Goal: Task Accomplishment & Management: Manage account settings

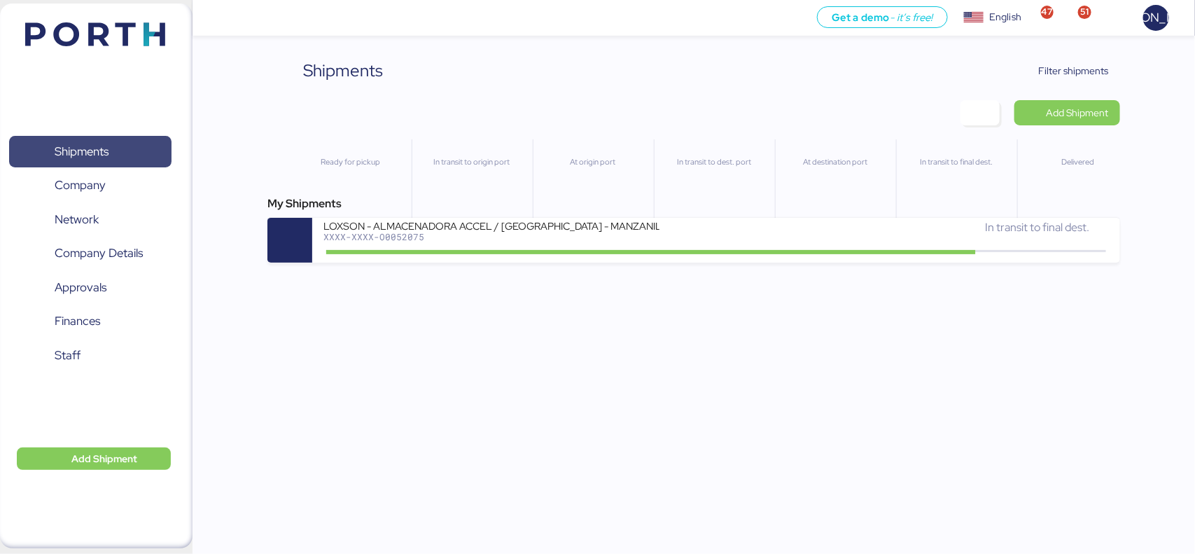
click at [95, 154] on span "Shipments" at bounding box center [82, 151] width 54 height 20
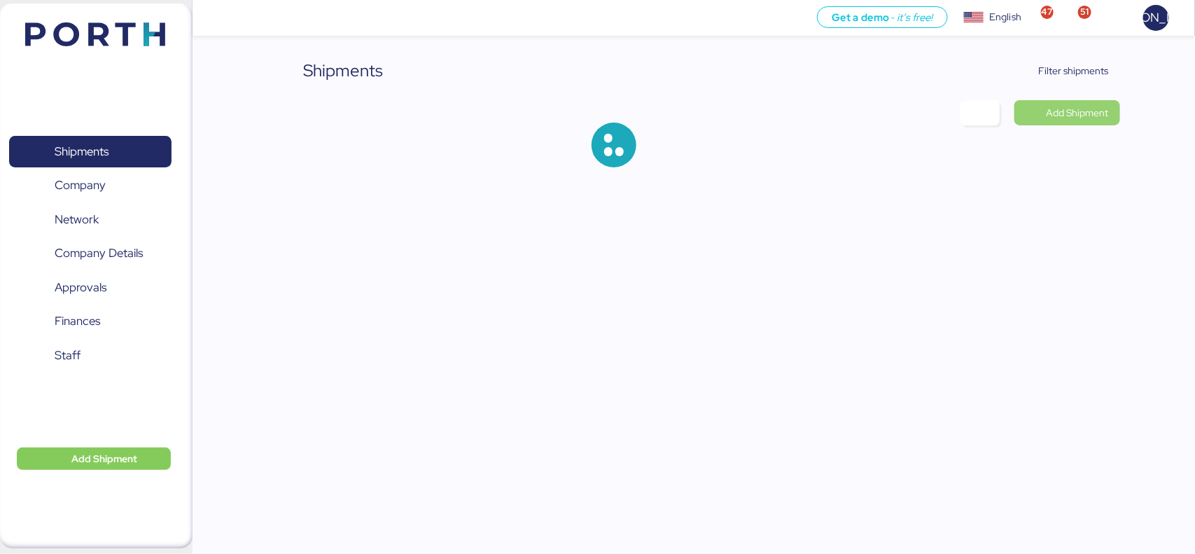
click at [1077, 116] on span "Add Shipment" at bounding box center [1078, 112] width 62 height 17
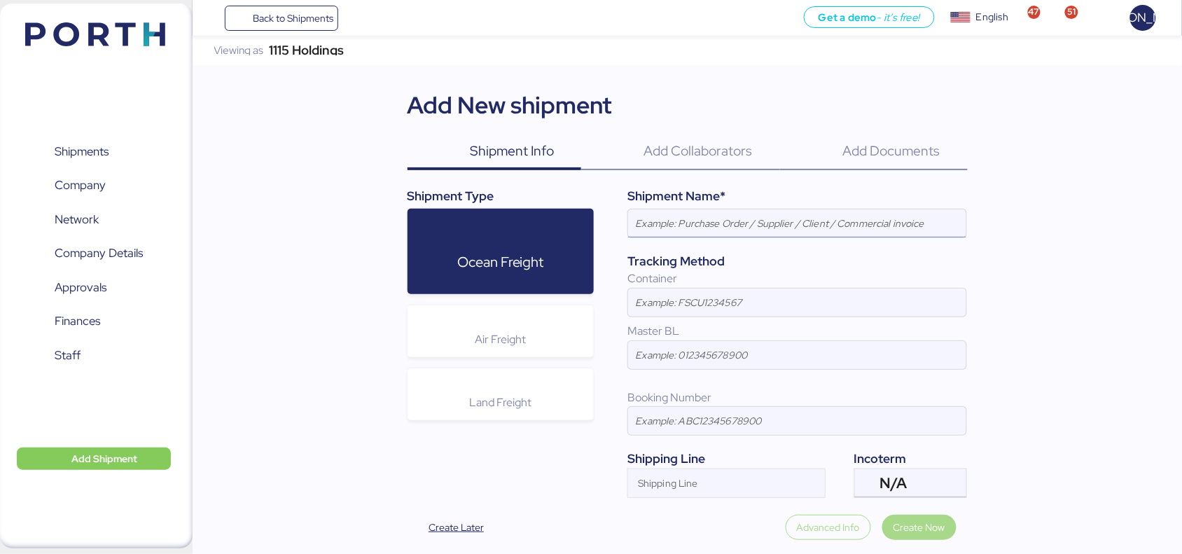
click at [709, 229] on input at bounding box center [797, 223] width 338 height 28
paste input "241239 [PERSON_NAME] 40HQ"
type input "241239 [PERSON_NAME] 40HQ"
click at [691, 313] on input at bounding box center [797, 302] width 338 height 28
click at [718, 306] on input at bounding box center [797, 302] width 338 height 28
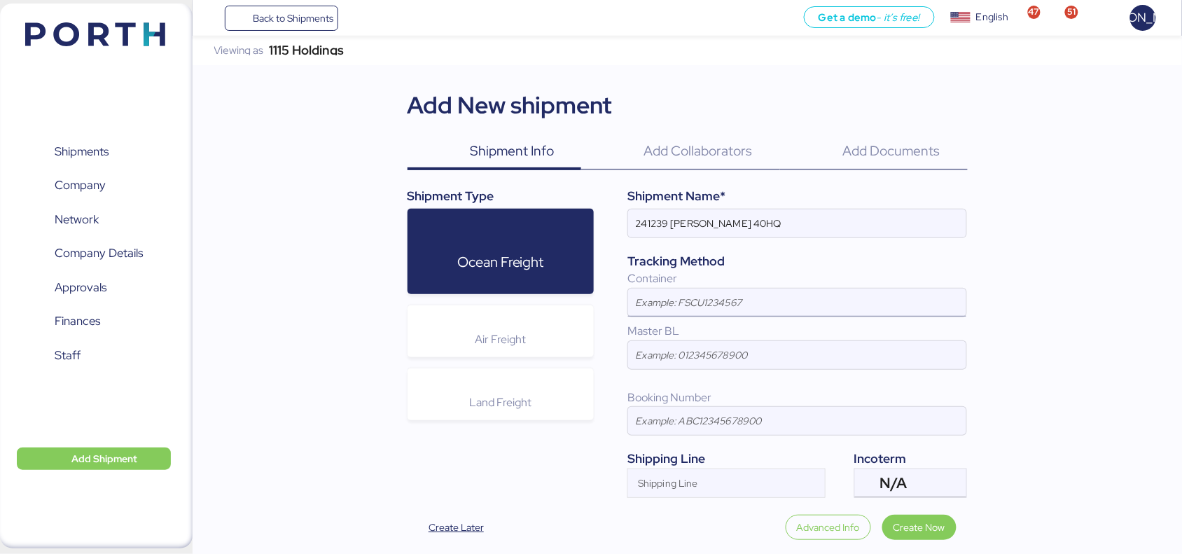
click at [693, 303] on input at bounding box center [797, 302] width 338 height 28
paste input "EITU1060522"
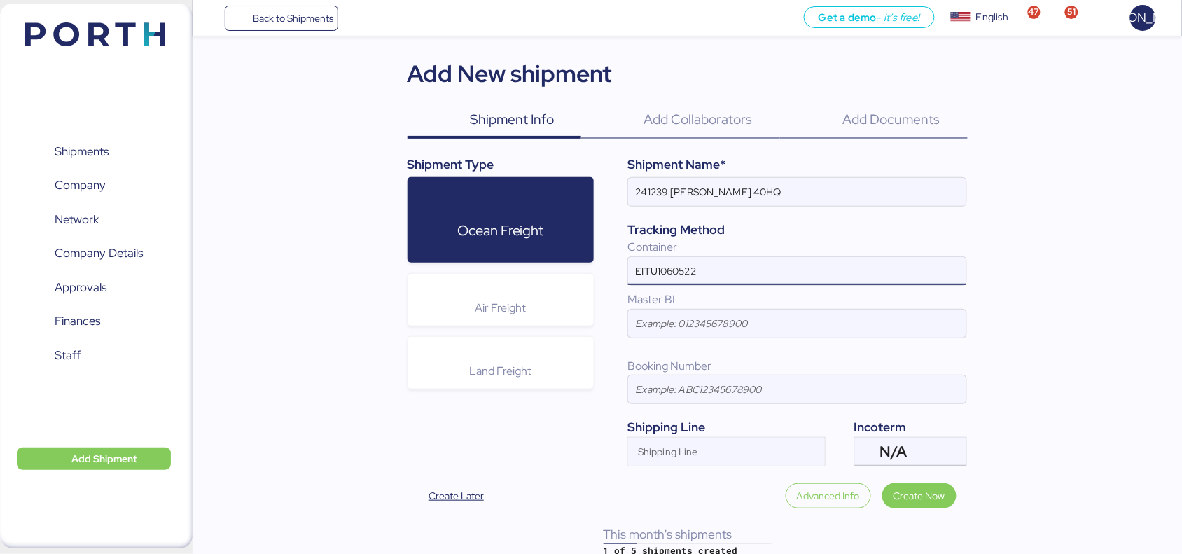
scroll to position [48, 0]
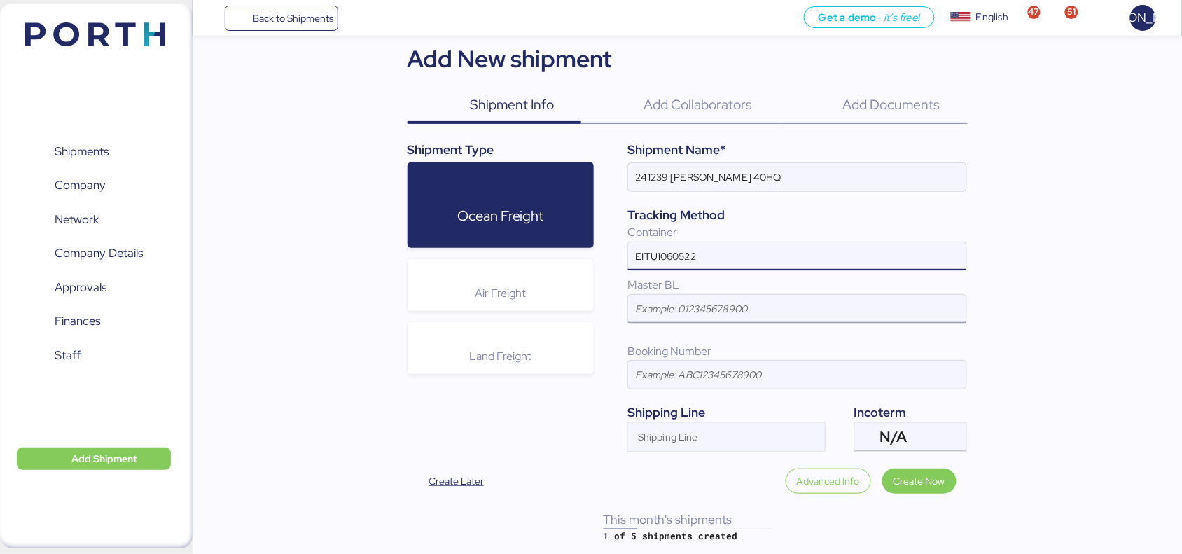
type input "EITU1060522"
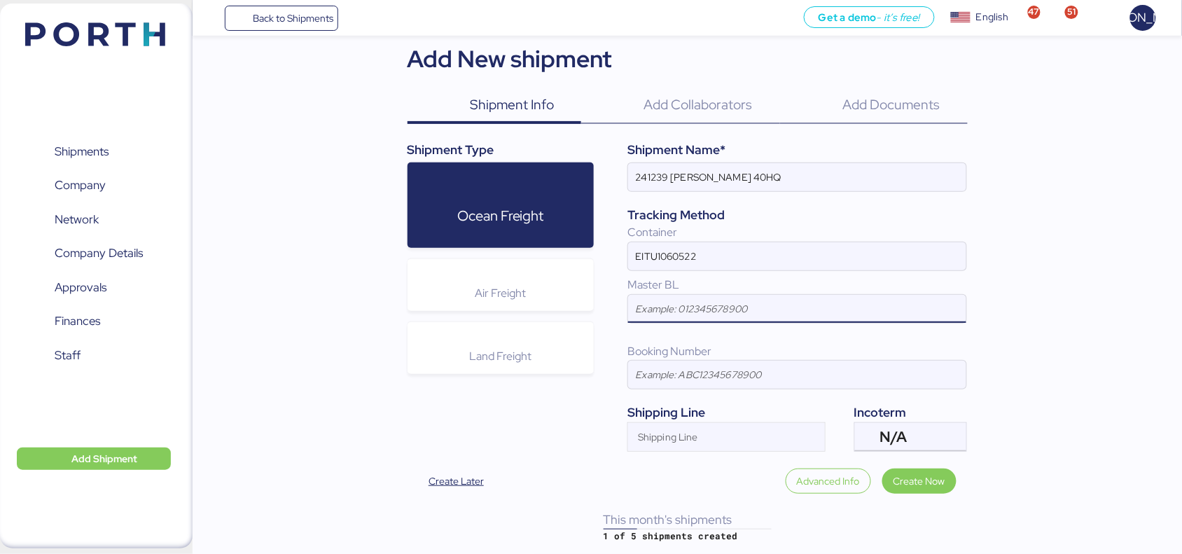
click at [679, 313] on input at bounding box center [797, 309] width 338 height 28
click at [641, 373] on input at bounding box center [797, 375] width 338 height 28
click at [700, 306] on input at bounding box center [797, 309] width 338 height 28
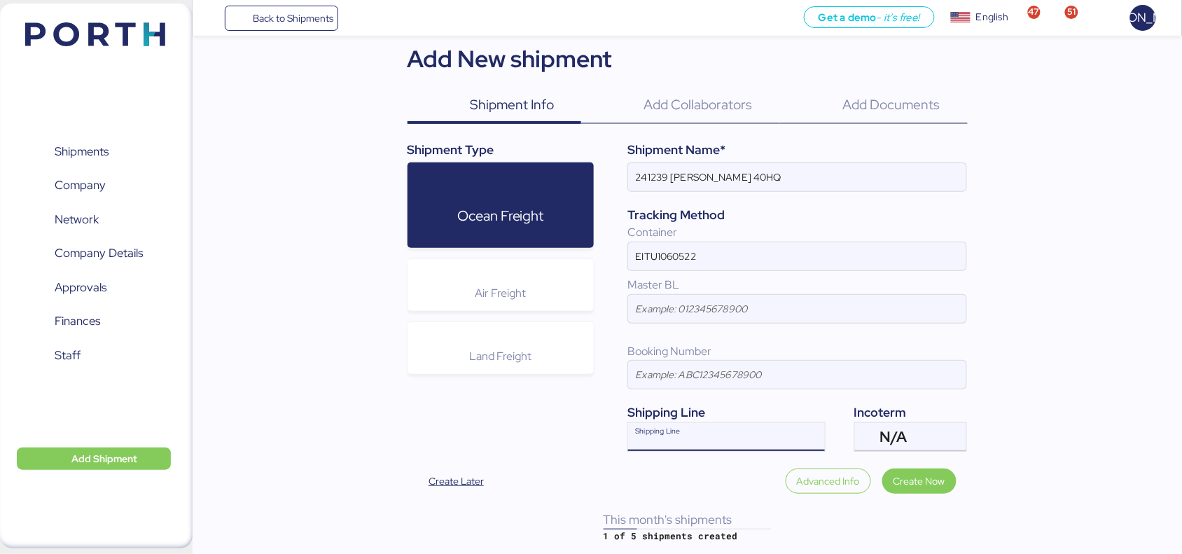
click at [685, 445] on input "Shipping Line" at bounding box center [714, 441] width 172 height 17
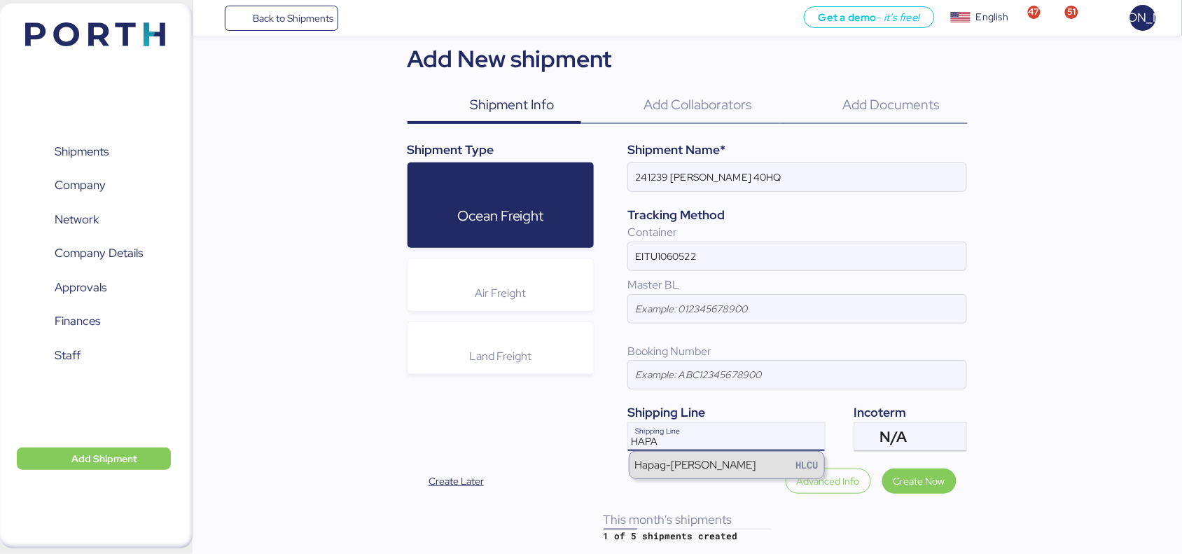
type input "HAPA"
click at [720, 460] on div "Hapag-[PERSON_NAME]" at bounding box center [726, 465] width 195 height 27
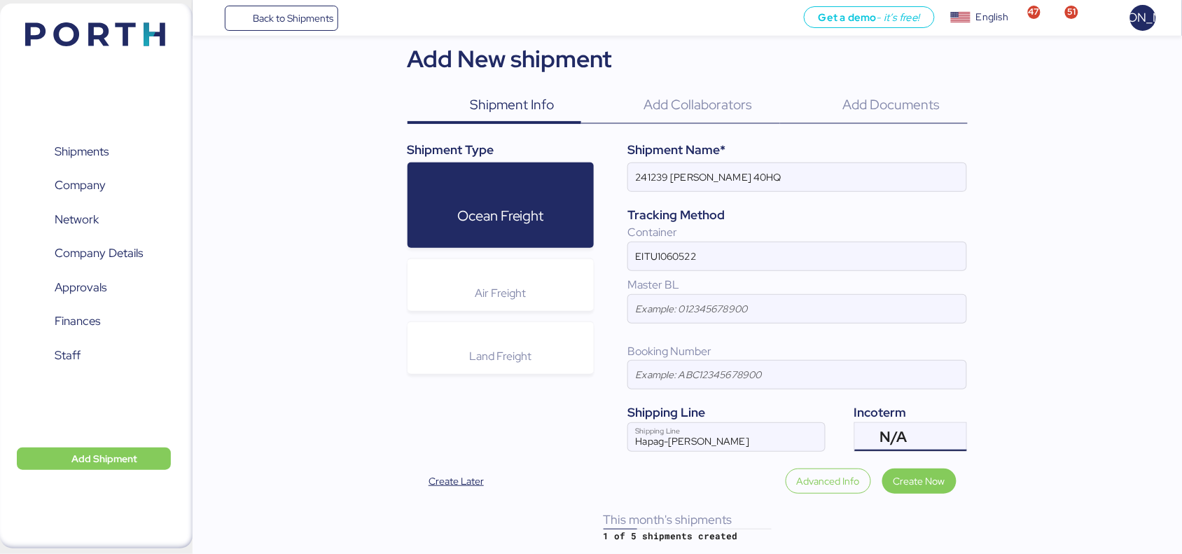
click at [923, 434] on div "N/A" at bounding box center [909, 437] width 58 height 28
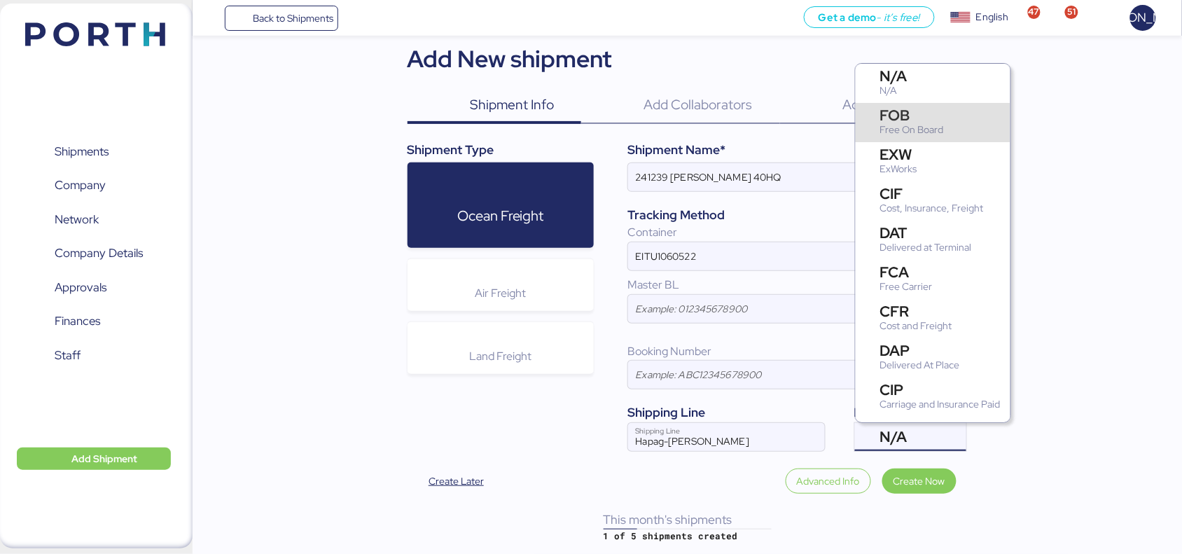
click at [919, 120] on div "FOB" at bounding box center [912, 115] width 64 height 15
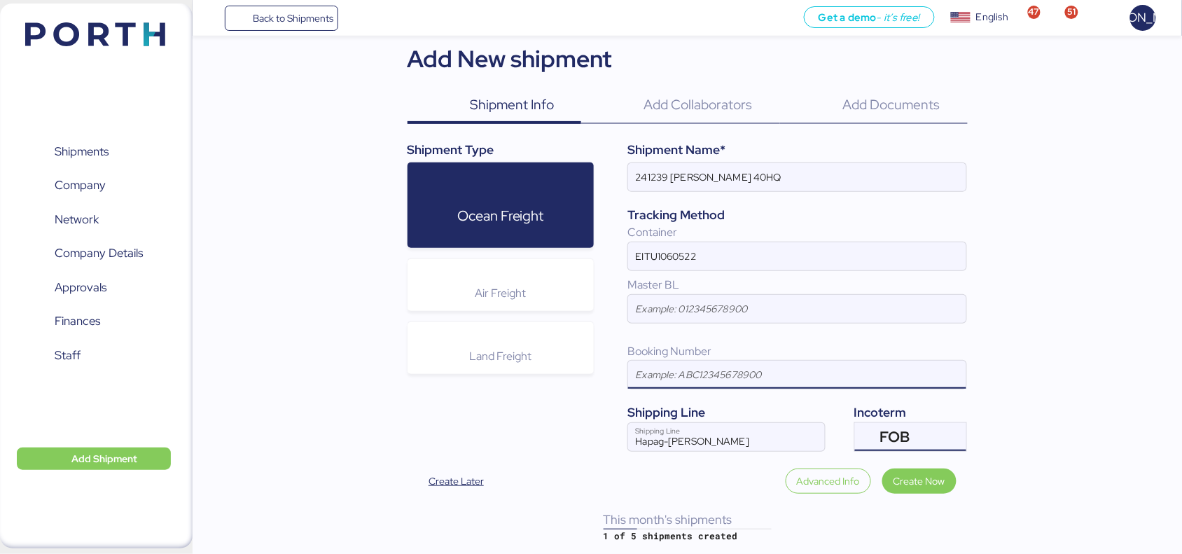
click at [687, 377] on input at bounding box center [797, 375] width 338 height 28
click at [648, 375] on input "TOCONFIRM" at bounding box center [797, 375] width 338 height 28
type input "TOCONFIRM"
drag, startPoint x: 707, startPoint y: 375, endPoint x: 627, endPoint y: 375, distance: 79.8
click at [627, 375] on div "TOCONFIRM" at bounding box center [797, 374] width 340 height 29
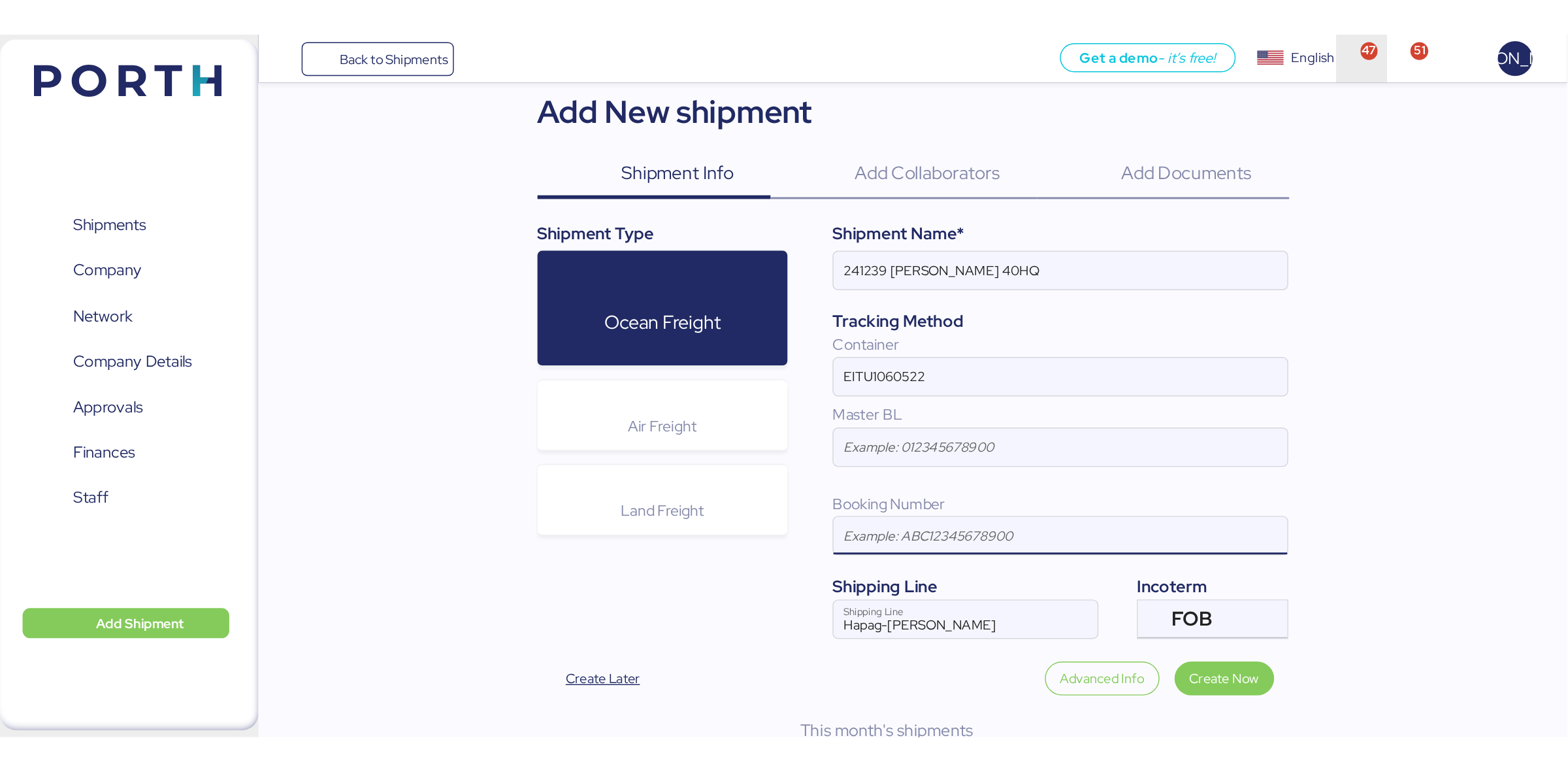
scroll to position [0, 0]
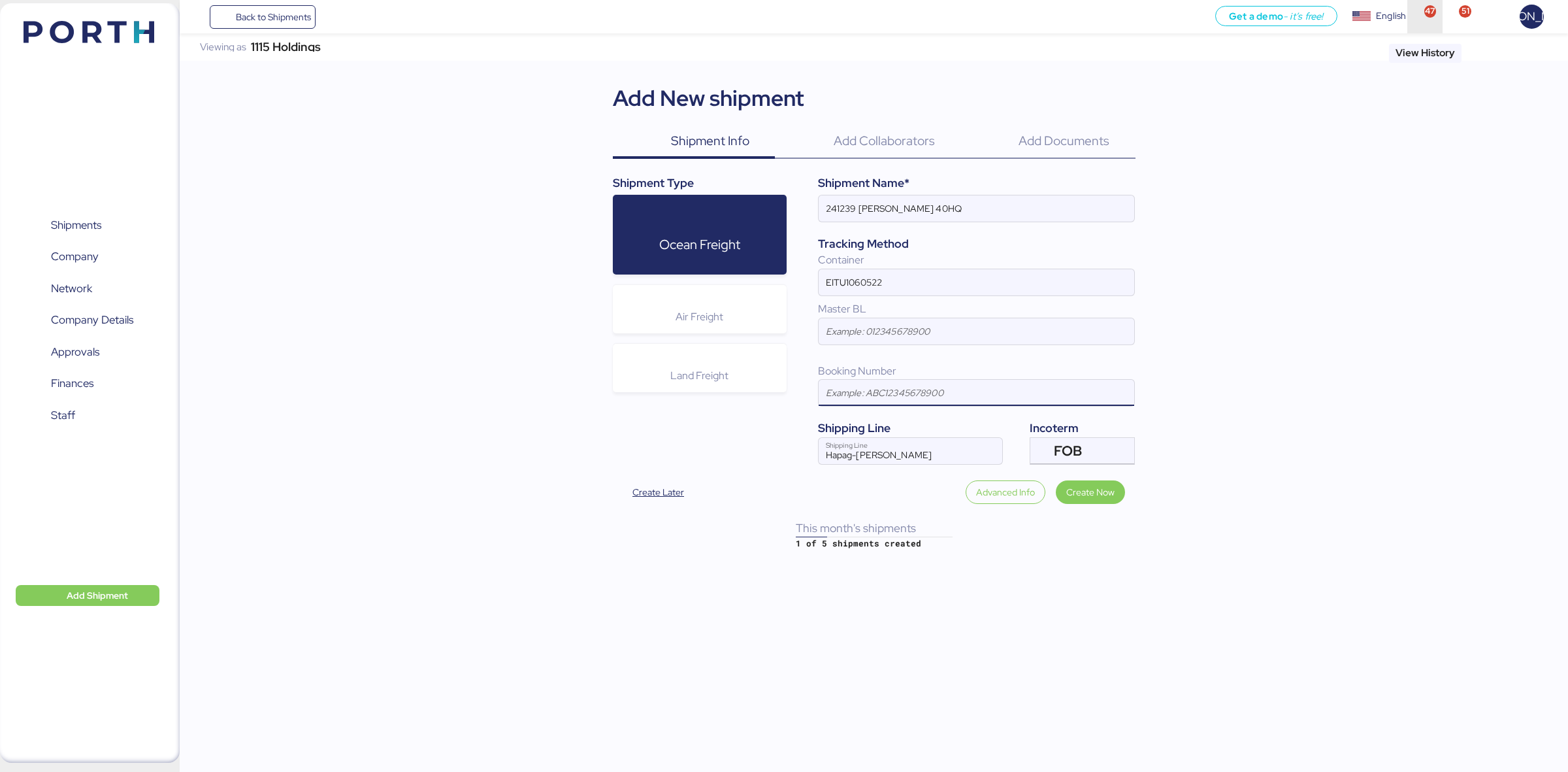
click at [1114, 17] on span "button" at bounding box center [1425, 17] width 21 height 35
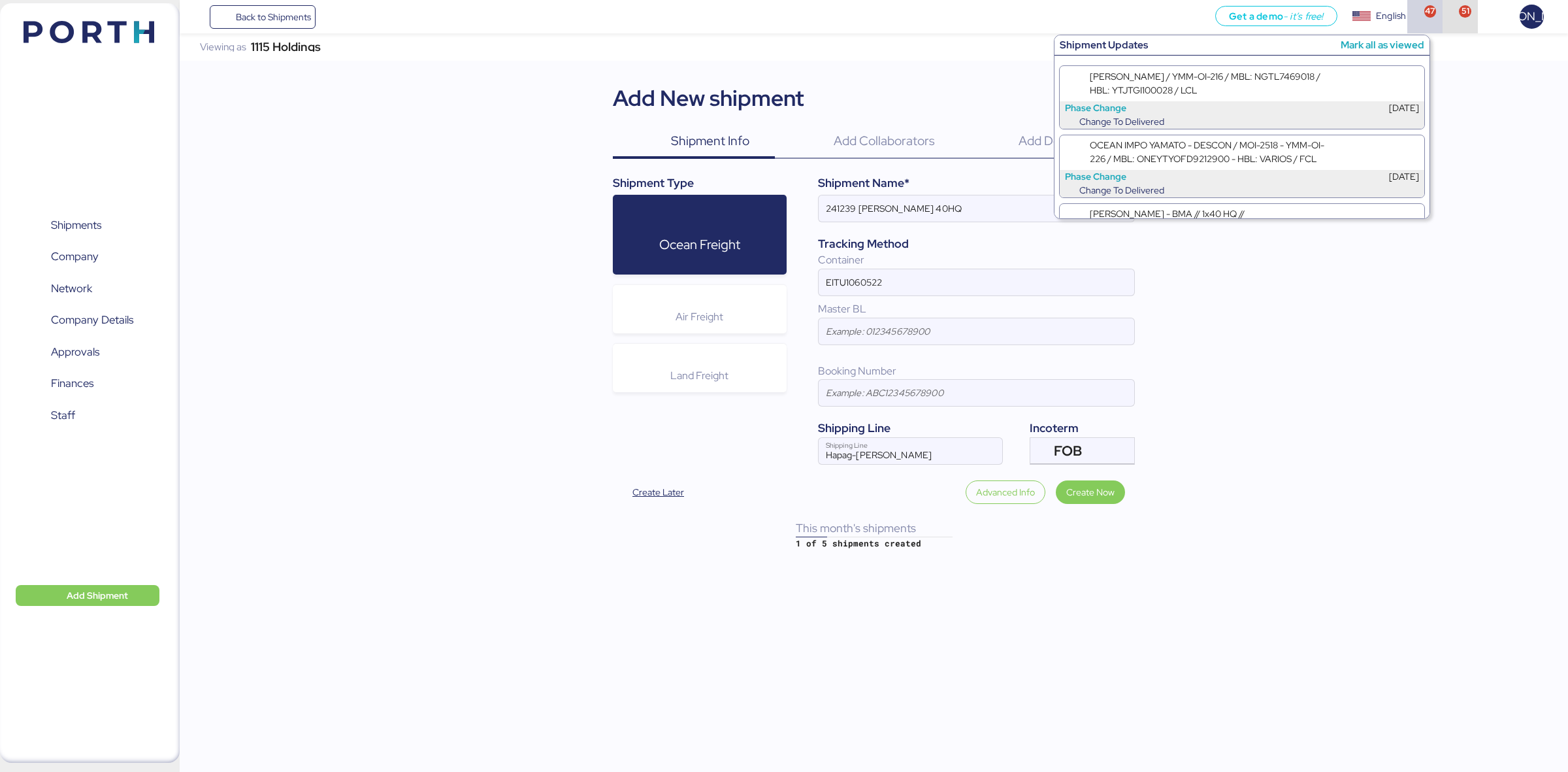
drag, startPoint x: 1463, startPoint y: 20, endPoint x: 1452, endPoint y: 27, distance: 13.0
click at [1114, 21] on span "button" at bounding box center [1460, 17] width 21 height 35
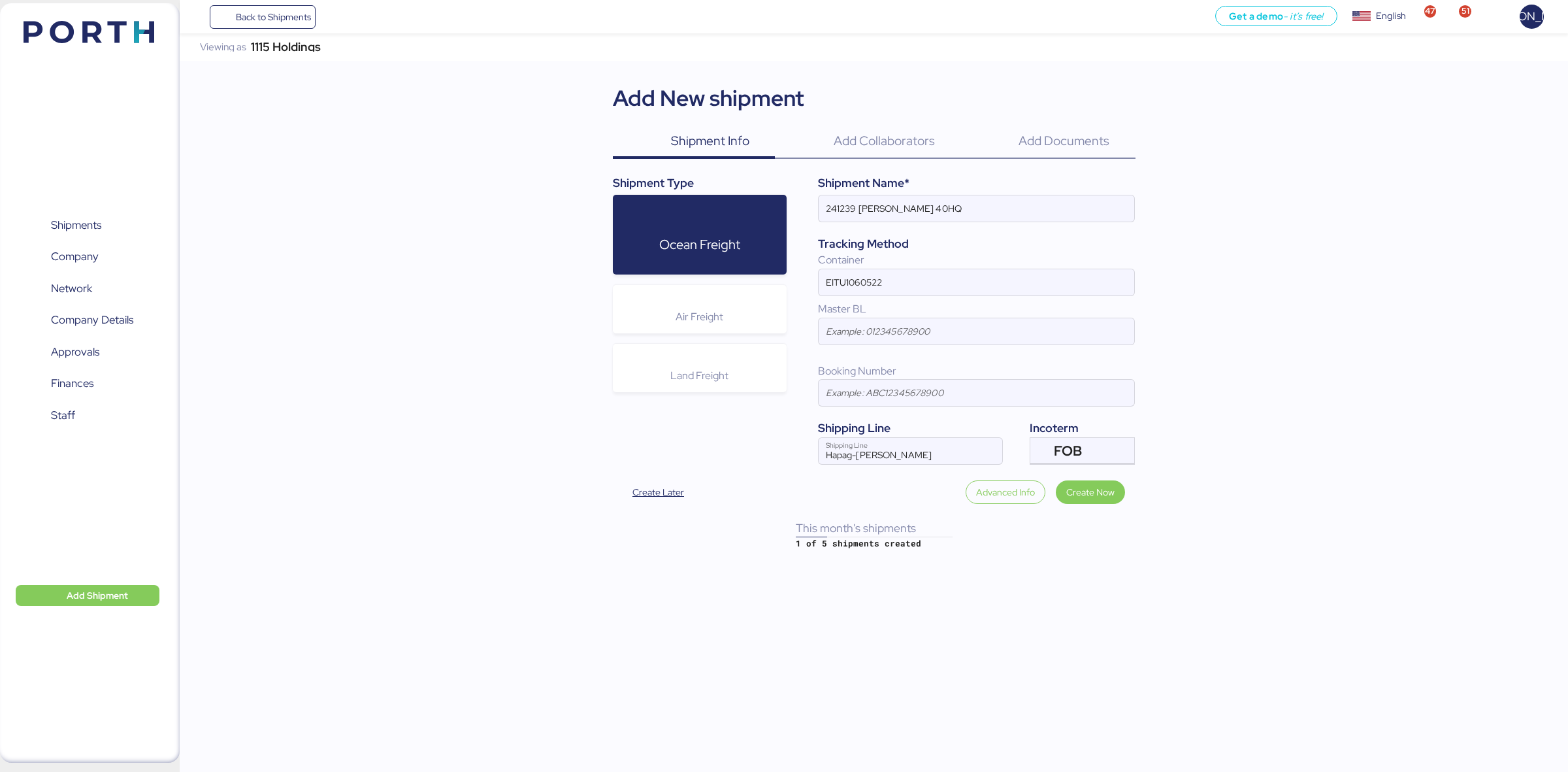
click at [1114, 368] on div "1115 Holdings Viewing as 1115 Holdings Add New shipment Shipment Info 0 Add Col…" at bounding box center [875, 291] width 1389 height 516
click at [82, 27] on img at bounding box center [89, 32] width 131 height 22
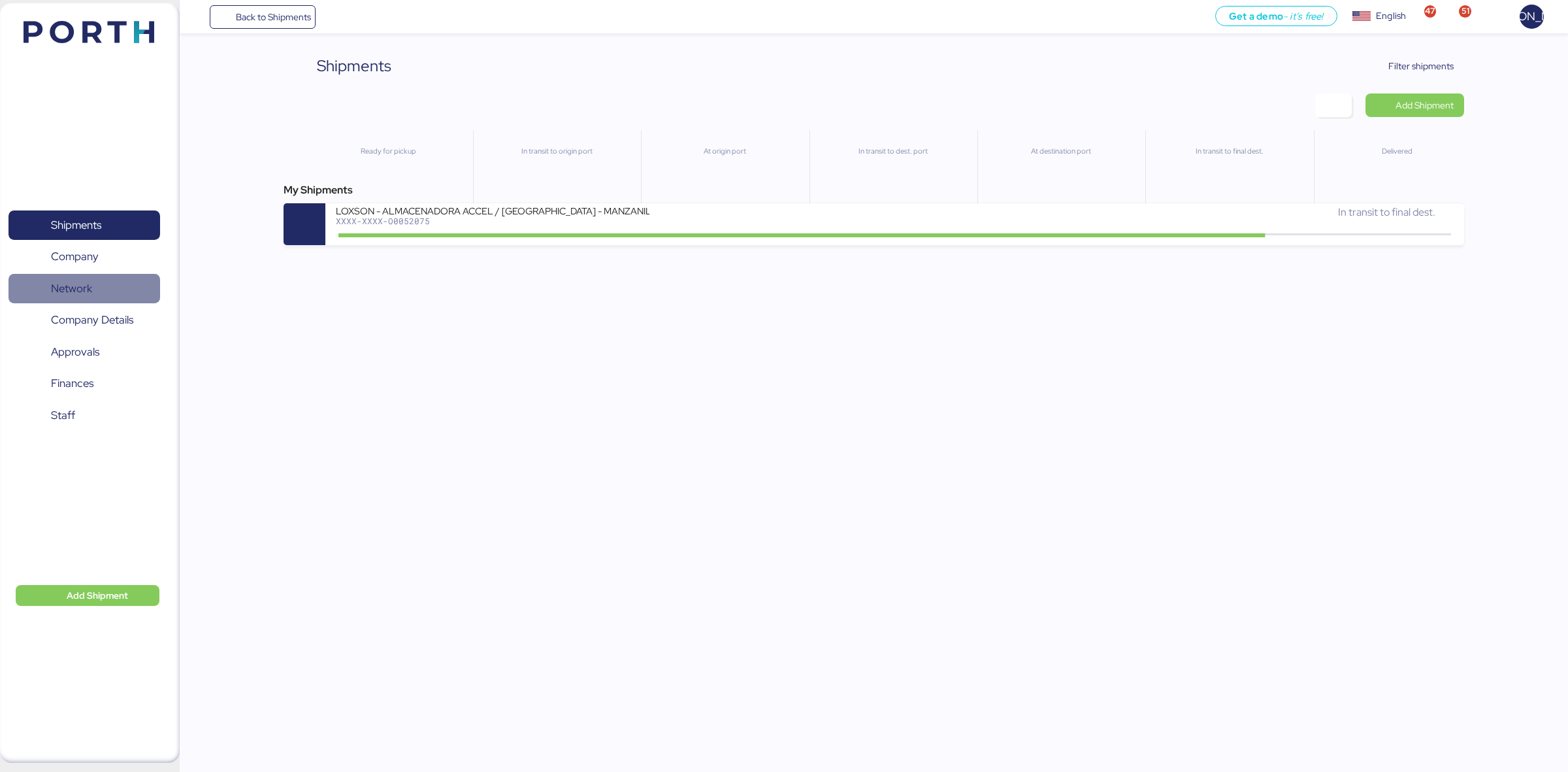
click at [61, 289] on span "Network" at bounding box center [72, 288] width 41 height 19
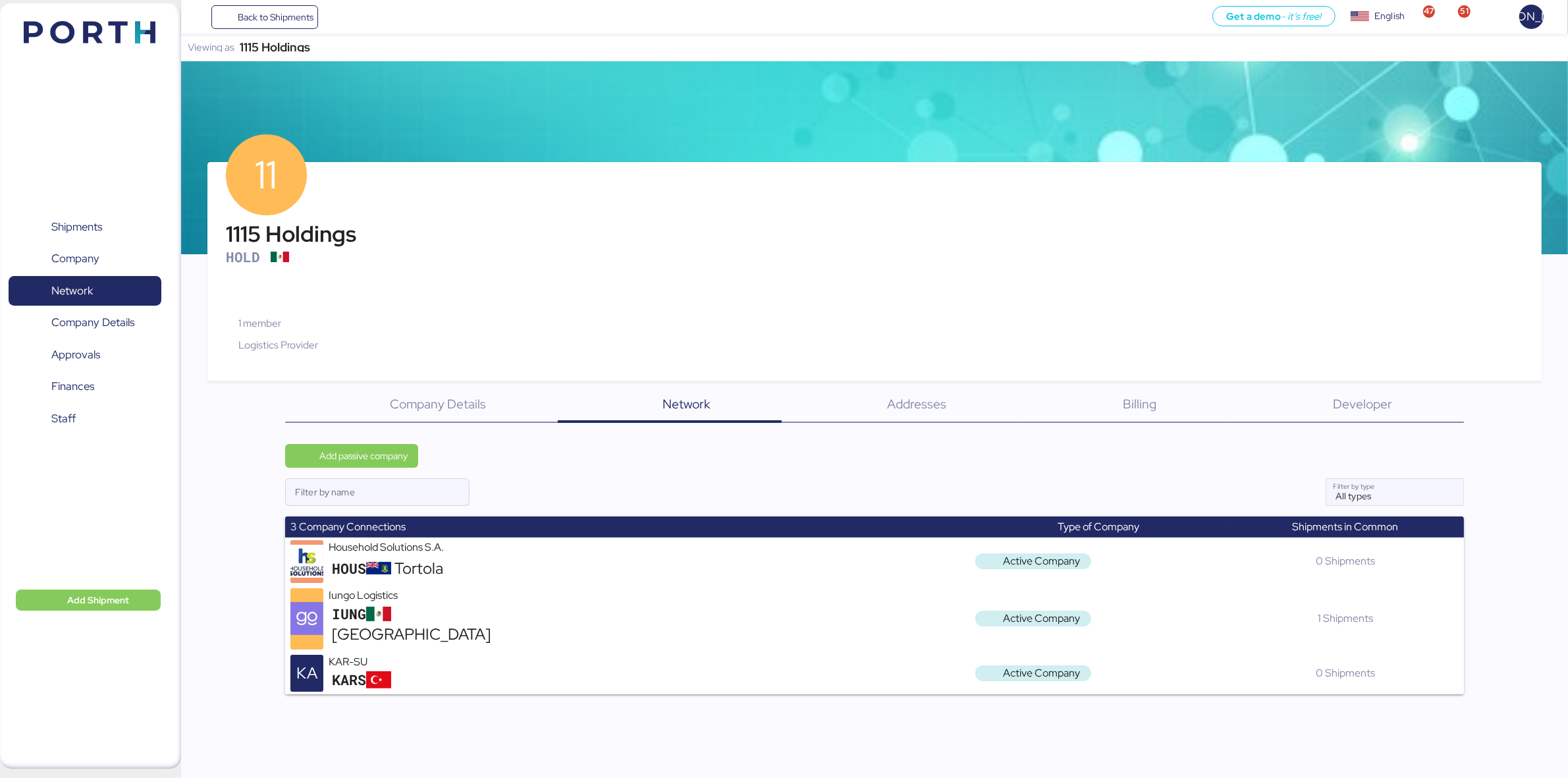
click at [288, 50] on div "1115 Holdings" at bounding box center [275, 48] width 71 height 9
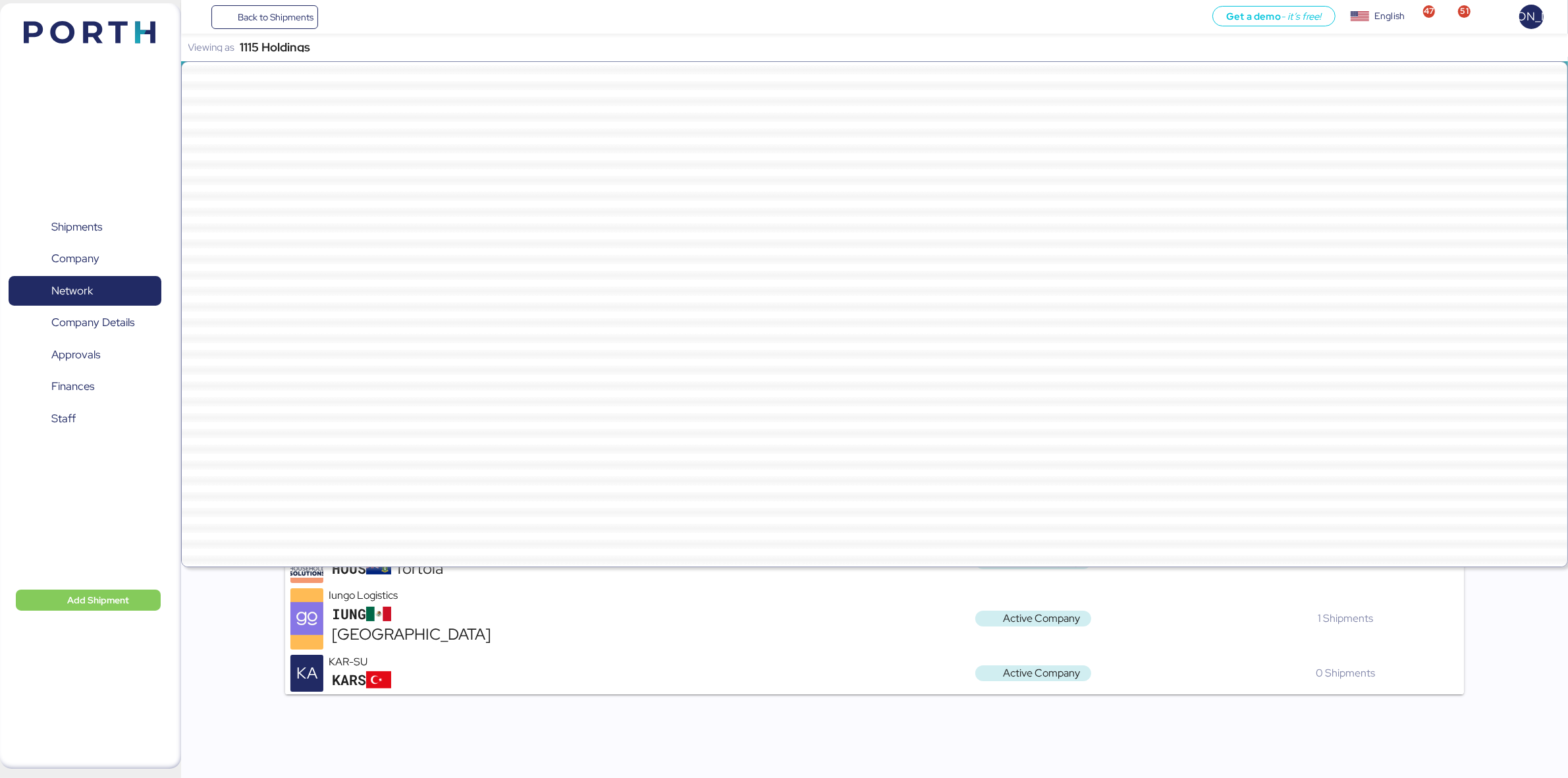
scroll to position [36565, 0]
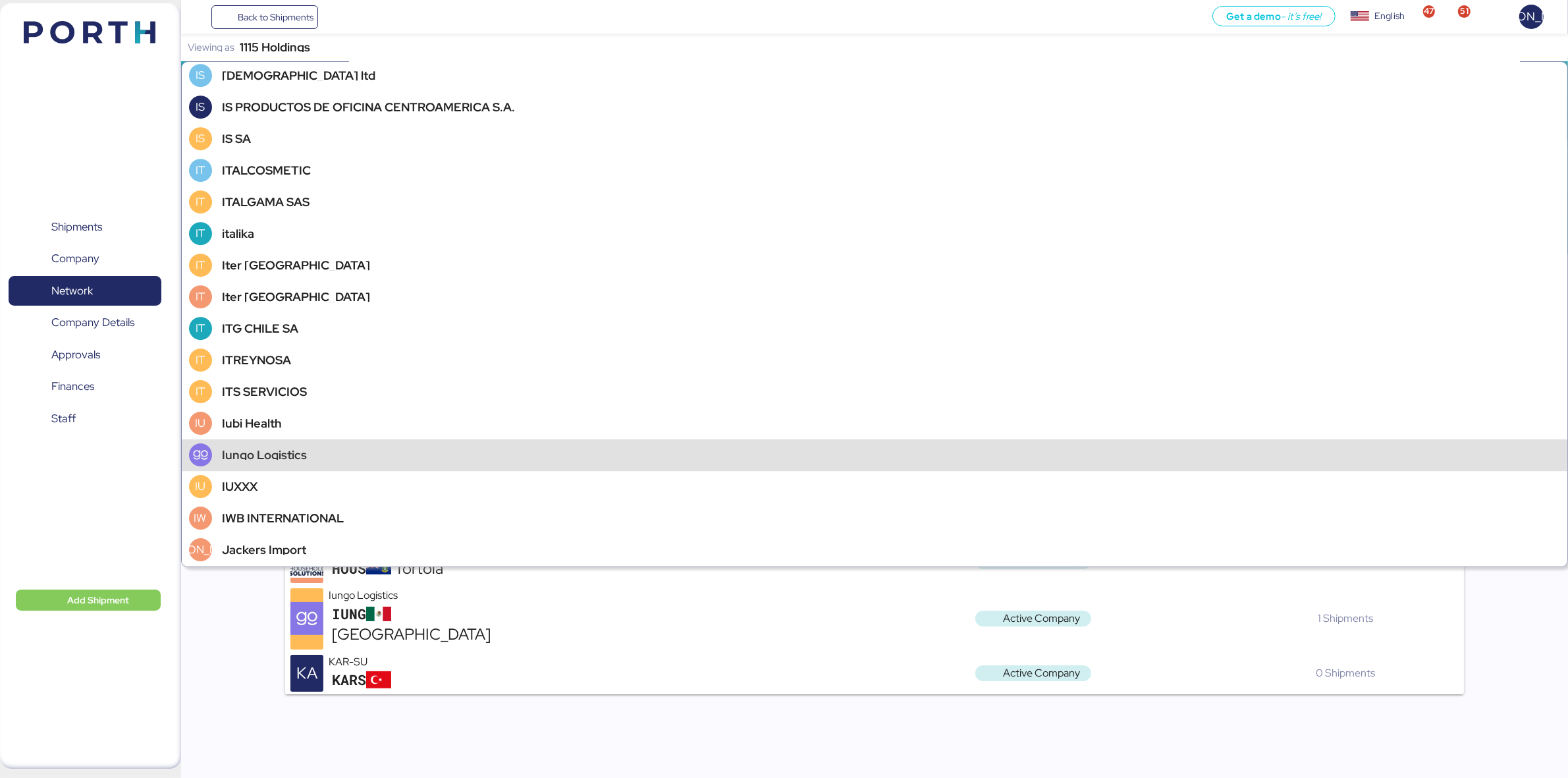
click at [291, 465] on div "Iungo Logistics" at bounding box center [874, 455] width 1386 height 32
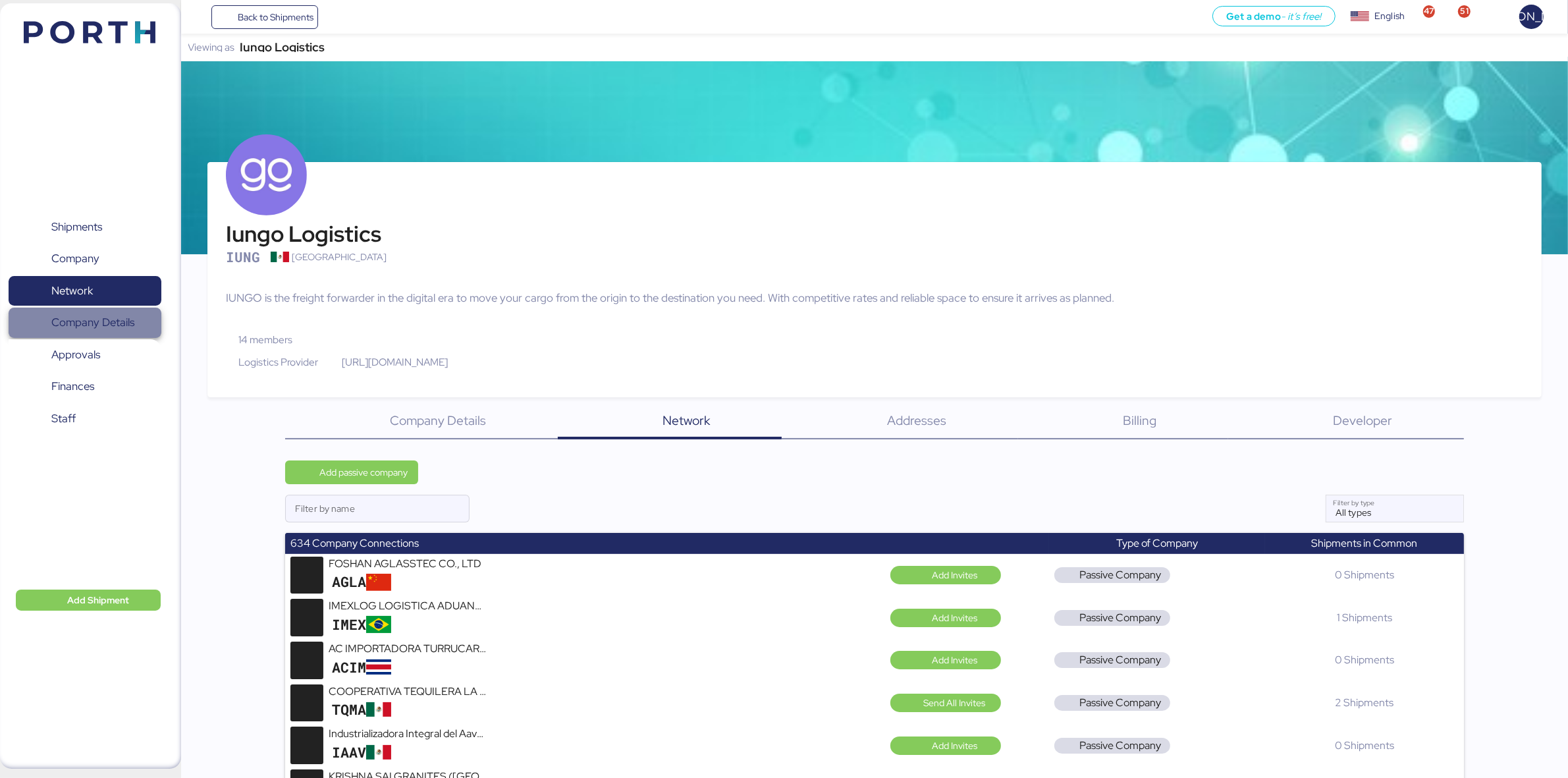
click at [73, 314] on span "Company Details" at bounding box center [93, 323] width 83 height 19
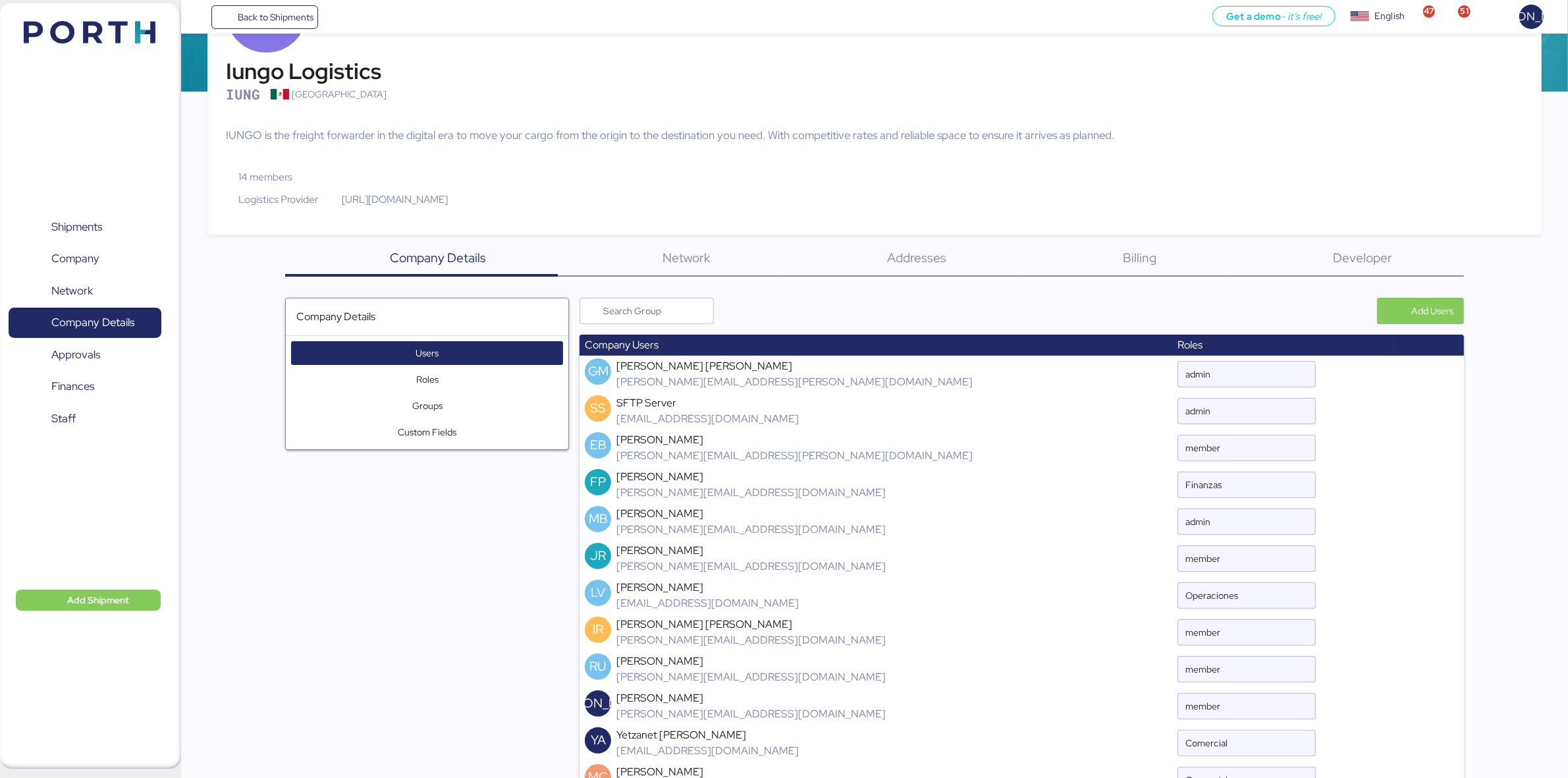
scroll to position [165, 0]
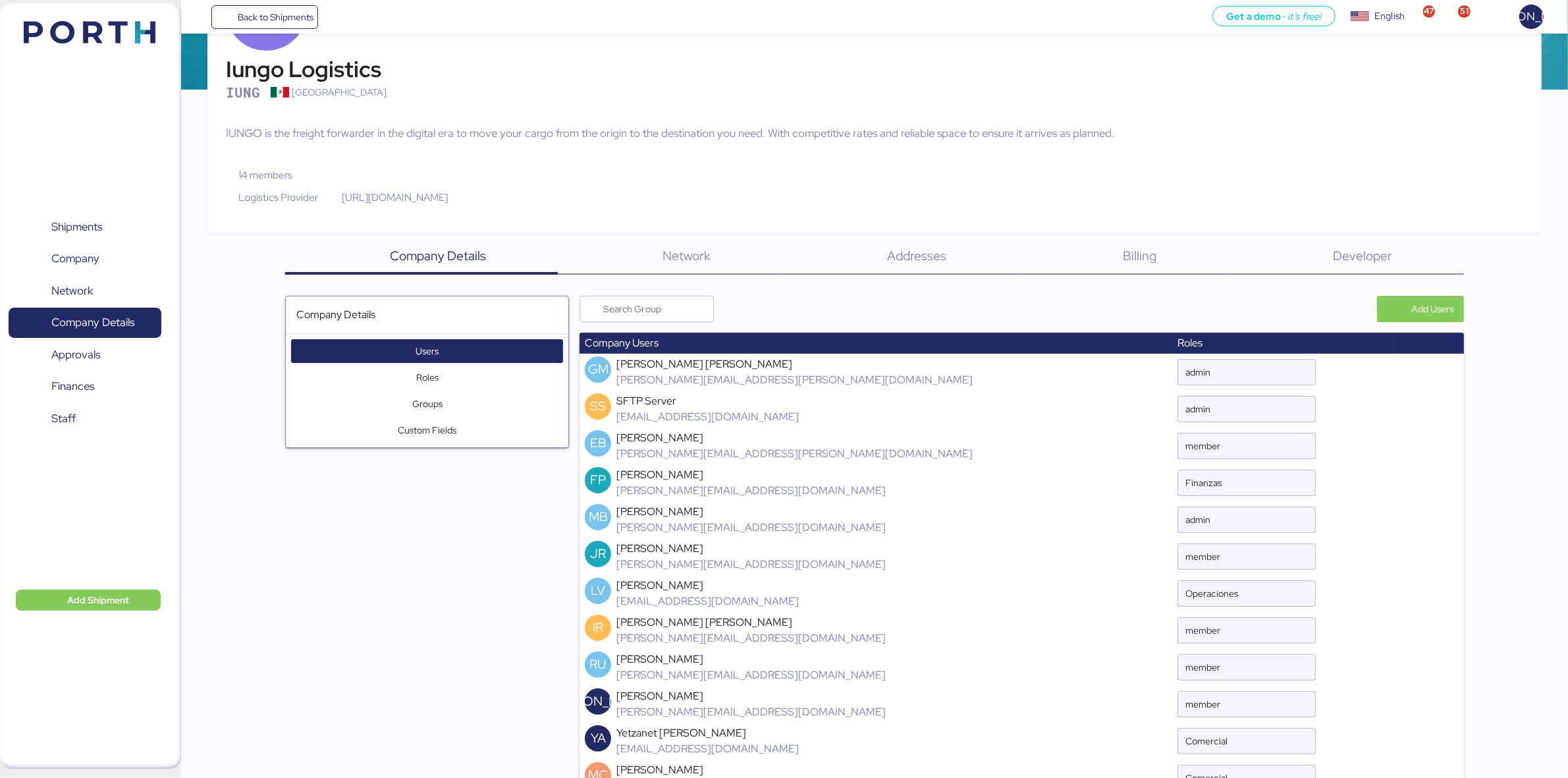
click at [689, 262] on span "Network" at bounding box center [686, 256] width 47 height 17
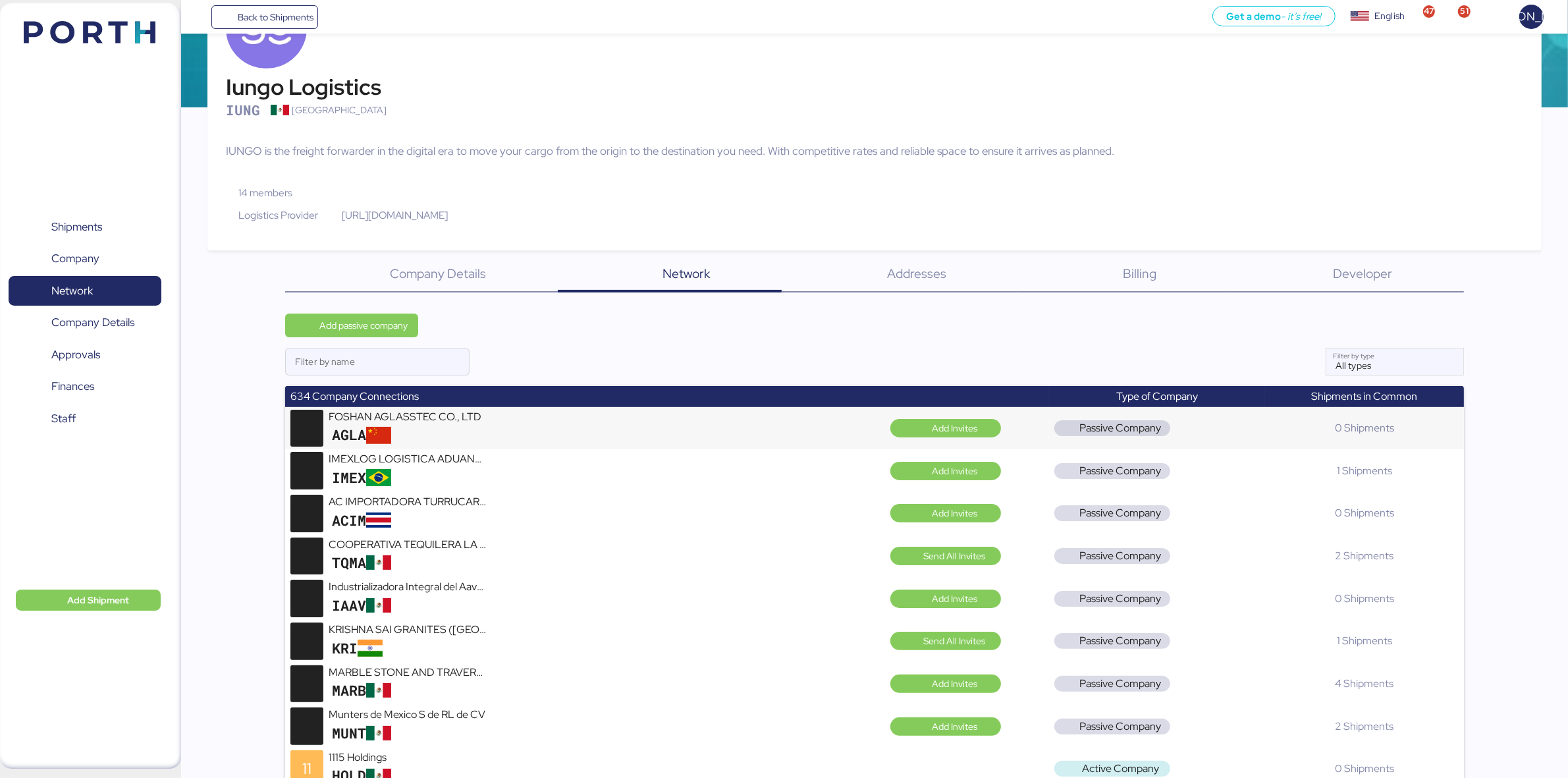
scroll to position [165, 0]
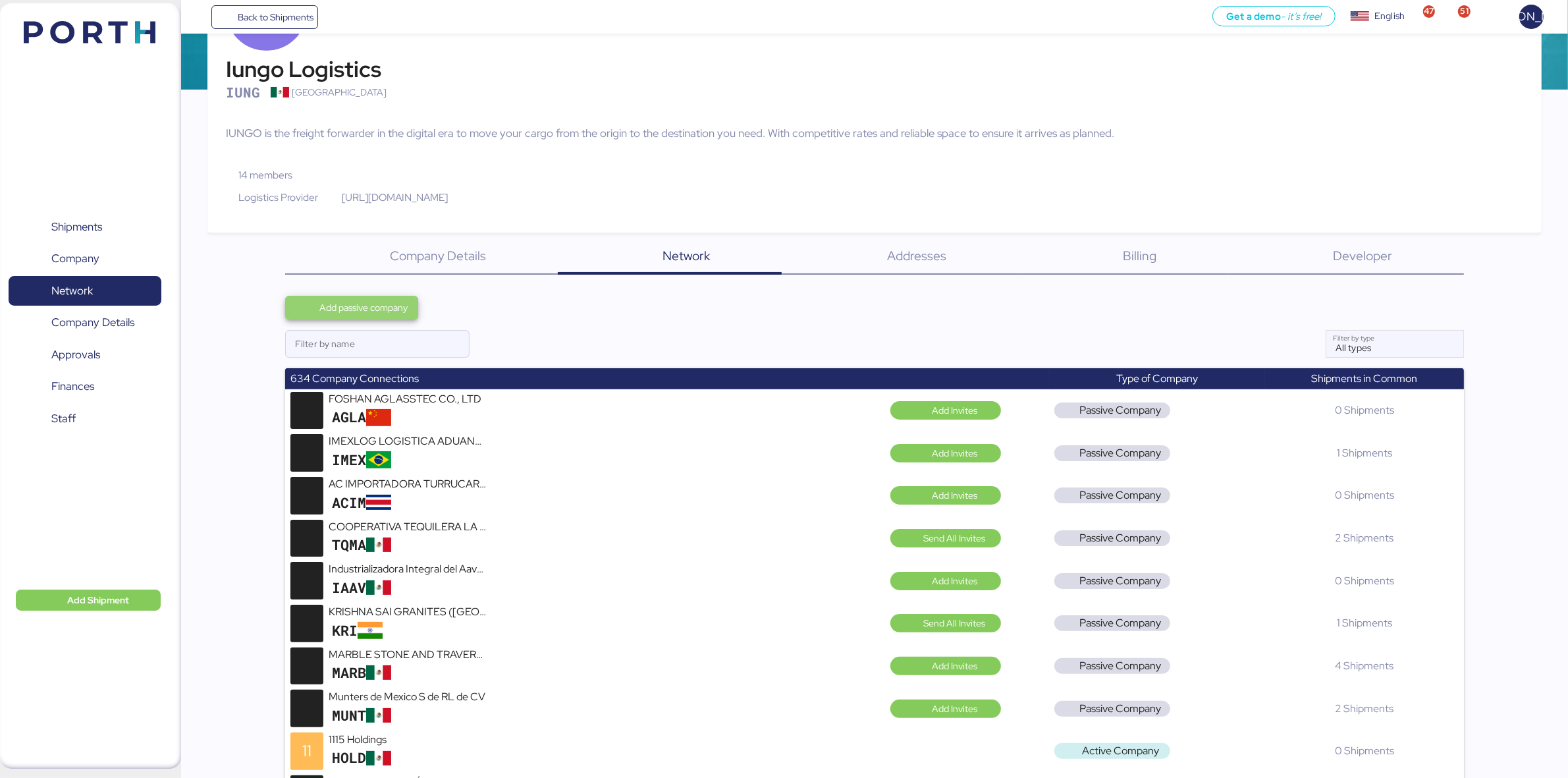
click at [396, 310] on span "Add passive company" at bounding box center [364, 308] width 88 height 16
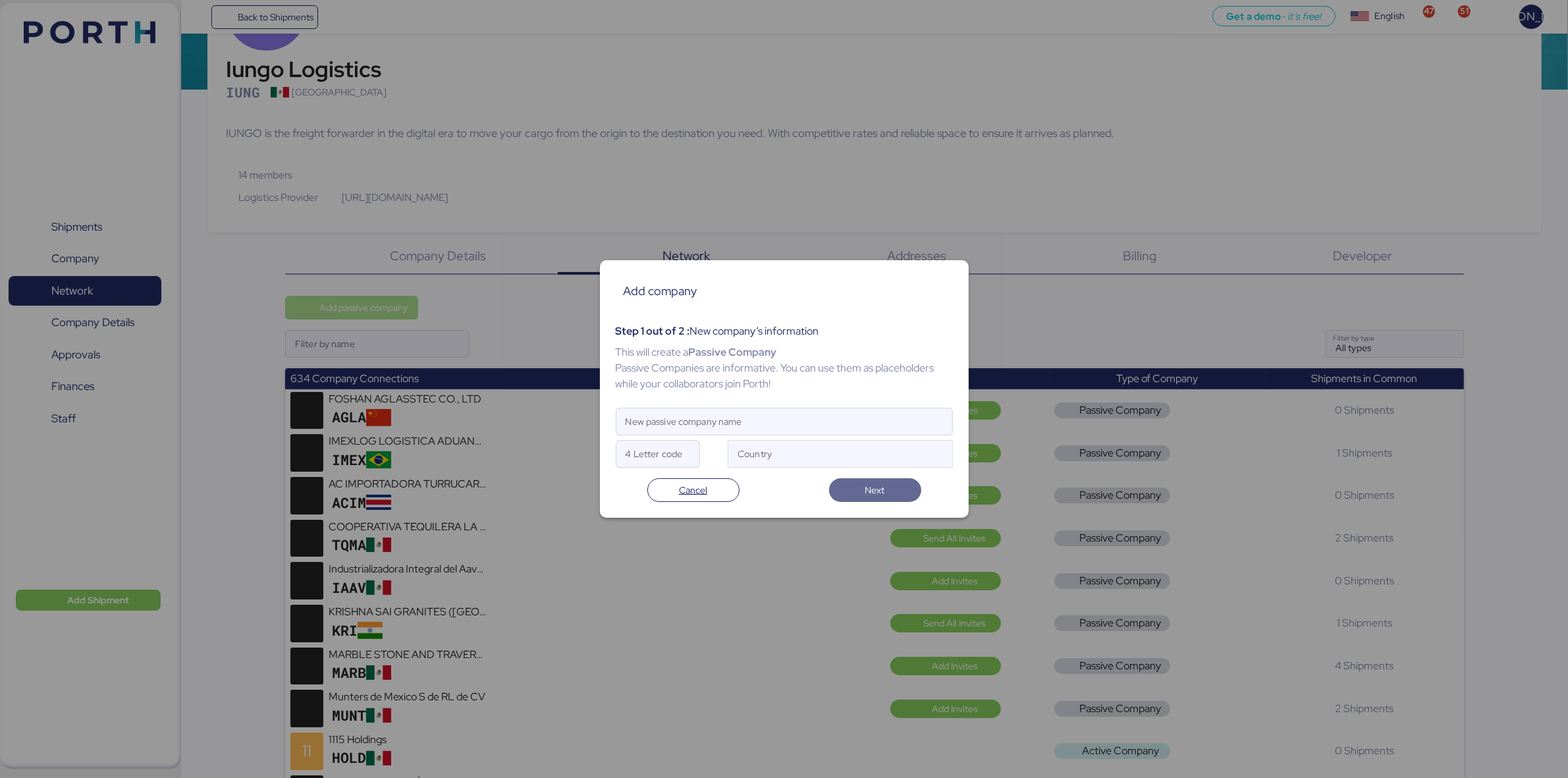
scroll to position [0, 0]
click at [713, 427] on input "New passive company name" at bounding box center [784, 421] width 336 height 26
click at [686, 423] on input "New passive company name" at bounding box center [784, 421] width 336 height 26
paste input "NINGBO CHINA INTERNATIONAL FORWARDING AGENCY CO LT"
type input "NINGBO CHINA INTERNATIONAL FORWARDING AGENCY CO LT"
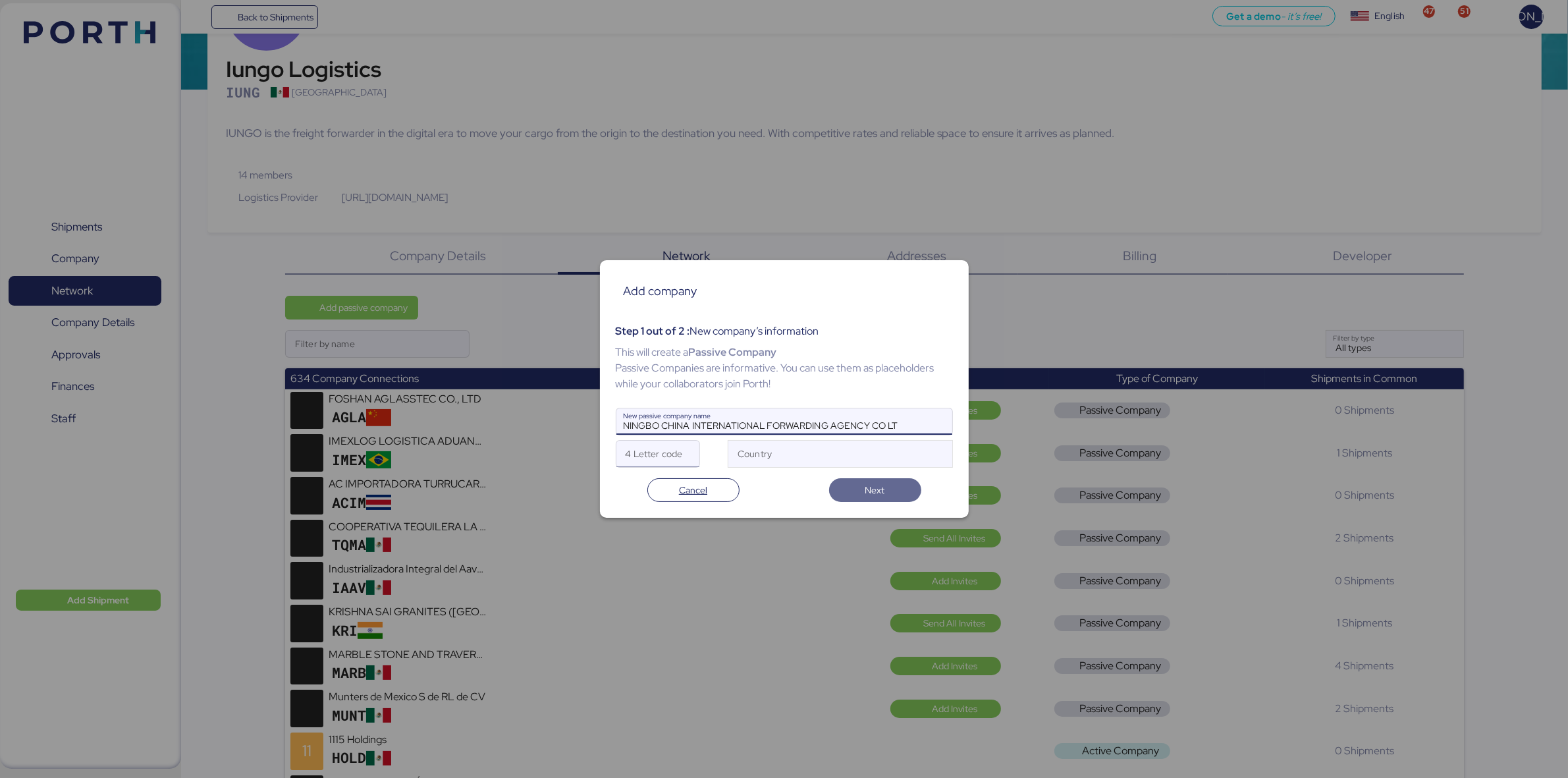
click at [658, 458] on input "4 Letter code" at bounding box center [657, 453] width 83 height 26
type input "NCIF"
click at [682, 491] on span "Cancel" at bounding box center [693, 489] width 28 height 16
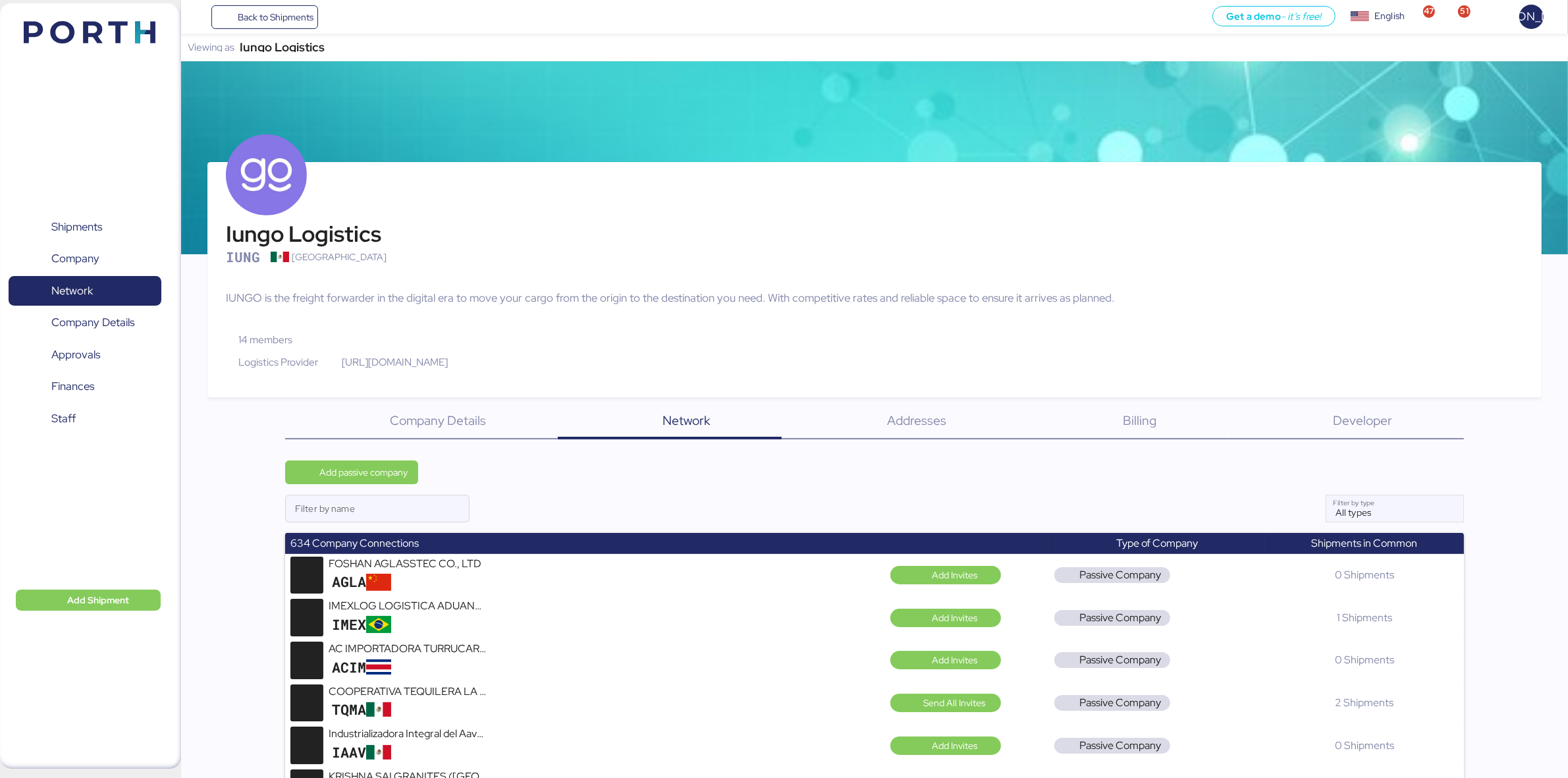
scroll to position [165, 0]
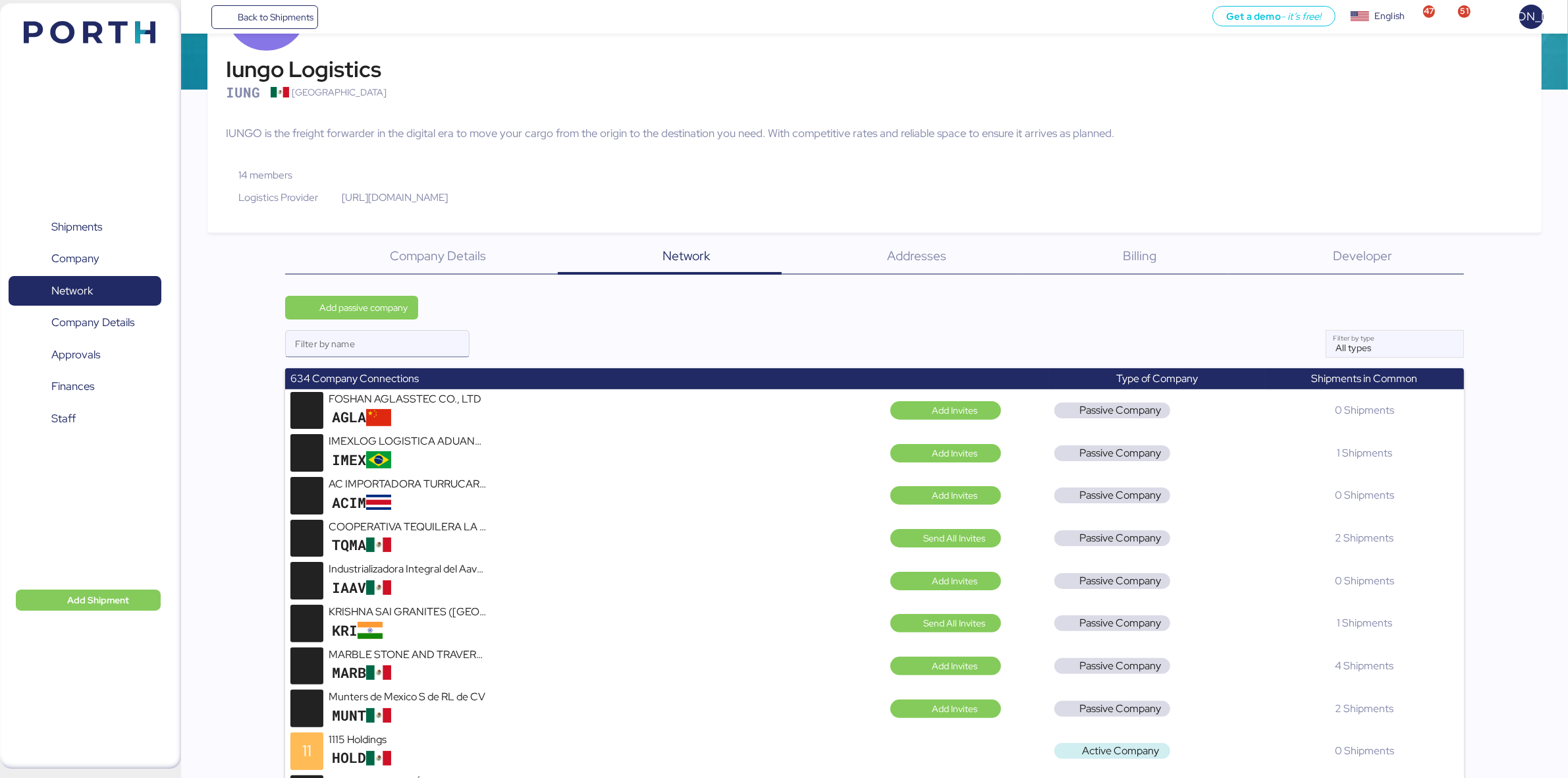
click at [394, 343] on input "Filter by name" at bounding box center [377, 343] width 183 height 26
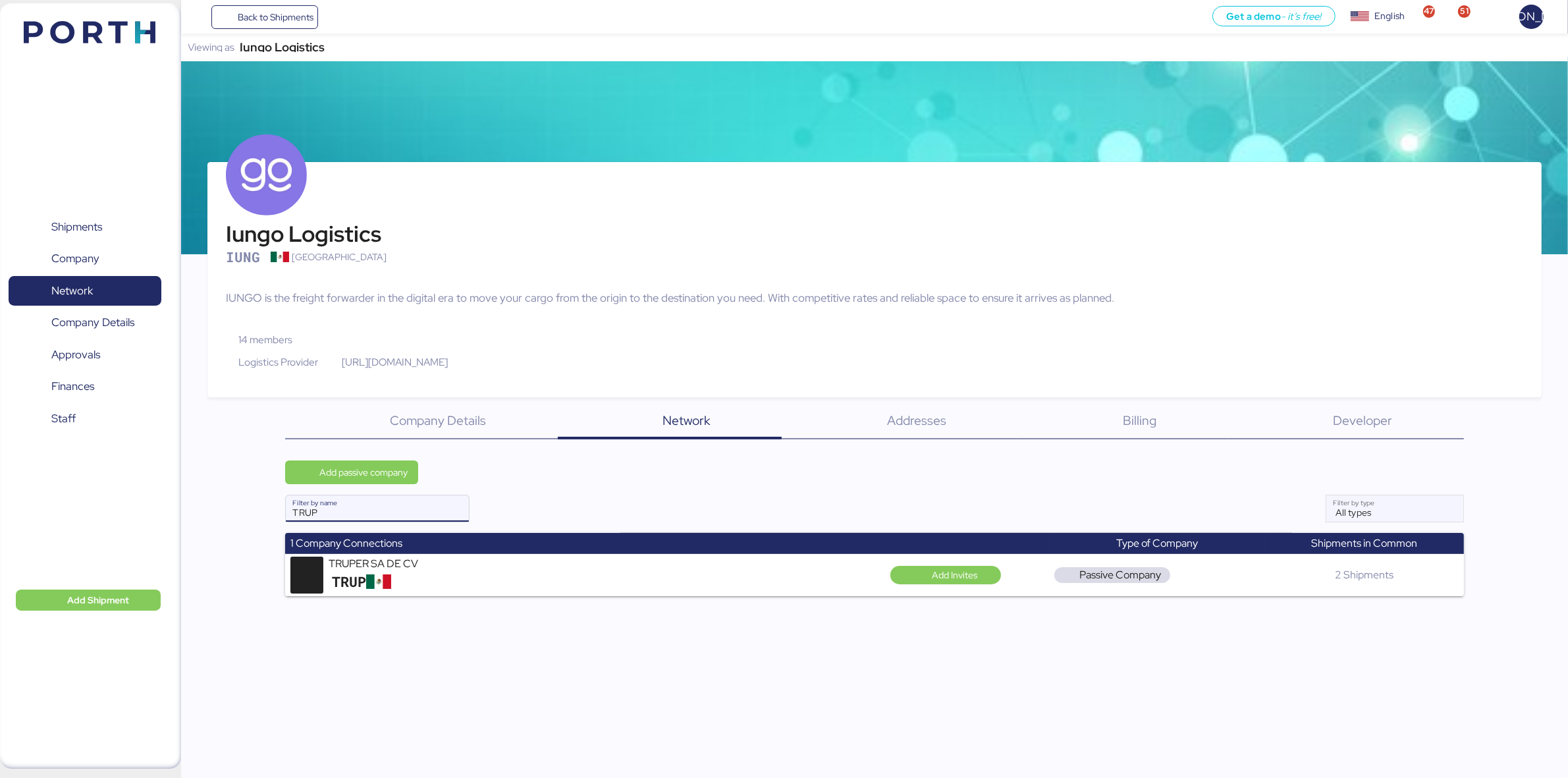
scroll to position [0, 0]
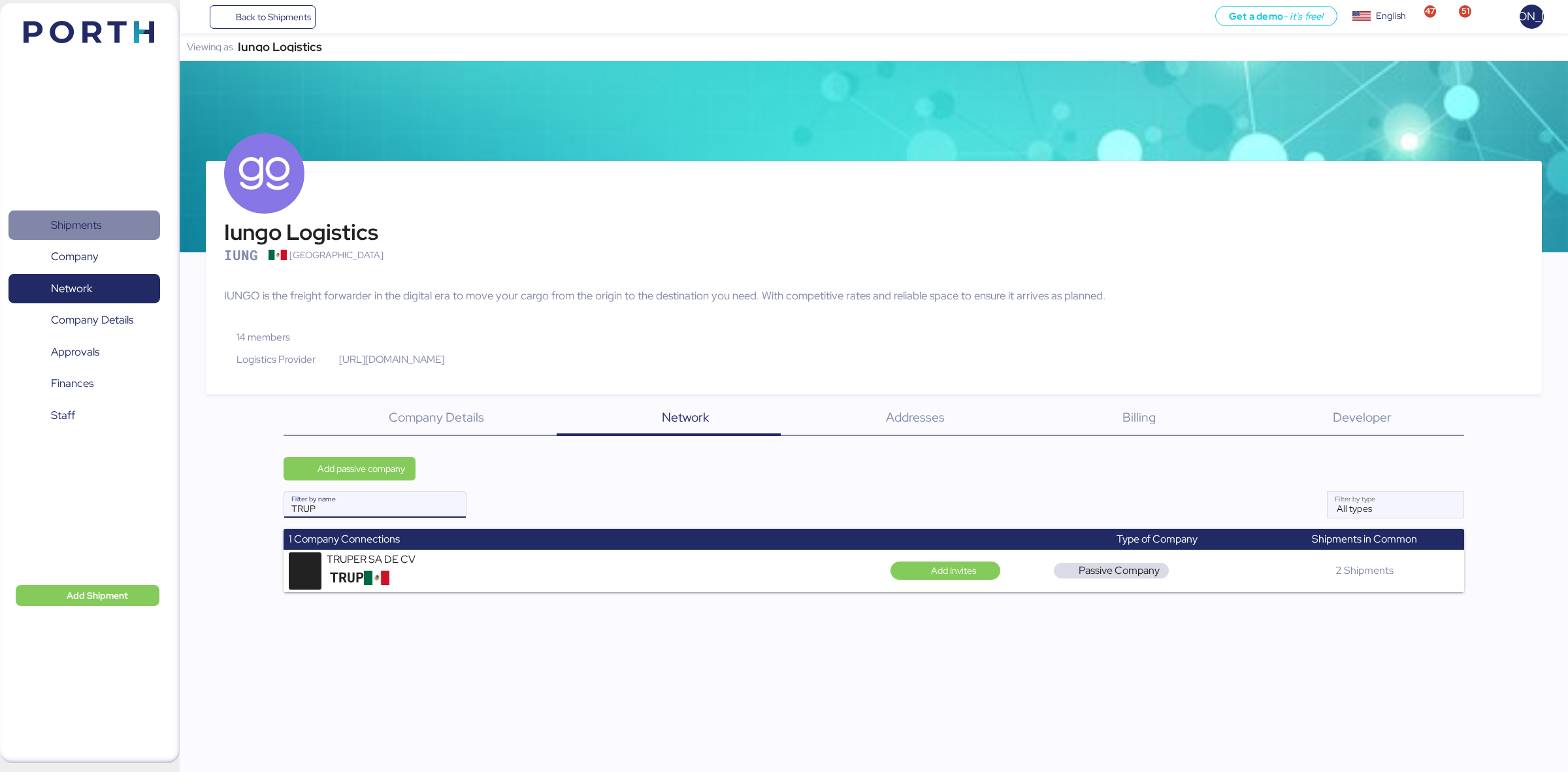
type input "TRUP"
click at [97, 220] on span "Shipments" at bounding box center [77, 225] width 50 height 19
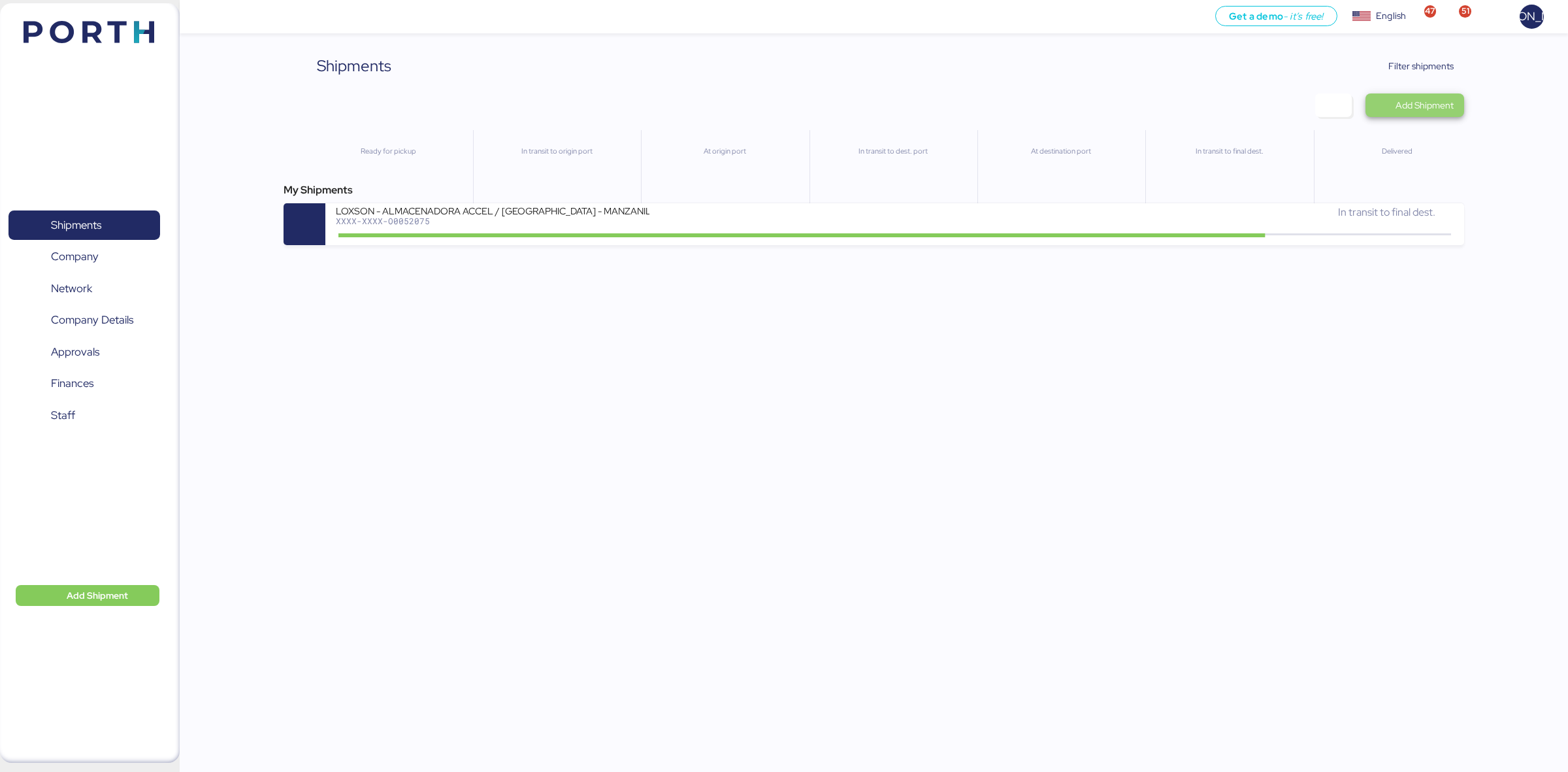
click at [1114, 109] on span "Add Shipment" at bounding box center [1424, 105] width 58 height 16
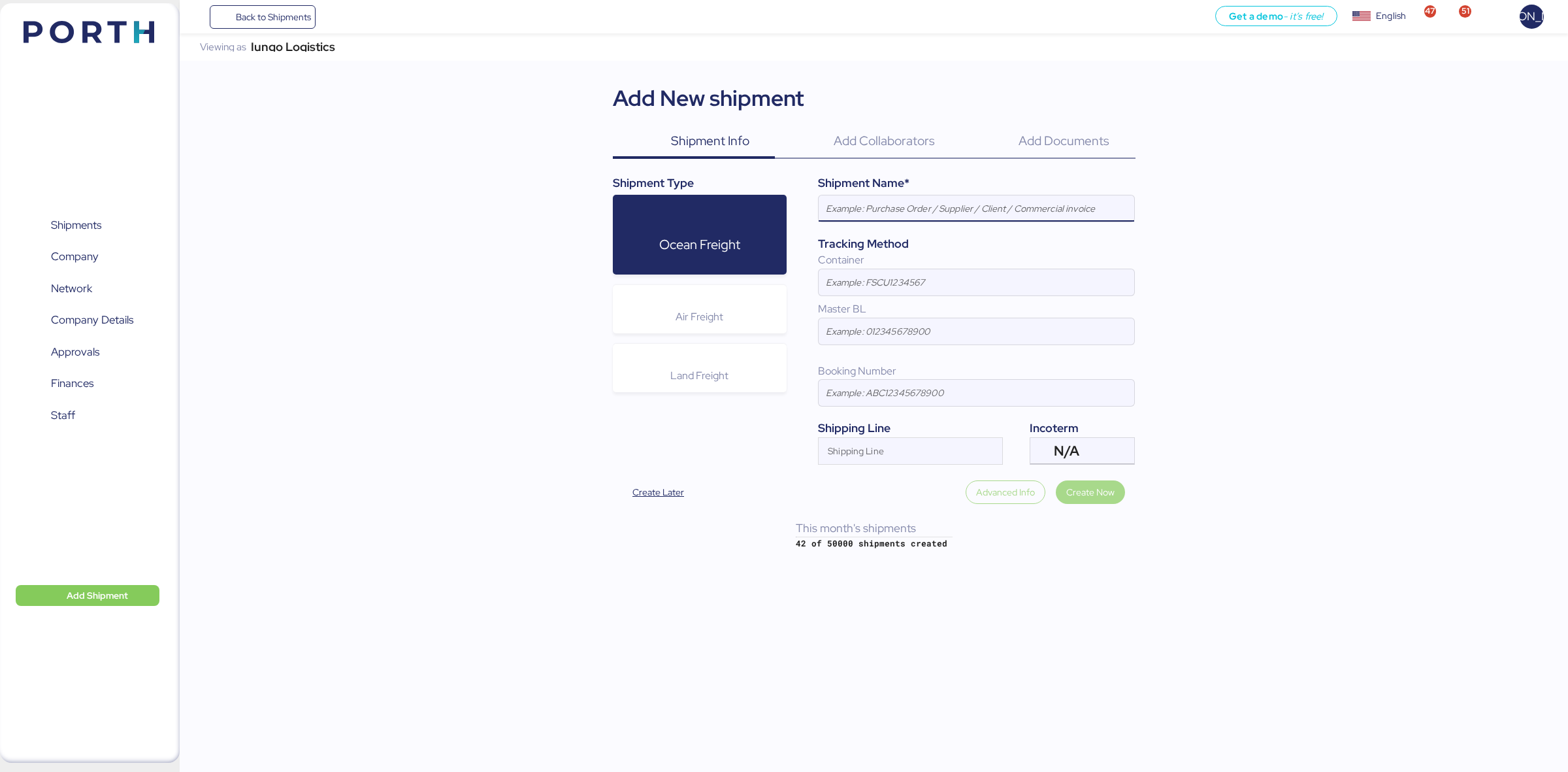
click at [930, 213] on input at bounding box center [976, 208] width 315 height 26
click at [119, 279] on span "Network" at bounding box center [84, 288] width 141 height 19
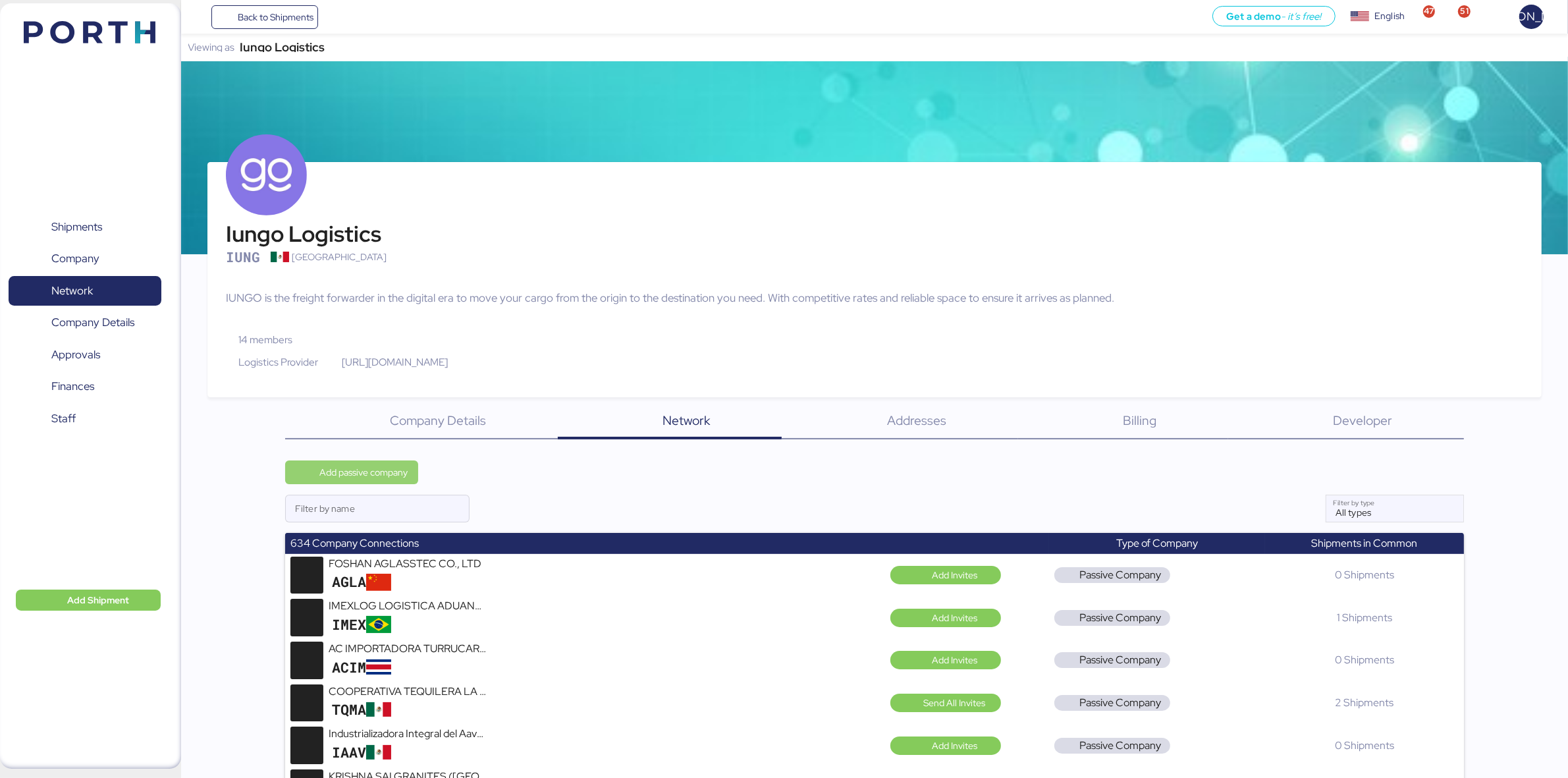
click at [359, 478] on span "Add passive company" at bounding box center [364, 472] width 88 height 16
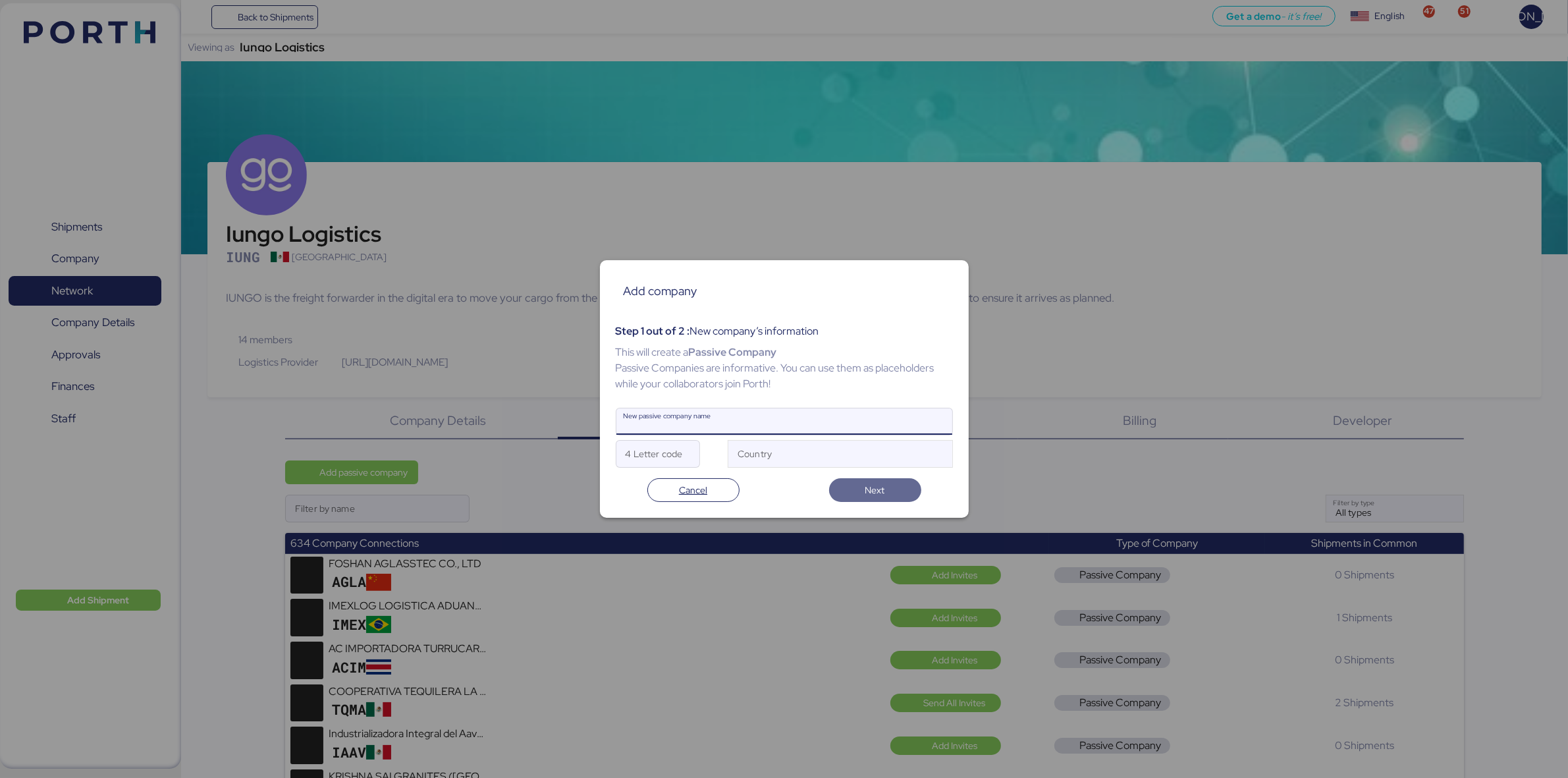
click at [693, 419] on input "New passive company name" at bounding box center [784, 421] width 336 height 26
click at [720, 423] on input "New passive company name" at bounding box center [784, 421] width 336 height 26
paste input "GO HIGHER INTERNATIONAL TRADE COMPANY LIMITED"
type input "GO HIGHER INTERNATIONAL TRADE COMPANY LIMITED"
click at [678, 452] on input "4 Letter code" at bounding box center [657, 453] width 83 height 26
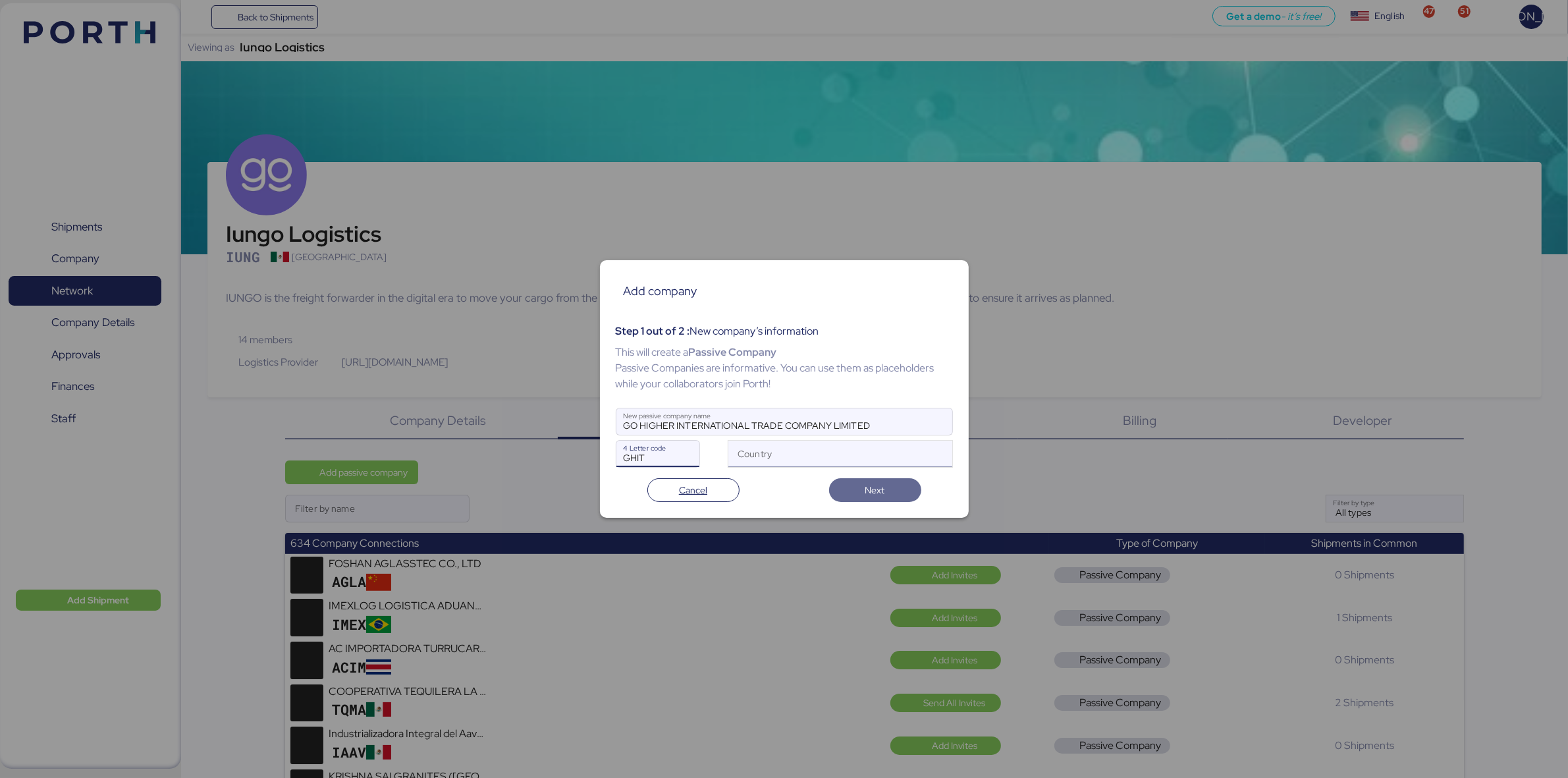
type input "GHIT"
click at [782, 456] on input "Country" at bounding box center [833, 456] width 193 height 16
type input "CHIN"
click at [790, 488] on div "China CN" at bounding box center [841, 480] width 222 height 25
click at [866, 496] on span "Next" at bounding box center [875, 489] width 20 height 16
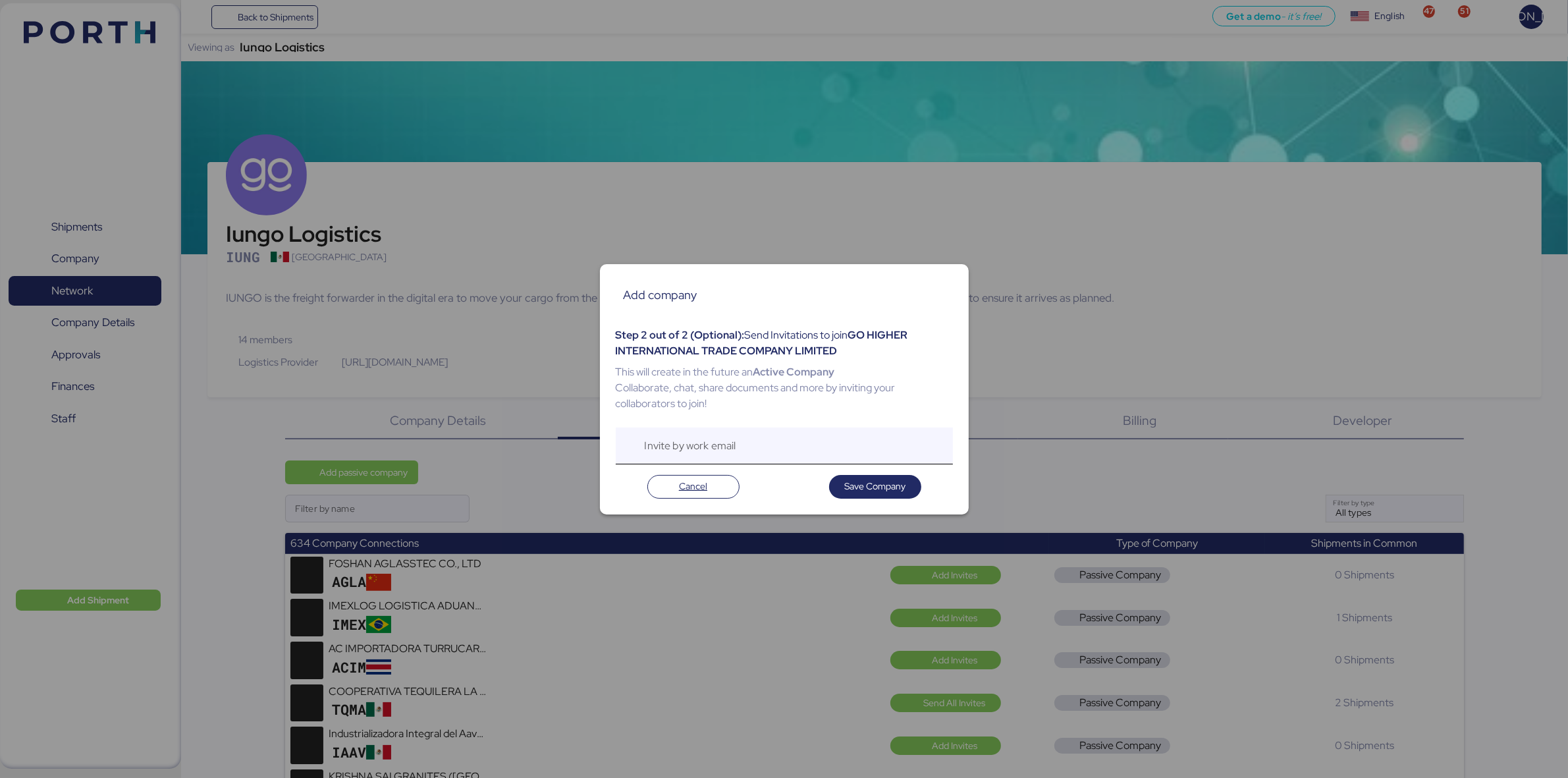
click at [752, 445] on input "Invite by work email" at bounding box center [799, 445] width 309 height 37
click at [687, 483] on span "Cancel" at bounding box center [693, 485] width 28 height 16
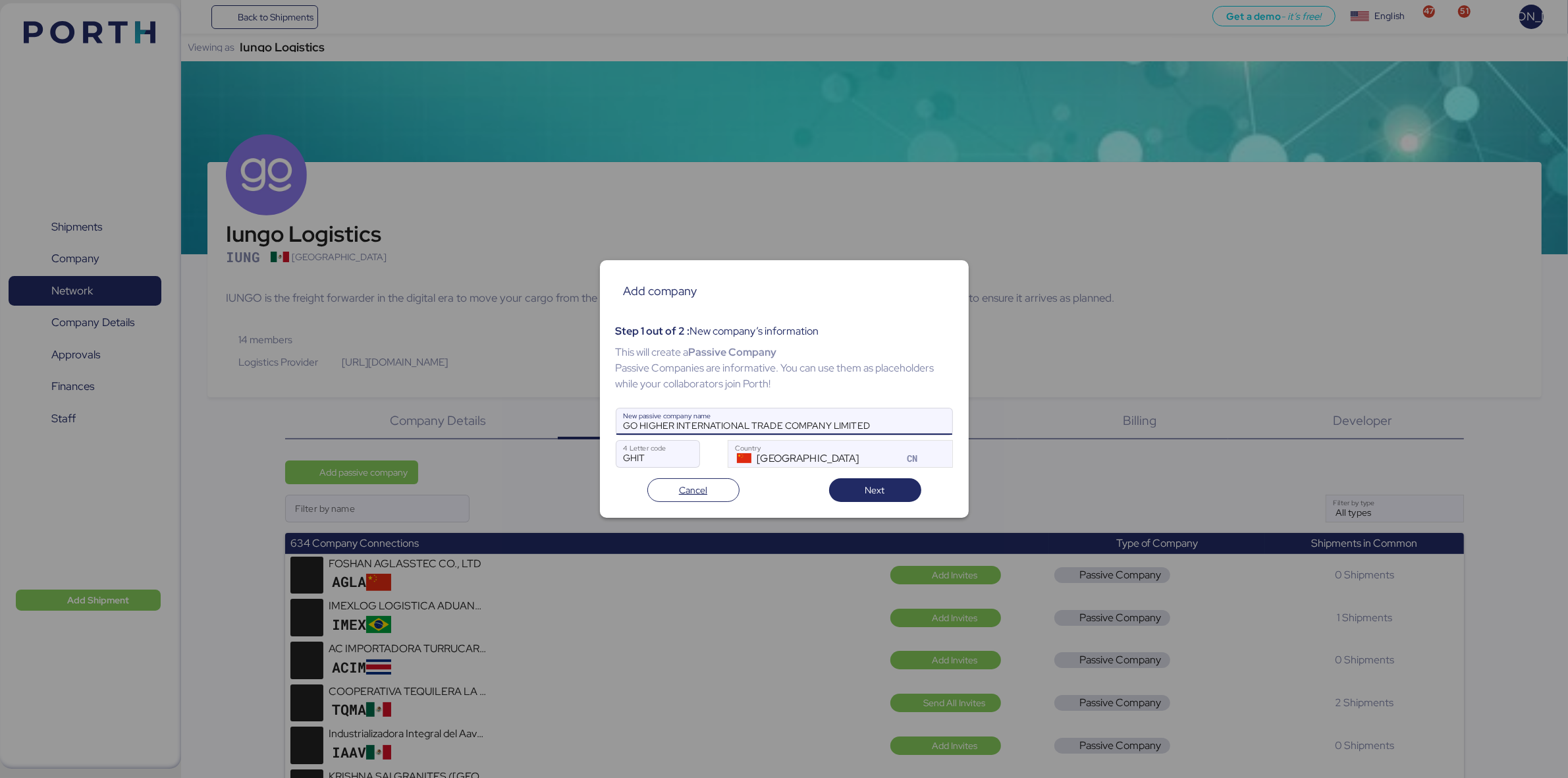
click at [879, 425] on input "GO HIGHER INTERNATIONAL TRADE COMPANY LIMITED" at bounding box center [784, 421] width 336 height 26
click at [899, 422] on input "GO HIGHER INTERNATIONAL TRADE COMPANY LIMITED" at bounding box center [784, 421] width 336 height 26
drag, startPoint x: 899, startPoint y: 422, endPoint x: 627, endPoint y: 447, distance: 273.1
click at [627, 447] on div "Add company Step 1 out of 2 : New company’s information This will create a Pass…" at bounding box center [784, 389] width 369 height 258
paste input "NINGBO CHINA INTERNATIONAL FORWARDING AGENCY CO LT"
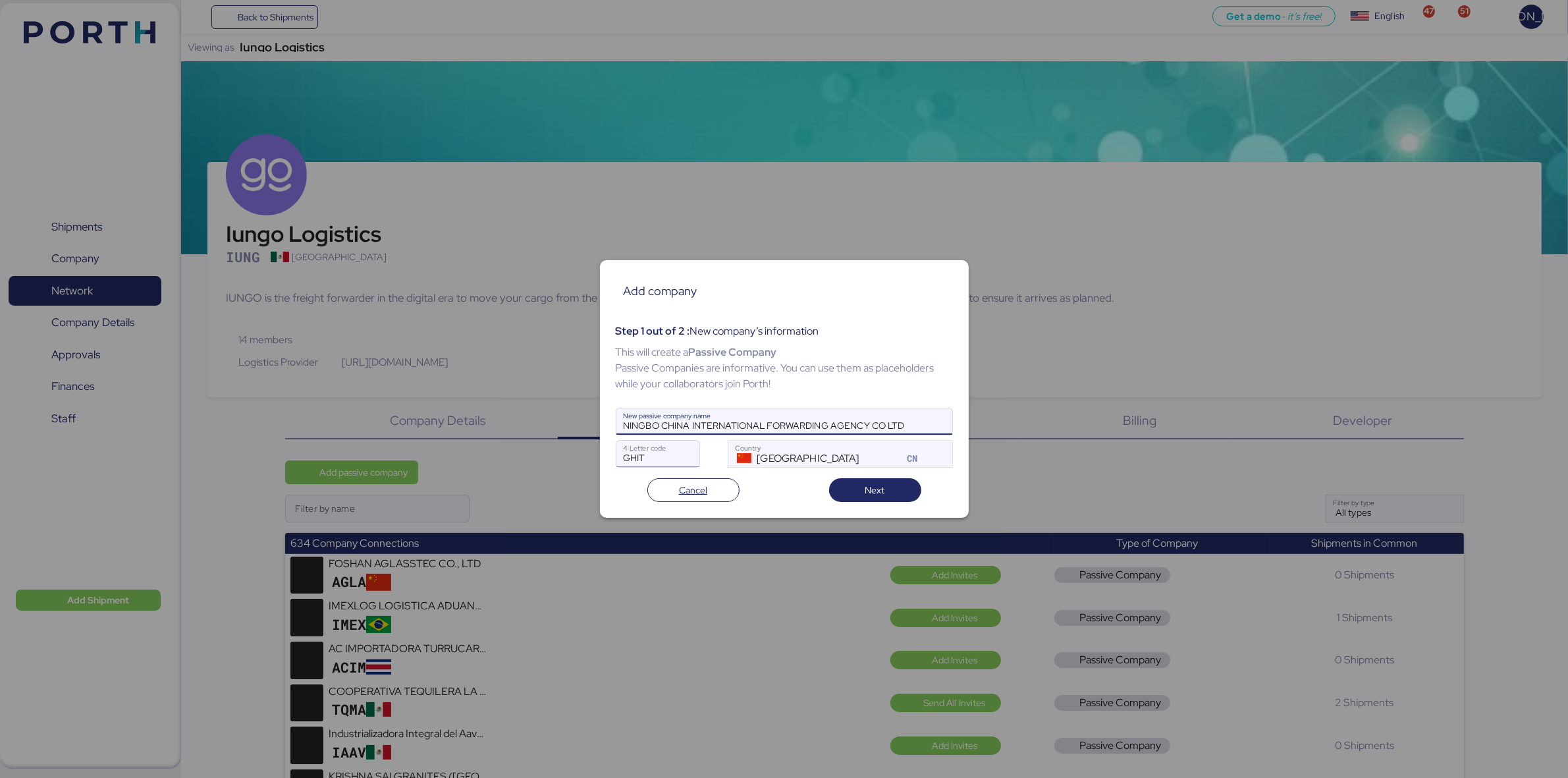
type input "NINGBO CHINA INTERNATIONAL FORWARDING AGENCY CO LTD"
drag, startPoint x: 647, startPoint y: 462, endPoint x: 566, endPoint y: 461, distance: 81.0
click at [566, 461] on div "Add company Step 1 out of 2 : New company’s information This will create a Pass…" at bounding box center [784, 389] width 1568 height 778
type input "NCIF"
click at [904, 491] on span "Next" at bounding box center [876, 490] width 71 height 19
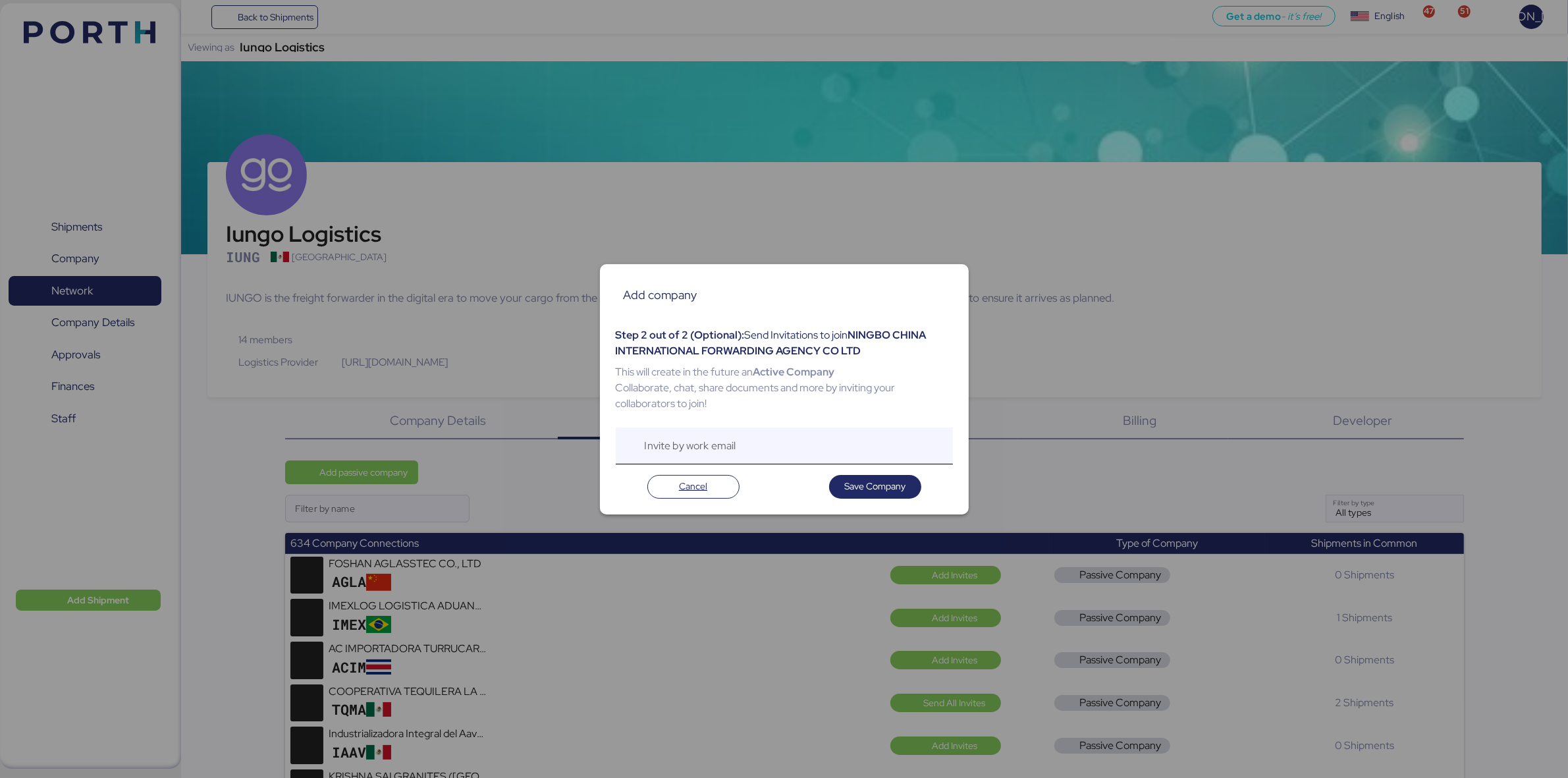
click at [787, 450] on input "Invite by work email" at bounding box center [799, 445] width 309 height 37
click at [778, 450] on input "Invite by work email" at bounding box center [799, 445] width 309 height 37
paste input "[EMAIL_ADDRESS][DOMAIN_NAME]"
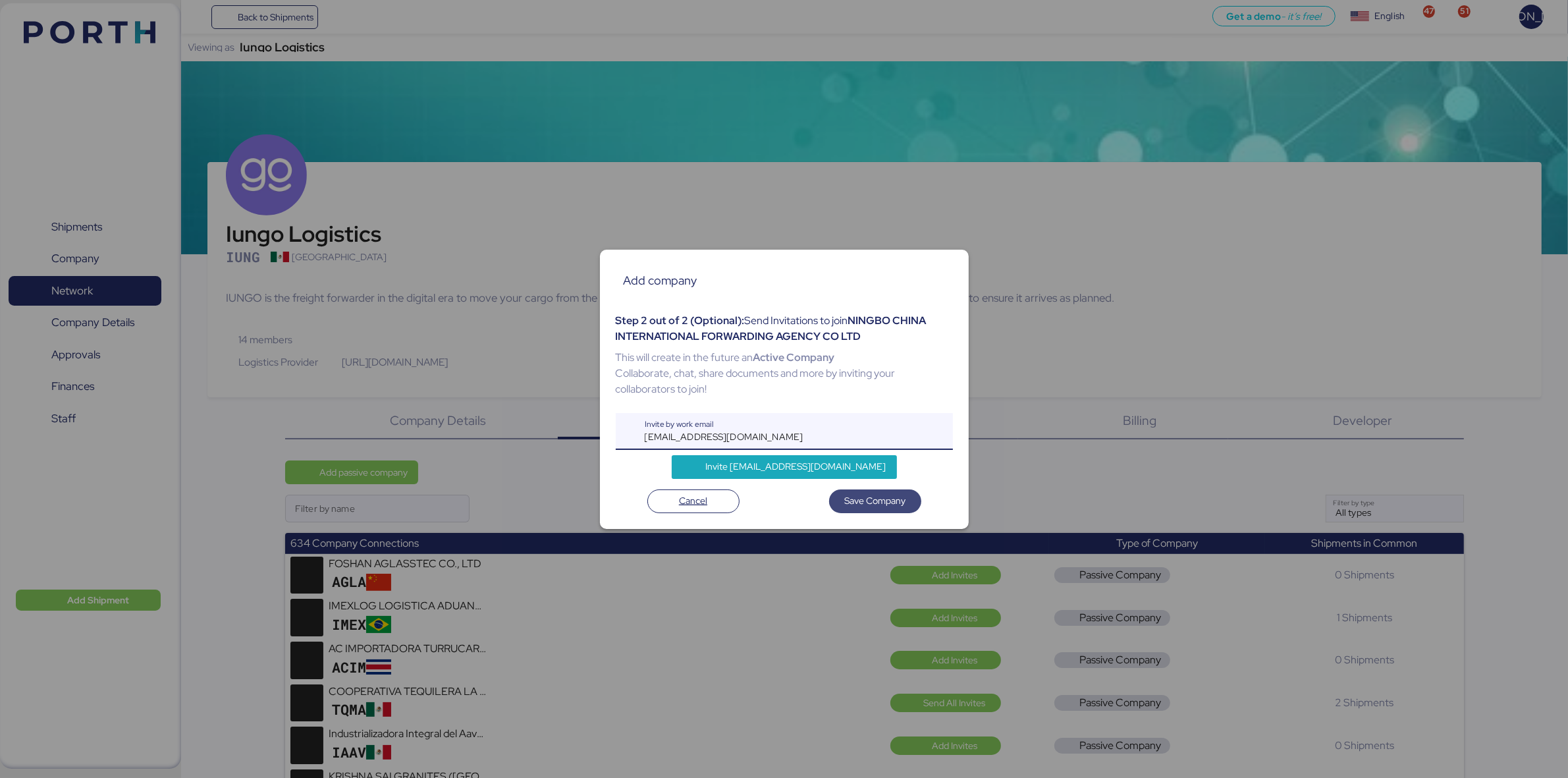
type input "[EMAIL_ADDRESS][DOMAIN_NAME]"
click at [860, 501] on span "Save Company" at bounding box center [875, 500] width 61 height 16
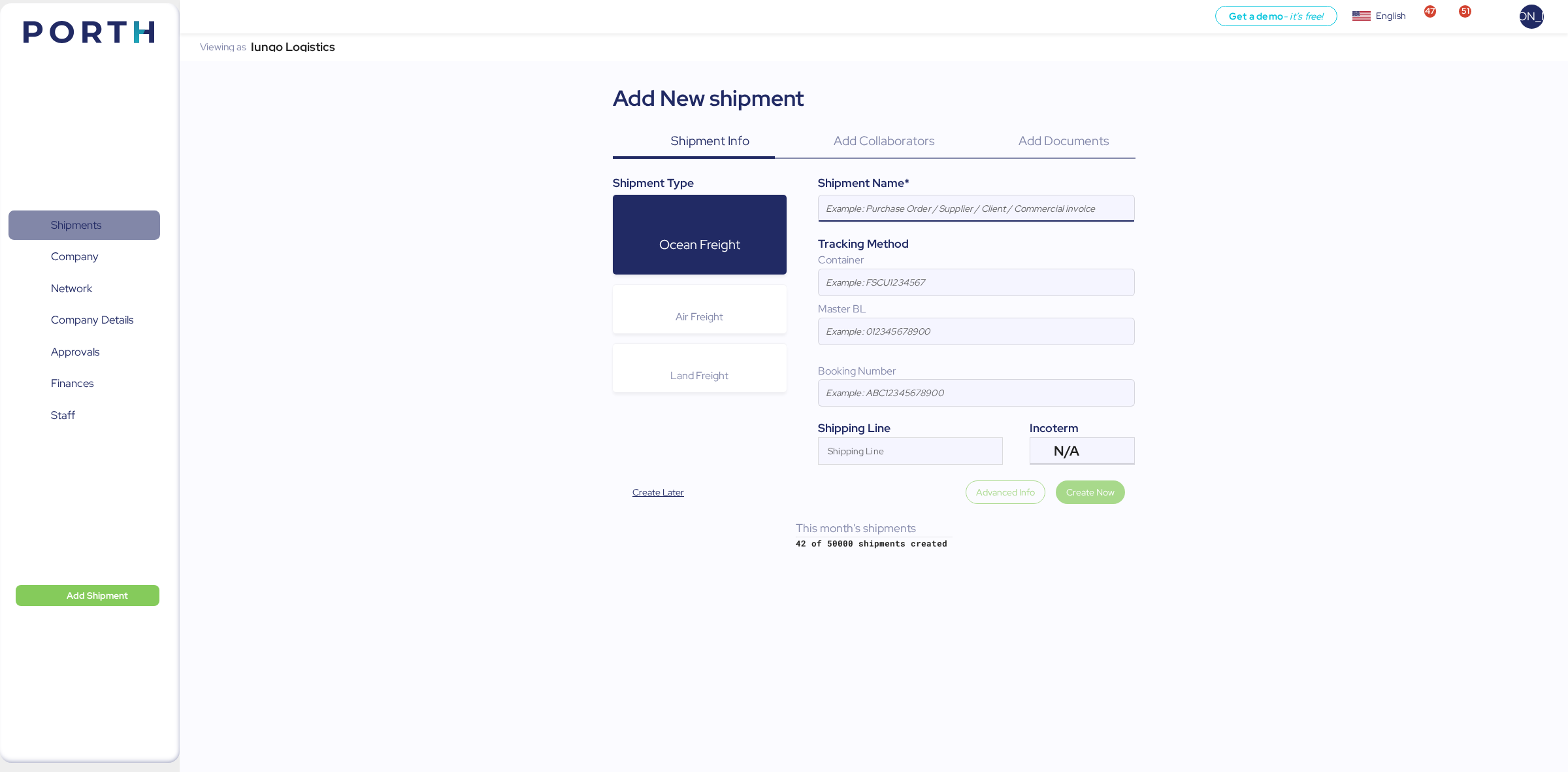
click at [104, 230] on span "Shipments" at bounding box center [84, 225] width 141 height 19
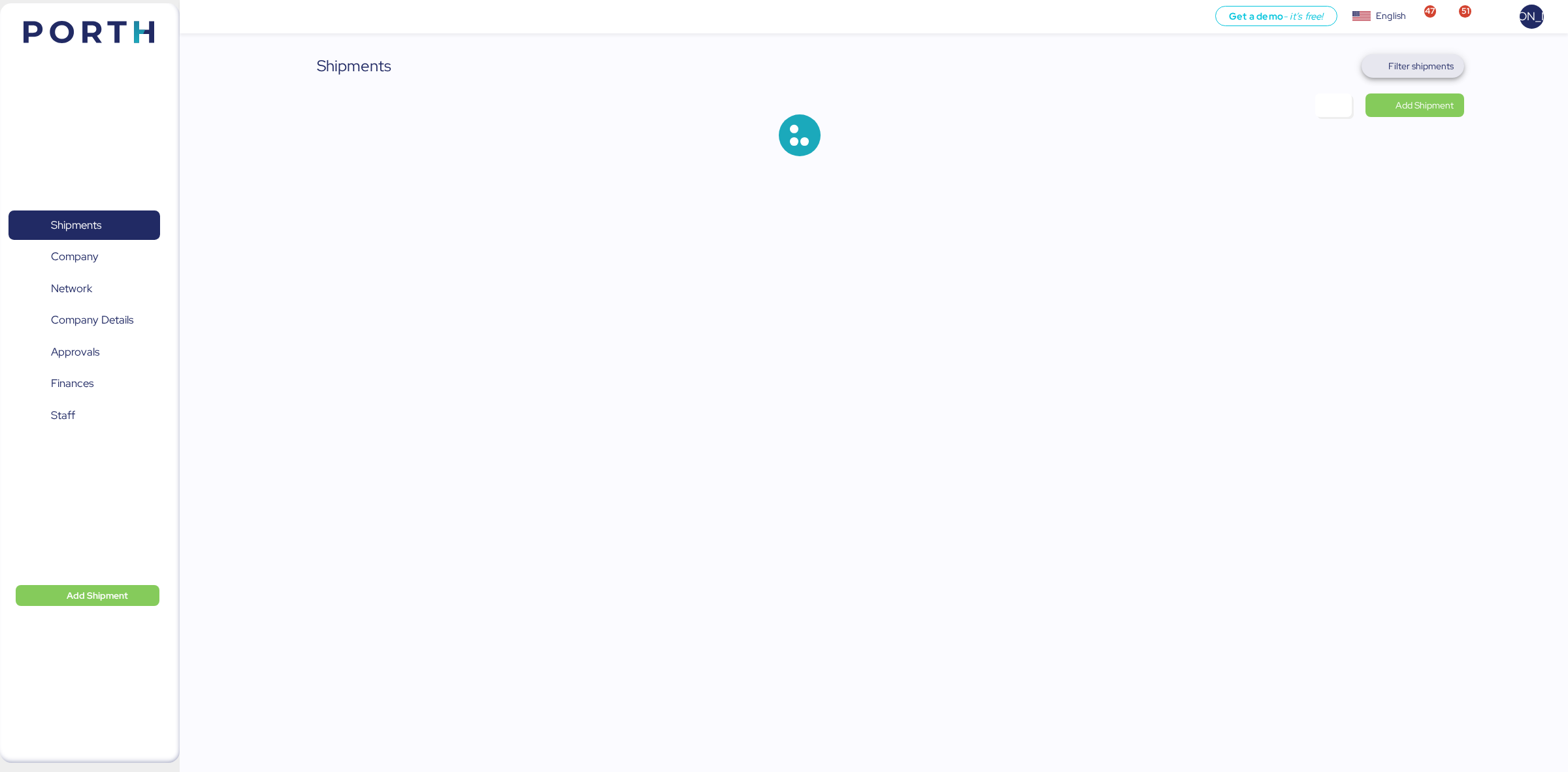
click at [1437, 64] on span "Filter shipments" at bounding box center [1421, 65] width 65 height 16
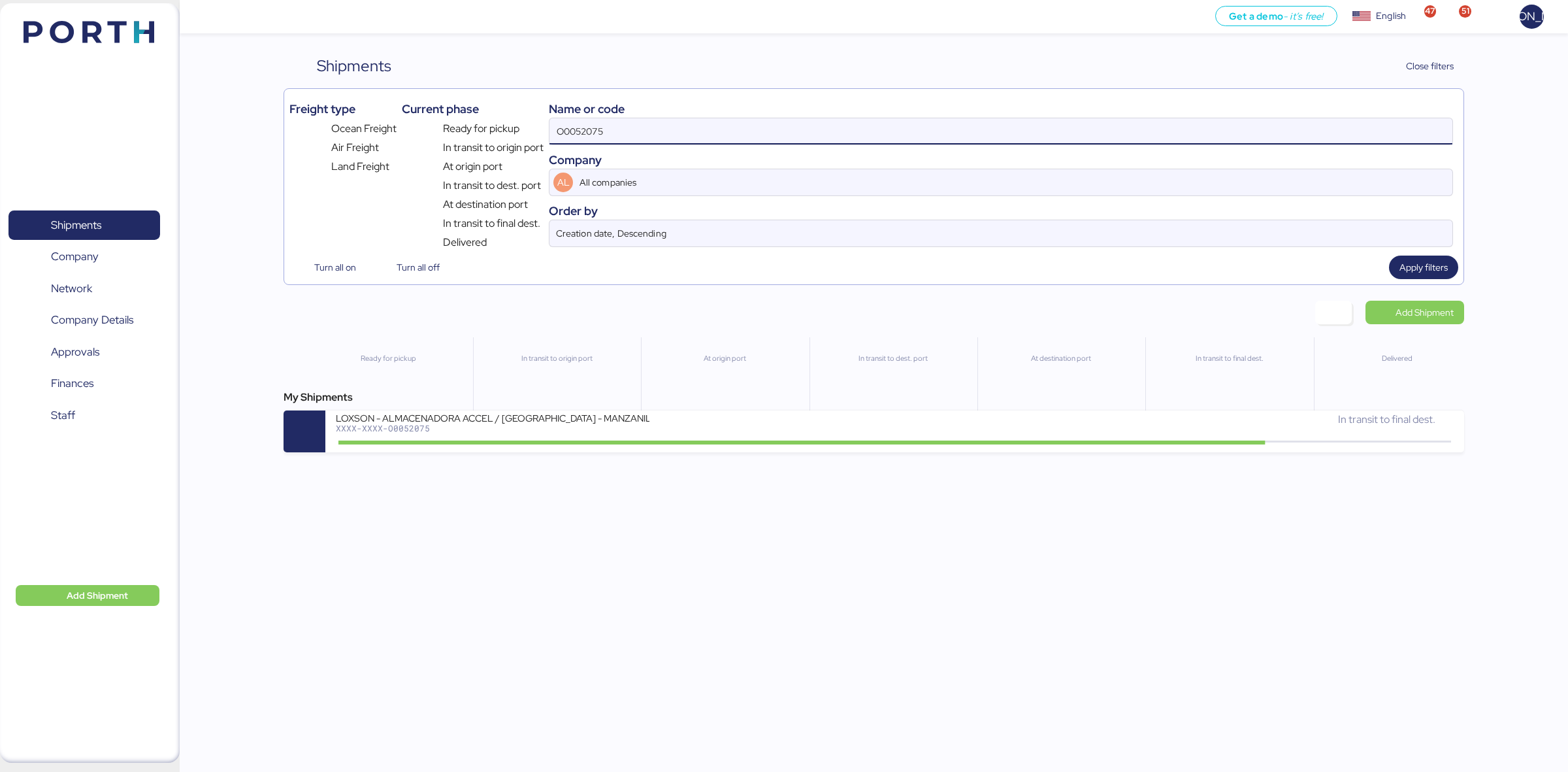
drag, startPoint x: 664, startPoint y: 134, endPoint x: 470, endPoint y: 138, distance: 194.0
click at [470, 138] on div "Freight type Ocean Freight Air Freight Land Freight Current phase Ready for pic…" at bounding box center [874, 172] width 1169 height 156
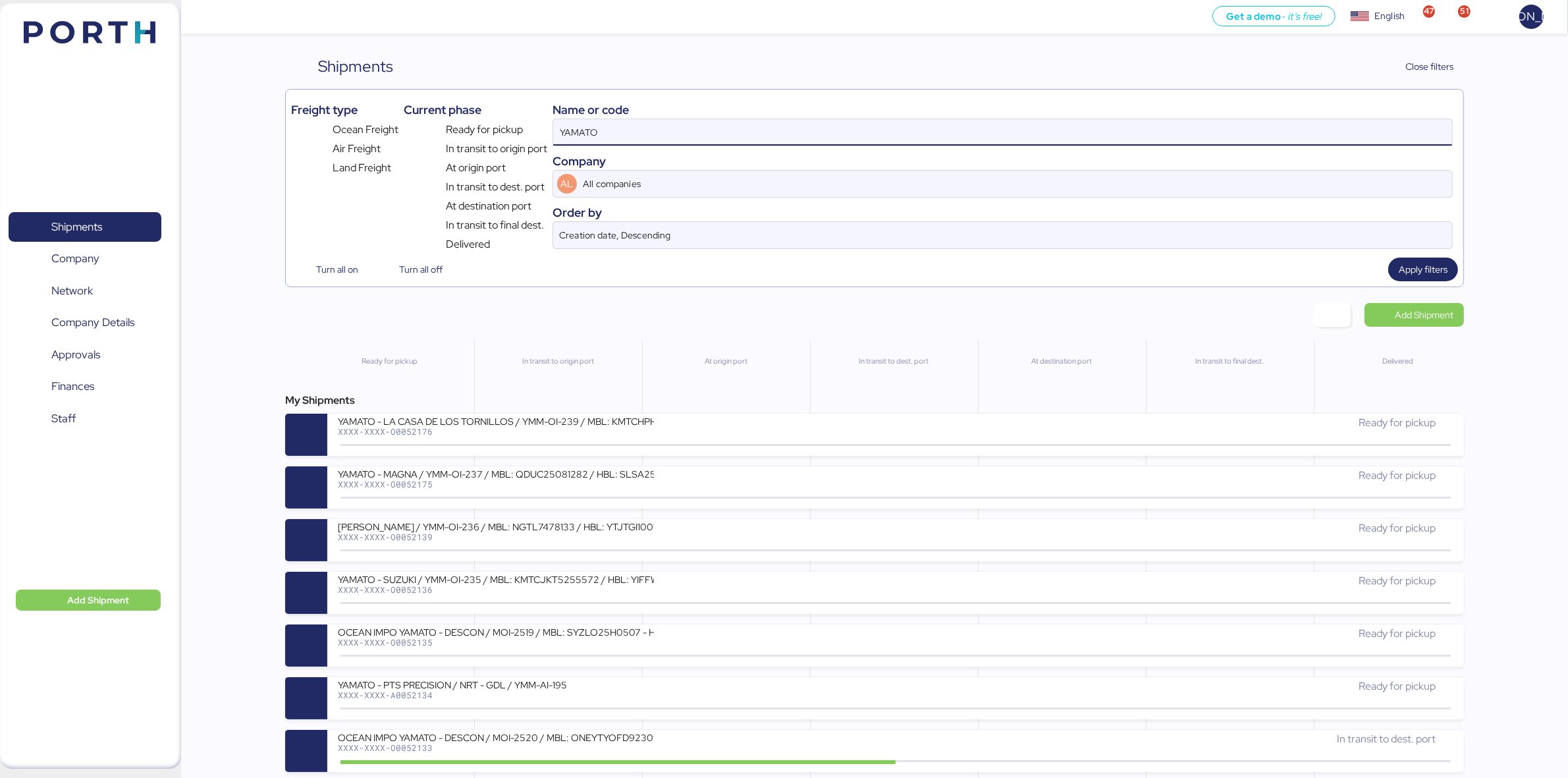
drag, startPoint x: 570, startPoint y: 134, endPoint x: 529, endPoint y: 133, distance: 41.0
click at [524, 134] on div "Freight type Ocean Freight Air Freight Land Freight Current phase Ready for pic…" at bounding box center [874, 173] width 1167 height 157
type input "LOXSON"
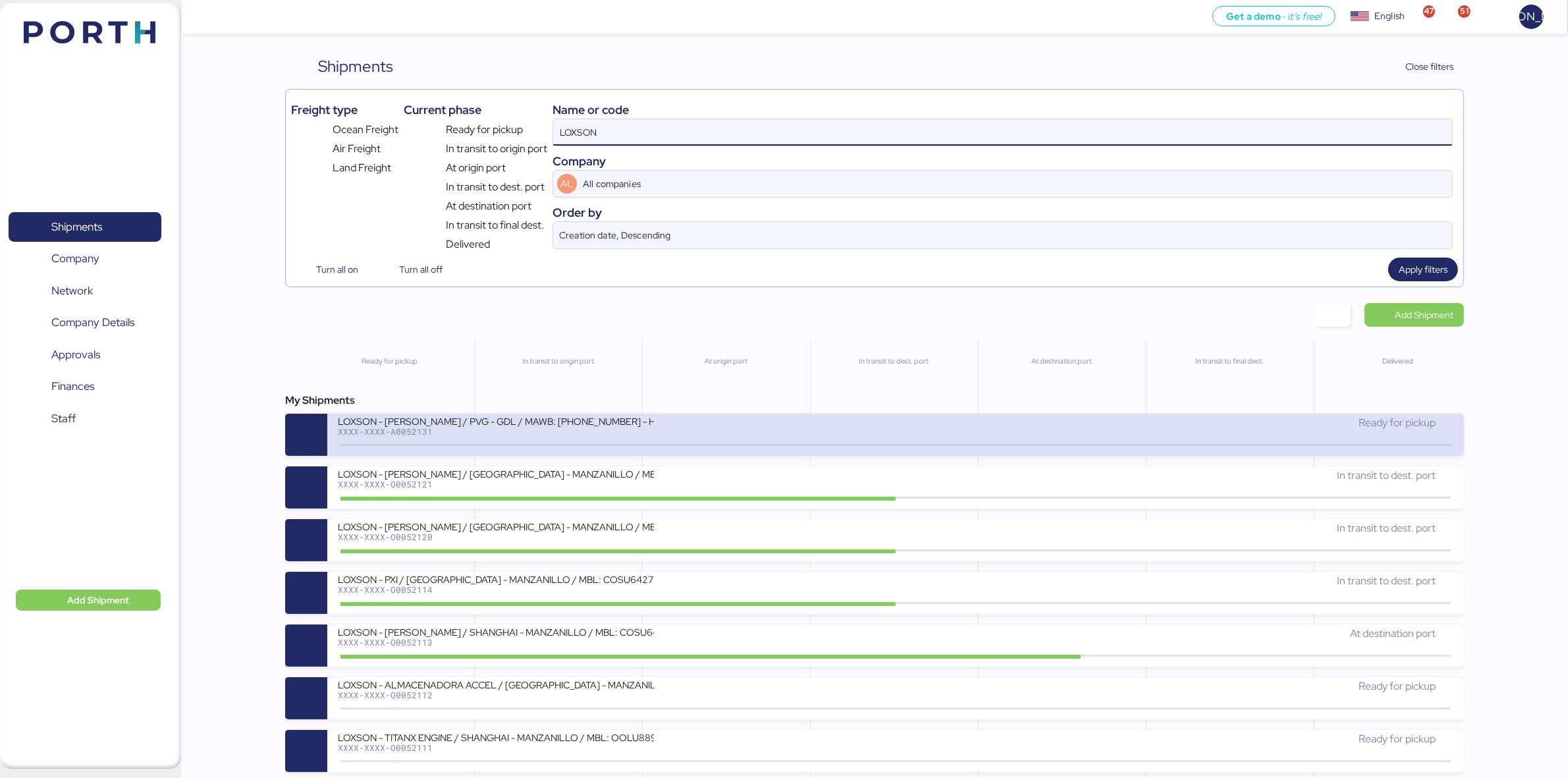
click at [458, 433] on div "XXXX-XXXX-A0052131" at bounding box center [496, 432] width 316 height 9
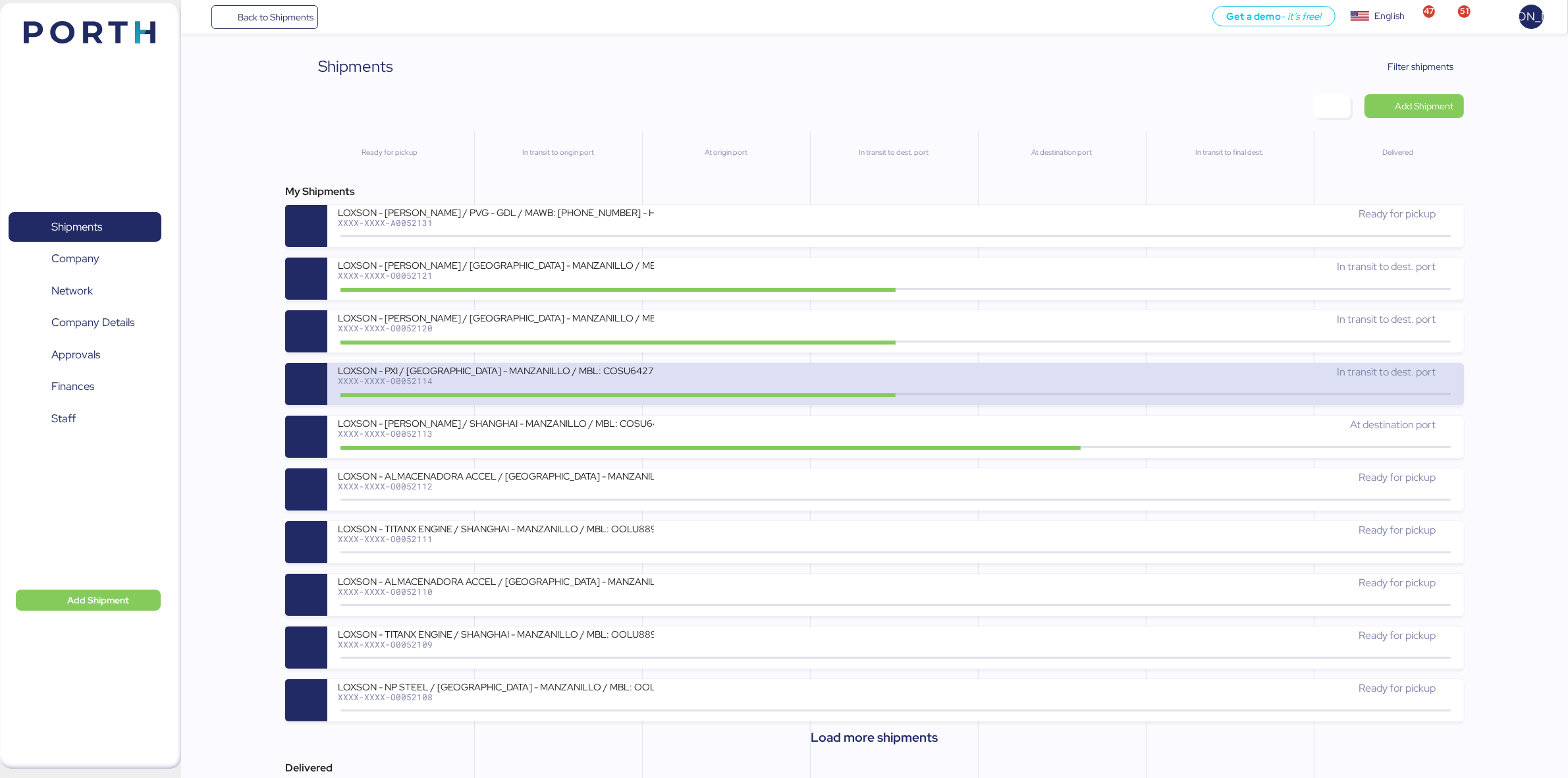
click at [554, 386] on div "LOXSON - PXI / SHANGHAI - MANZANILLO / MBL: COSU6427747570 - HBL: CSSE250812588…" at bounding box center [616, 378] width 558 height 28
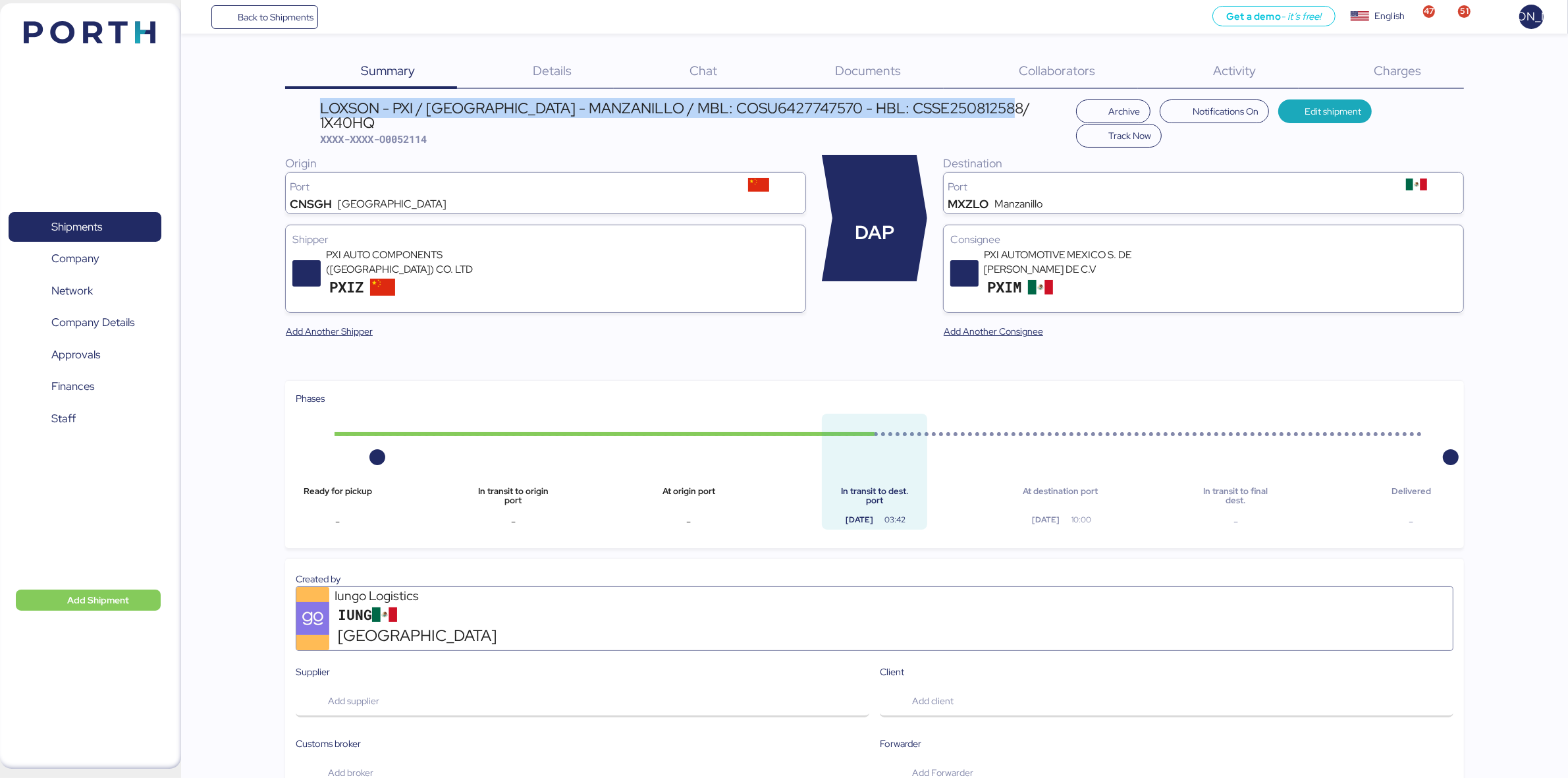
drag, startPoint x: 1024, startPoint y: 109, endPoint x: 244, endPoint y: 106, distance: 780.0
click at [244, 106] on div "Summary 0 Details 0 Chat 0 Documents 0 Collaborators 0 Activity 0 Charges 0 LOX…" at bounding box center [784, 713] width 1568 height 1426
copy div "LOXSON - PXI / [GEOGRAPHIC_DATA] - MANZANILLO / MBL: COSU6427747570 - HBL: CSSE…"
click at [83, 236] on span "Shipments" at bounding box center [85, 227] width 142 height 19
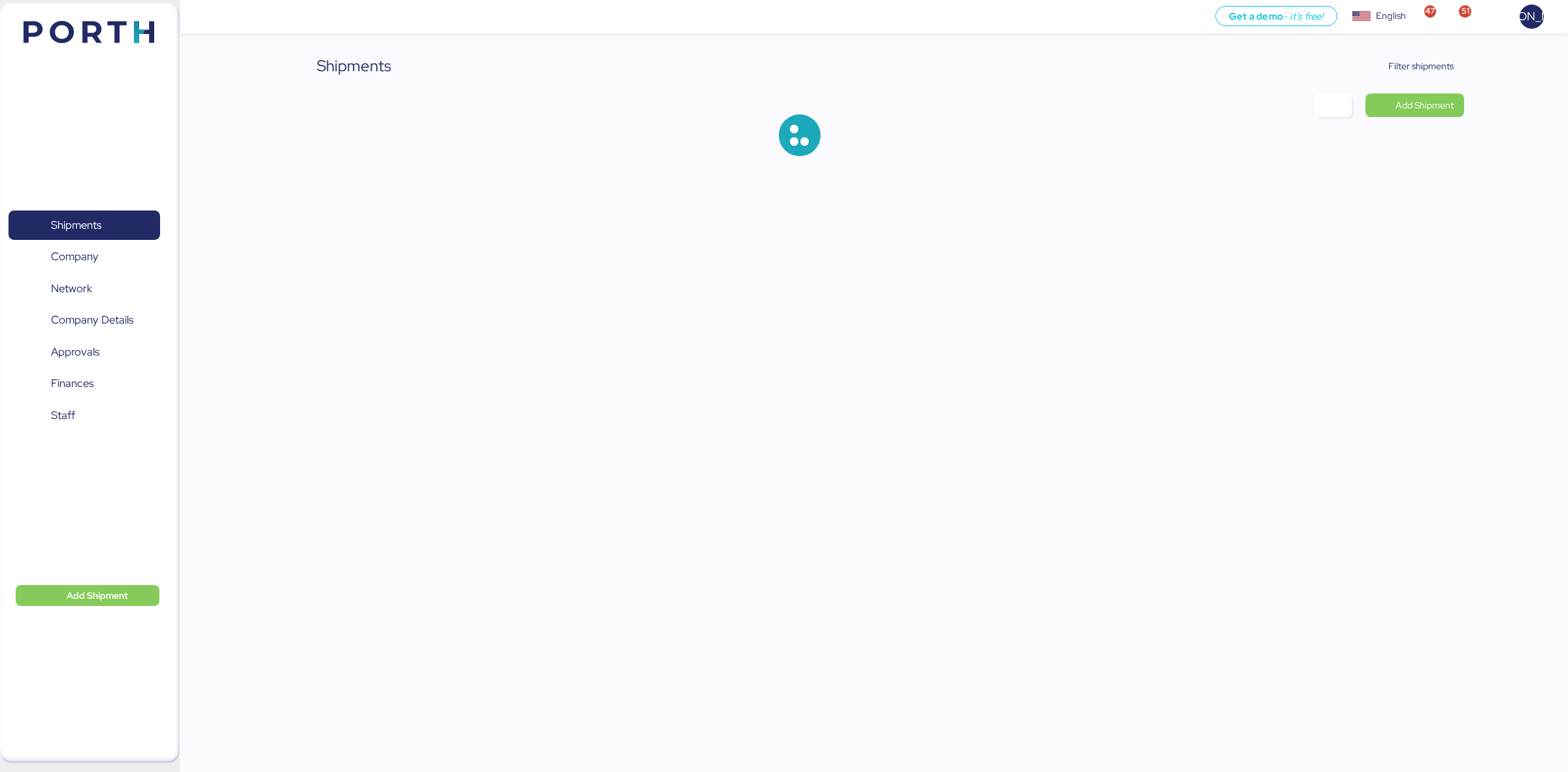
click at [1432, 92] on div "Shipments Filter shipments Add Shipment" at bounding box center [874, 116] width 1180 height 123
click at [1433, 95] on span "Add Shipment" at bounding box center [1415, 105] width 99 height 23
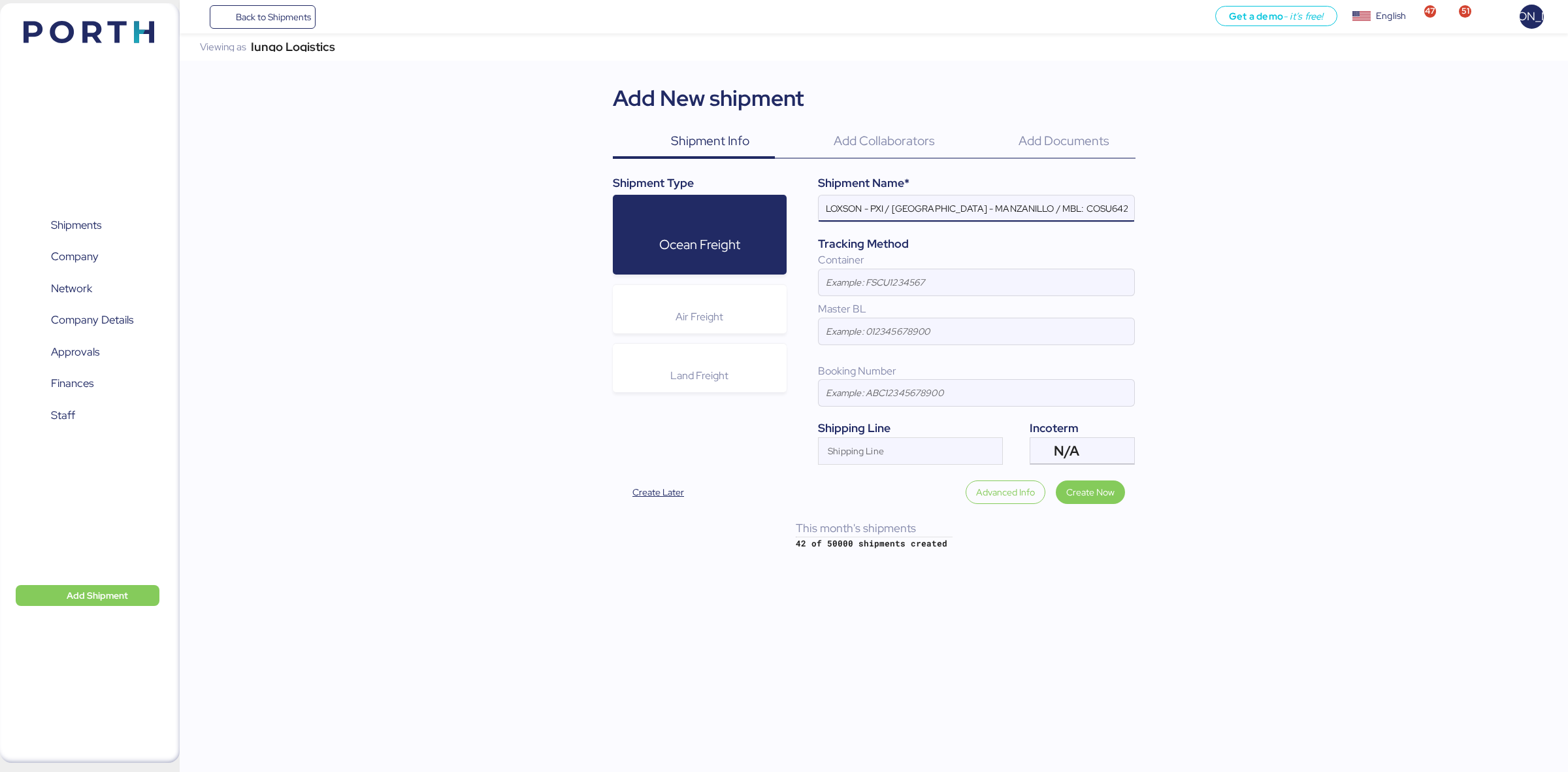
drag, startPoint x: 815, startPoint y: 215, endPoint x: 935, endPoint y: 175, distance: 126.5
click at [696, 226] on div "Shipment Type Ocean Freight Air Freight Land Freight Shipment Name* LOXSON - PX…" at bounding box center [875, 319] width 523 height 289
click at [856, 204] on input "LOXSON - PXI / [GEOGRAPHIC_DATA] - MANZANILLO / MBL: COSU6427747570 - HBL: CSSE…" at bounding box center [976, 208] width 315 height 26
drag, startPoint x: 862, startPoint y: 206, endPoint x: 792, endPoint y: 210, distance: 70.1
click at [792, 210] on div "Shipment Name* LOXSON - PXI / SHANGHAI - MANZANILLO / MBL: COSU6427747570 - HBL…" at bounding box center [960, 319] width 348 height 289
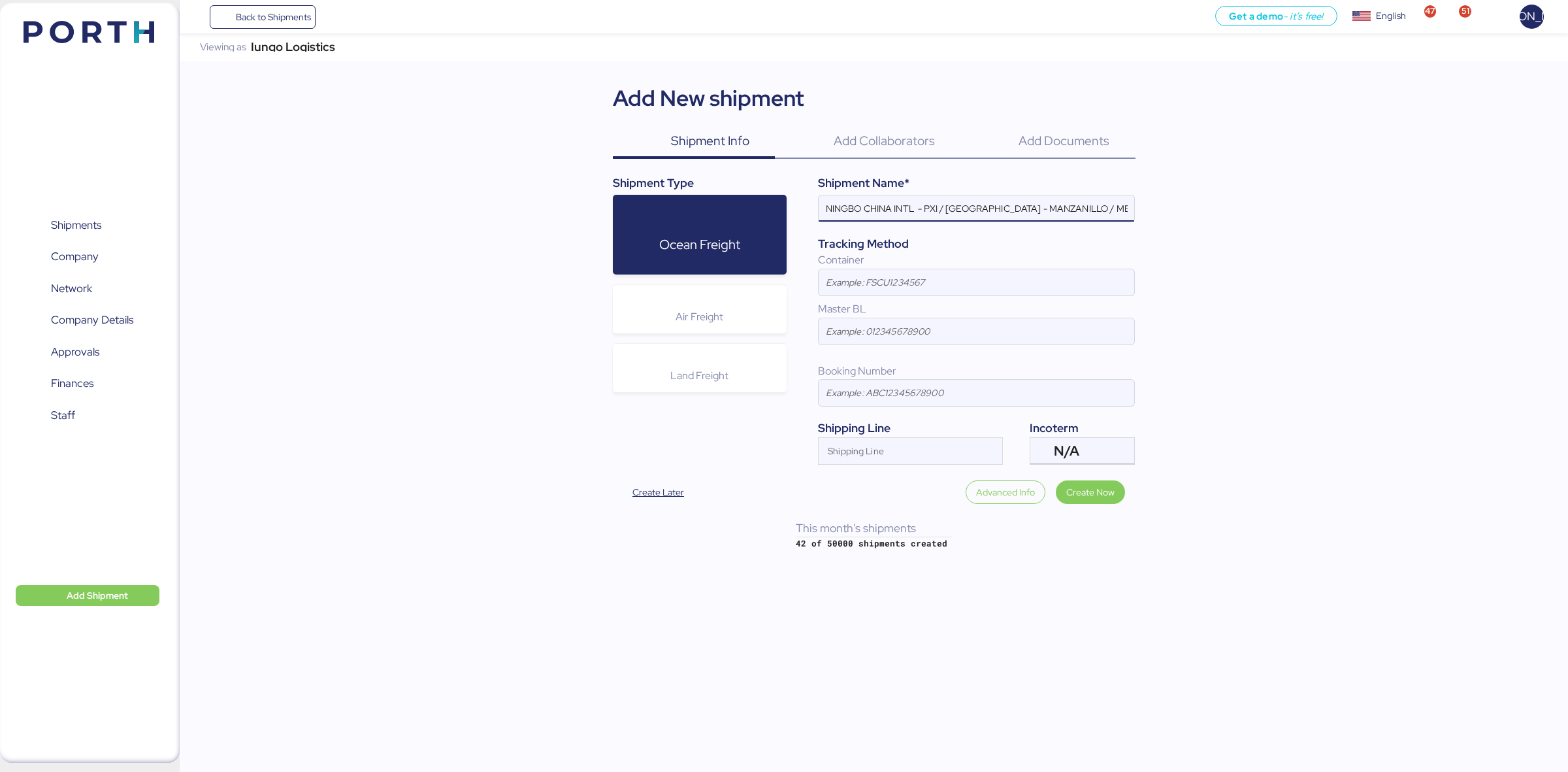
drag, startPoint x: 941, startPoint y: 206, endPoint x: 928, endPoint y: 203, distance: 13.3
click at [927, 200] on input "NINGBO CHINA INTL - PXI / SHANGHAI - MANZANILLO / MBL: COSU6427747570 - HBL: CS…" at bounding box center [976, 208] width 315 height 26
drag, startPoint x: 1065, startPoint y: 204, endPoint x: 952, endPoint y: 218, distance: 113.9
click at [952, 217] on input "NINGBO CHINA INTL - TRP / SHANGHAI - MANZANILLO / MBL: COSU6427747570 - HBL: CS…" at bounding box center [976, 208] width 315 height 26
drag, startPoint x: 1050, startPoint y: 204, endPoint x: 1114, endPoint y: 206, distance: 64.0
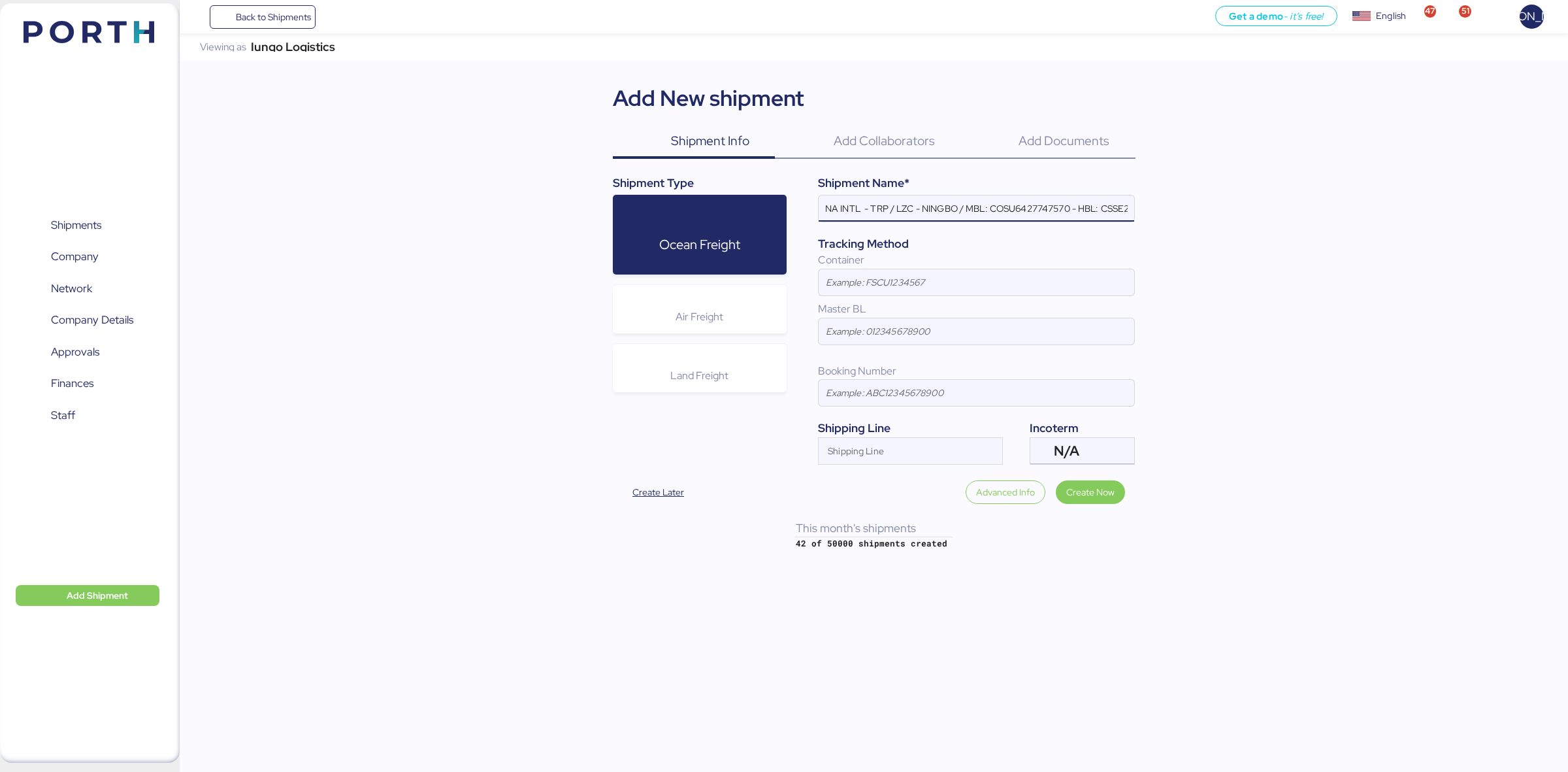
click at [1114, 206] on input "NINGBO CHINA INTL - TRP / LZC - NINGBO / MBL: COSU6427747570 - HBL: CSSE2508125…" at bounding box center [976, 208] width 315 height 26
click at [1069, 203] on input "NINGBO CHINA INTL - TRP / LZC - NINGBO / MBL: COSU6427747570 - HBL: CSSE2508125…" at bounding box center [976, 208] width 315 height 26
drag, startPoint x: 1052, startPoint y: 207, endPoint x: 990, endPoint y: 204, distance: 62.1
click at [990, 204] on input "NINGBO CHINA INTL - TRP / LZC - NINGBO / MBL: COSU6427747570 - HBL: CSSE2508125…" at bounding box center [976, 208] width 315 height 26
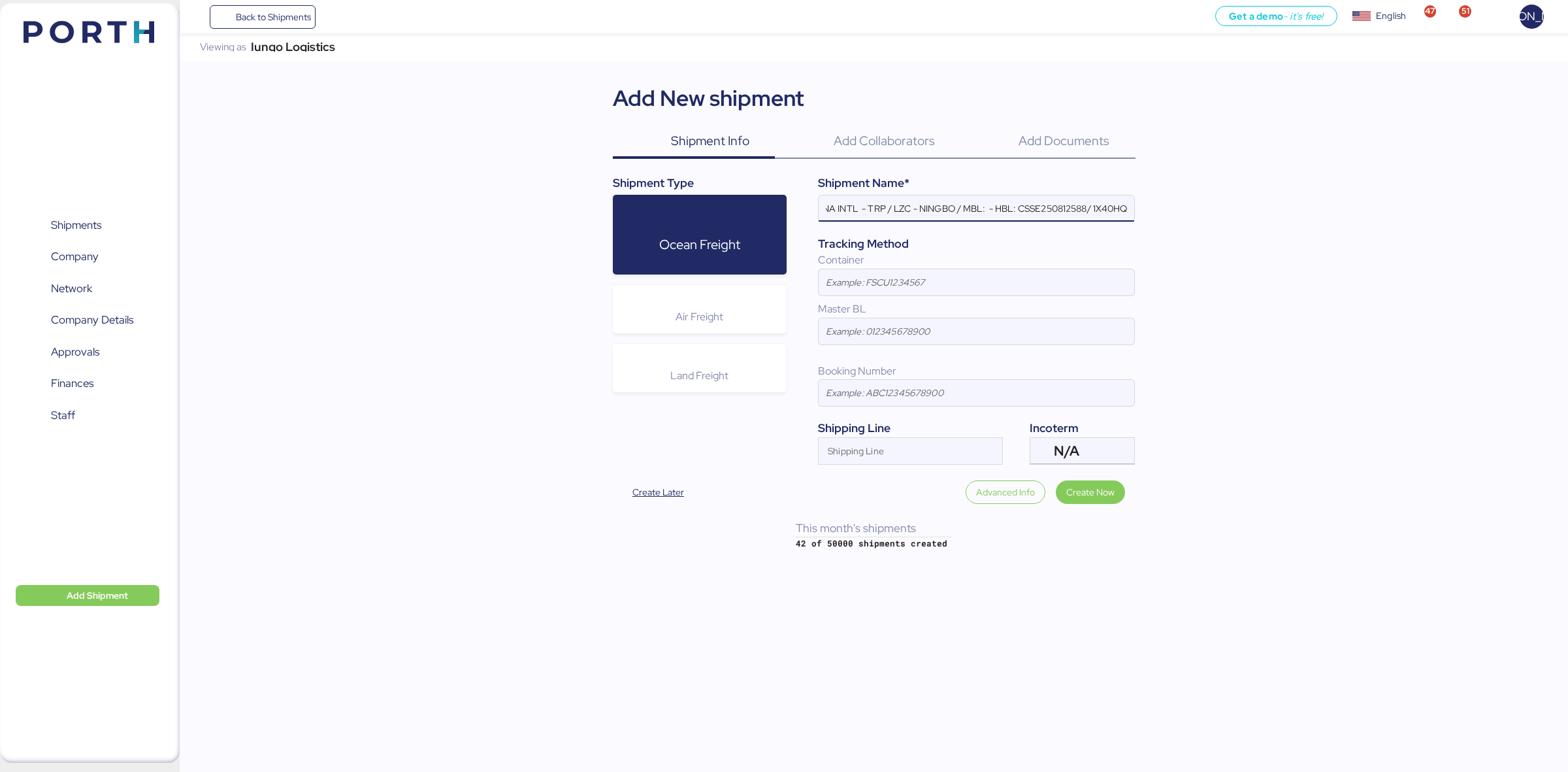
drag, startPoint x: 1046, startPoint y: 208, endPoint x: 1088, endPoint y: 204, distance: 42.2
click at [1090, 204] on input "NINGBO CHINA INTL - TRP / LZC - NINGBO / MBL: - HBL: CSSE250812588/ 1X40HQ" at bounding box center [976, 208] width 315 height 26
click at [886, 278] on input at bounding box center [976, 282] width 315 height 26
click at [1119, 206] on input "NINGBO CHINA INTL - TRP / LZC - NINGBO / MBL: - HBL: / 1X40HQ" at bounding box center [976, 208] width 315 height 26
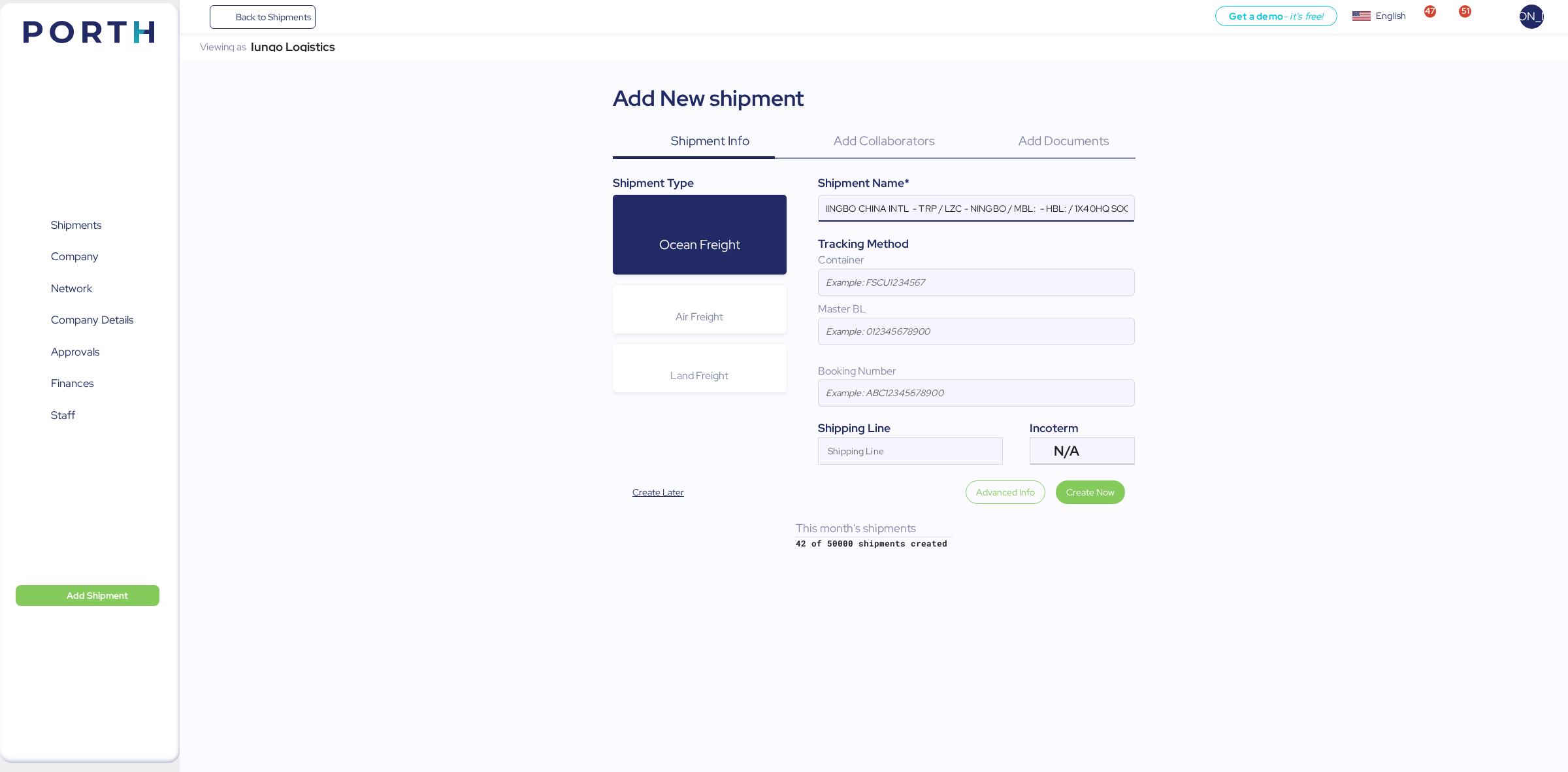
scroll to position [0, 12]
type input "NINGBO CHINA INTL - TRP / LZC - NINGBO / MBL: - HBL: / 1X40HQ SOC"
click at [997, 288] on input at bounding box center [976, 282] width 315 height 26
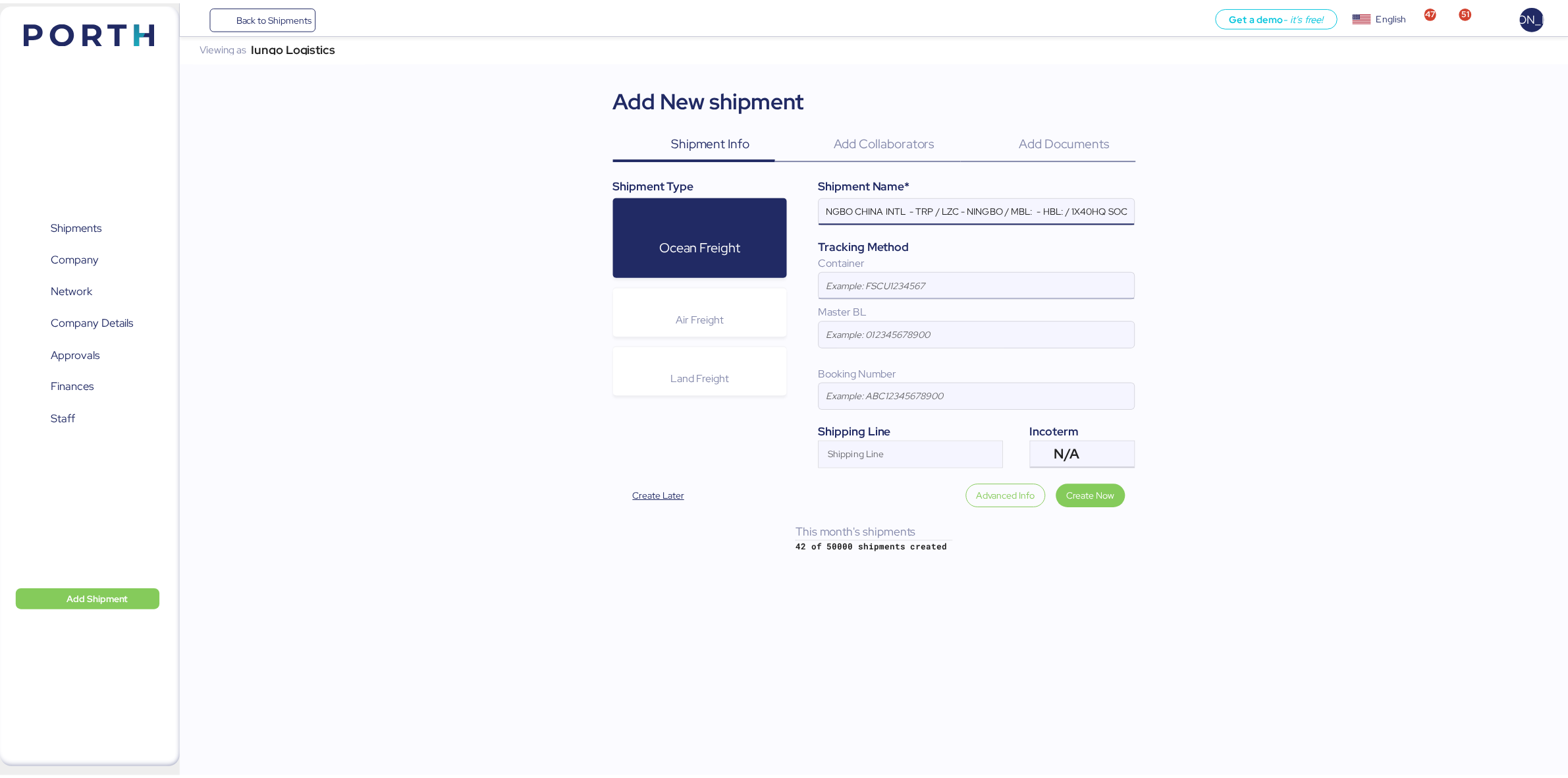
scroll to position [0, 0]
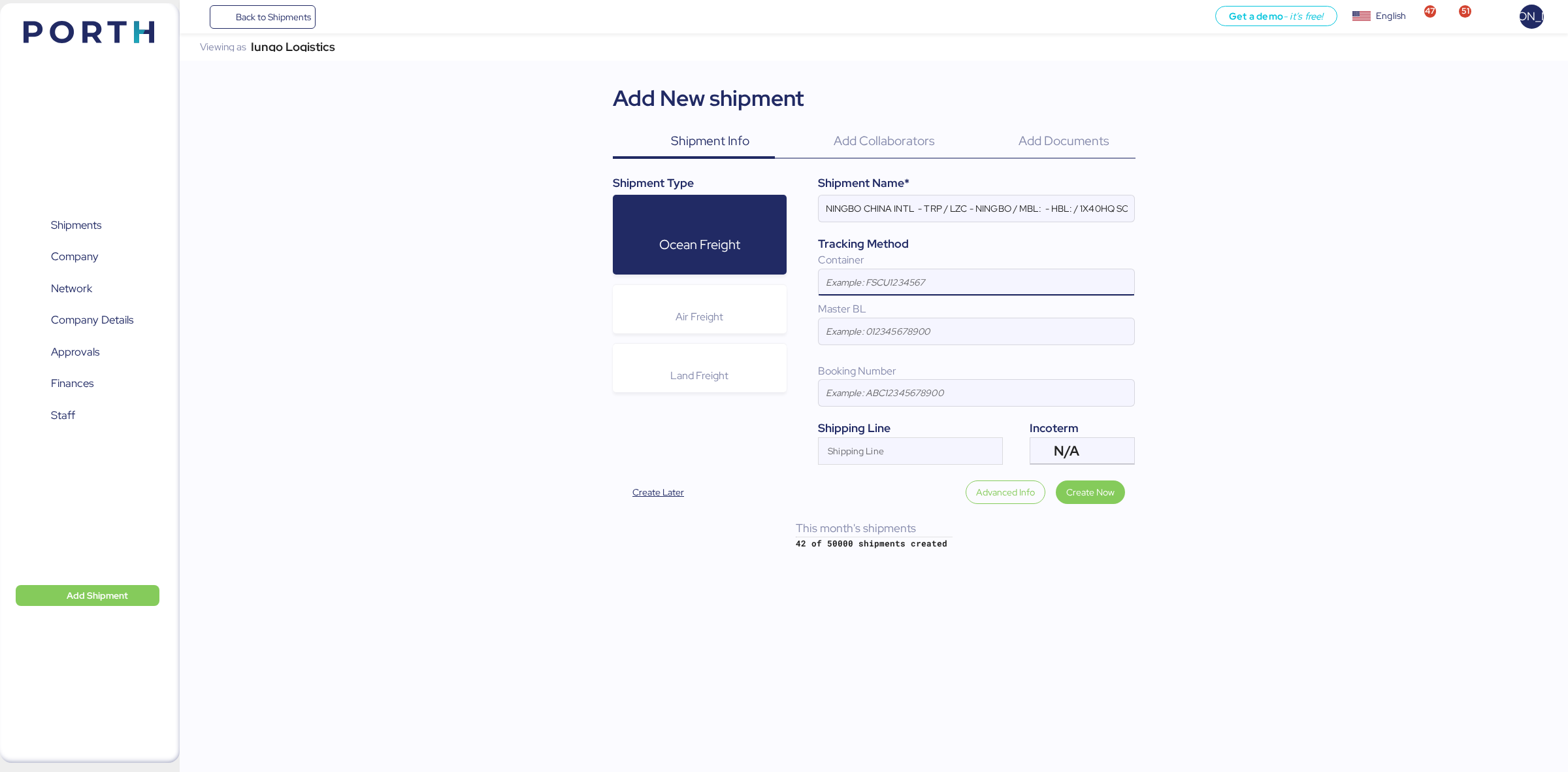
paste input "EITU1060522"
type input "EITU1060522"
click at [884, 324] on input at bounding box center [976, 331] width 315 height 26
drag, startPoint x: 880, startPoint y: 448, endPoint x: 890, endPoint y: 453, distance: 11.2
click at [880, 448] on div "Shipping Line" at bounding box center [899, 451] width 161 height 26
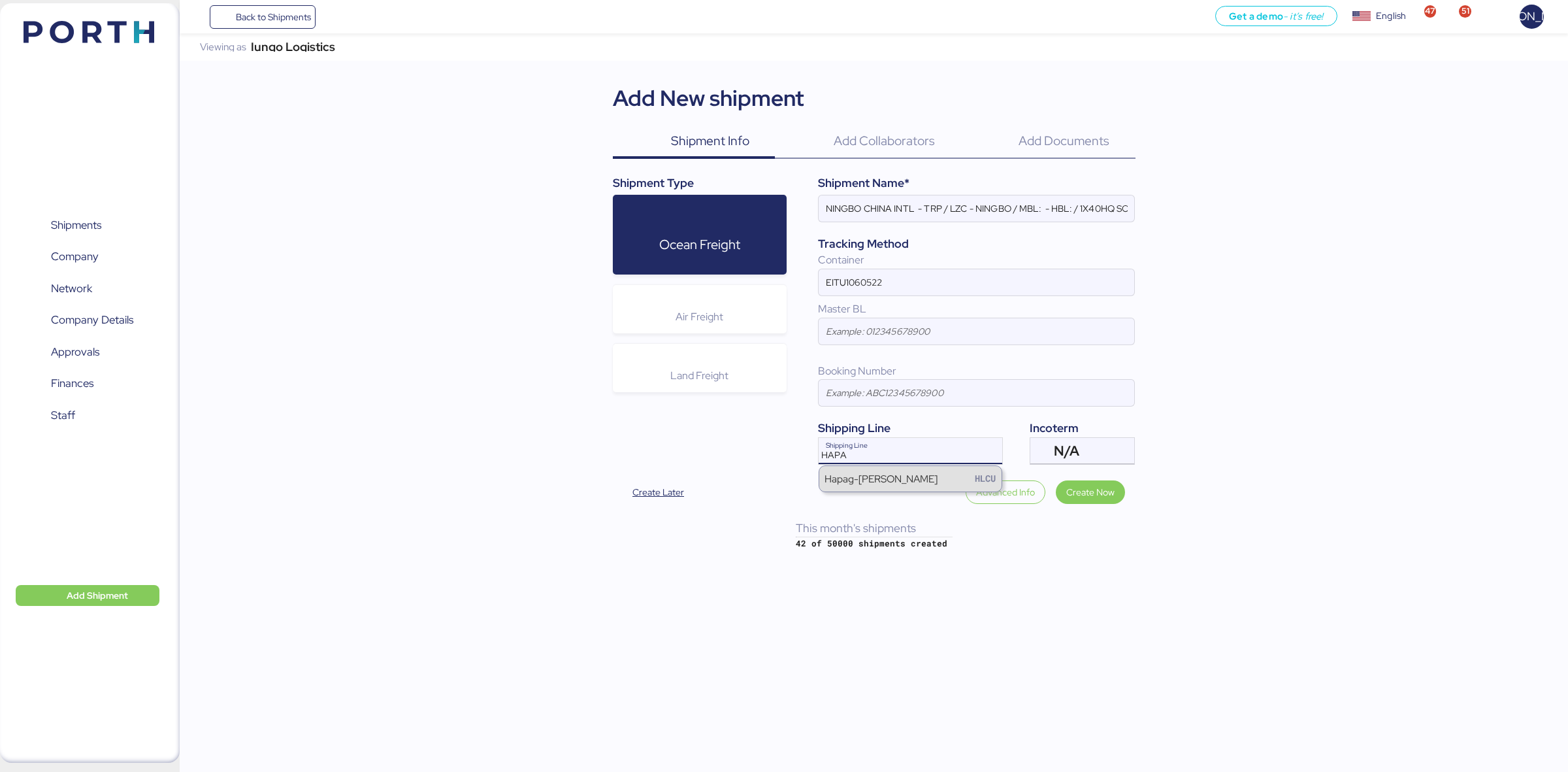
type input "HAPA"
click at [853, 479] on div "Hapag-[PERSON_NAME]" at bounding box center [881, 479] width 113 height 15
click at [1102, 445] on div "N/A" at bounding box center [1081, 451] width 54 height 26
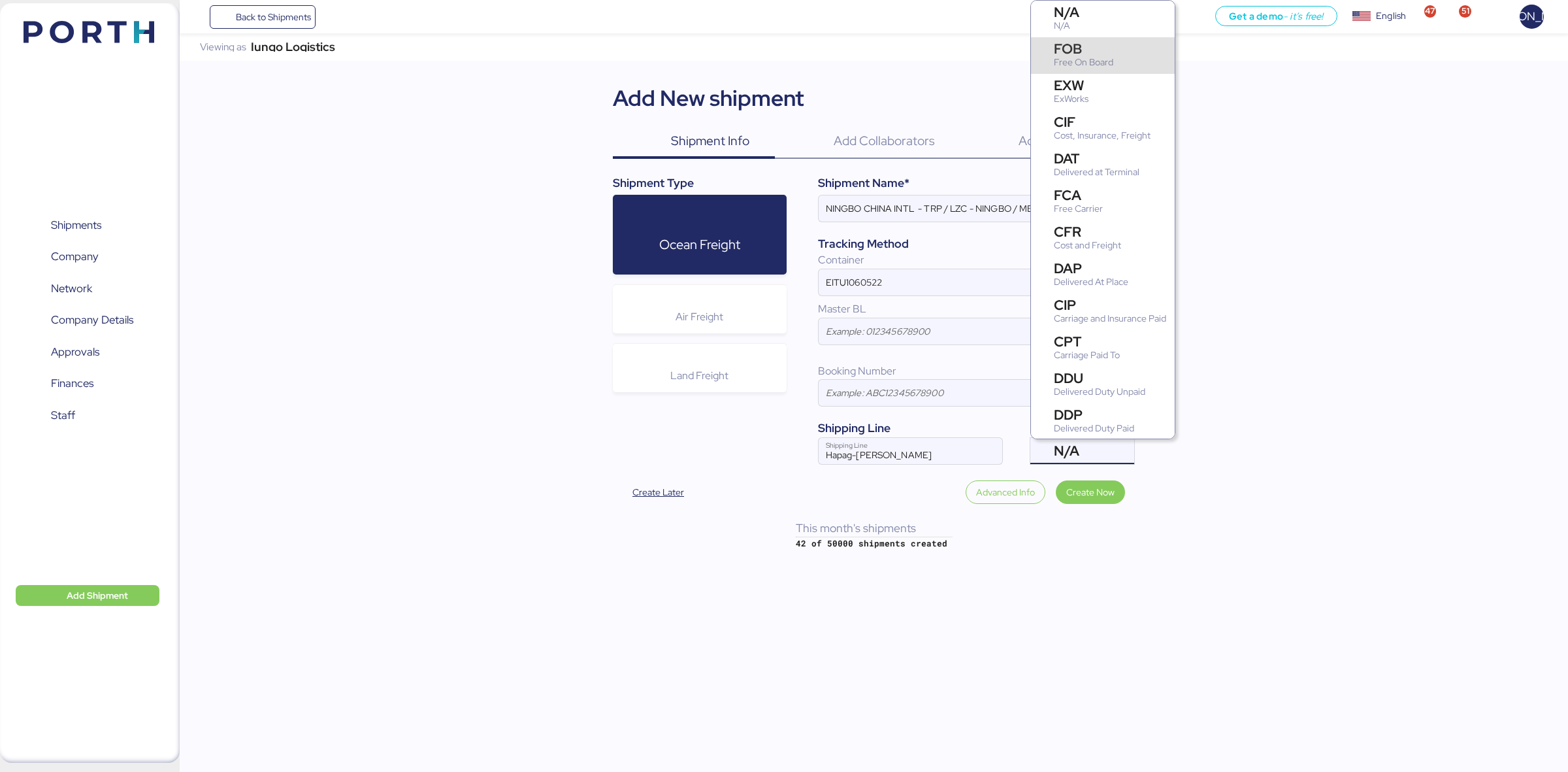
click at [1095, 57] on div "Free On Board" at bounding box center [1084, 63] width 60 height 14
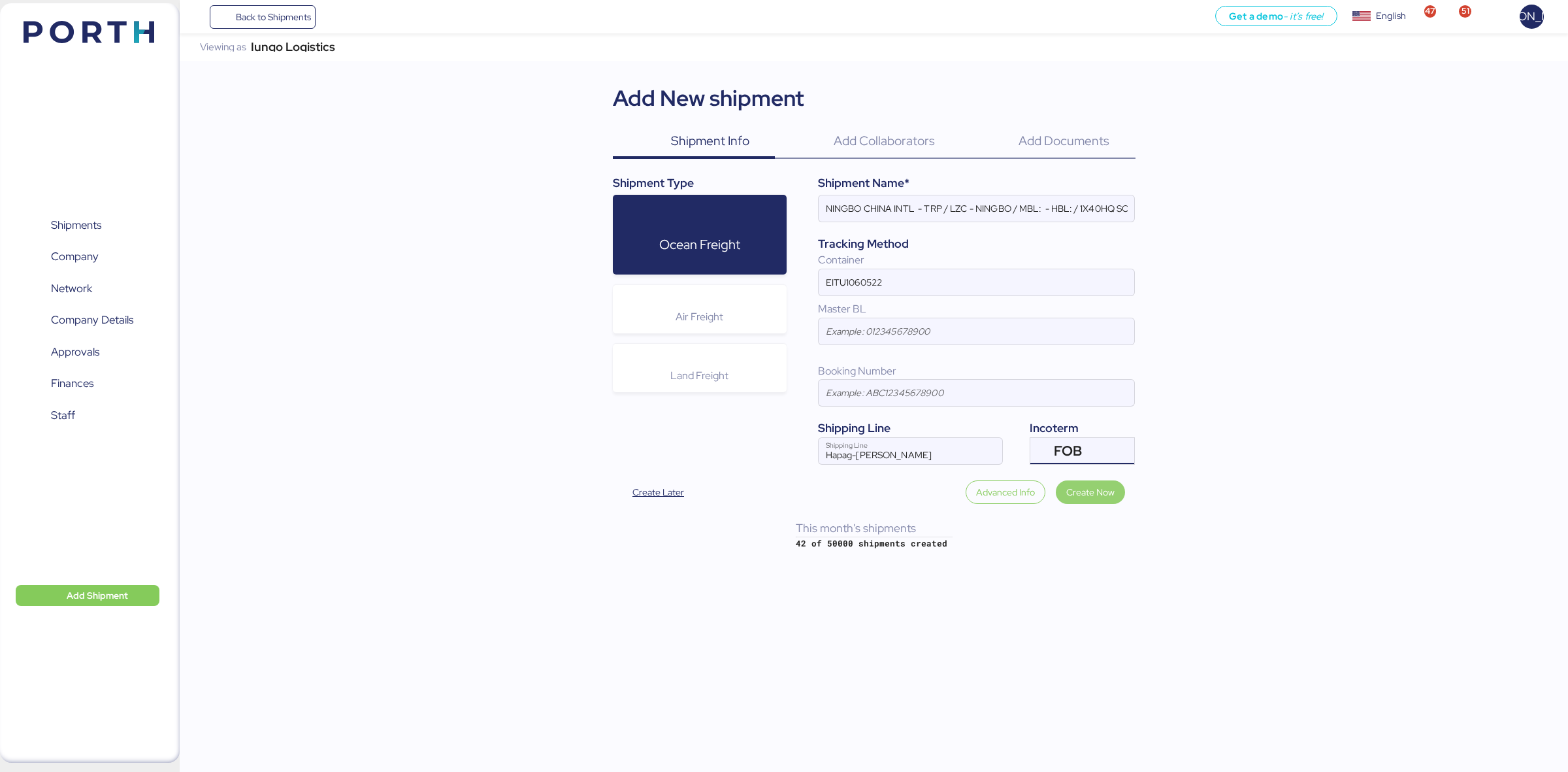
click at [1089, 492] on span "Create Now" at bounding box center [1091, 492] width 49 height 16
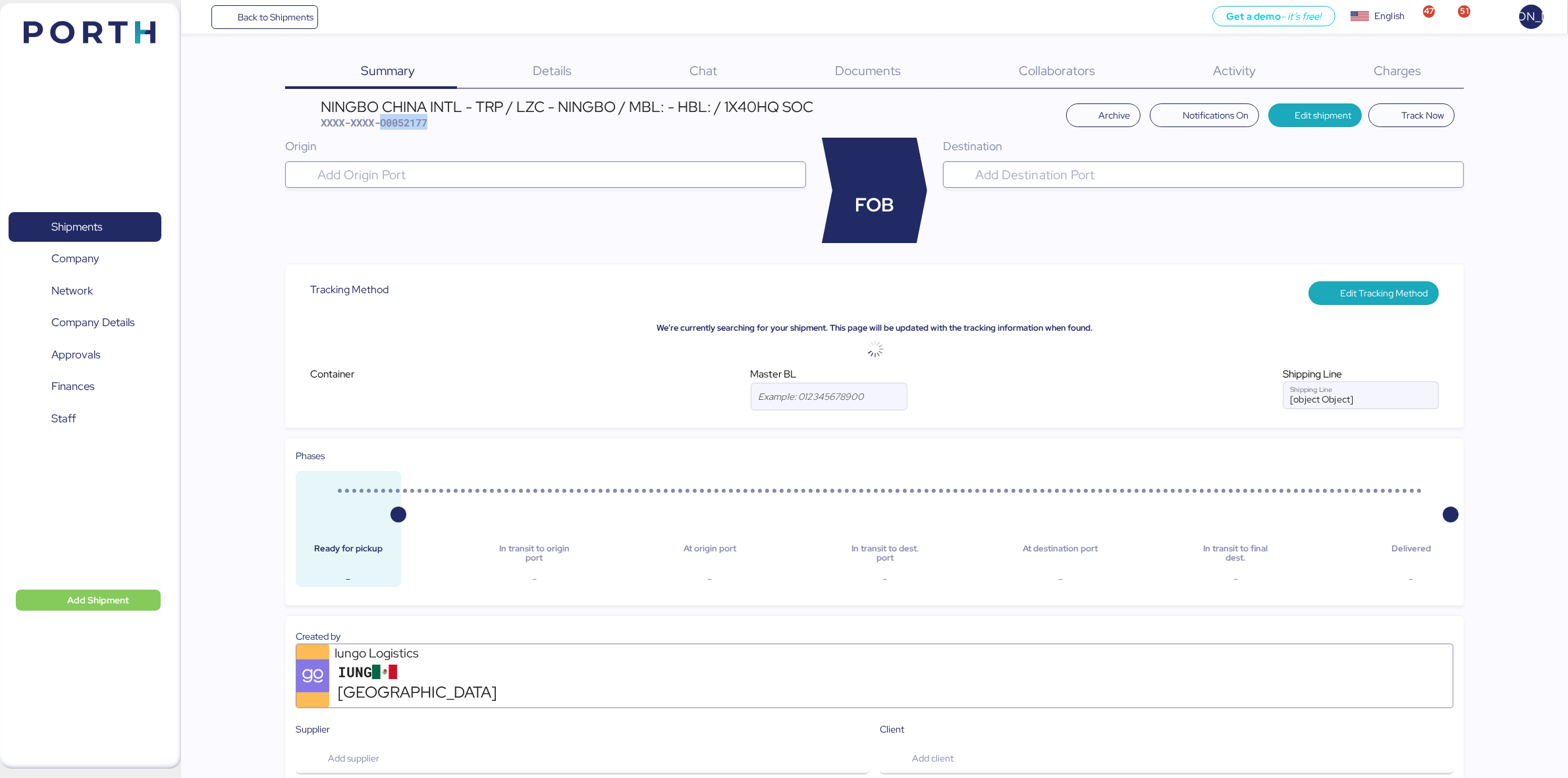
drag, startPoint x: 383, startPoint y: 120, endPoint x: 436, endPoint y: 120, distance: 53.0
click at [436, 120] on div "NINGBO CHINA INTL - TRP / LZC - NINGBO / MBL: - HBL: / 1X40HQ SOC XXXX-XXXX-O00…" at bounding box center [567, 115] width 493 height 31
click at [517, 132] on div "NINGBO CHINA INTL - TRP / LZC - NINGBO / MBL: - HBL: / 1X40HQ SOC XXXX-XXXX-O00…" at bounding box center [874, 519] width 1179 height 840
click at [493, 167] on input "search" at bounding box center [558, 174] width 485 height 16
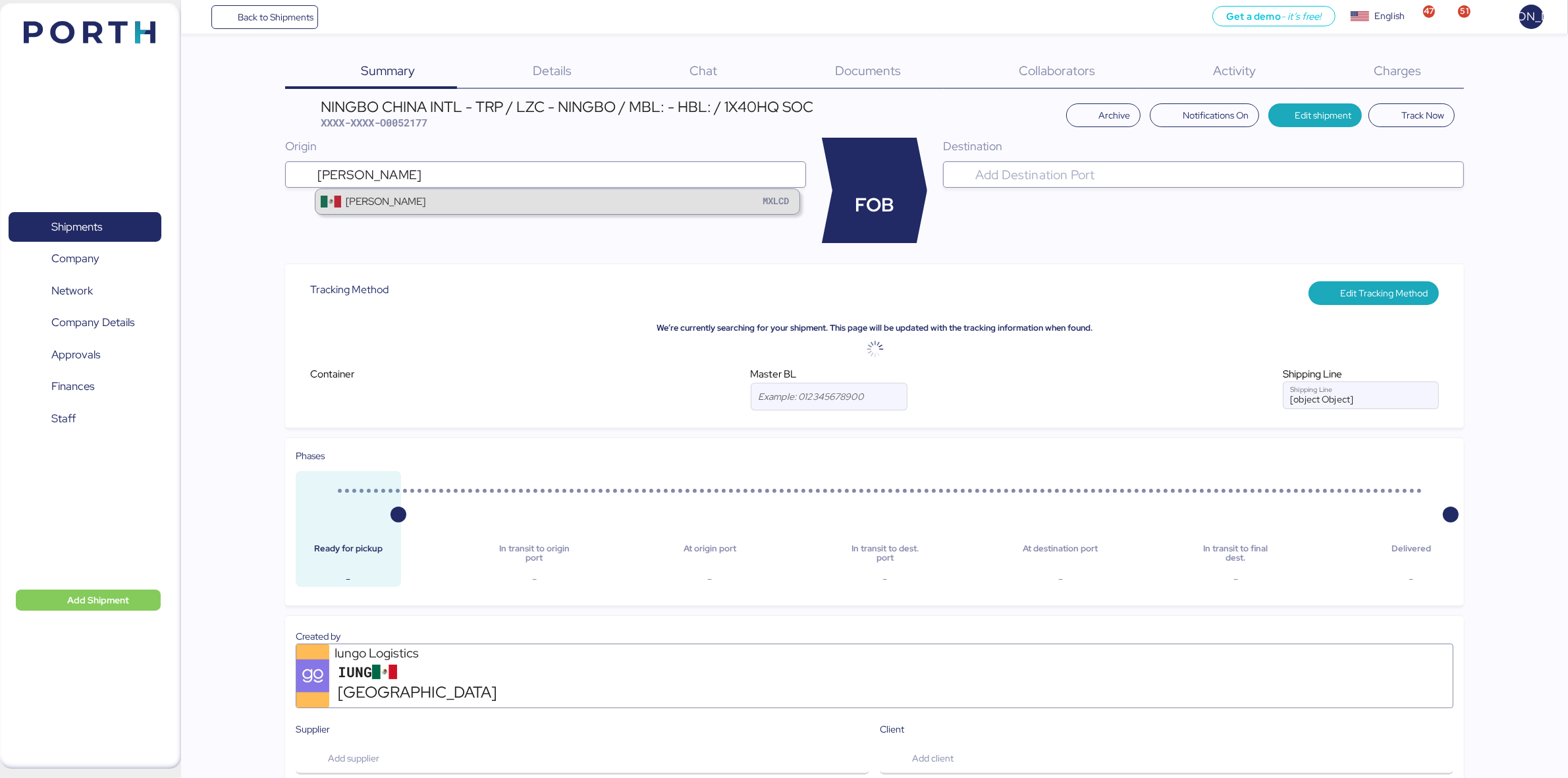
type input "LAZARO"
click at [487, 196] on div "Lázaro Cárdenas MXLCD" at bounding box center [557, 201] width 484 height 25
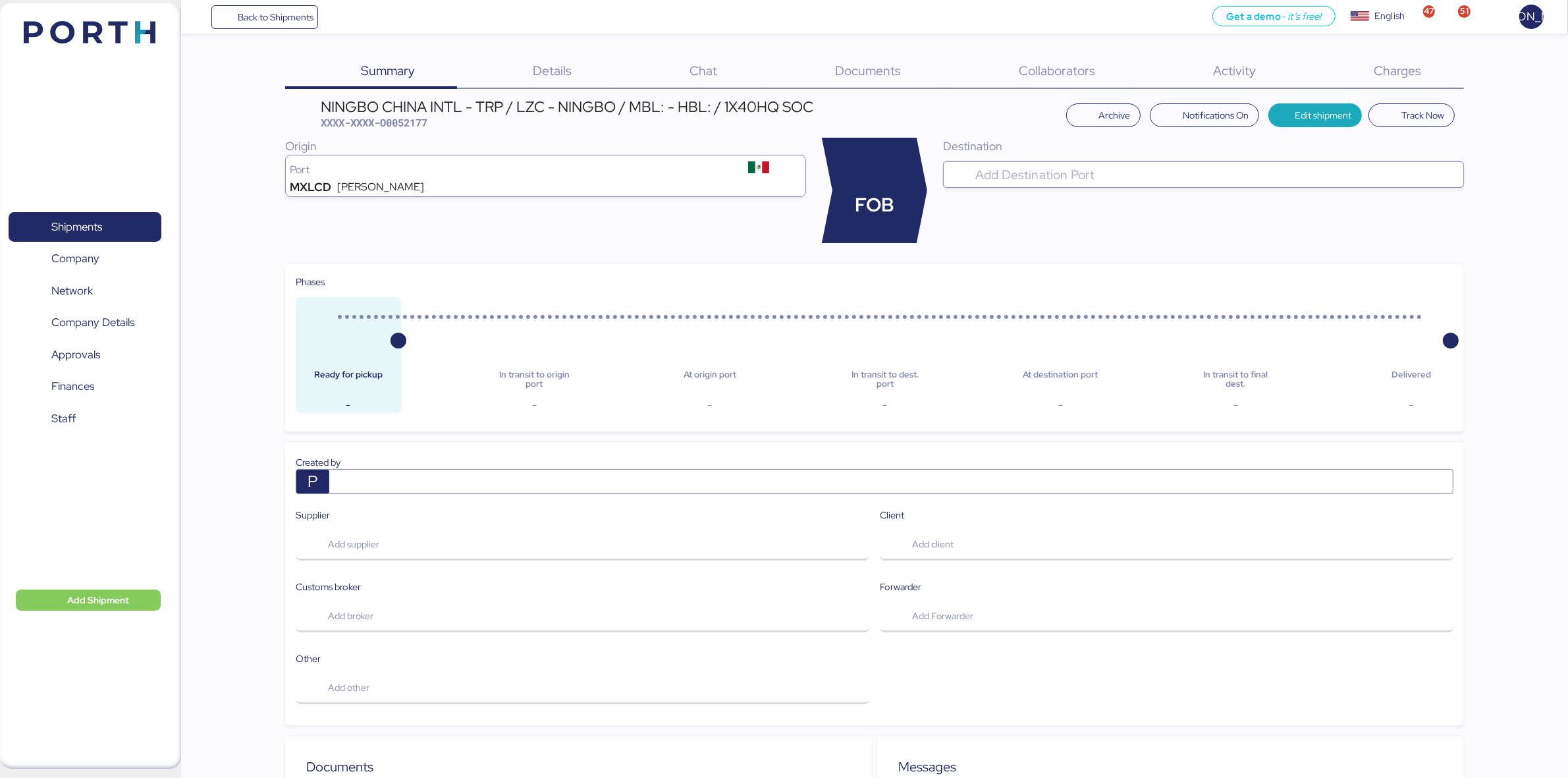
click at [1082, 162] on div at bounding box center [1215, 175] width 485 height 26
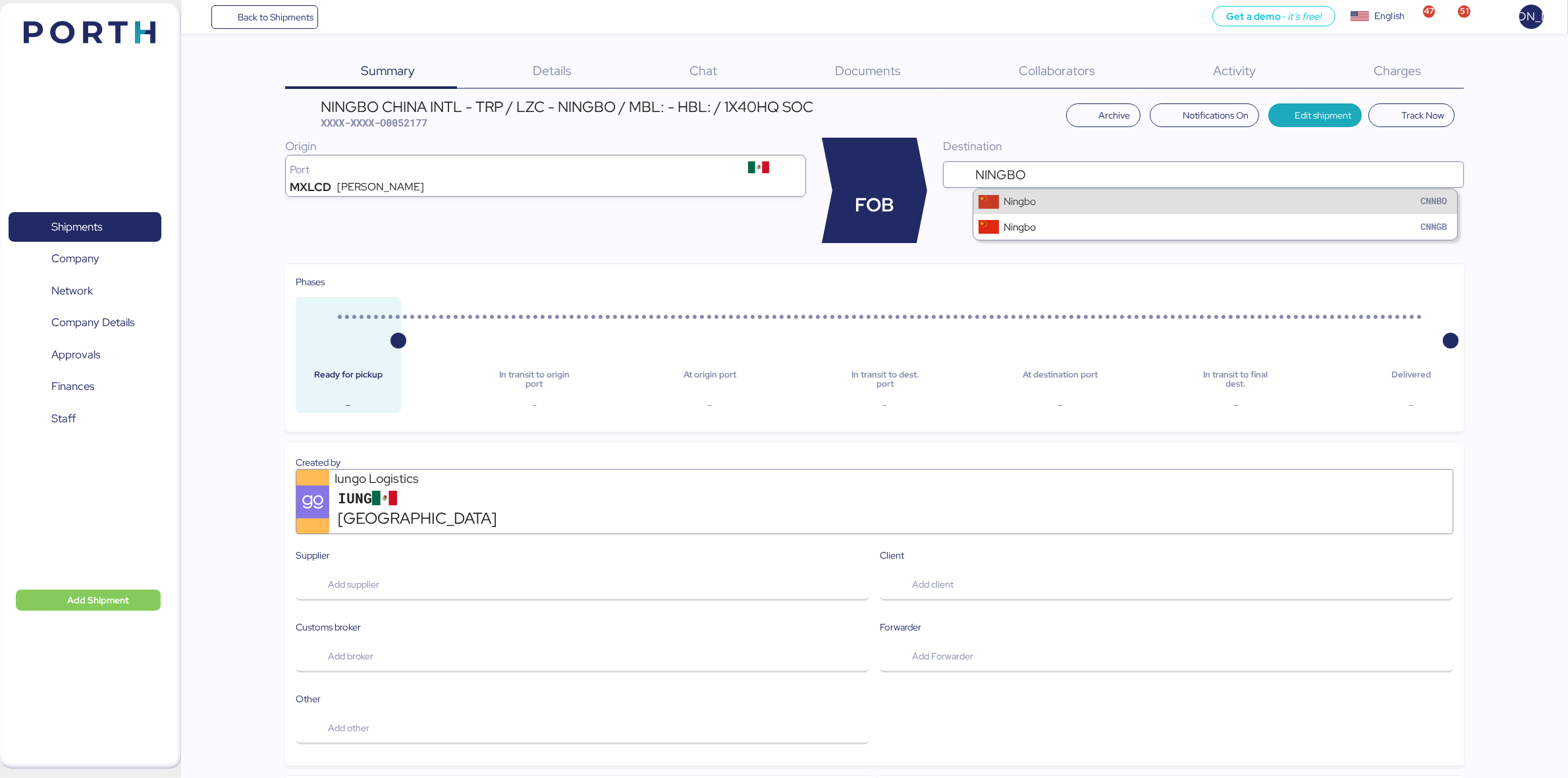
type input "NINGBO"
click at [1097, 203] on div "Ningbo CNNBO" at bounding box center [1215, 201] width 484 height 25
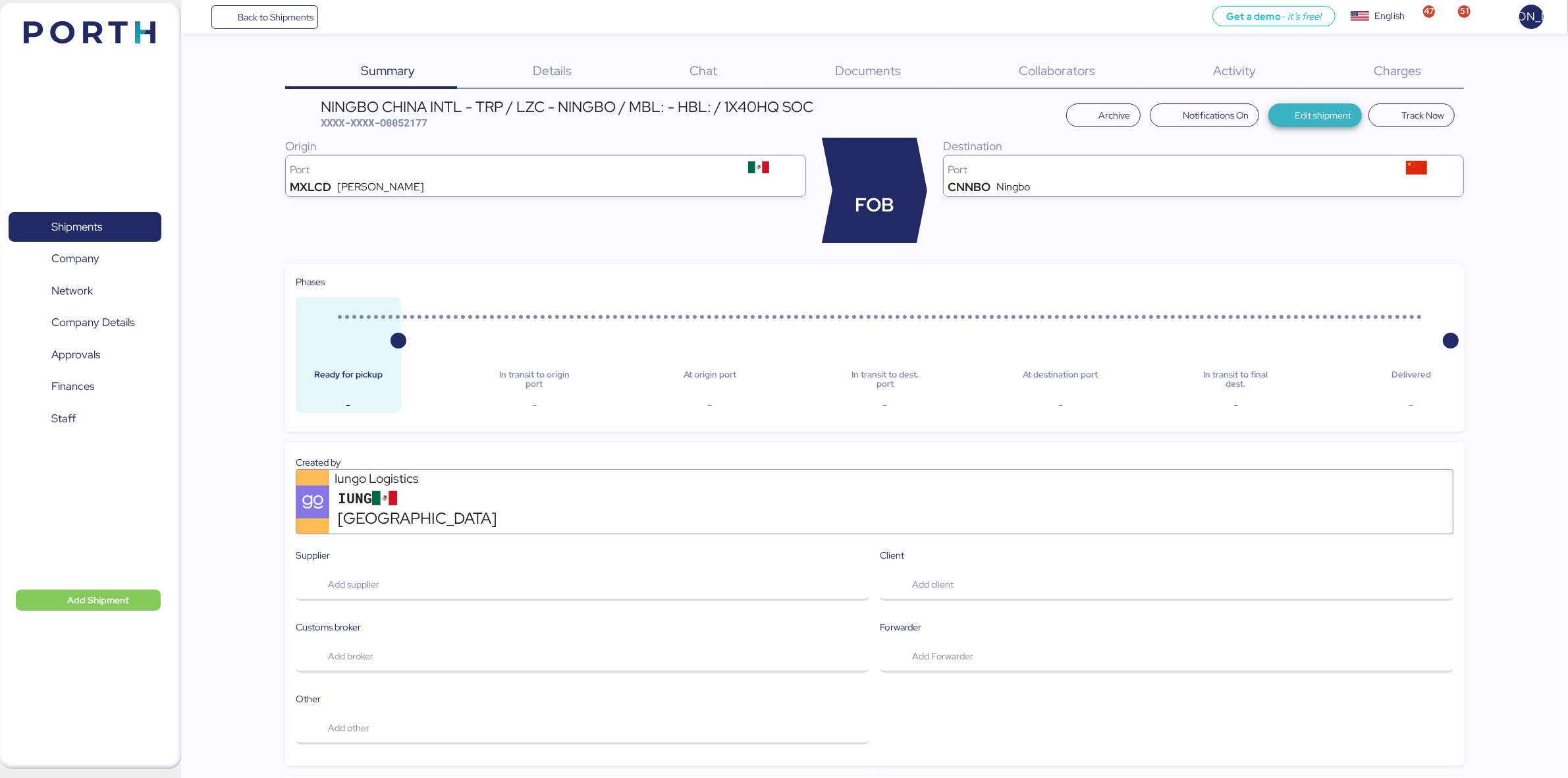
click at [1299, 109] on span "Edit shipment" at bounding box center [1323, 115] width 56 height 16
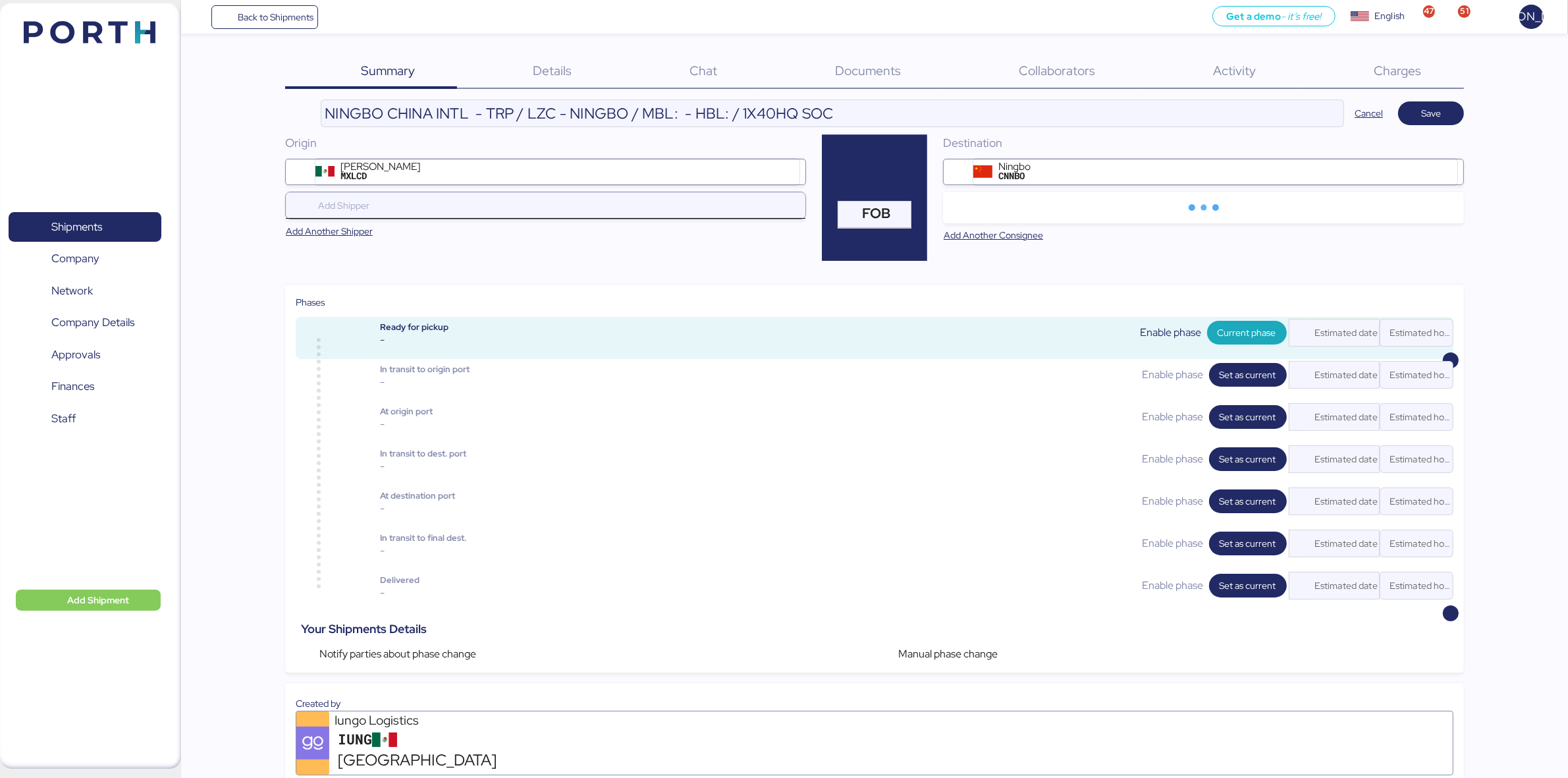
click at [369, 192] on div at bounding box center [548, 205] width 467 height 26
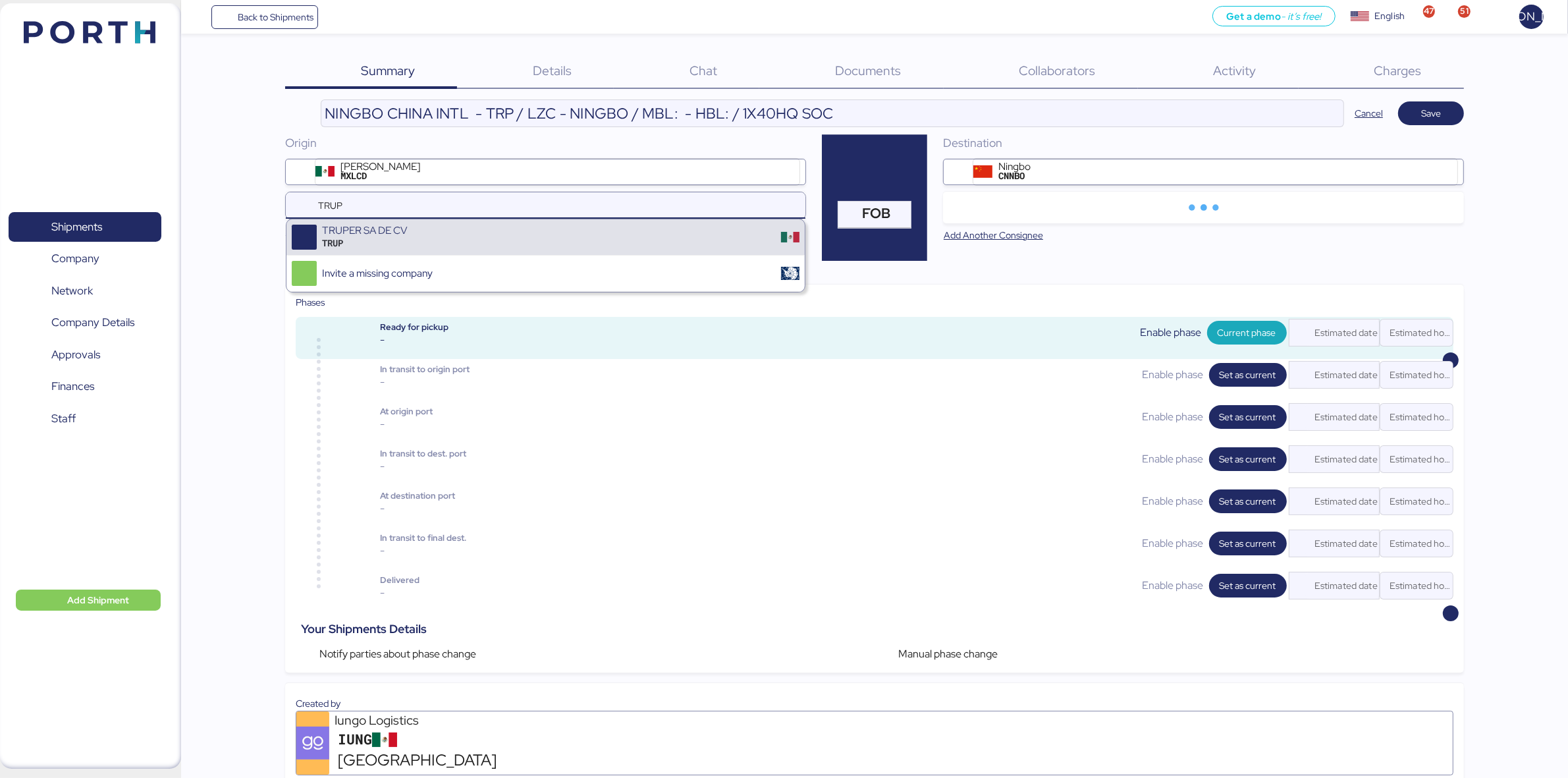
type input "TRUP"
click at [392, 238] on div "TRUP" at bounding box center [364, 243] width 85 height 12
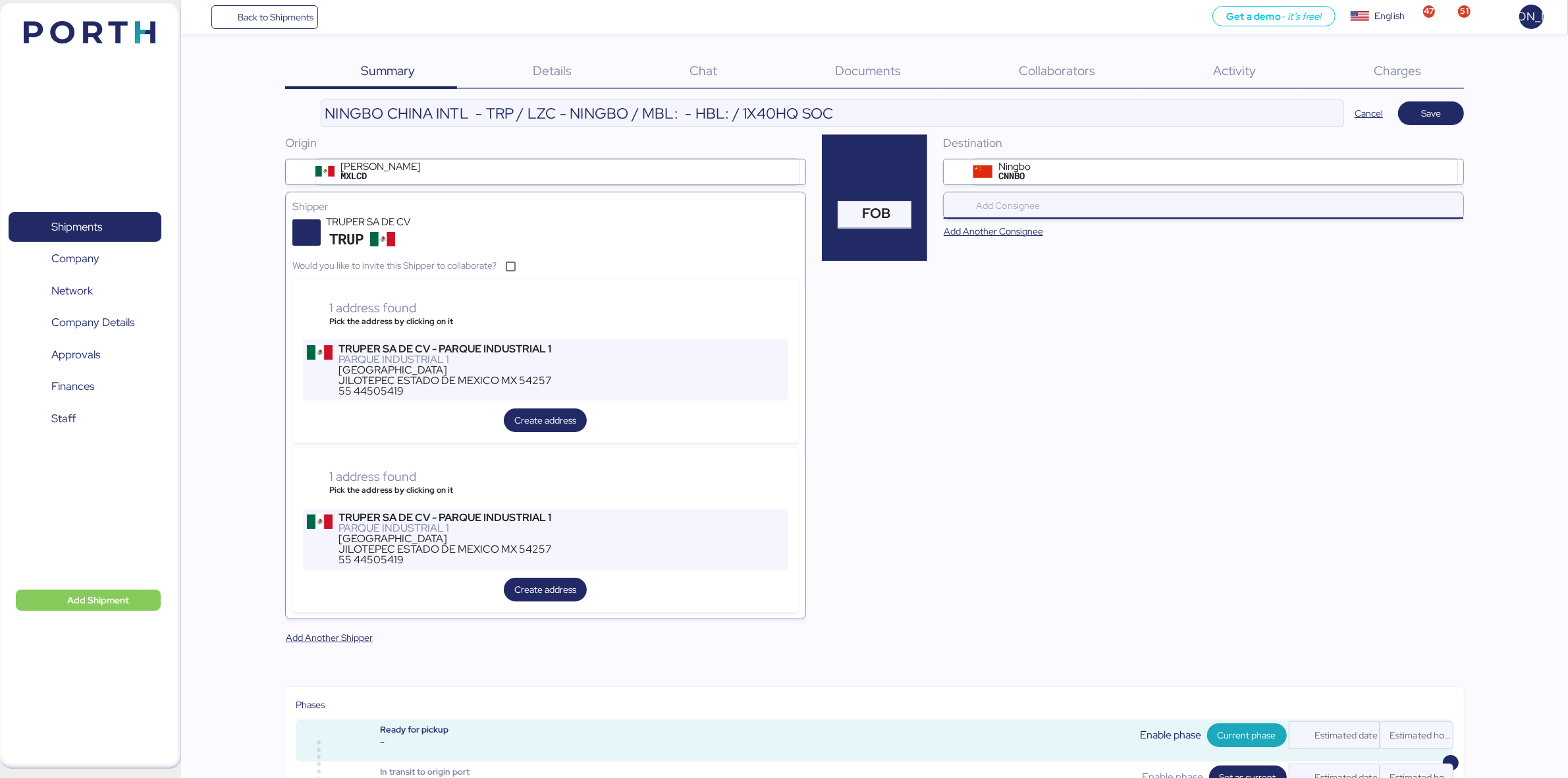
click at [1003, 205] on input "search" at bounding box center [1207, 205] width 467 height 16
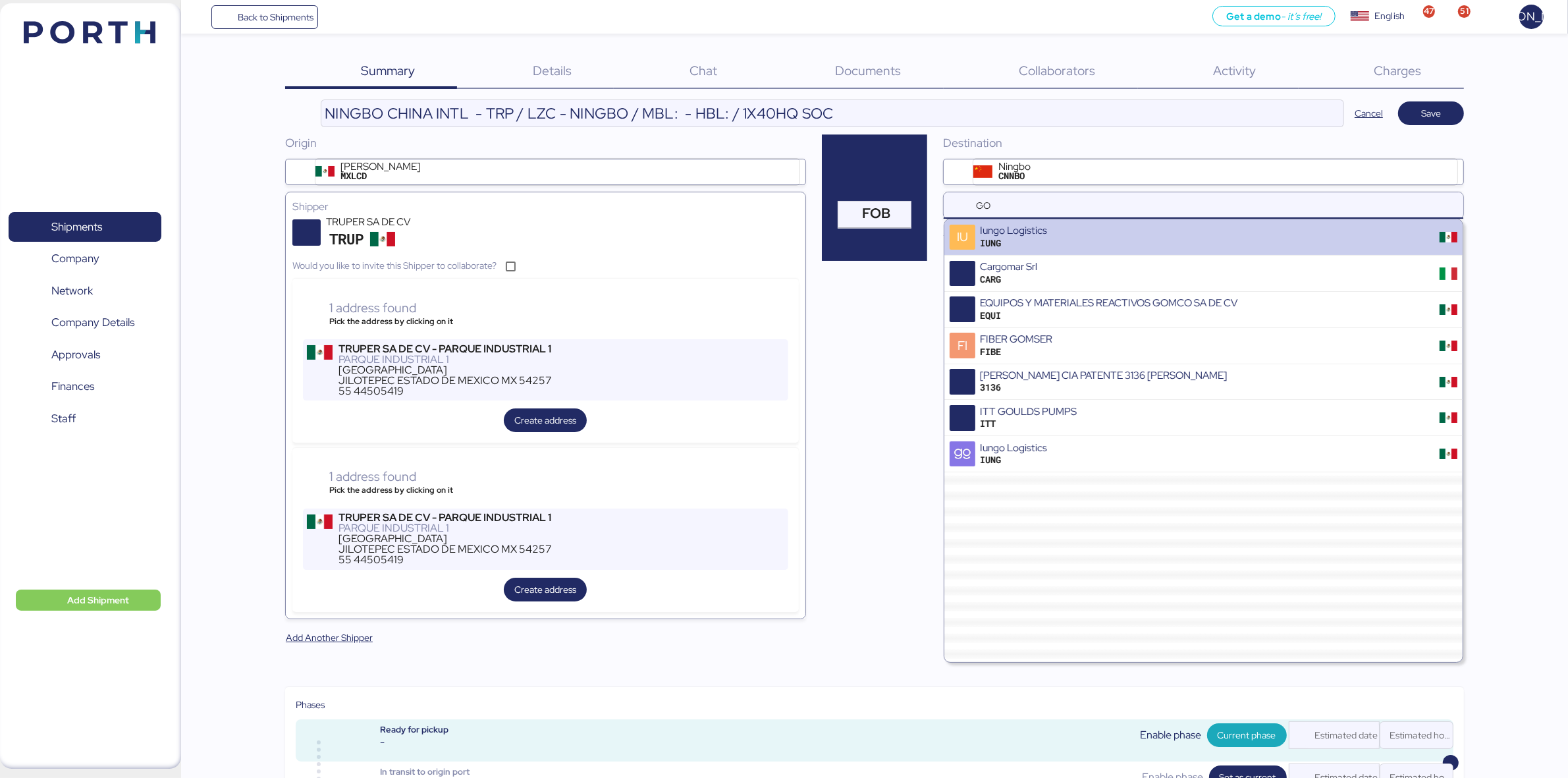
type input "G"
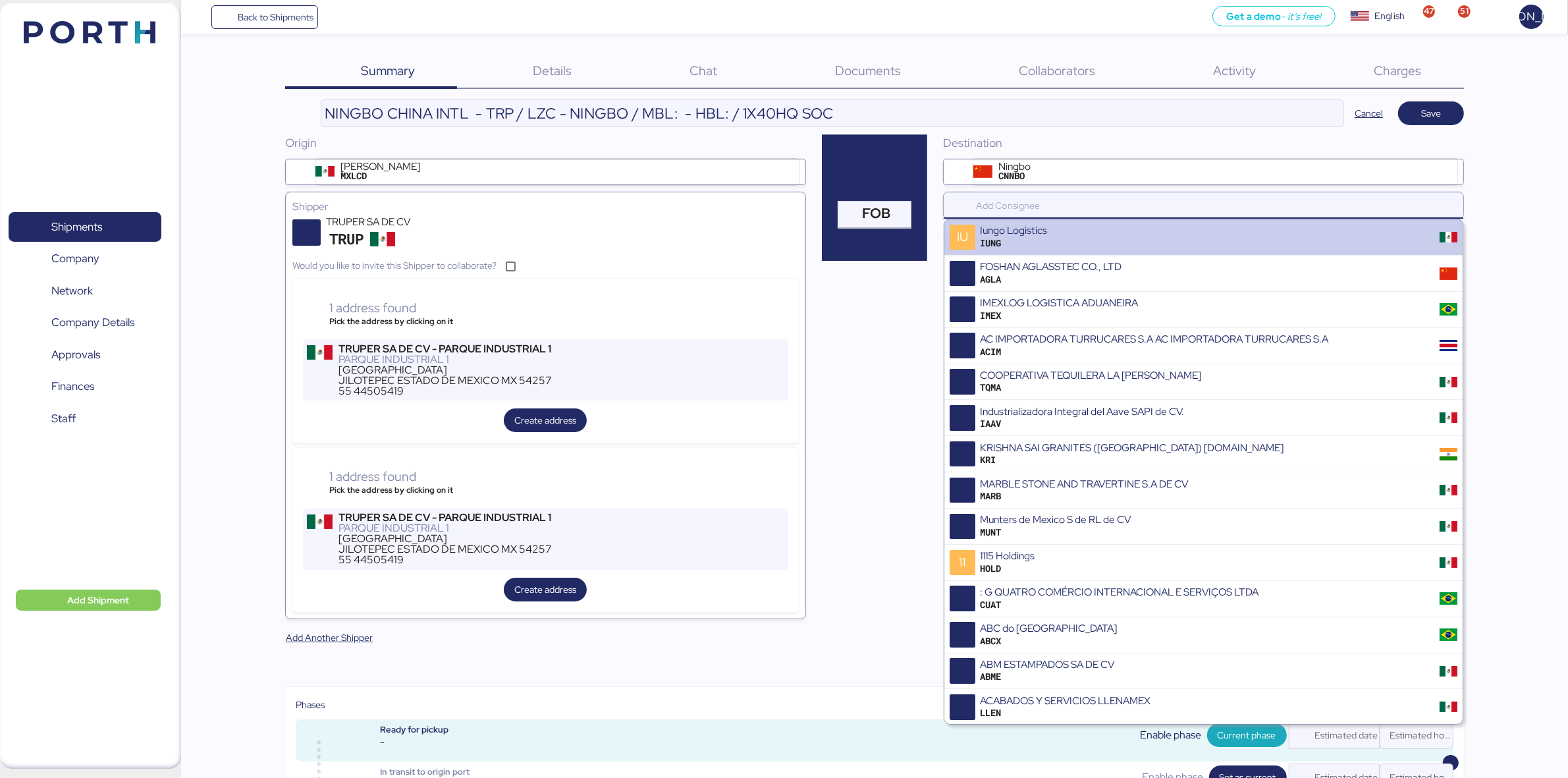
click at [906, 294] on div "Origin Lázaro Cárdenas MXLCD Shipper TRUPER SA DE CV TRUP Would you like to inv…" at bounding box center [874, 400] width 1179 height 532
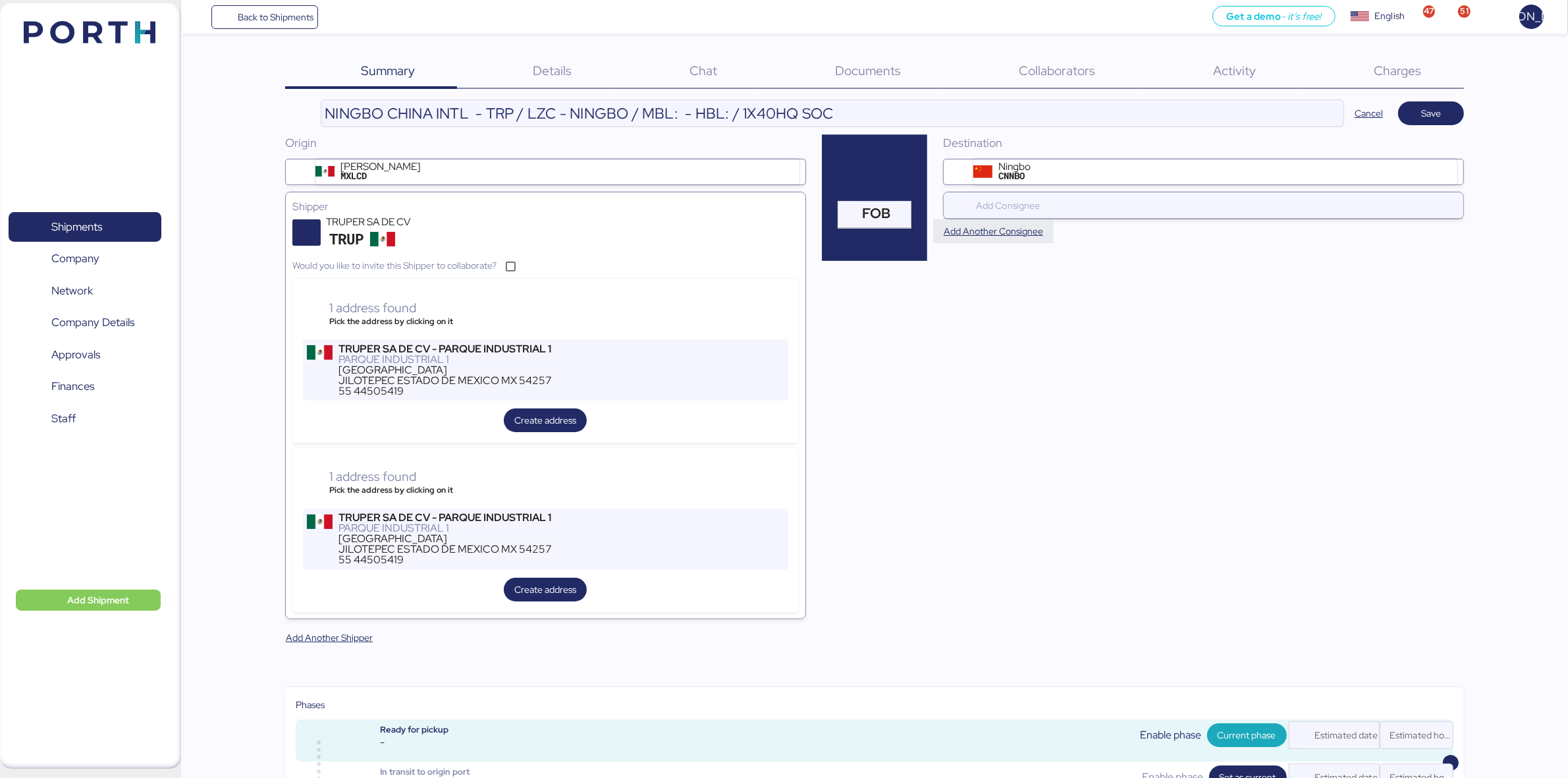
click at [1007, 234] on span "Add Another Consignee" at bounding box center [993, 230] width 100 height 16
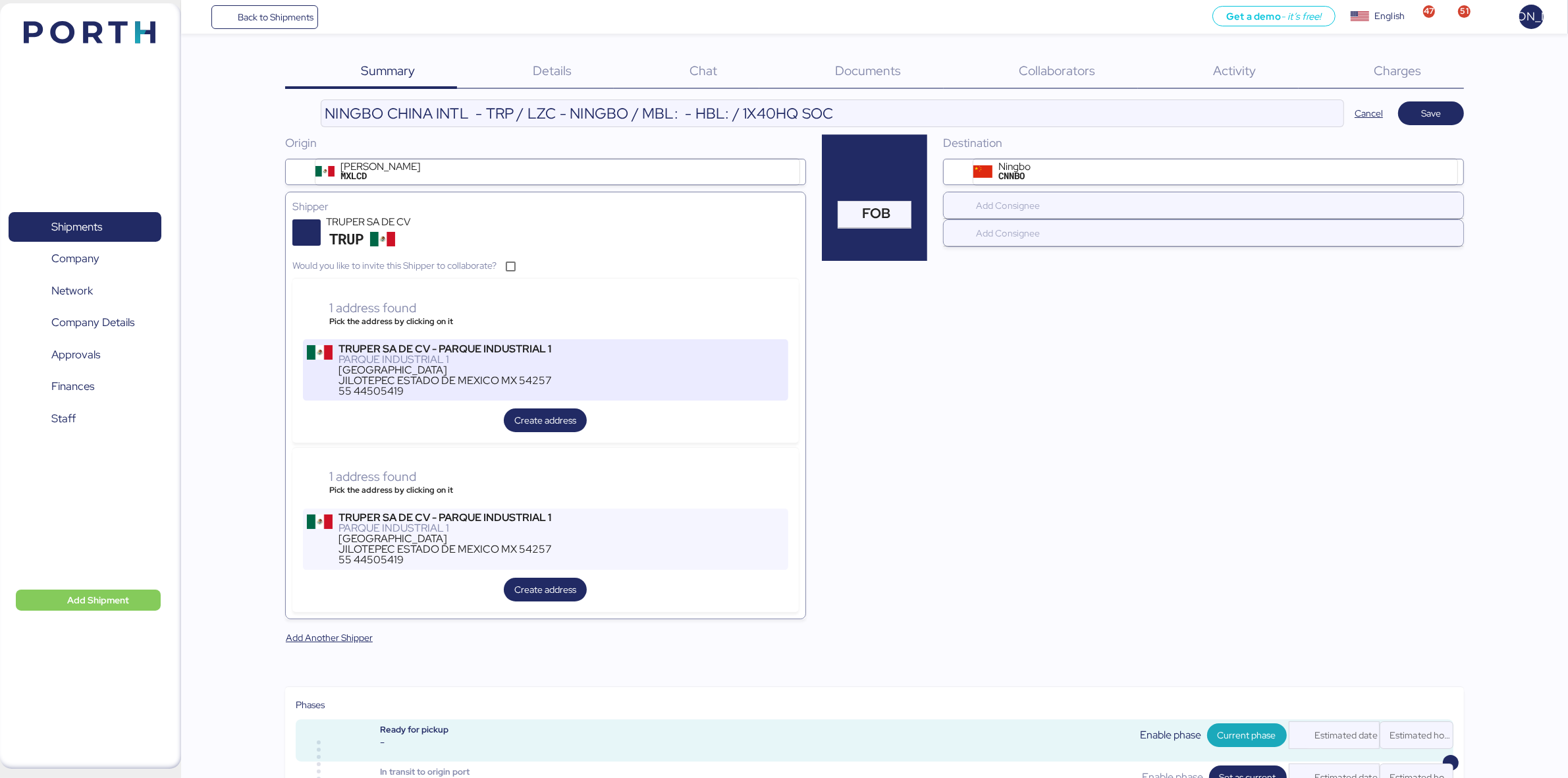
click at [399, 386] on div "55 44505419" at bounding box center [445, 390] width 214 height 10
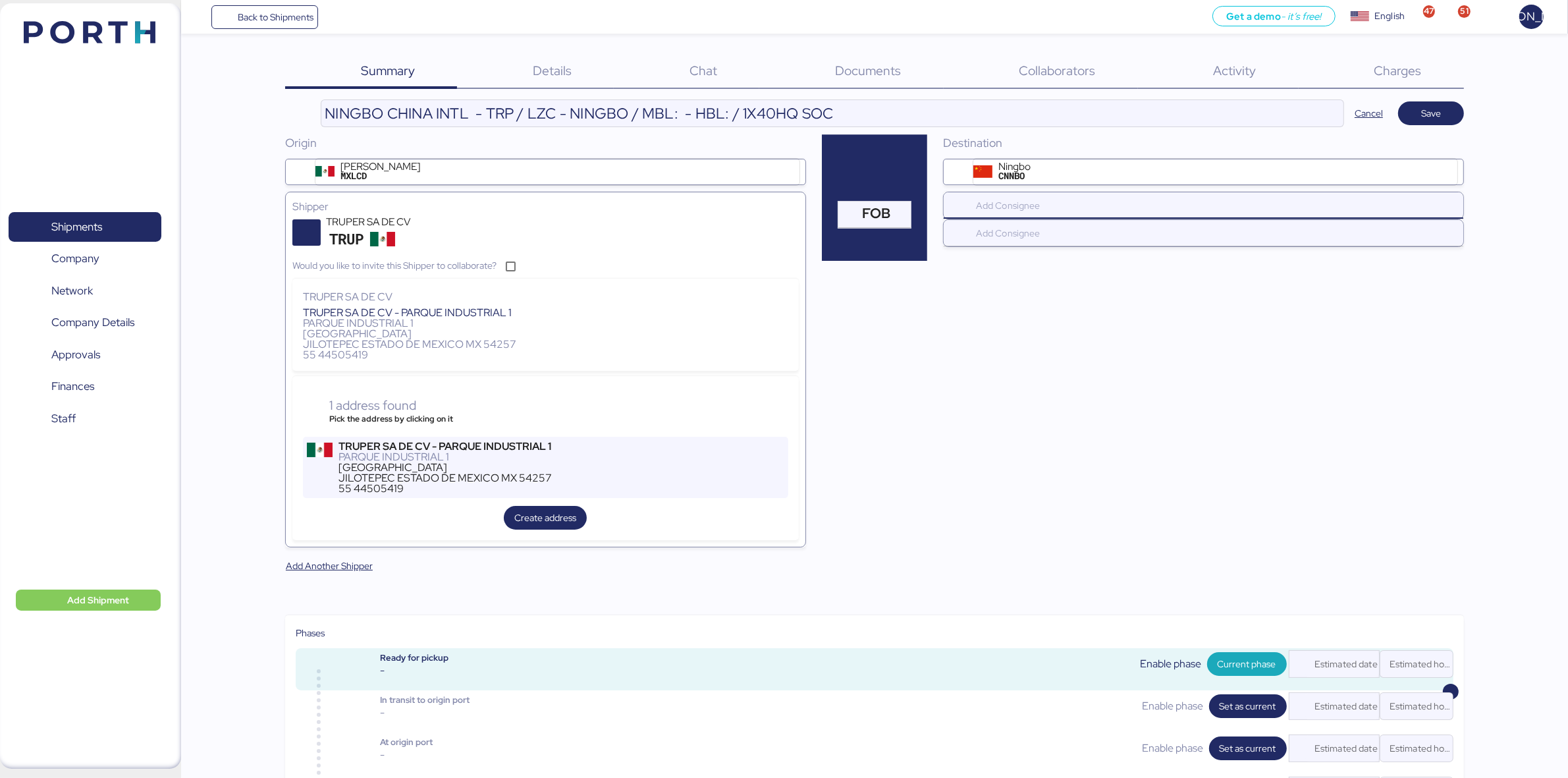
click at [1029, 201] on input "search" at bounding box center [1207, 205] width 467 height 16
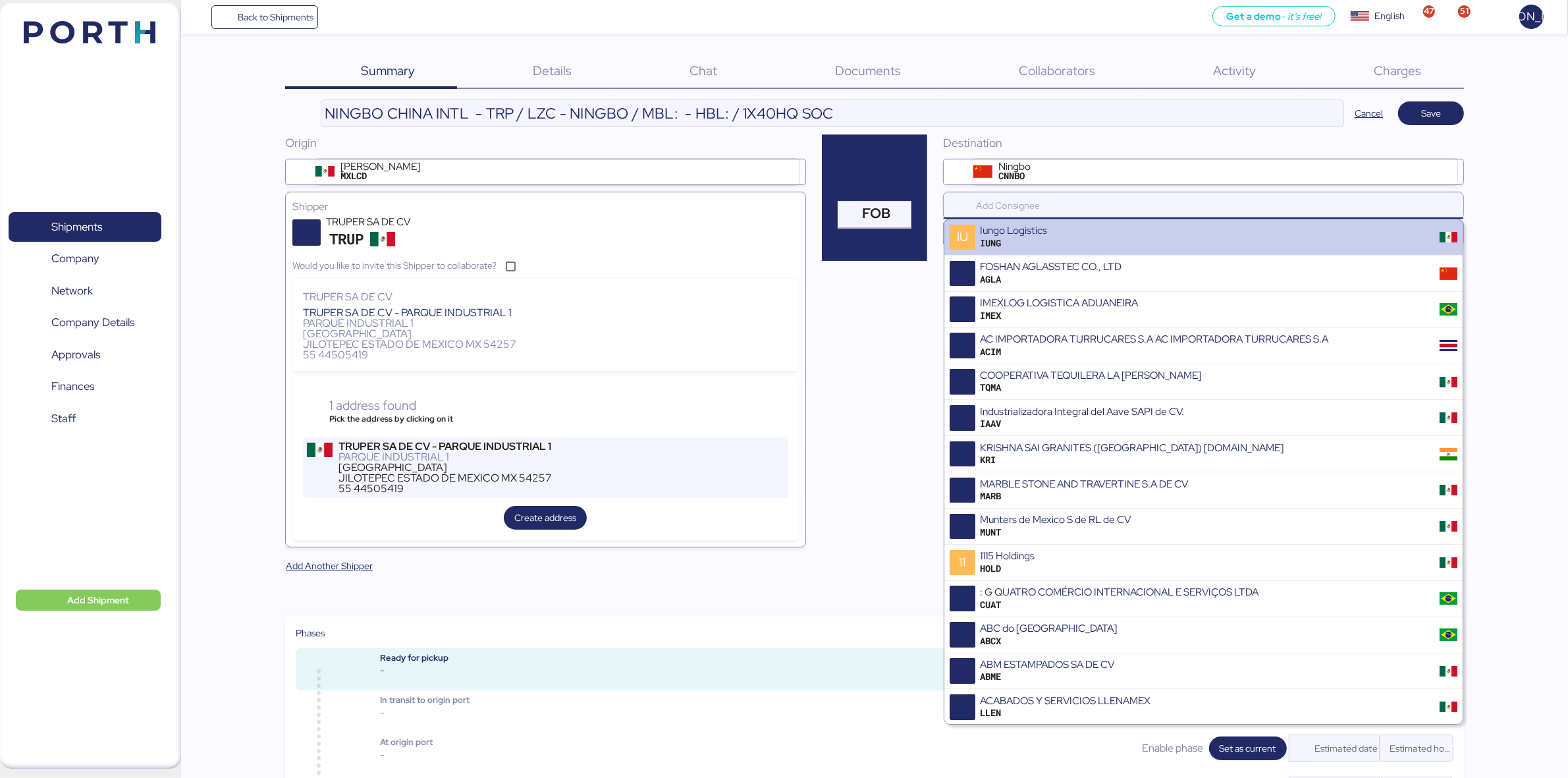
click at [1029, 201] on input "search" at bounding box center [1207, 205] width 467 height 16
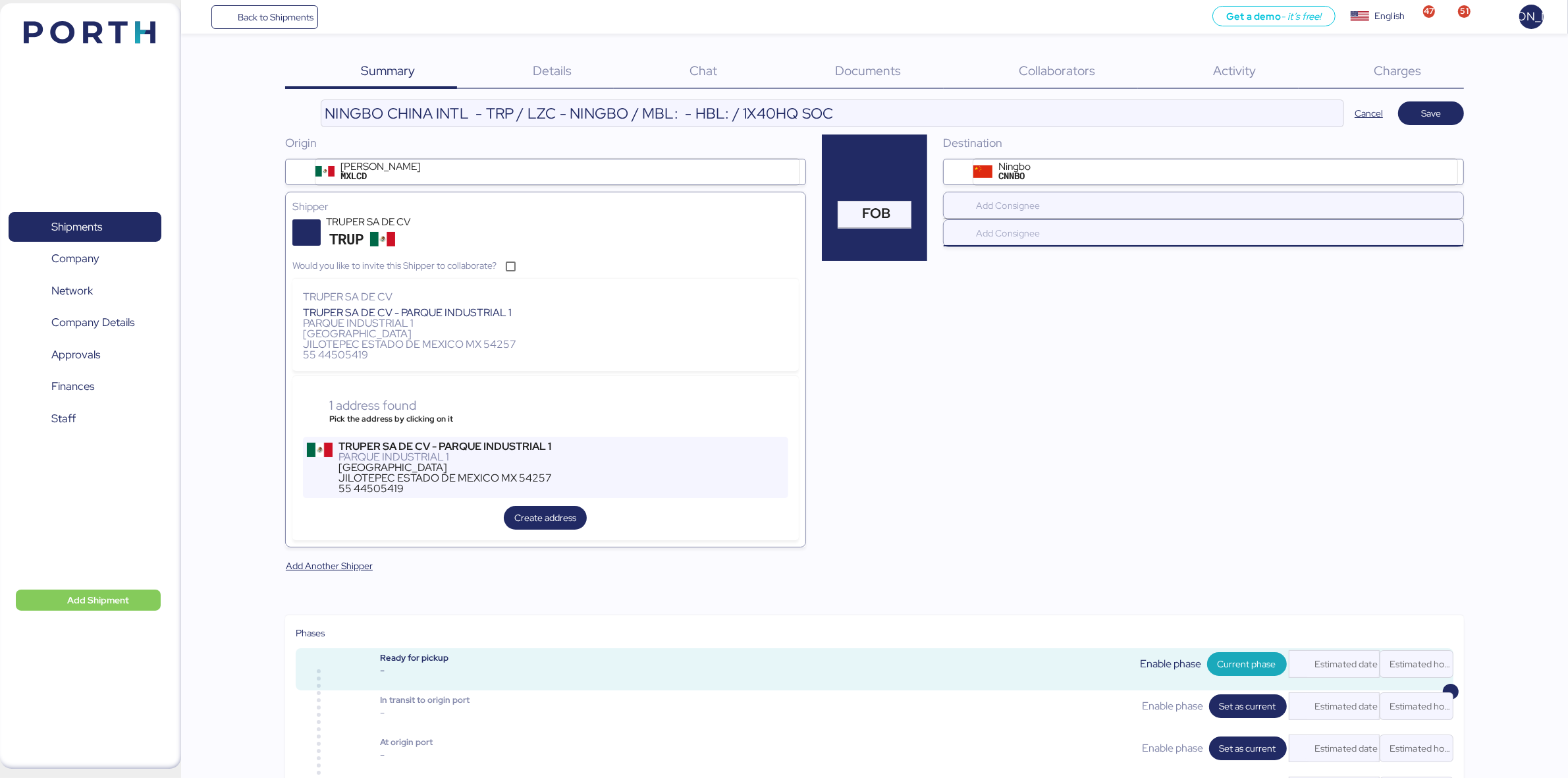
click at [998, 232] on input "search" at bounding box center [1207, 232] width 467 height 16
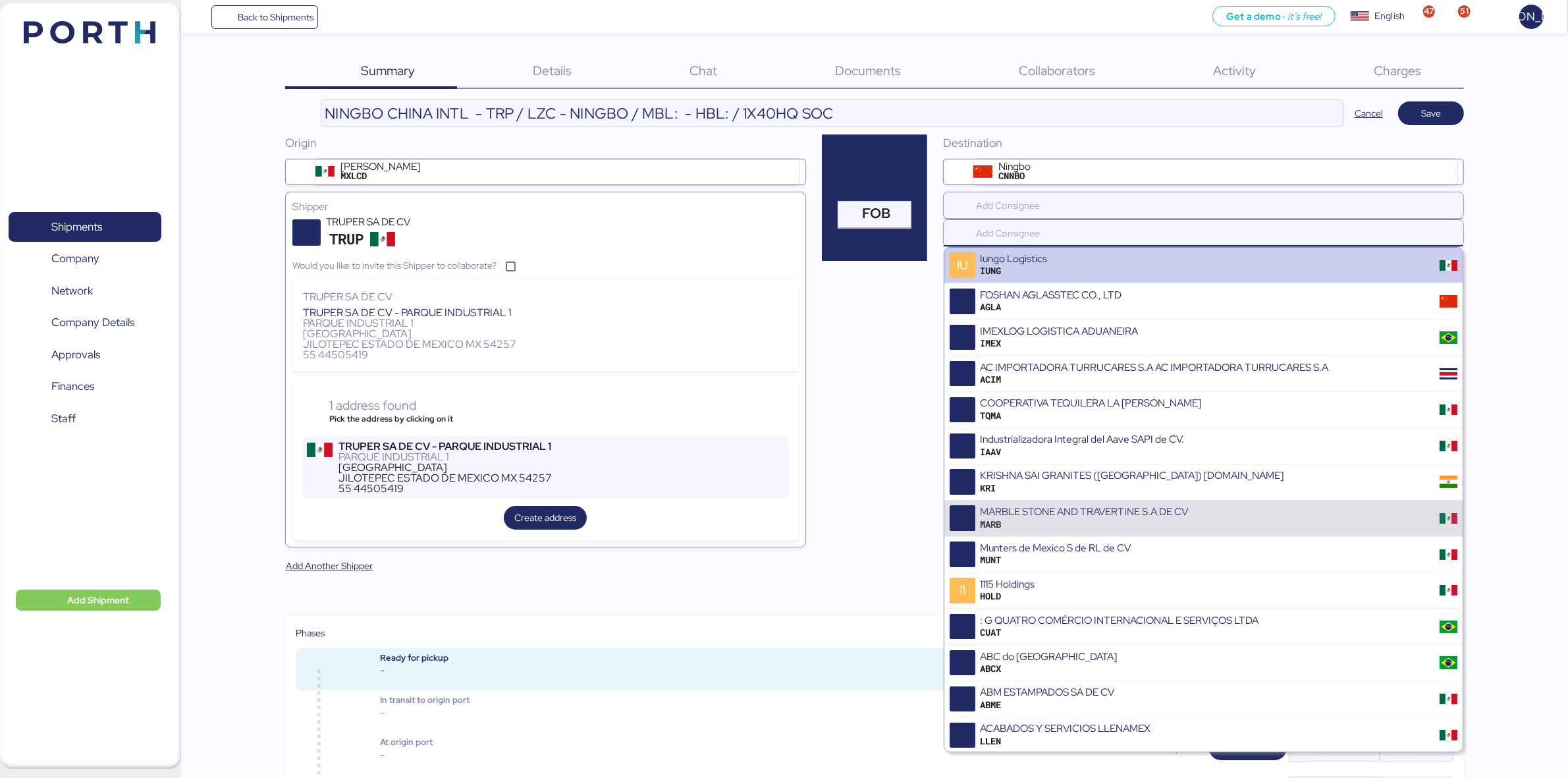
scroll to position [329, 0]
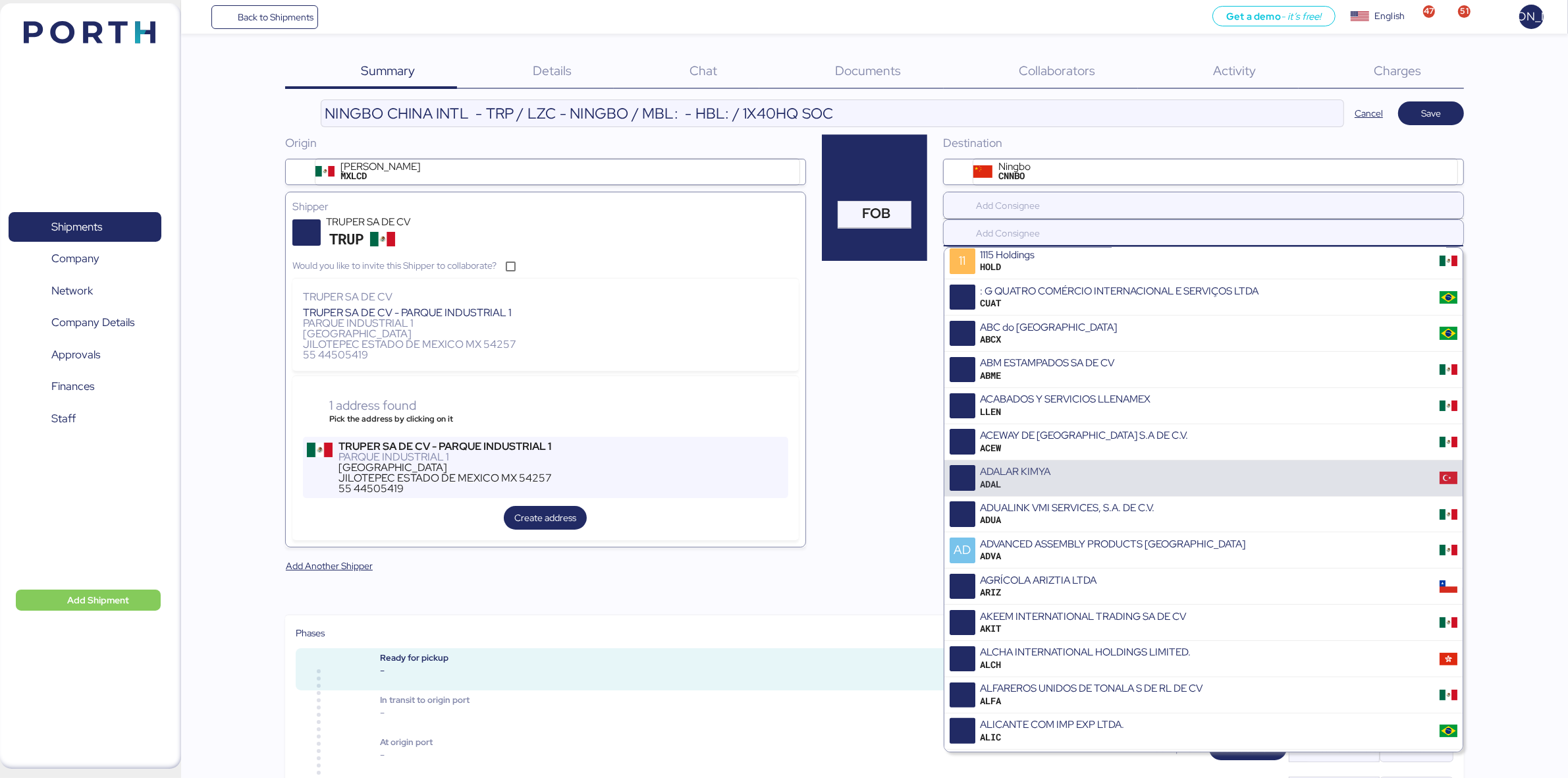
click at [832, 534] on div "Origin Lázaro Cárdenas MXLCD Shipper TRUPER SA DE CV TRUP Would you like to inv…" at bounding box center [874, 364] width 1179 height 460
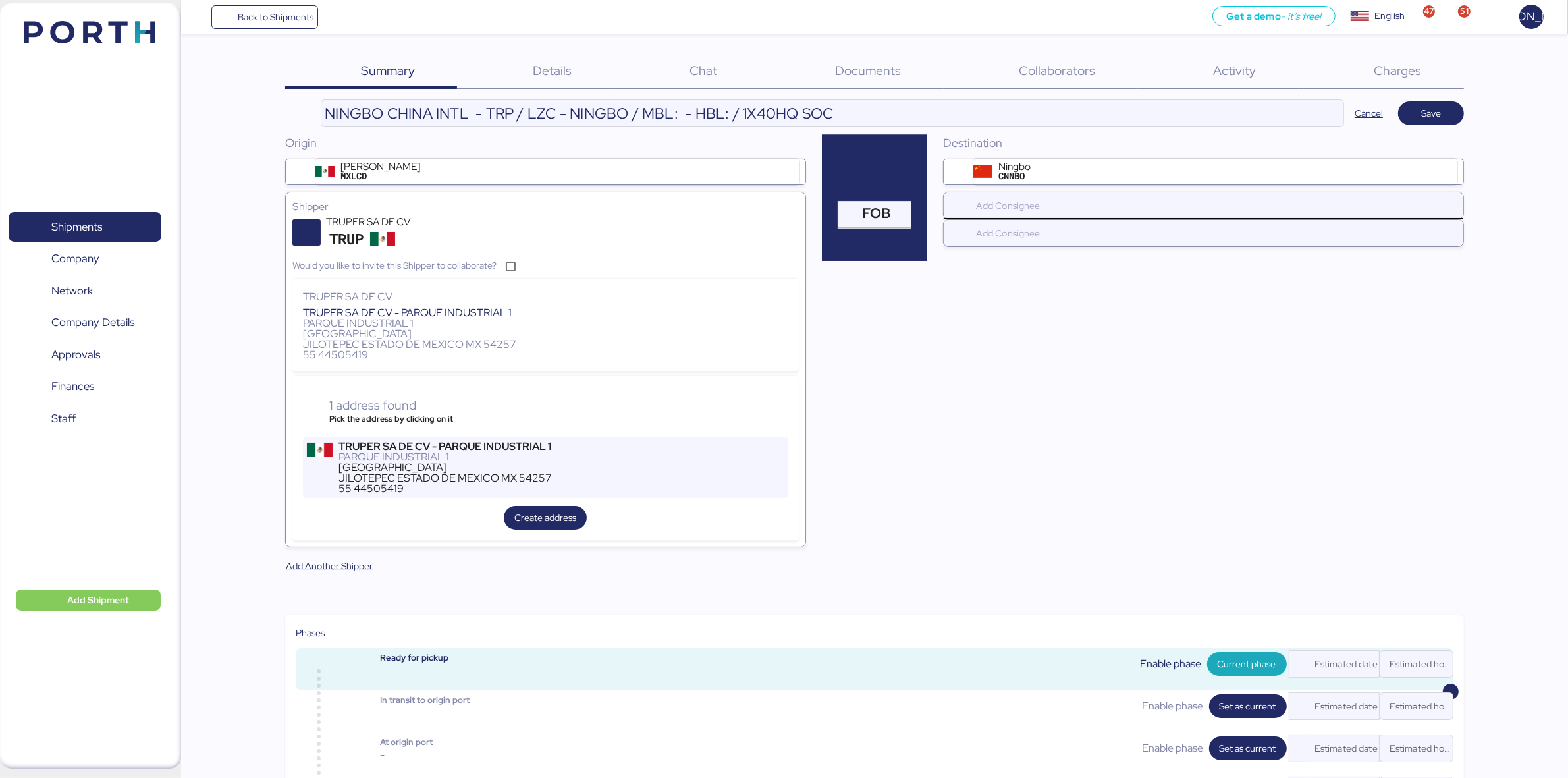
click at [1001, 201] on input "search" at bounding box center [1207, 205] width 467 height 16
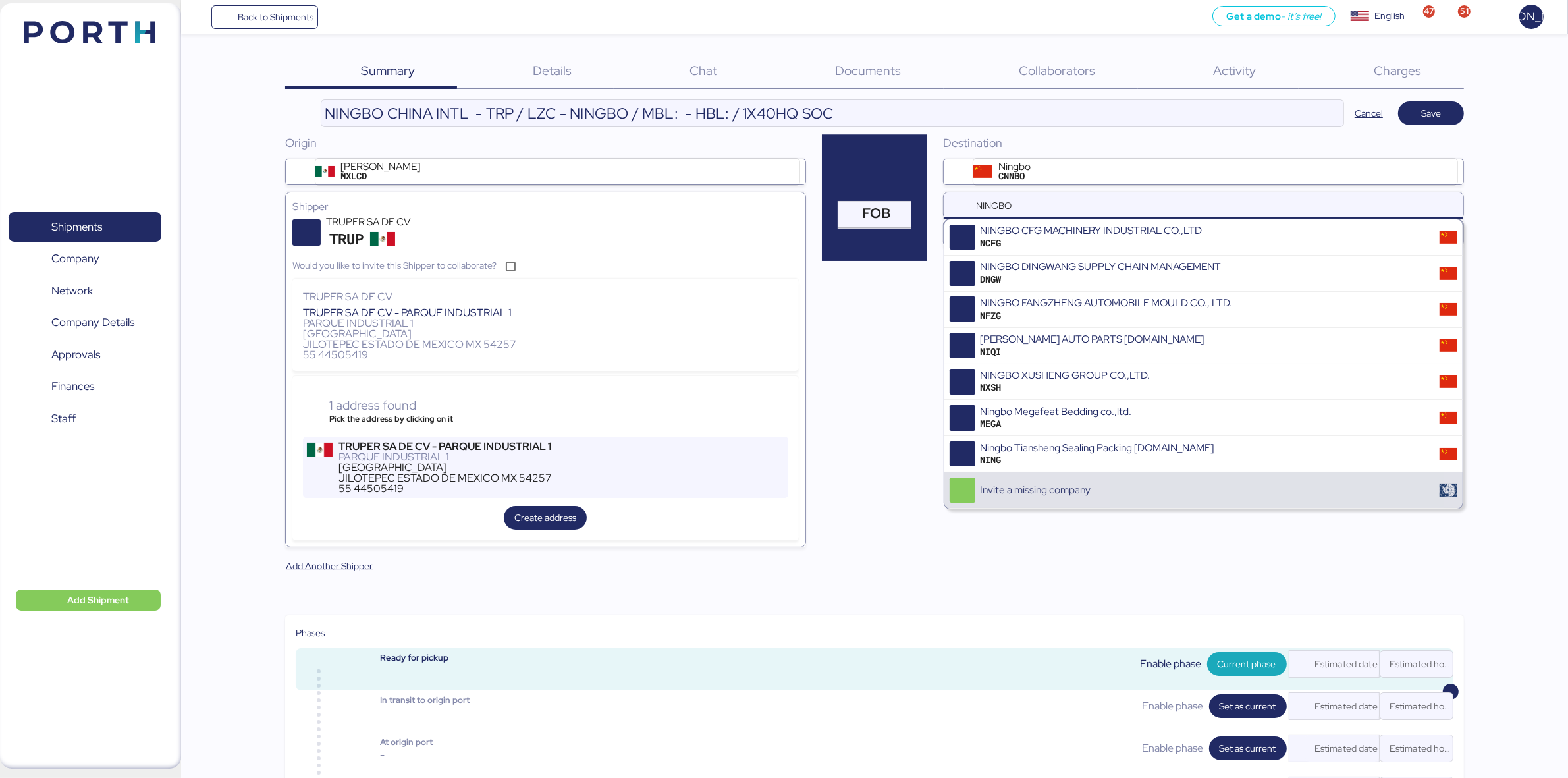
type input "NINGBO"
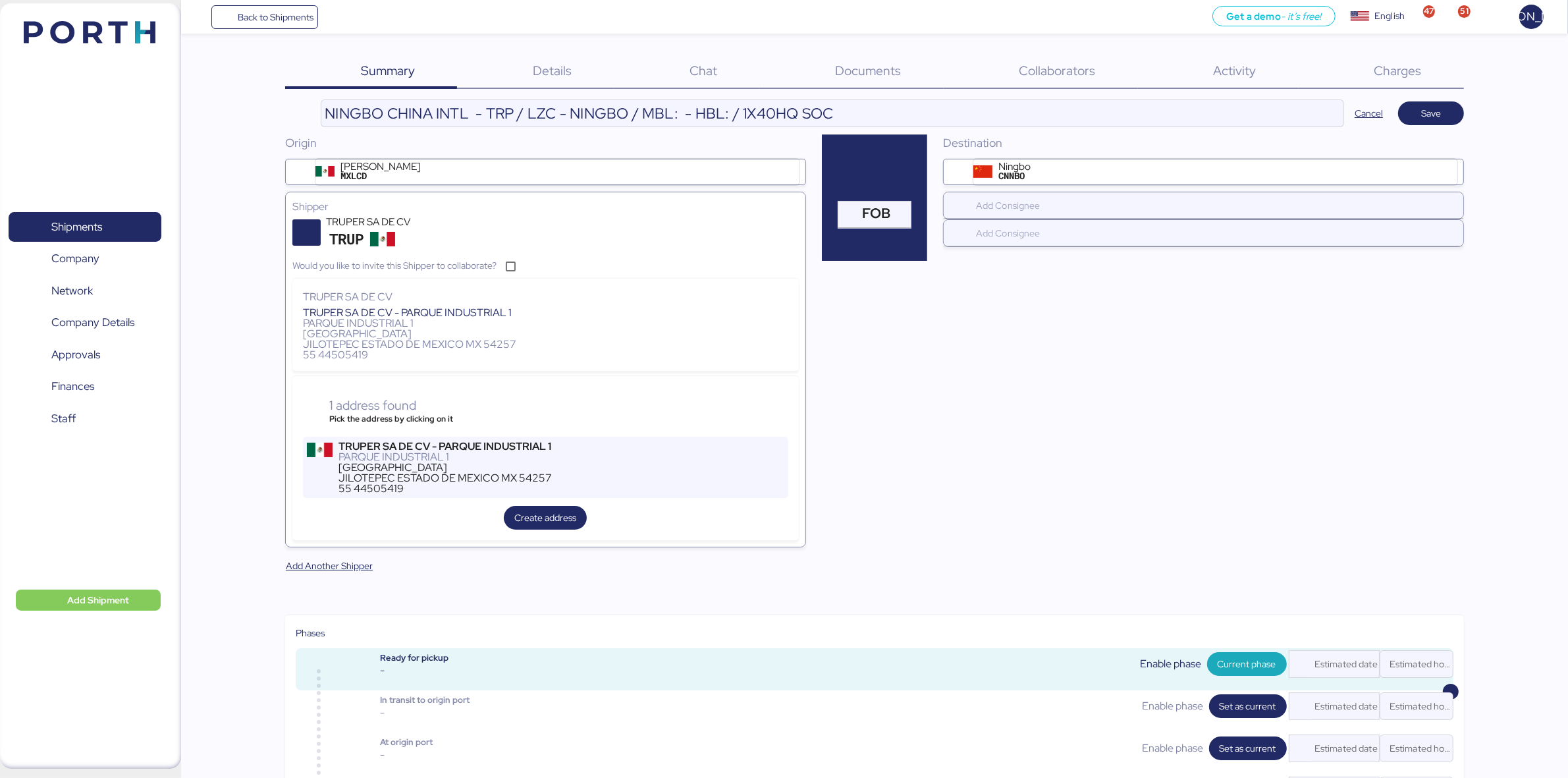
click at [876, 395] on div "Origin Lázaro Cárdenas MXLCD Shipper TRUPER SA DE CV TRUP Would you like to inv…" at bounding box center [874, 364] width 1179 height 460
click at [1019, 212] on input "search" at bounding box center [1207, 205] width 467 height 16
click at [876, 434] on div "Origin Lázaro Cárdenas MXLCD Shipper TRUPER SA DE CV TRUP Would you like to inv…" at bounding box center [874, 364] width 1179 height 460
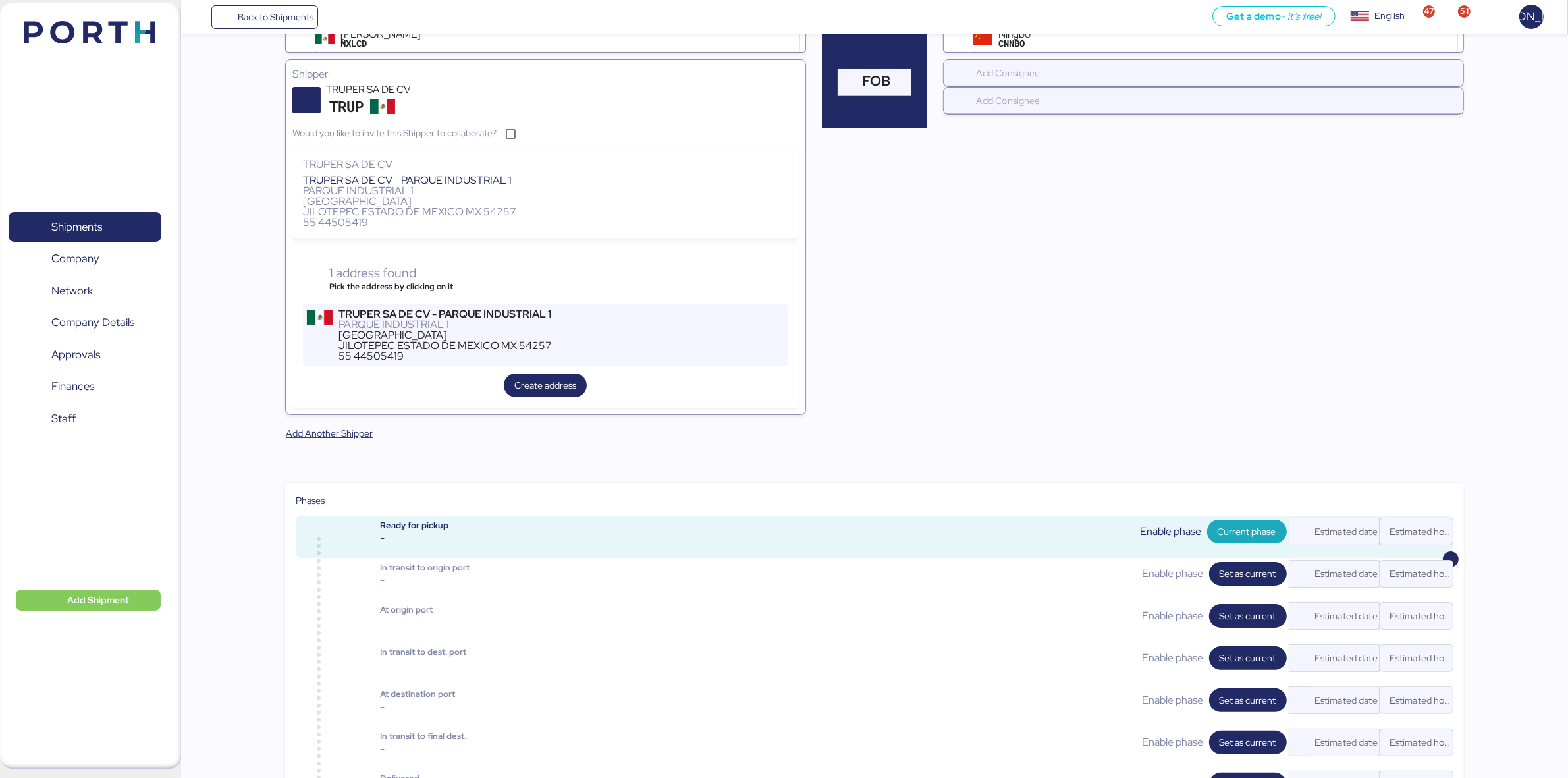
scroll to position [0, 0]
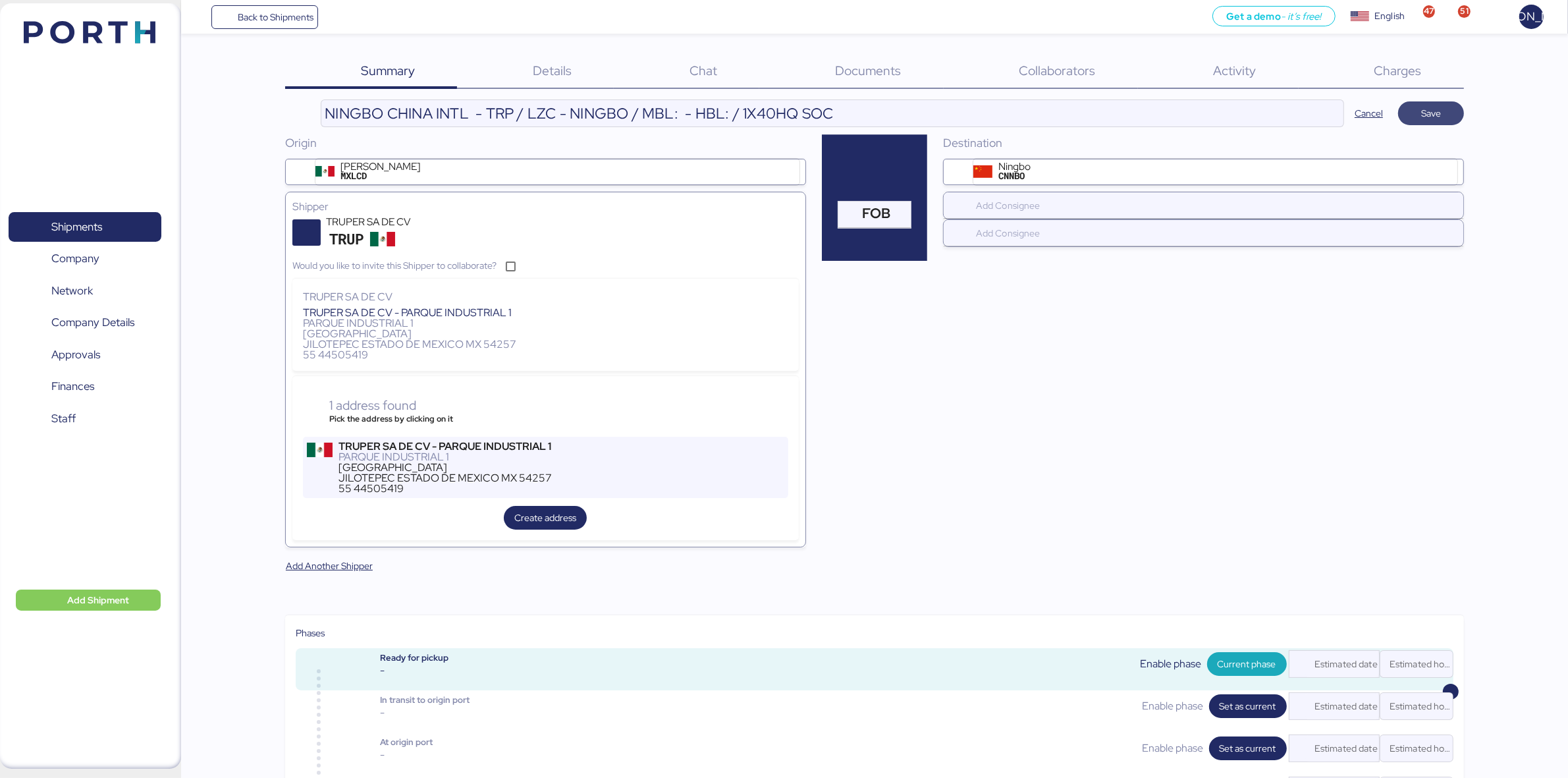
click at [1434, 112] on span "Save" at bounding box center [1431, 113] width 20 height 16
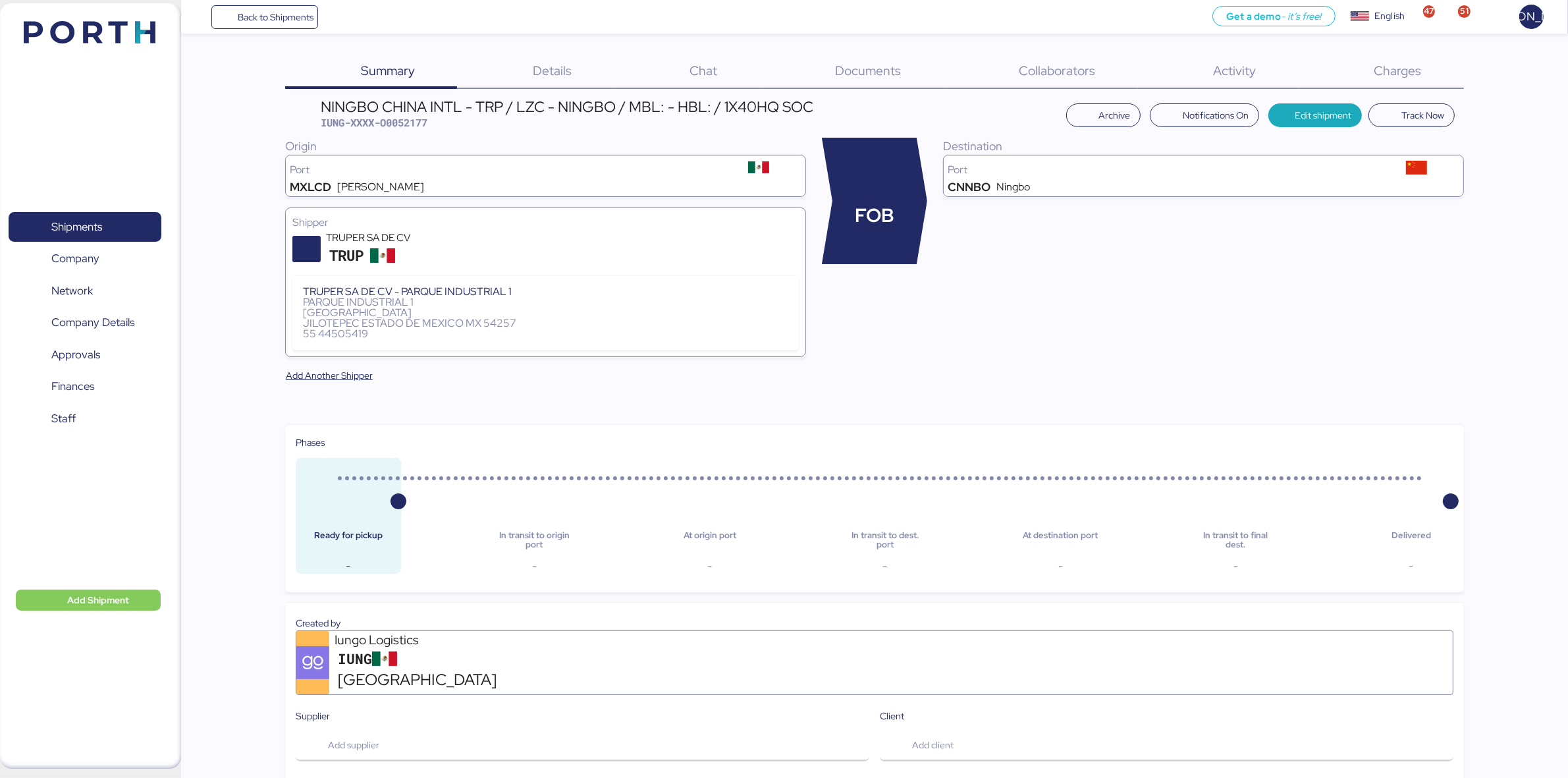
click at [562, 62] on span "Details" at bounding box center [551, 71] width 39 height 17
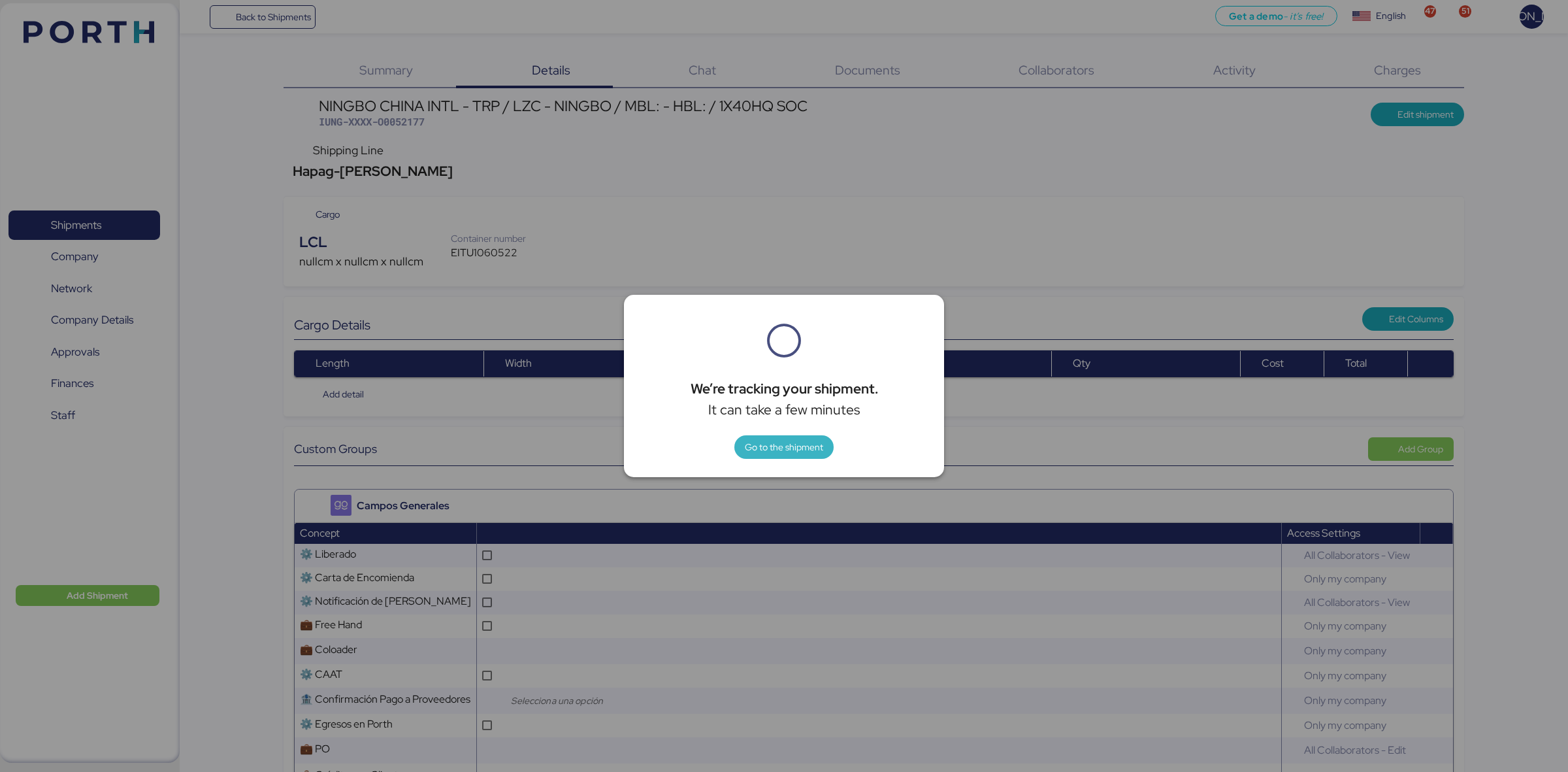
click at [811, 449] on span "Go to the shipment" at bounding box center [784, 446] width 78 height 16
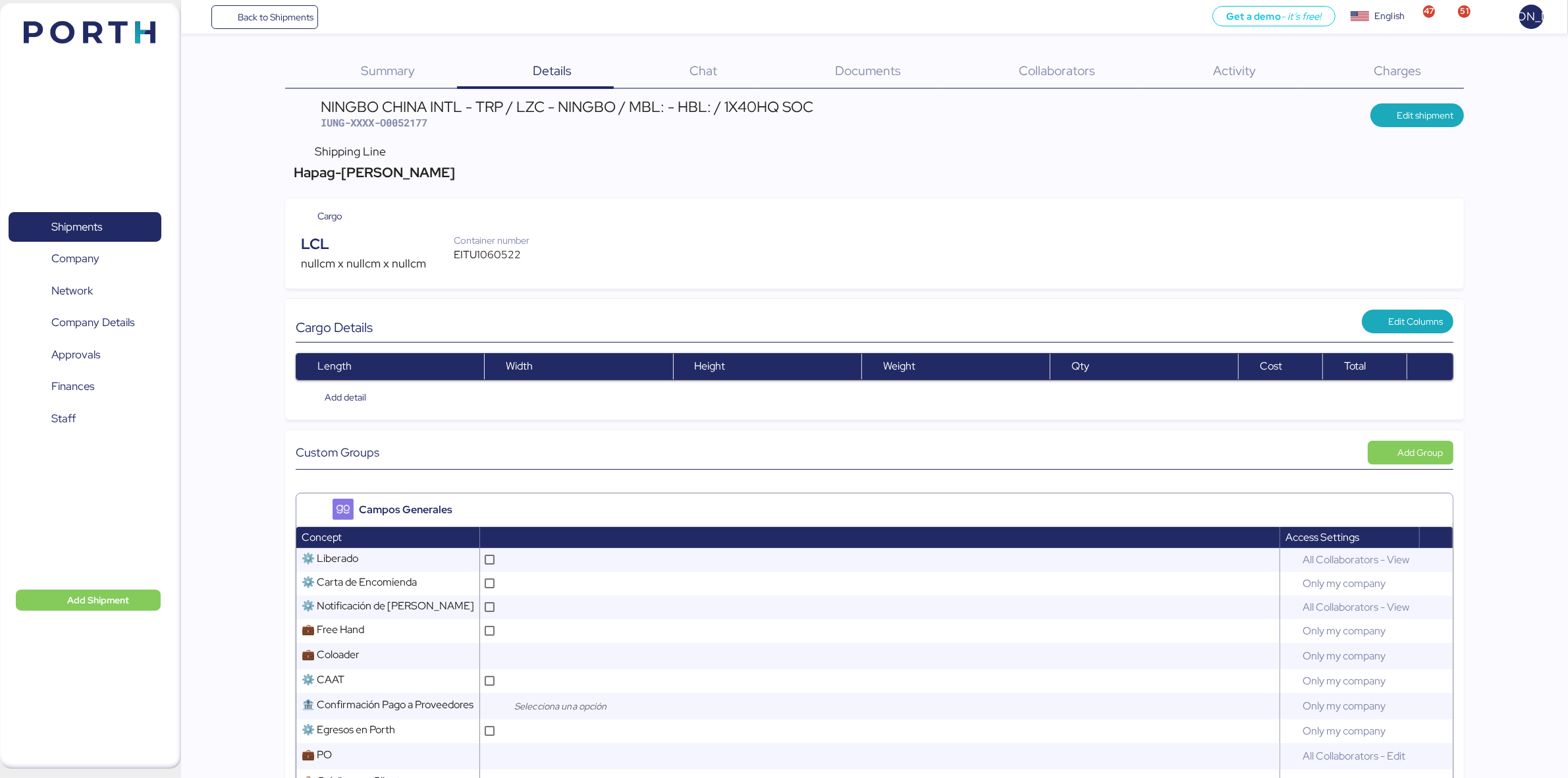
scroll to position [83, 0]
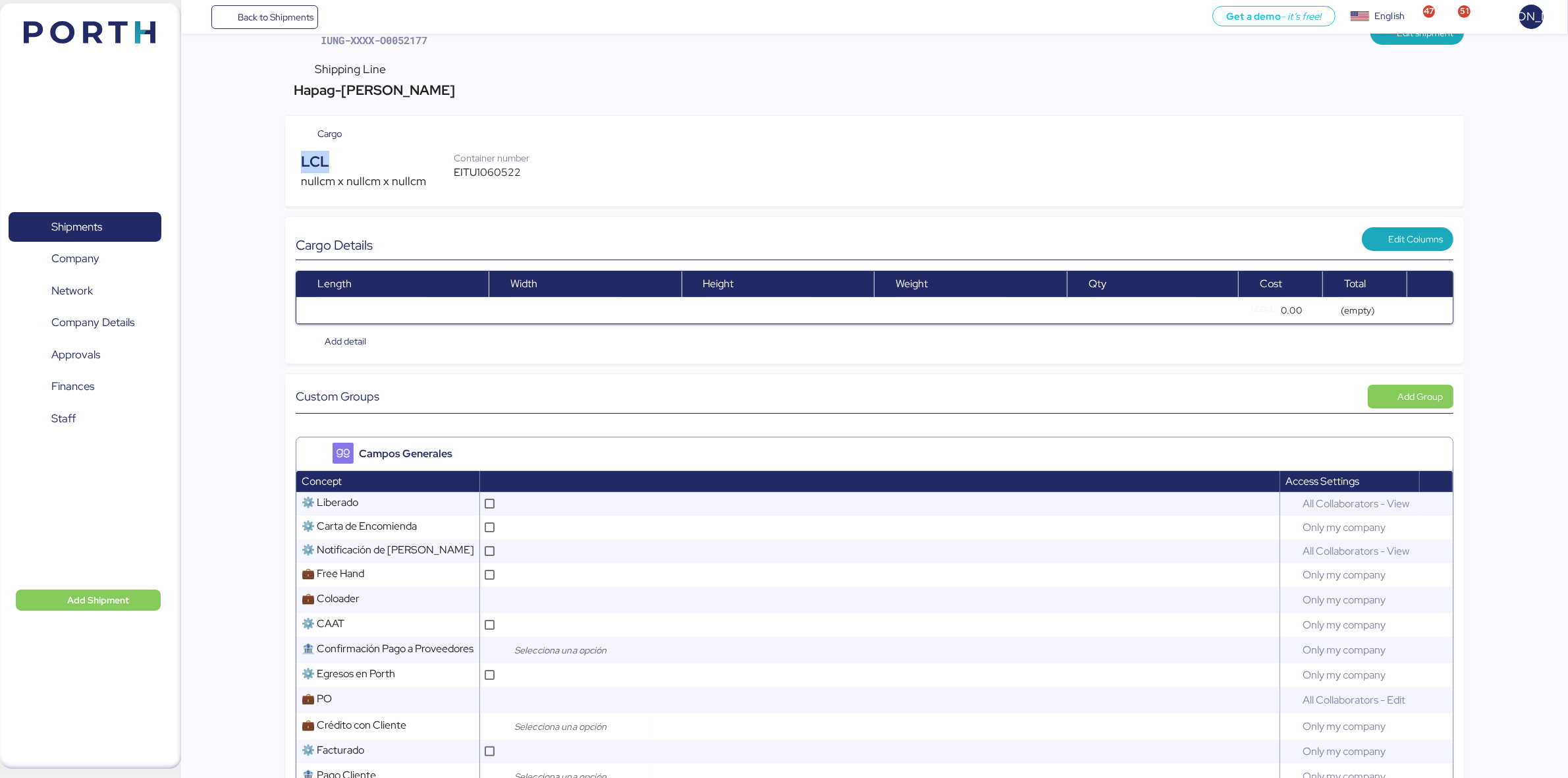
drag, startPoint x: 341, startPoint y: 150, endPoint x: 293, endPoint y: 160, distance: 49.0
click at [293, 160] on div "Cargo LCL nullcm x nullcm x nullcm Container number EITU1060522" at bounding box center [874, 161] width 1179 height 90
click at [343, 163] on div "LCL" at bounding box center [377, 162] width 152 height 23
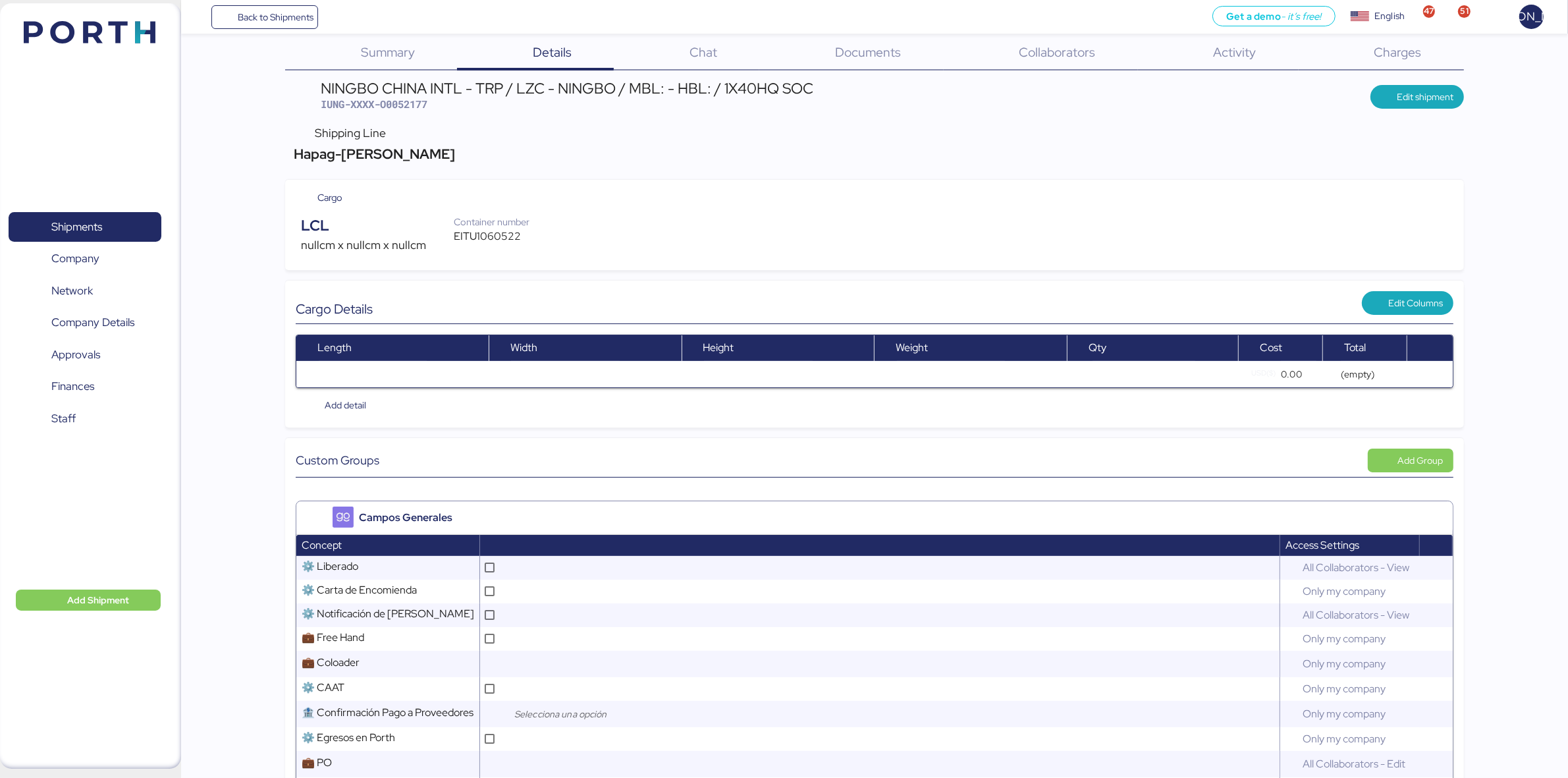
scroll to position [0, 0]
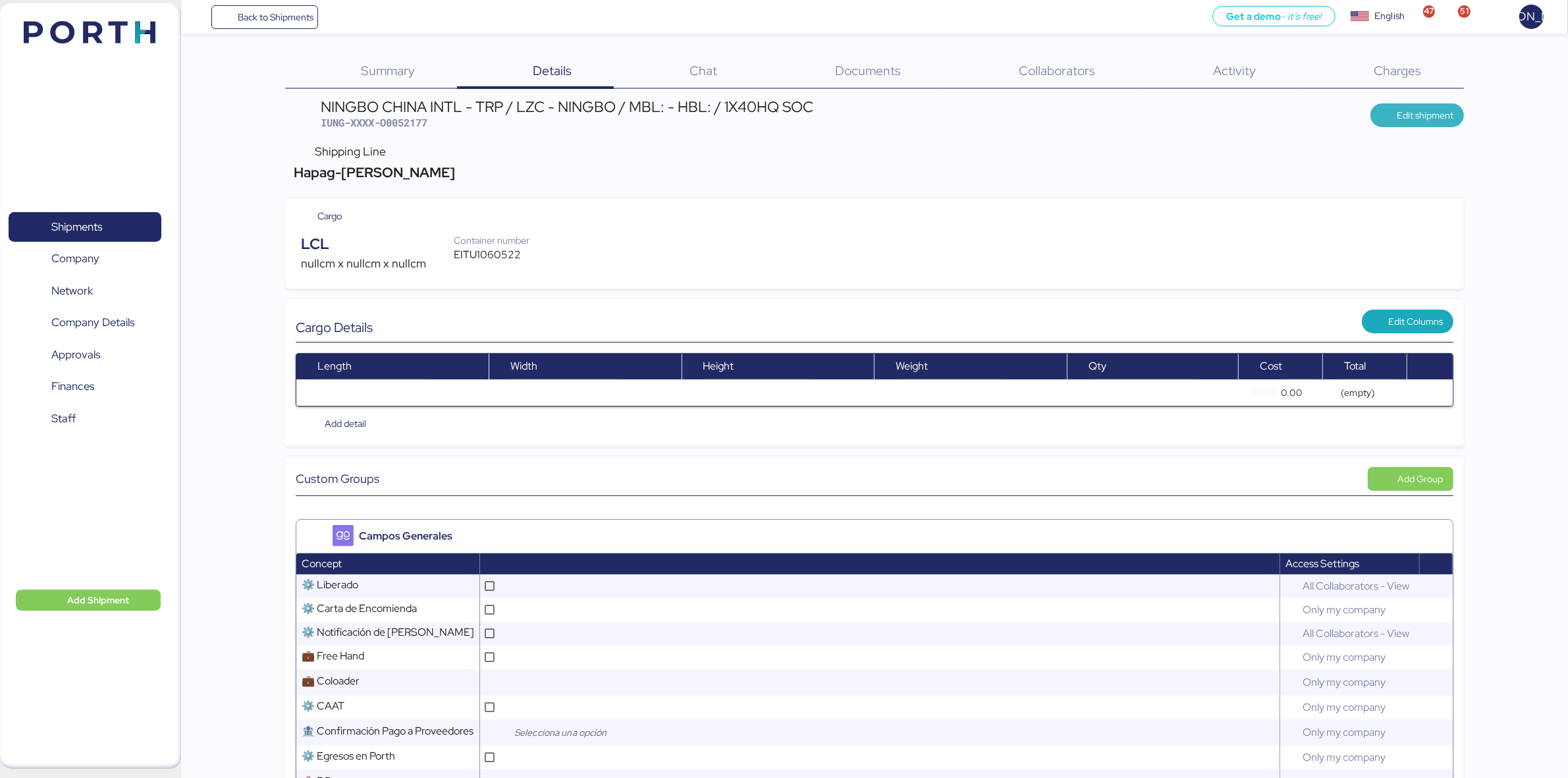
click at [1387, 104] on span "Edit shipment" at bounding box center [1418, 115] width 94 height 24
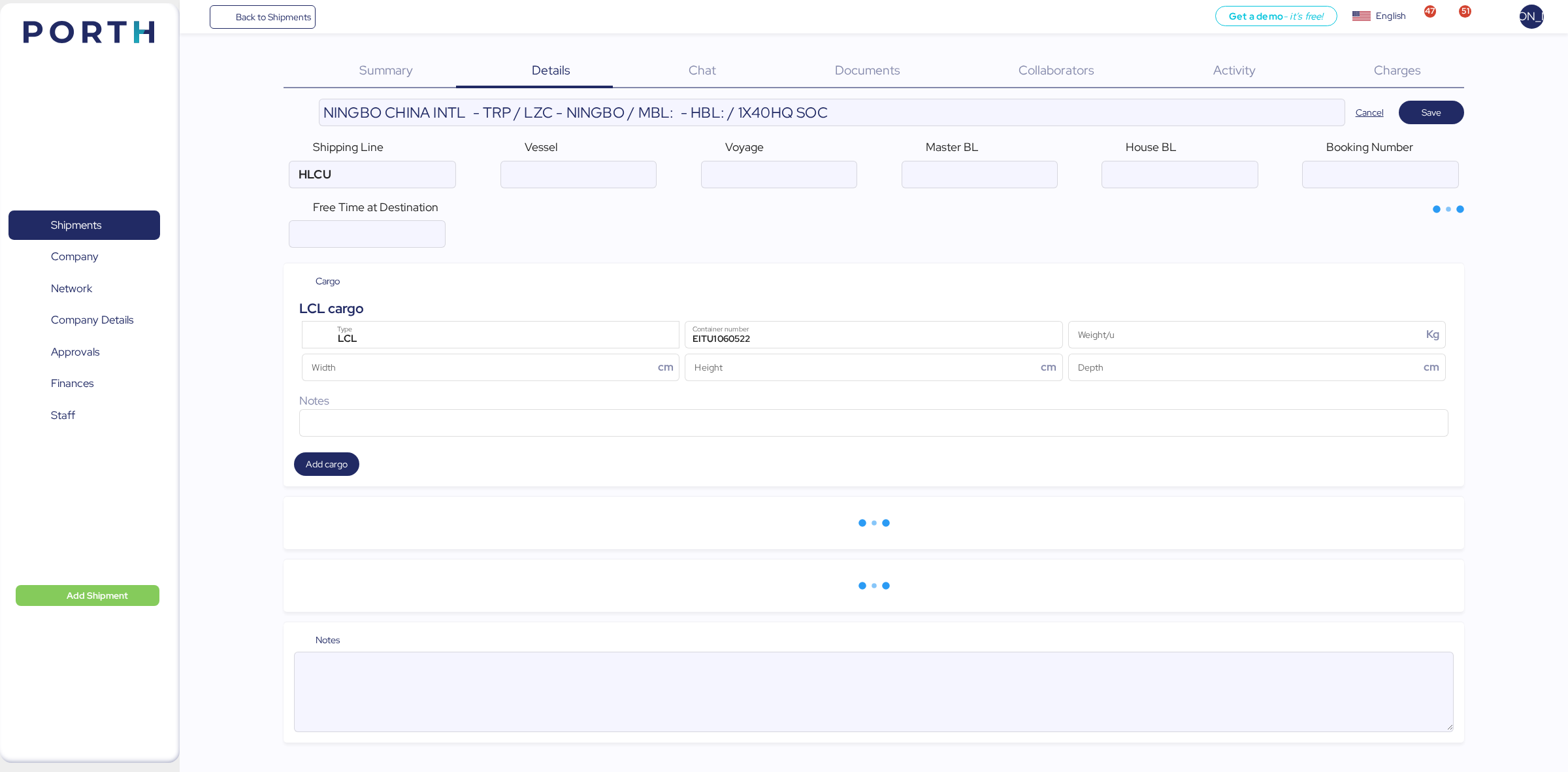
type input "Hapag-[PERSON_NAME]"
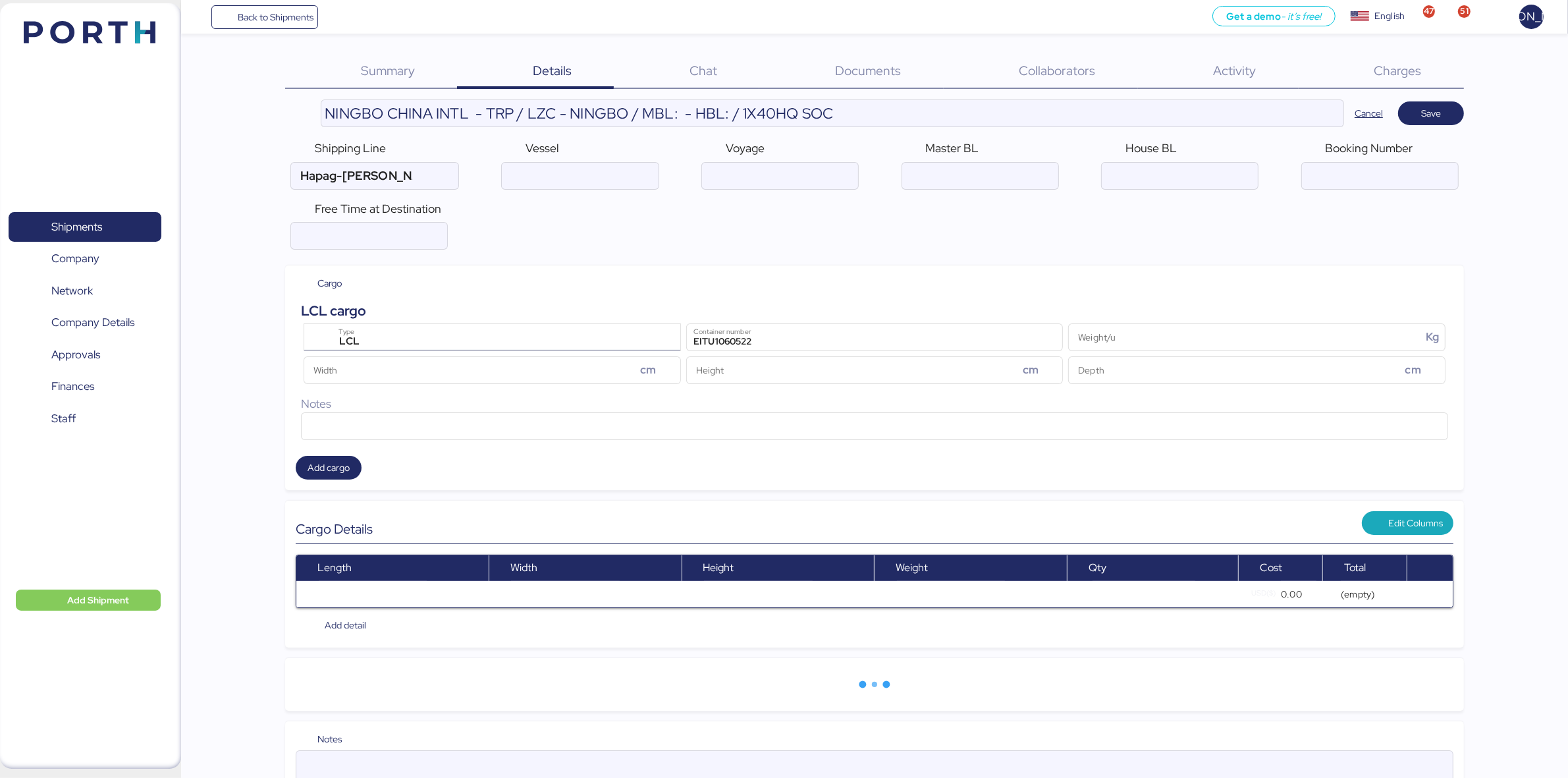
click at [381, 344] on div "LCL" at bounding box center [494, 341] width 325 height 17
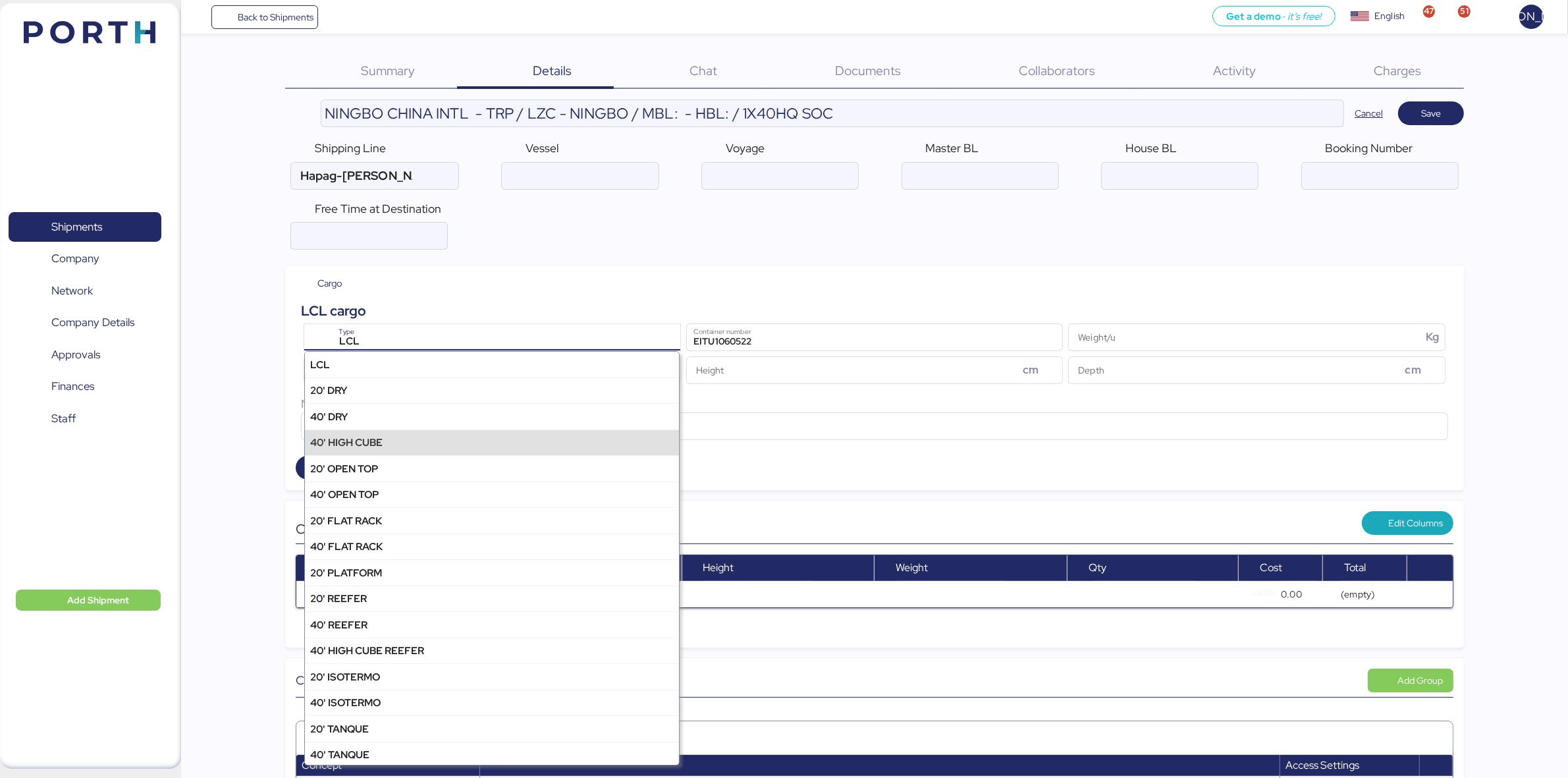
click at [388, 448] on div "40' HIGH CUBE" at bounding box center [492, 441] width 374 height 25
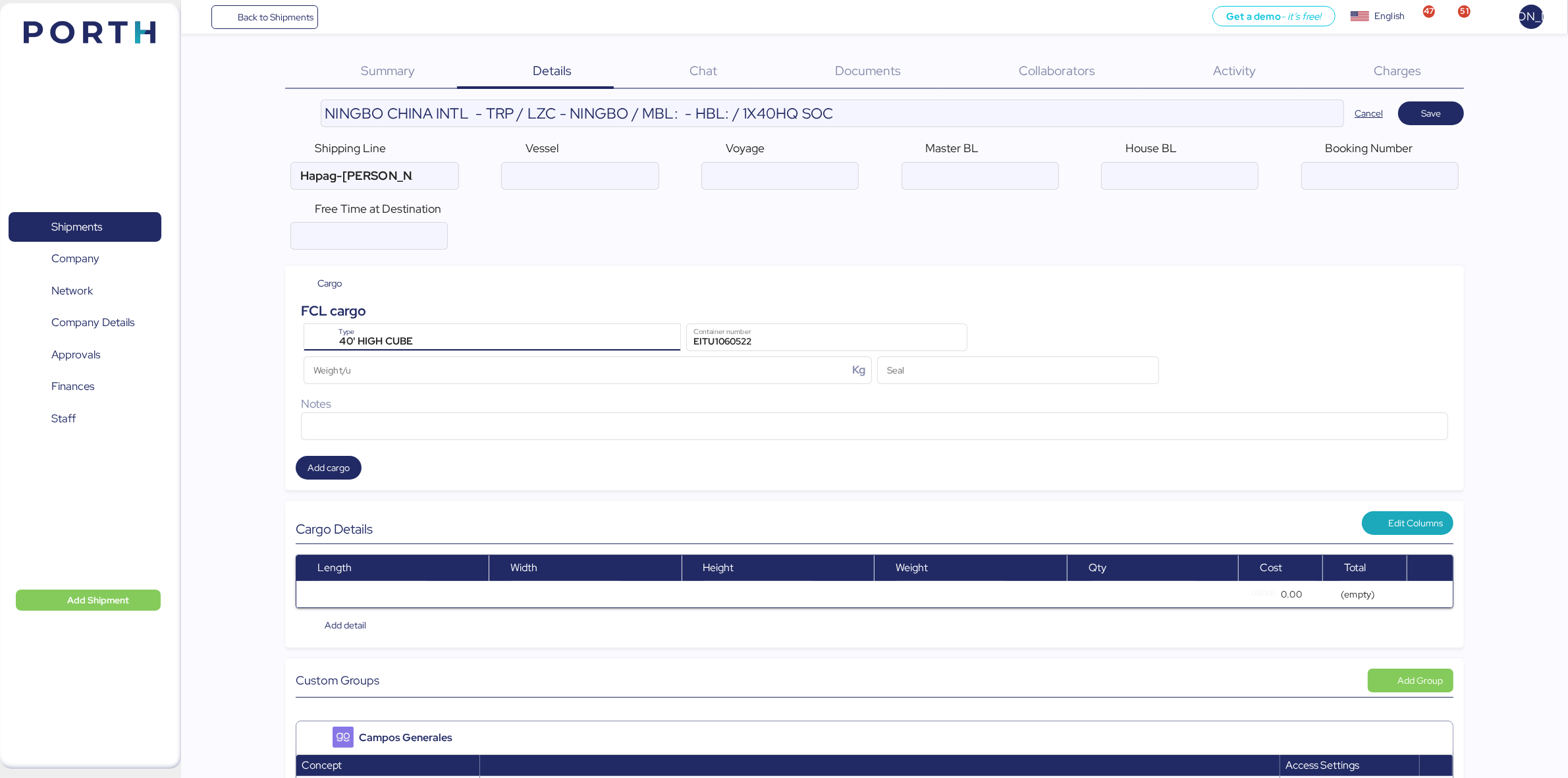
click at [433, 334] on div "40' HIGH CUBE" at bounding box center [494, 341] width 325 height 17
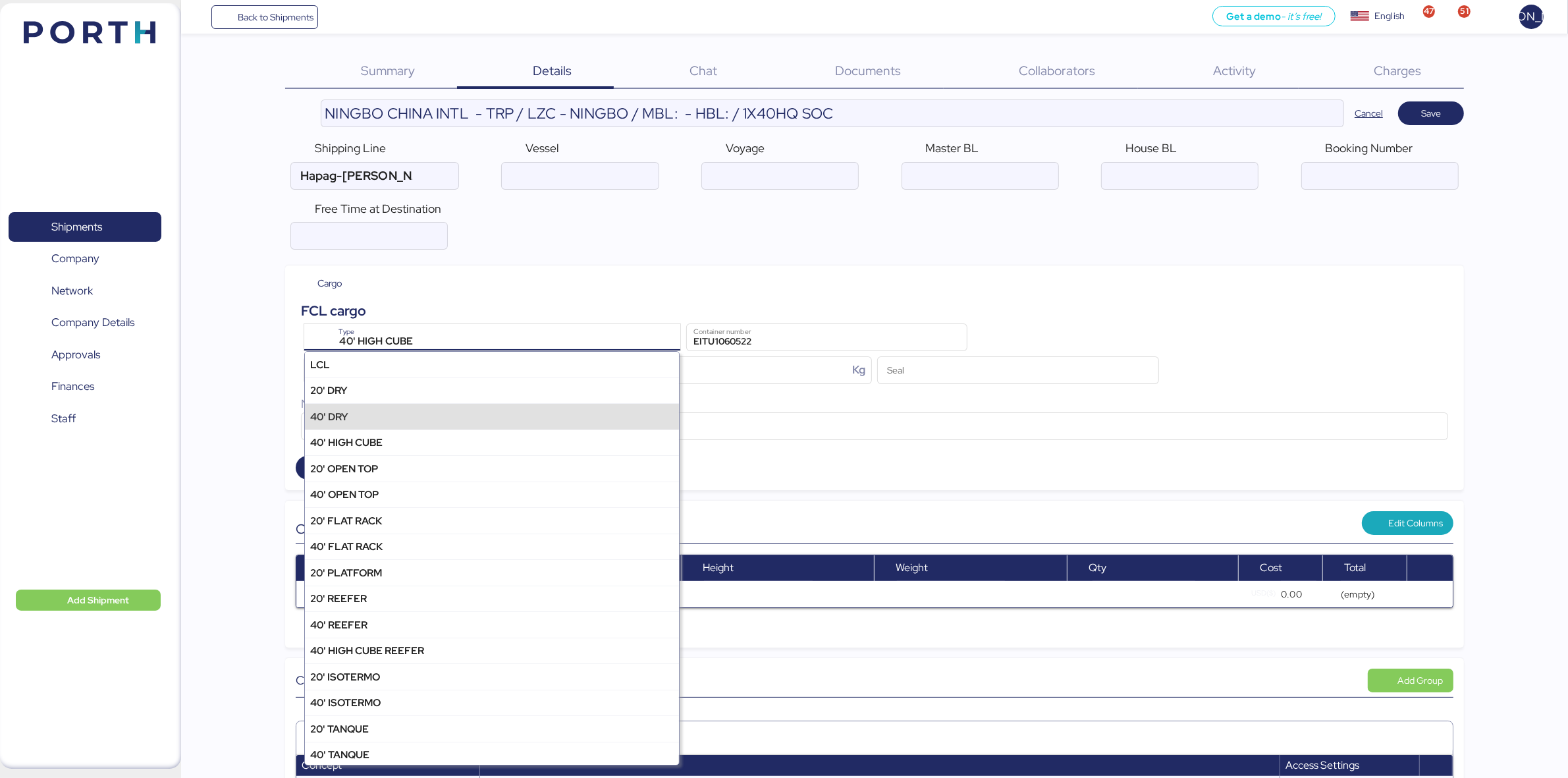
scroll to position [5, 0]
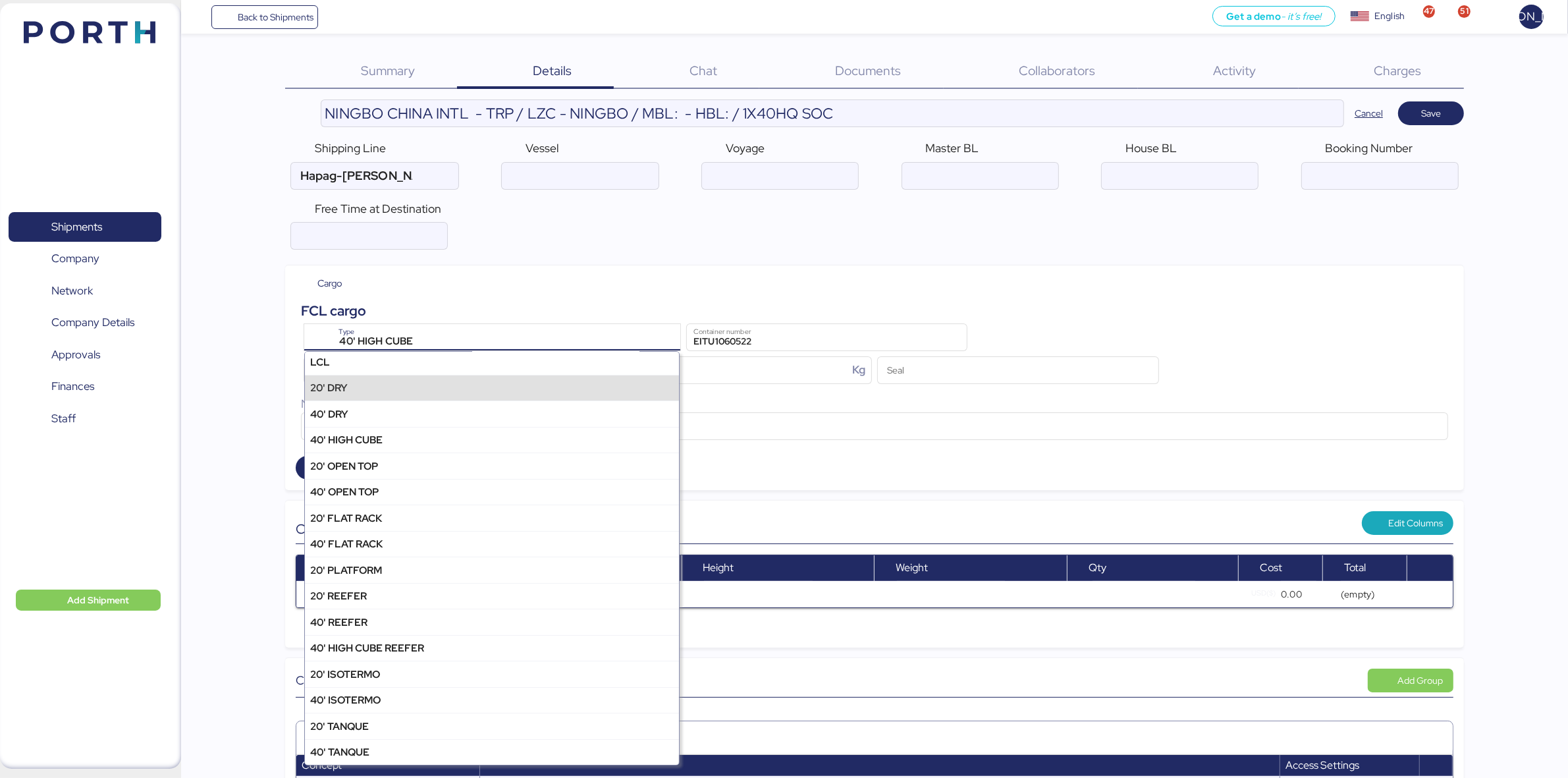
drag, startPoint x: 533, startPoint y: 262, endPoint x: 526, endPoint y: 271, distance: 11.4
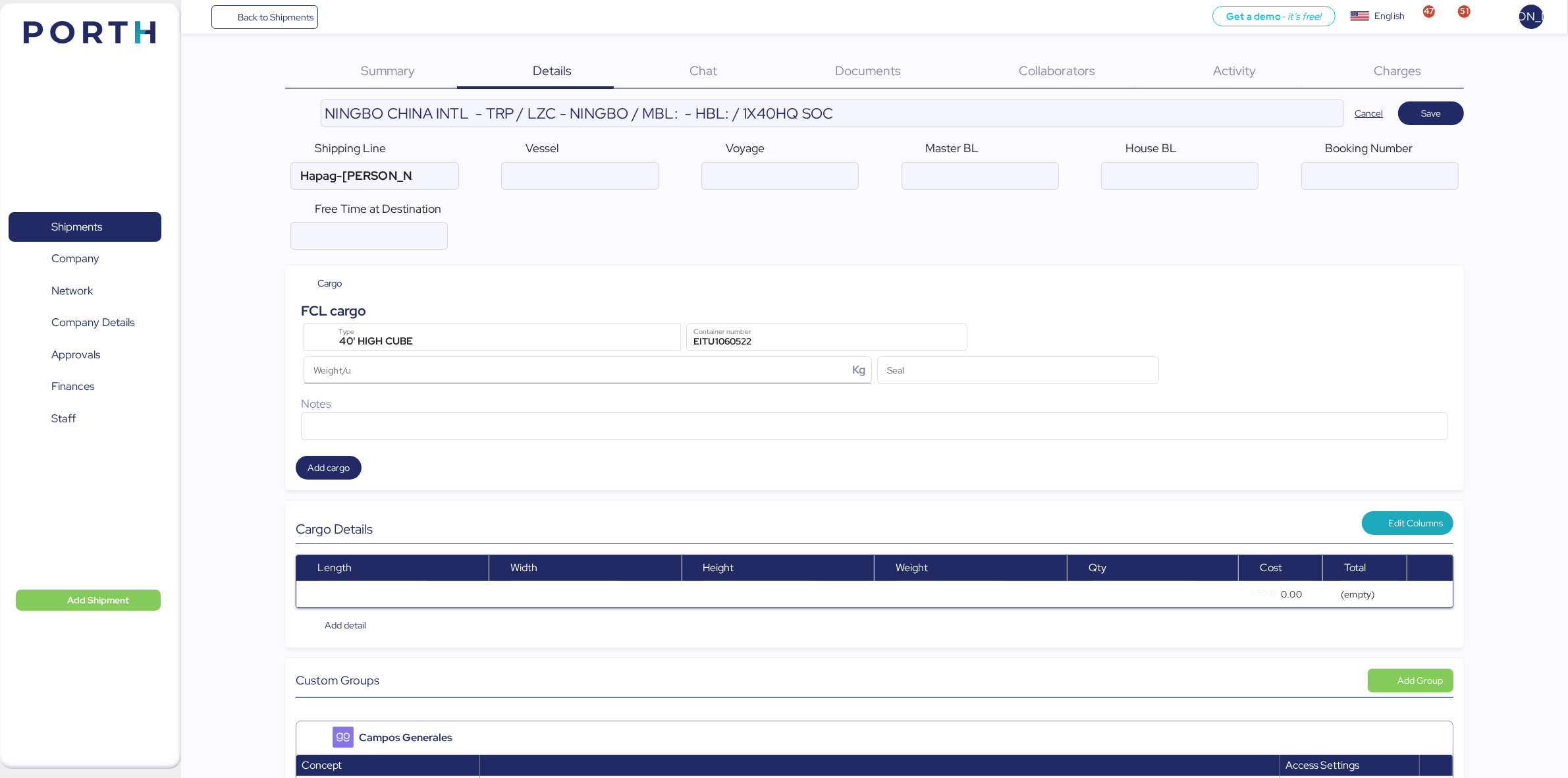
click at [481, 376] on input "Weight/u Kg" at bounding box center [576, 370] width 545 height 26
click at [1415, 118] on span "Save" at bounding box center [1432, 114] width 45 height 19
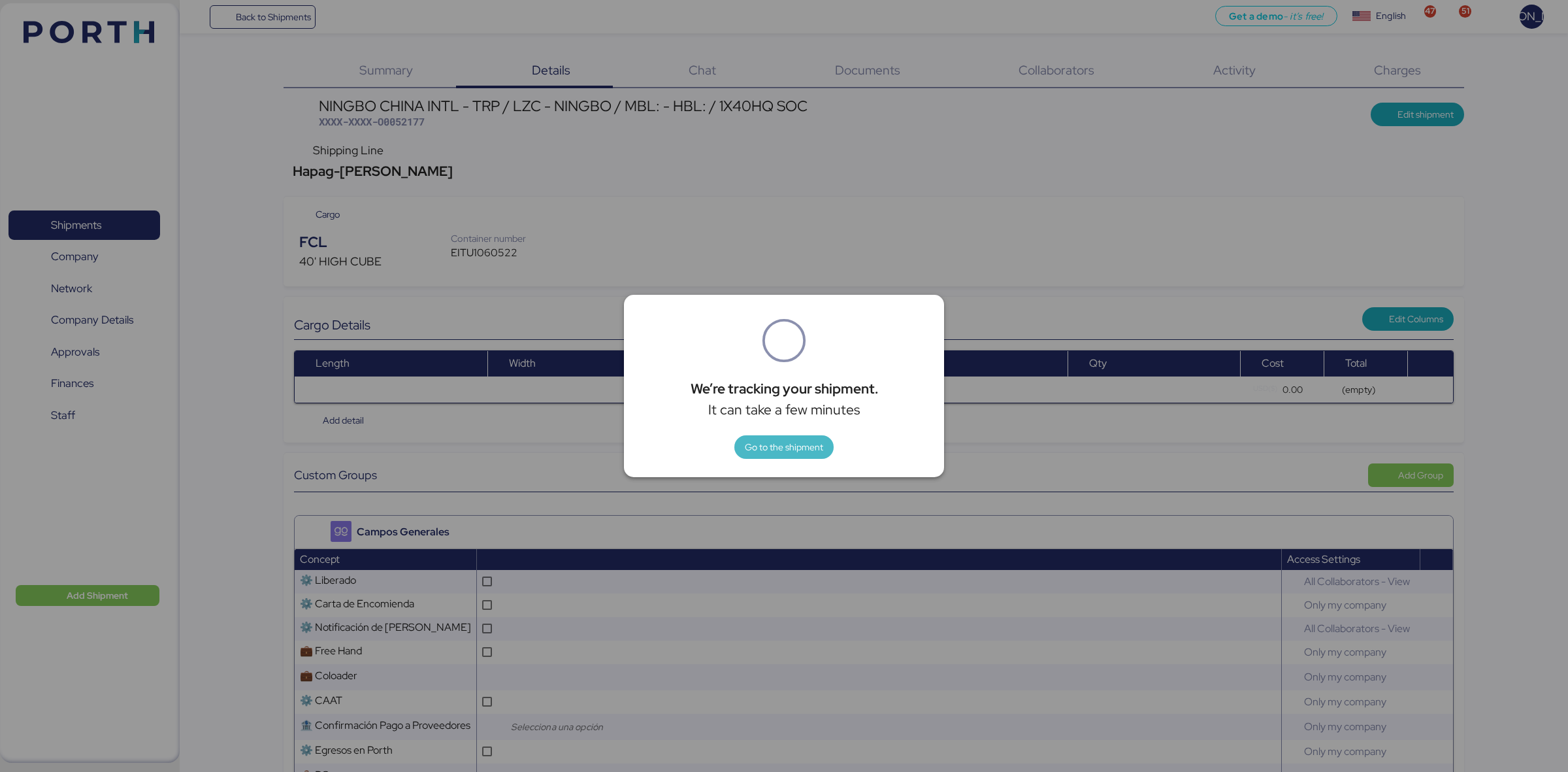
click at [796, 455] on span "Go to the shipment" at bounding box center [784, 446] width 78 height 16
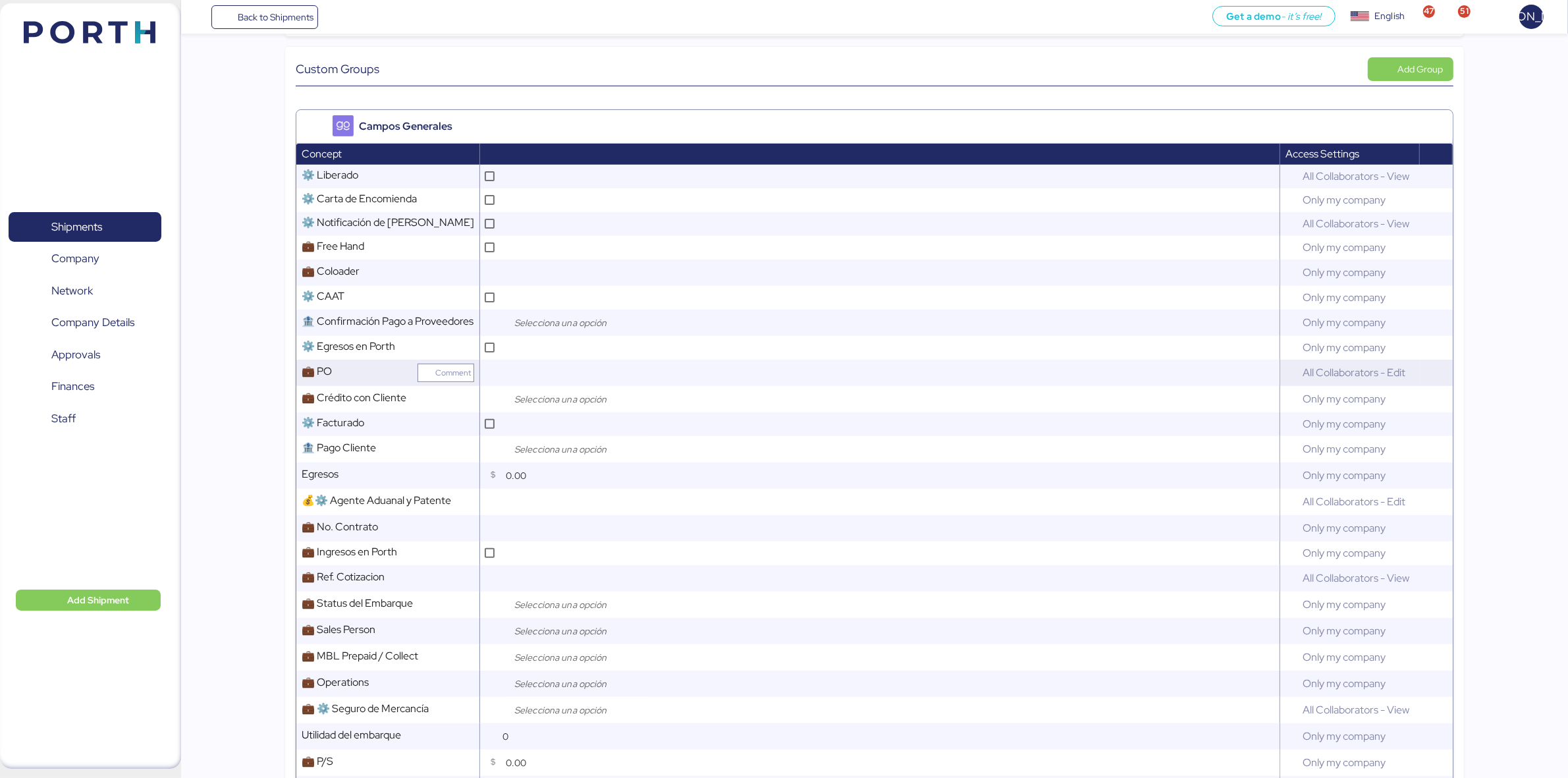
scroll to position [412, 0]
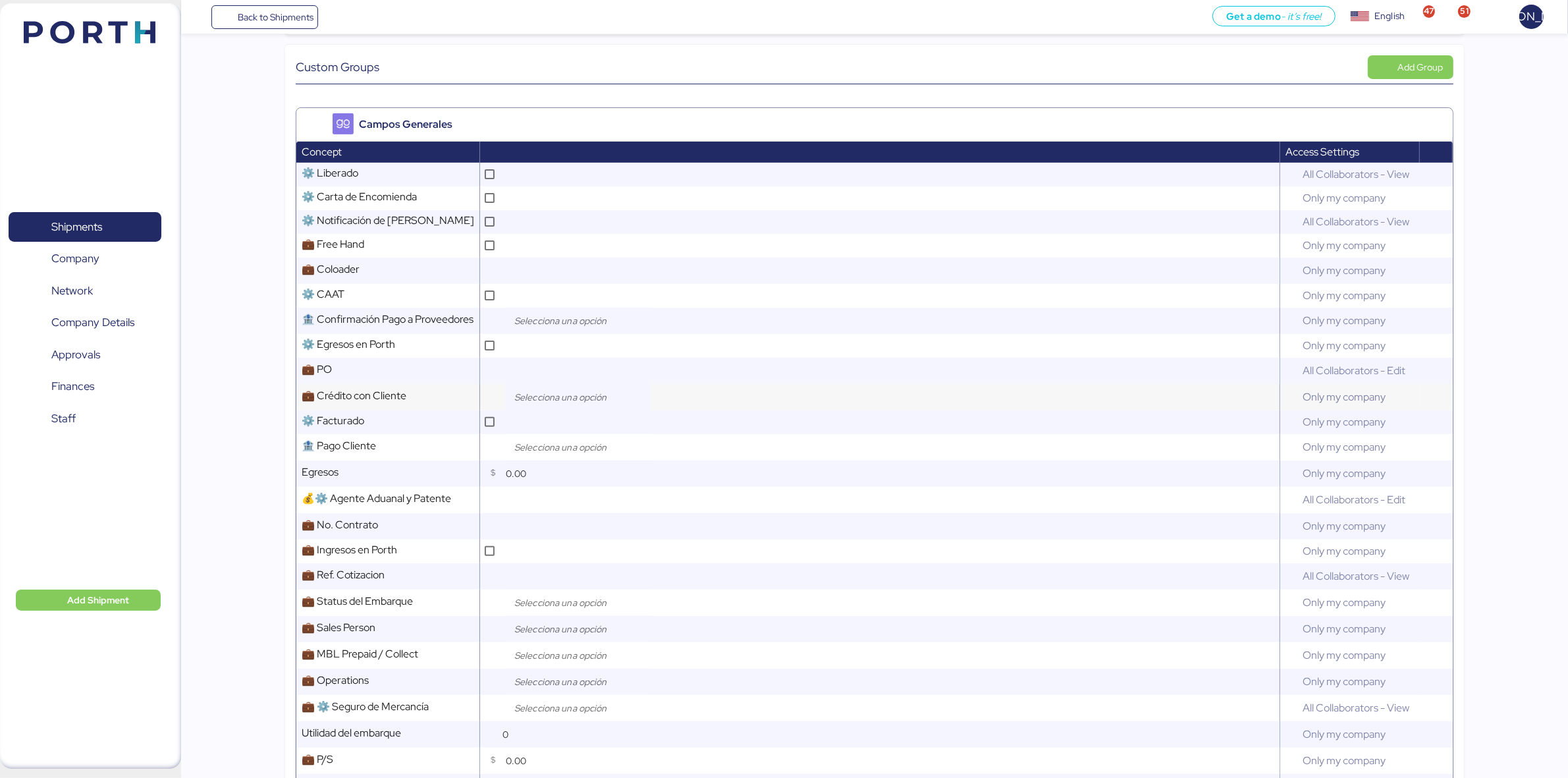
click at [562, 401] on input "search" at bounding box center [580, 397] width 138 height 16
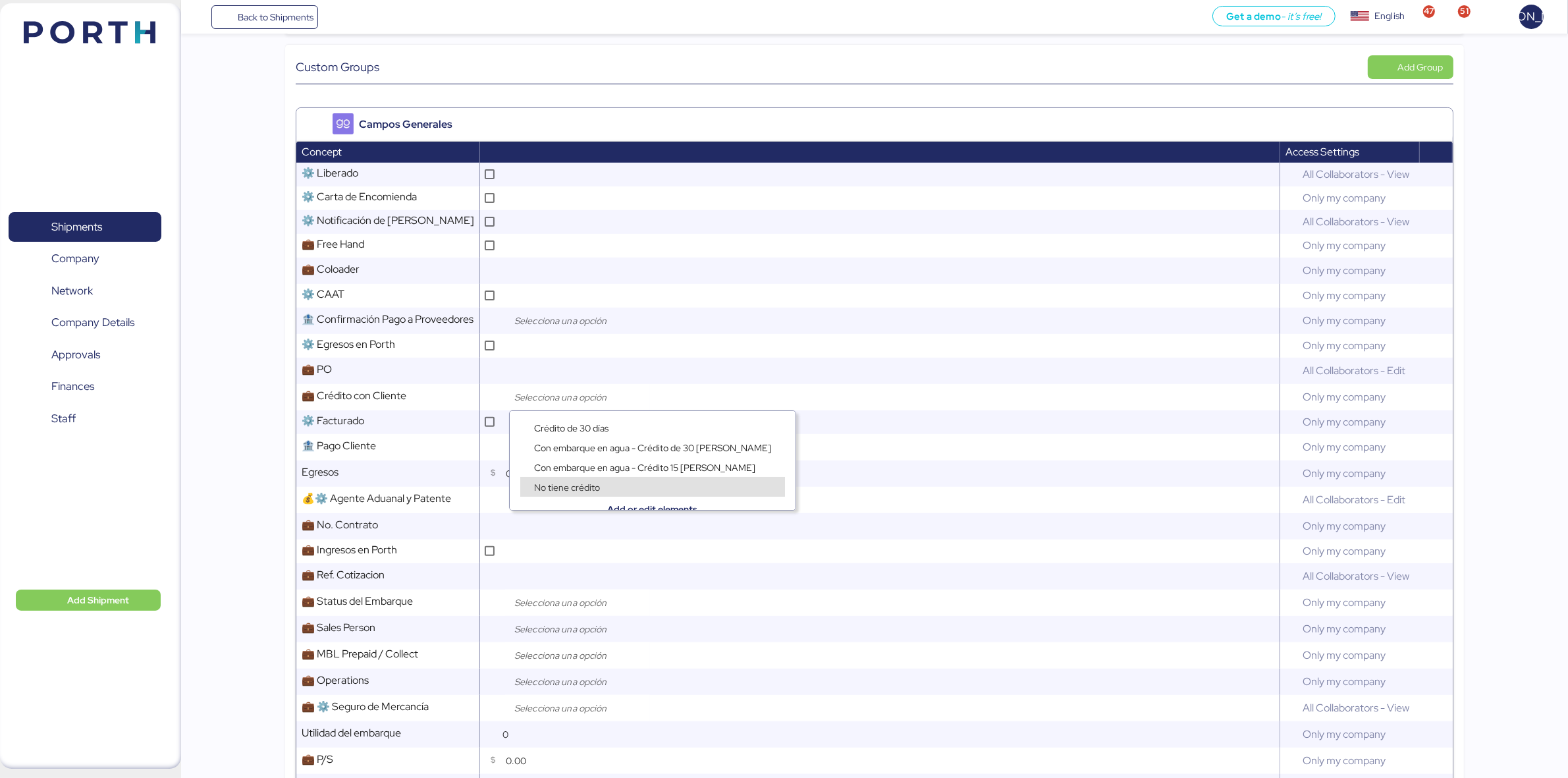
click at [599, 481] on div "No tiene crédito" at bounding box center [566, 486] width 72 height 13
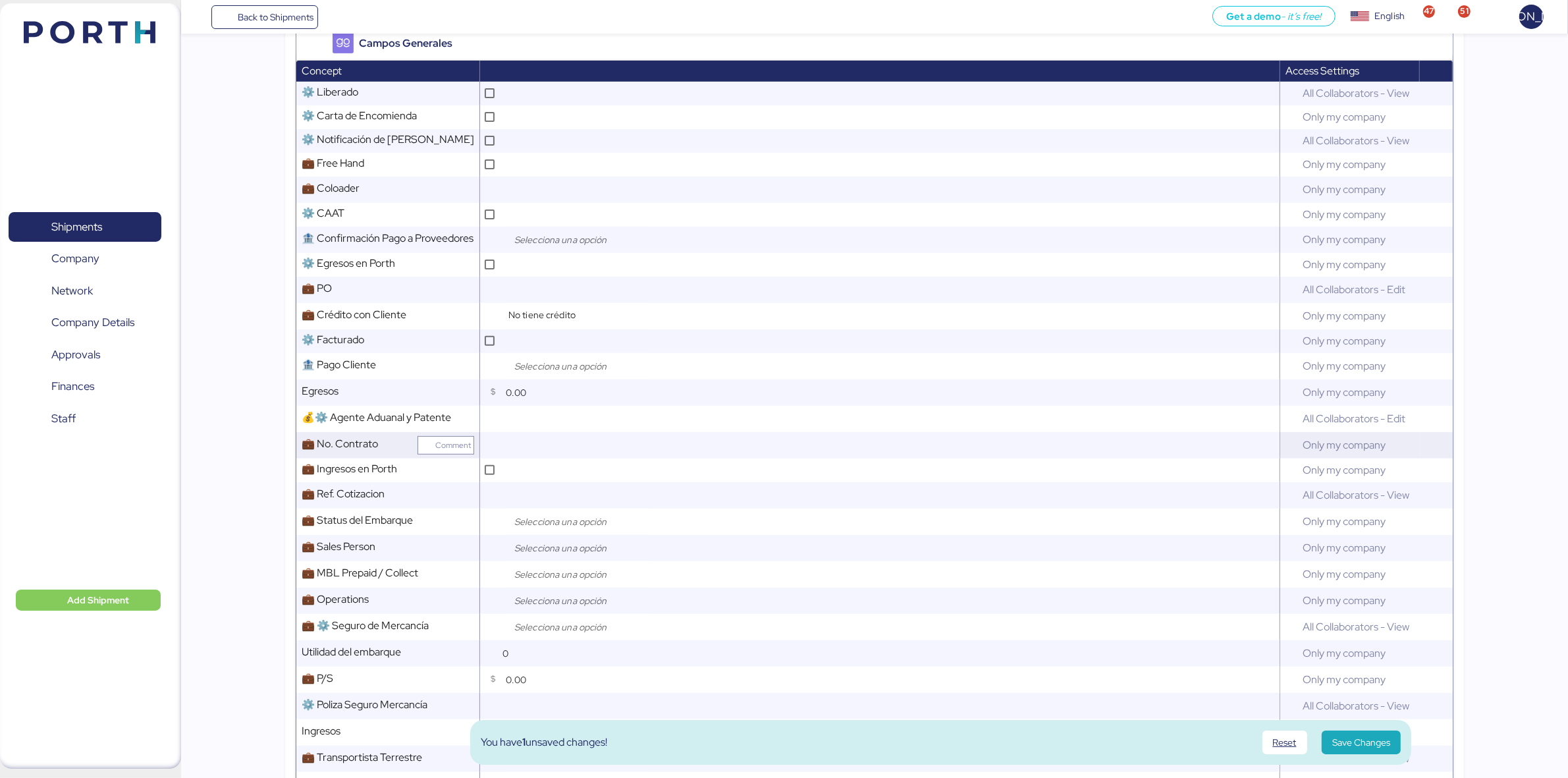
scroll to position [494, 0]
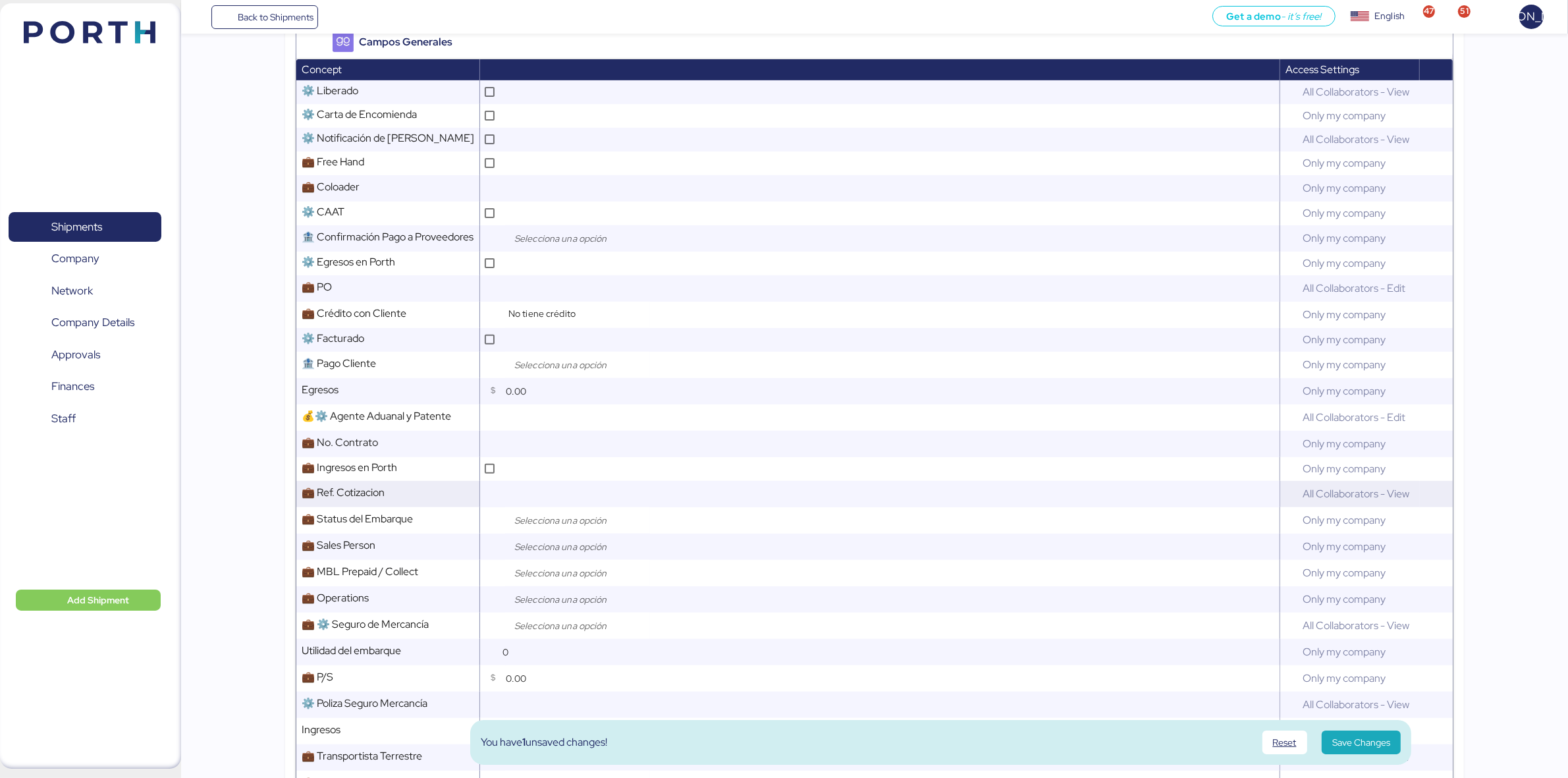
click at [544, 495] on input "text" at bounding box center [891, 494] width 777 height 26
click at [519, 524] on input "search" at bounding box center [580, 520] width 138 height 16
click at [546, 544] on div "Closed" at bounding box center [581, 553] width 144 height 20
click at [544, 538] on span "Open" at bounding box center [546, 541] width 24 height 12
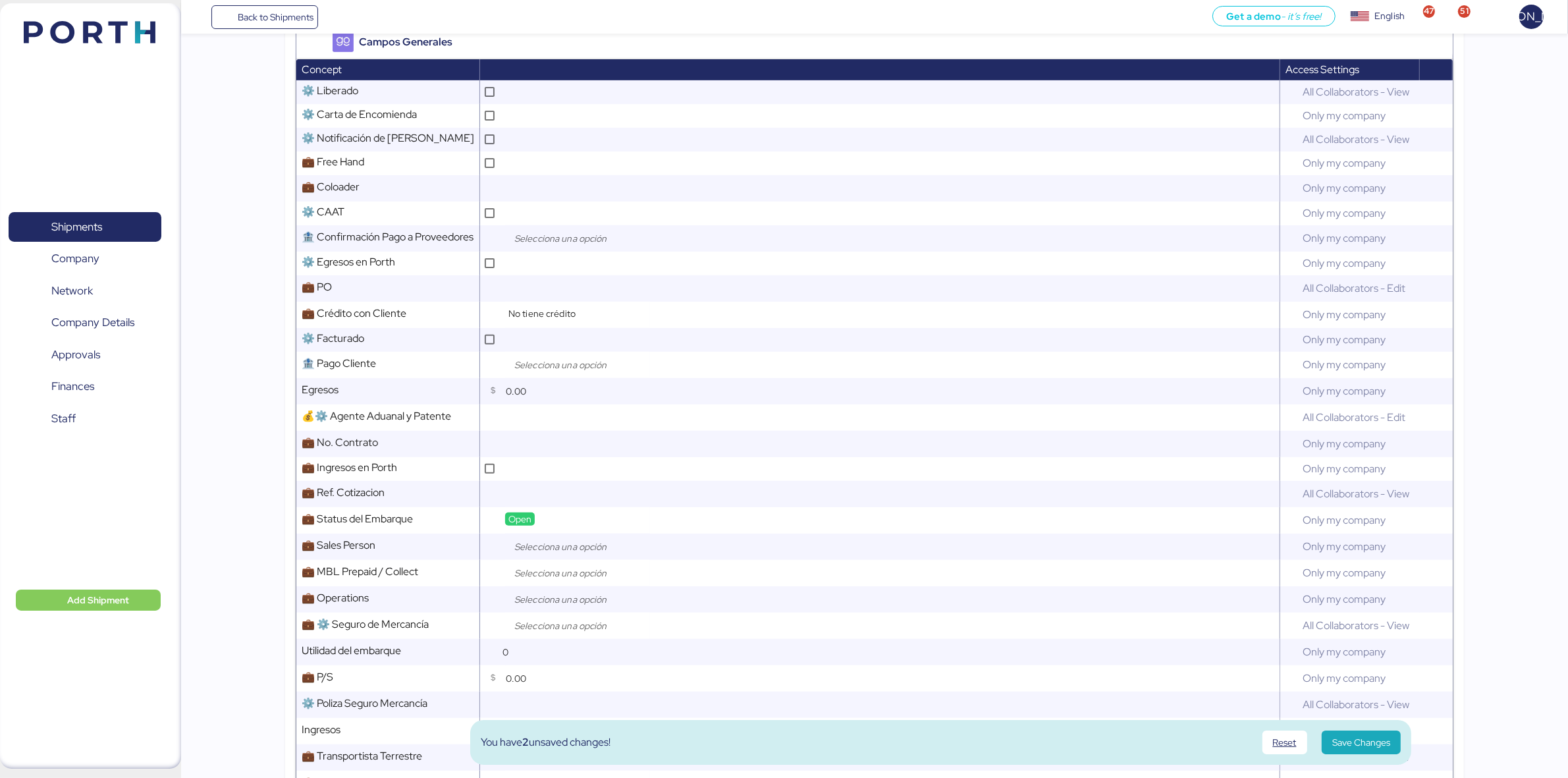
scroll to position [7, 0]
click at [522, 548] on input "search" at bounding box center [580, 547] width 138 height 16
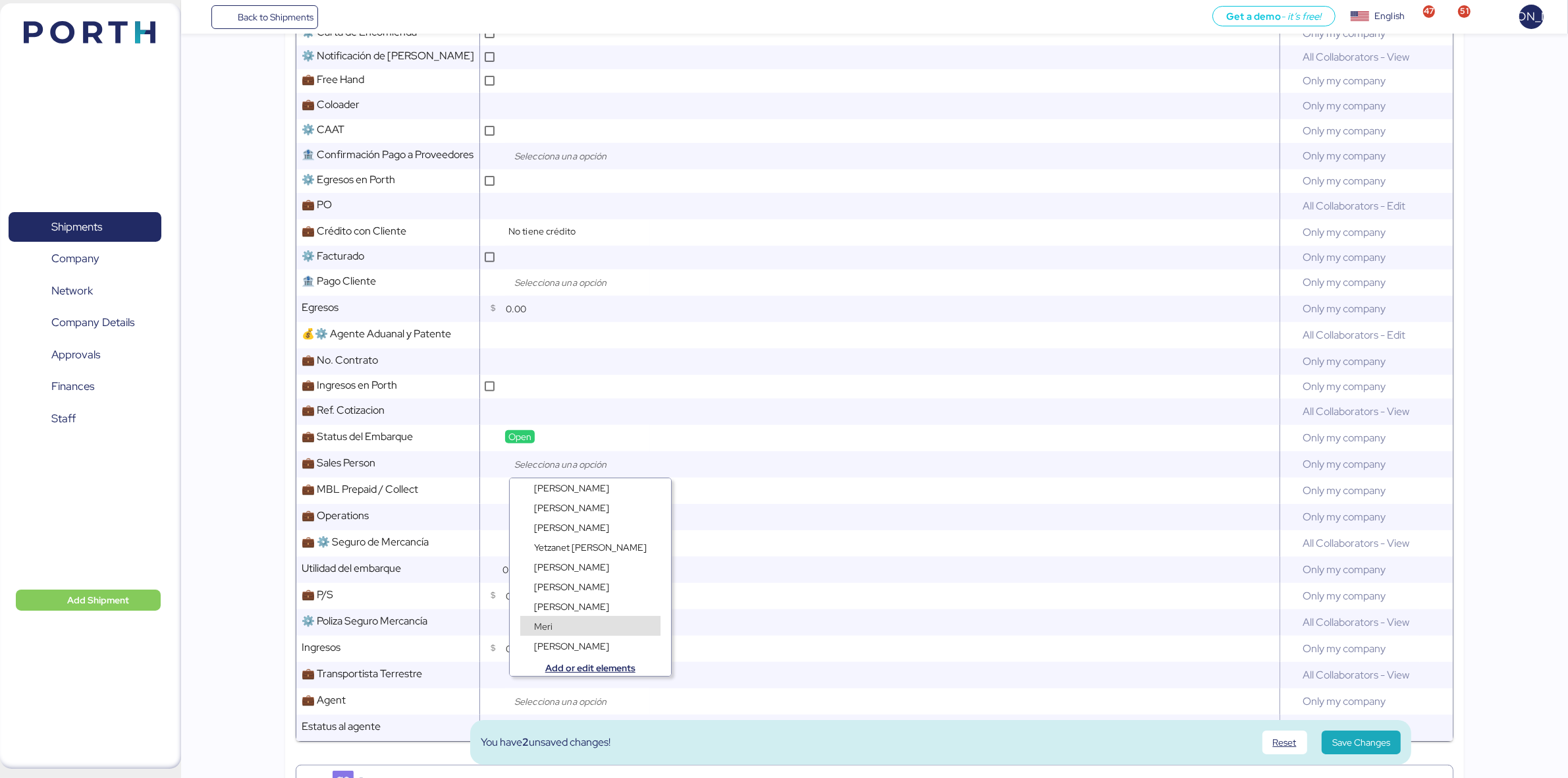
scroll to position [10, 0]
click at [555, 662] on span "Add or edit elements" at bounding box center [590, 665] width 119 height 14
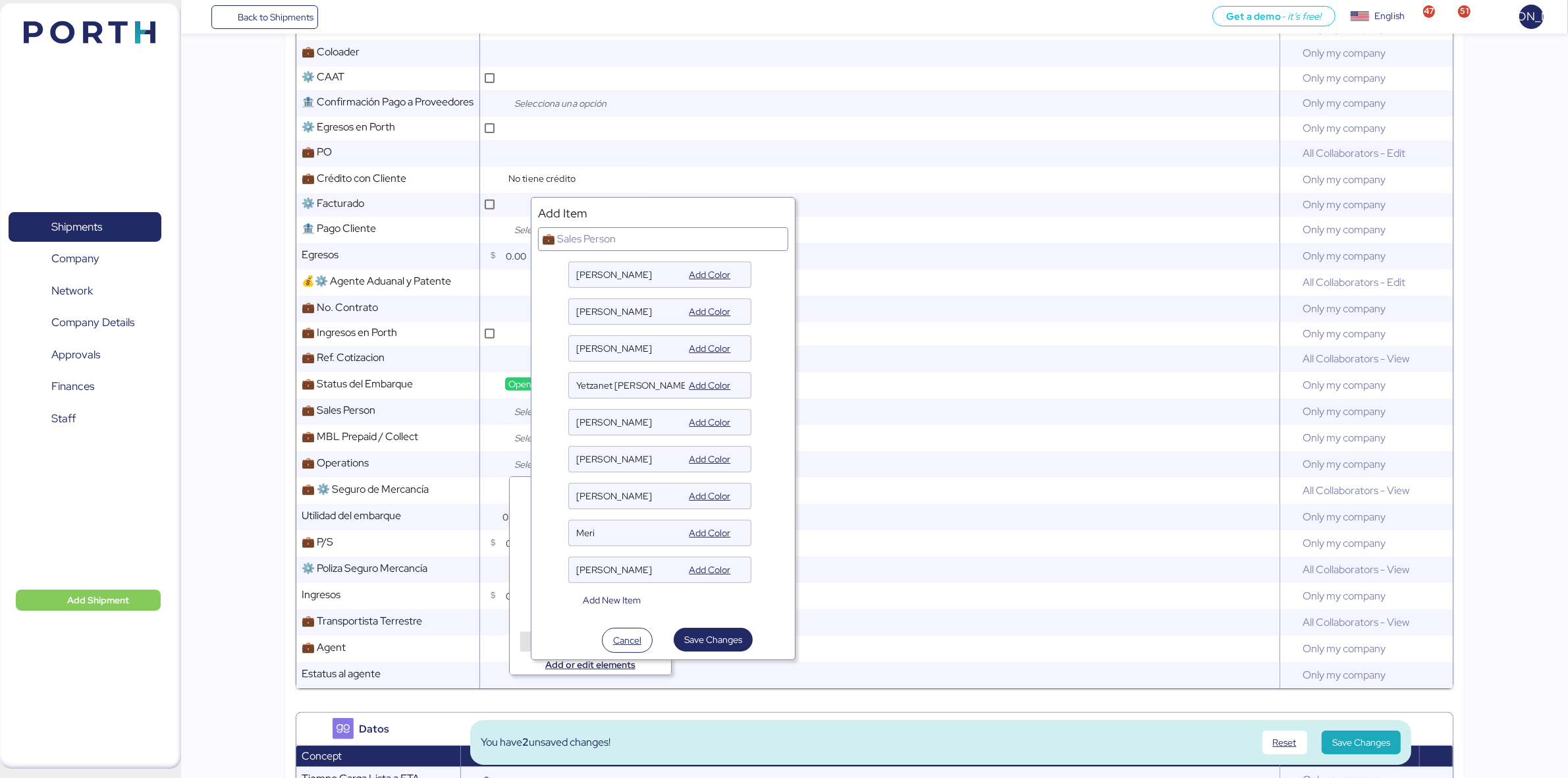
scroll to position [659, 0]
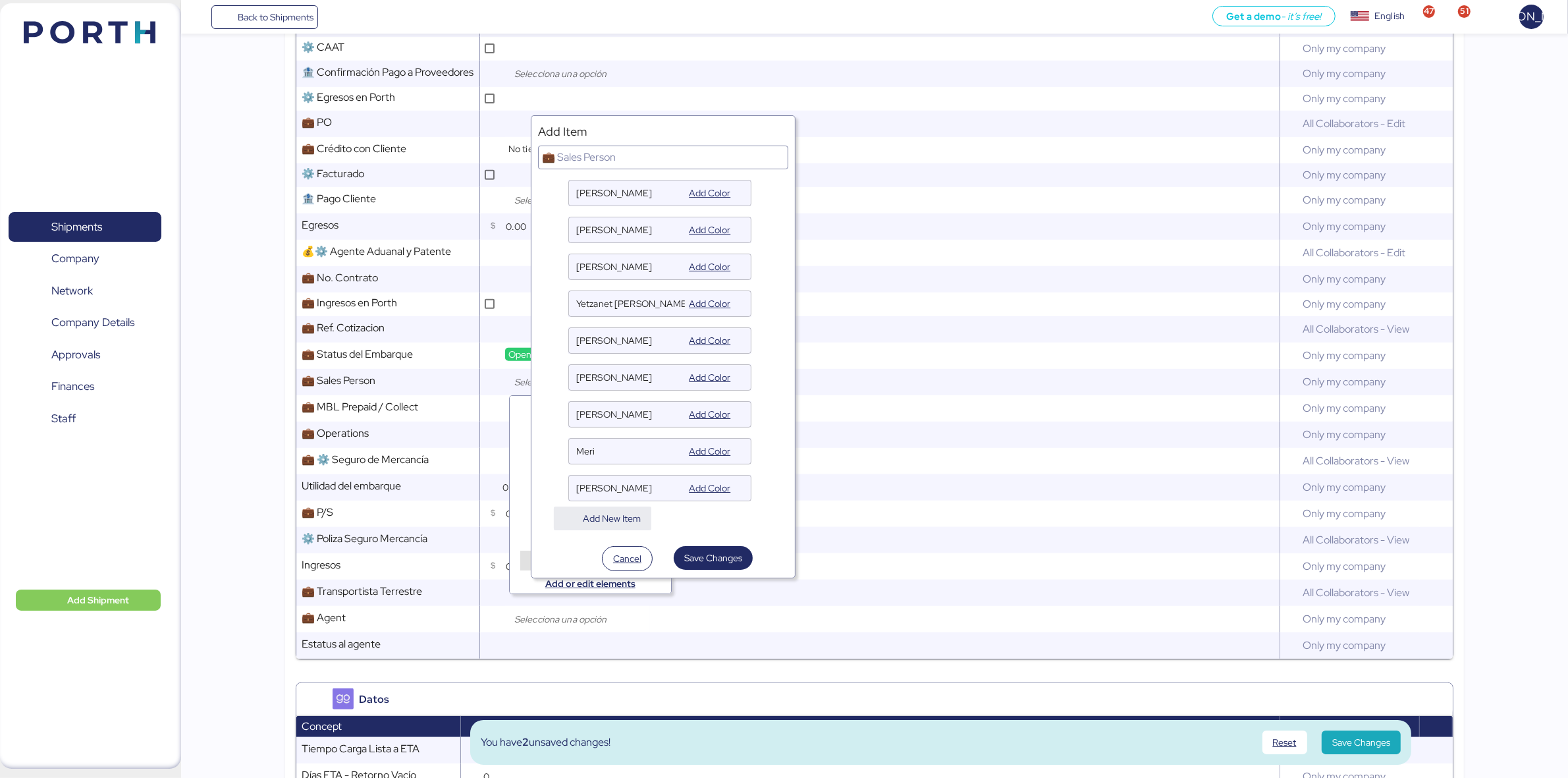
click at [614, 518] on span "Add New Item" at bounding box center [612, 518] width 58 height 16
click at [647, 522] on input "text" at bounding box center [660, 525] width 167 height 26
type input "Juan Aguilar"
click at [715, 529] on button "Add Color" at bounding box center [709, 525] width 41 height 16
click at [754, 535] on div at bounding box center [765, 525] width 26 height 26
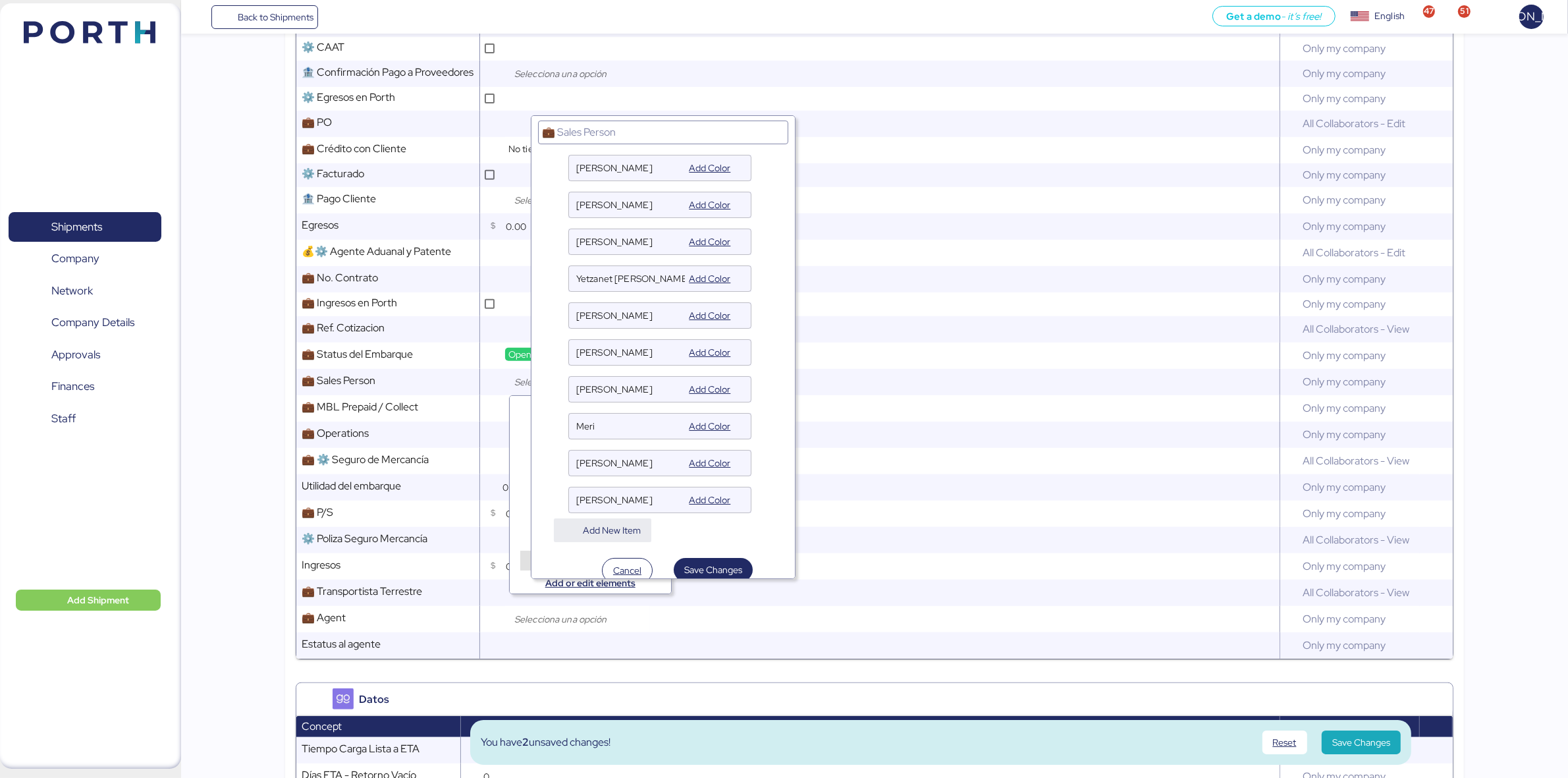
scroll to position [37, 0]
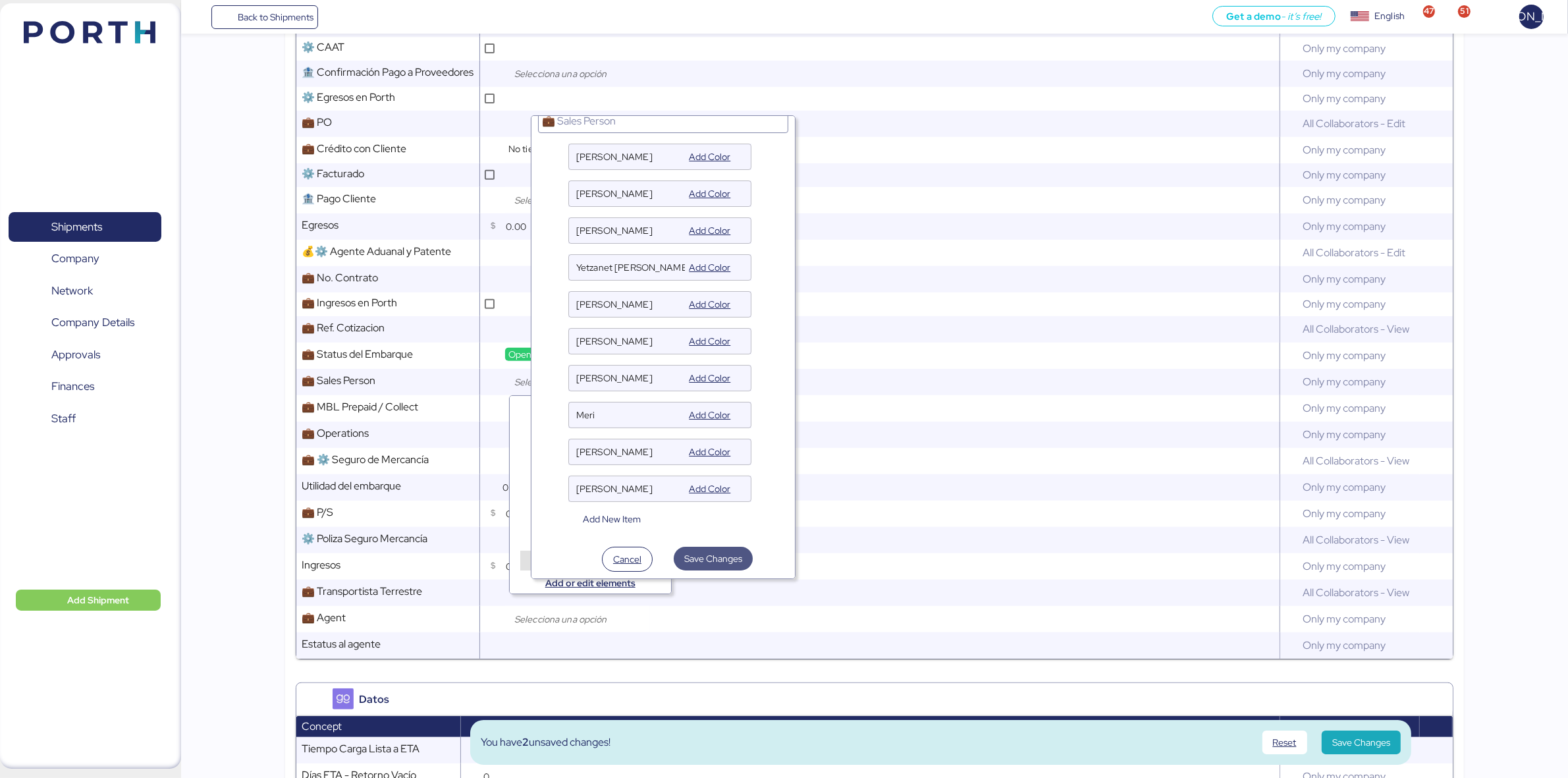
click at [708, 560] on span "Save Changes" at bounding box center [713, 558] width 58 height 16
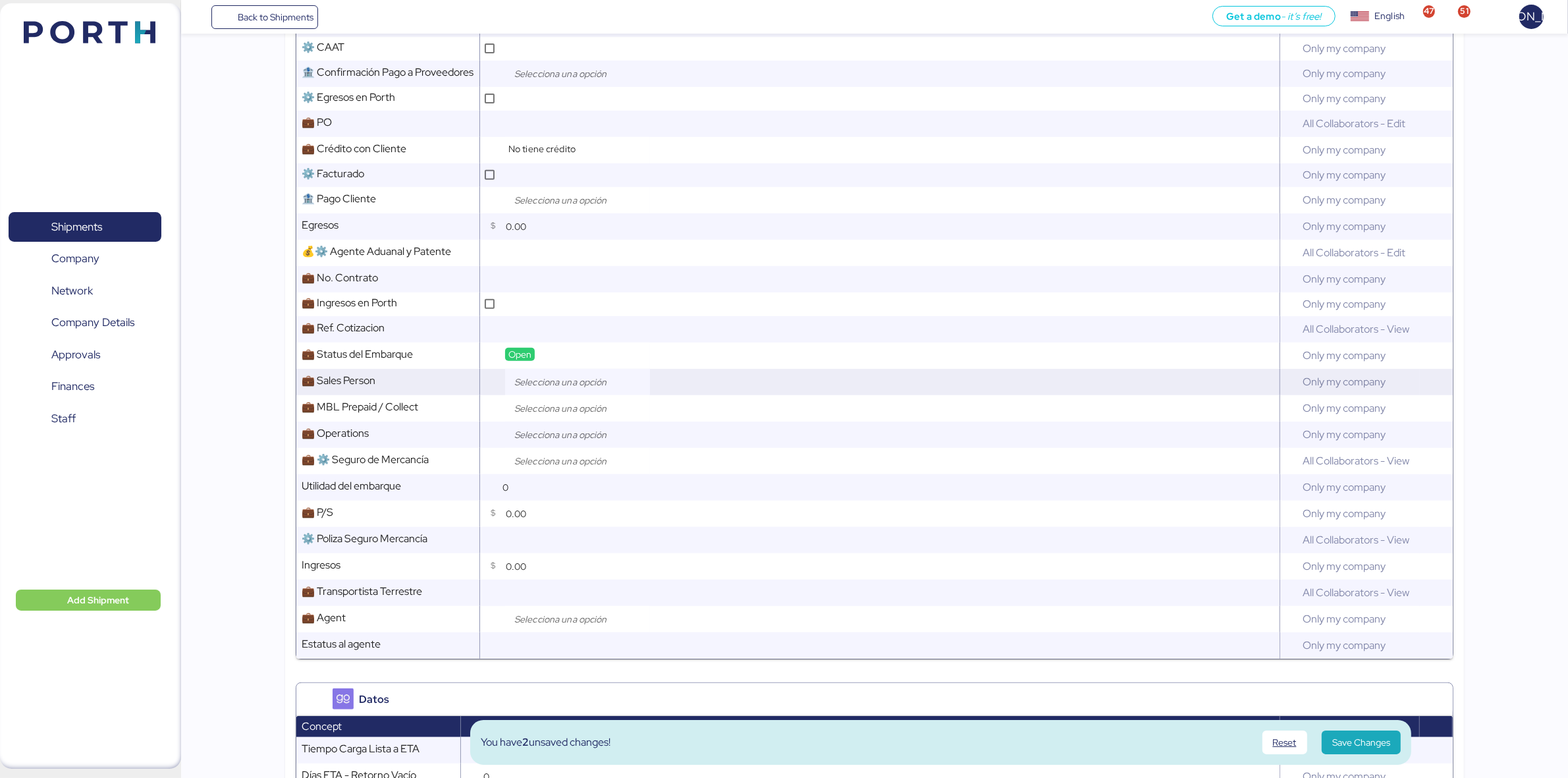
click at [531, 383] on input "search" at bounding box center [580, 382] width 138 height 16
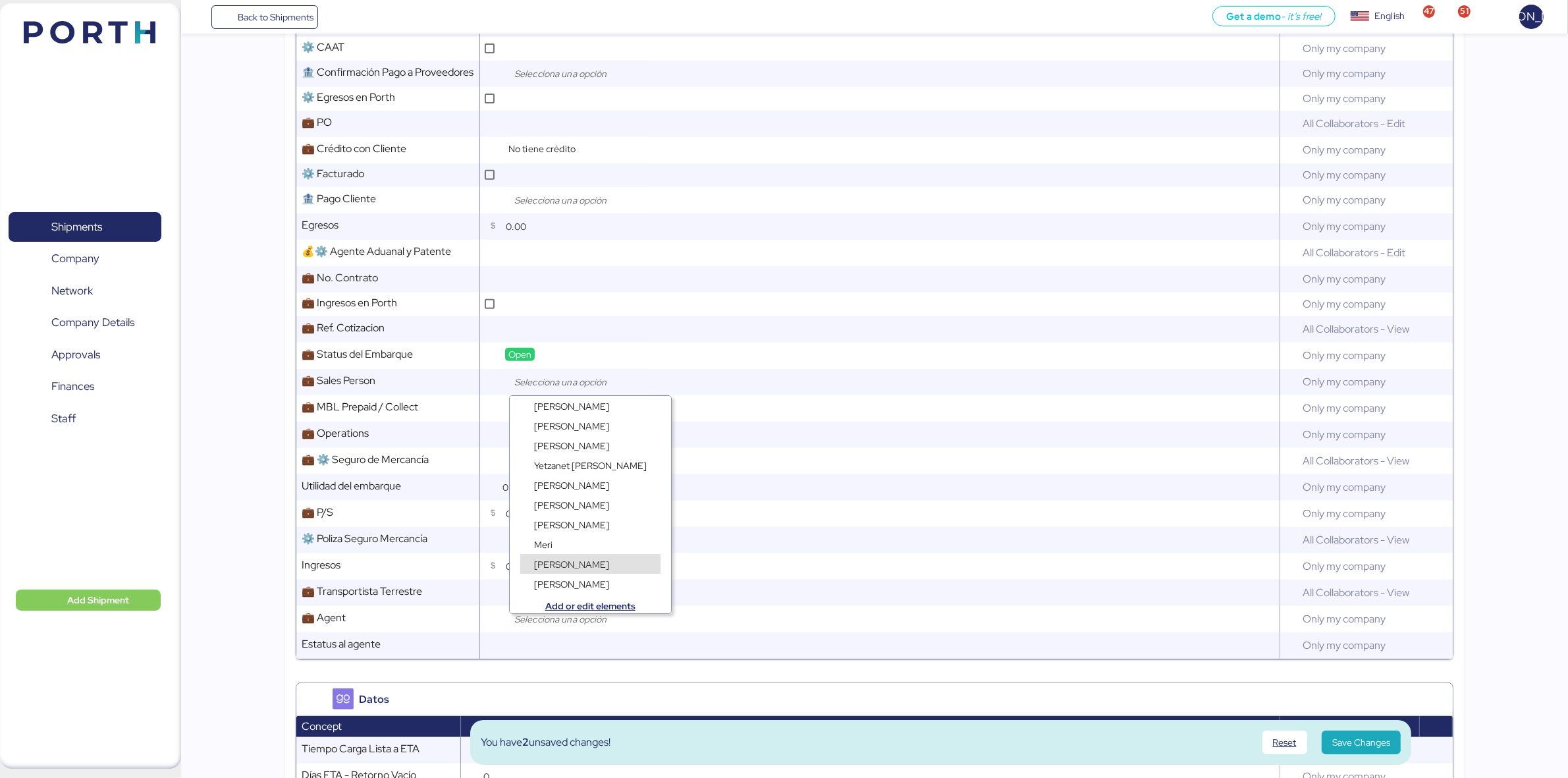
scroll to position [10, 0]
click at [558, 574] on div "Juan Aguilar" at bounding box center [571, 580] width 82 height 13
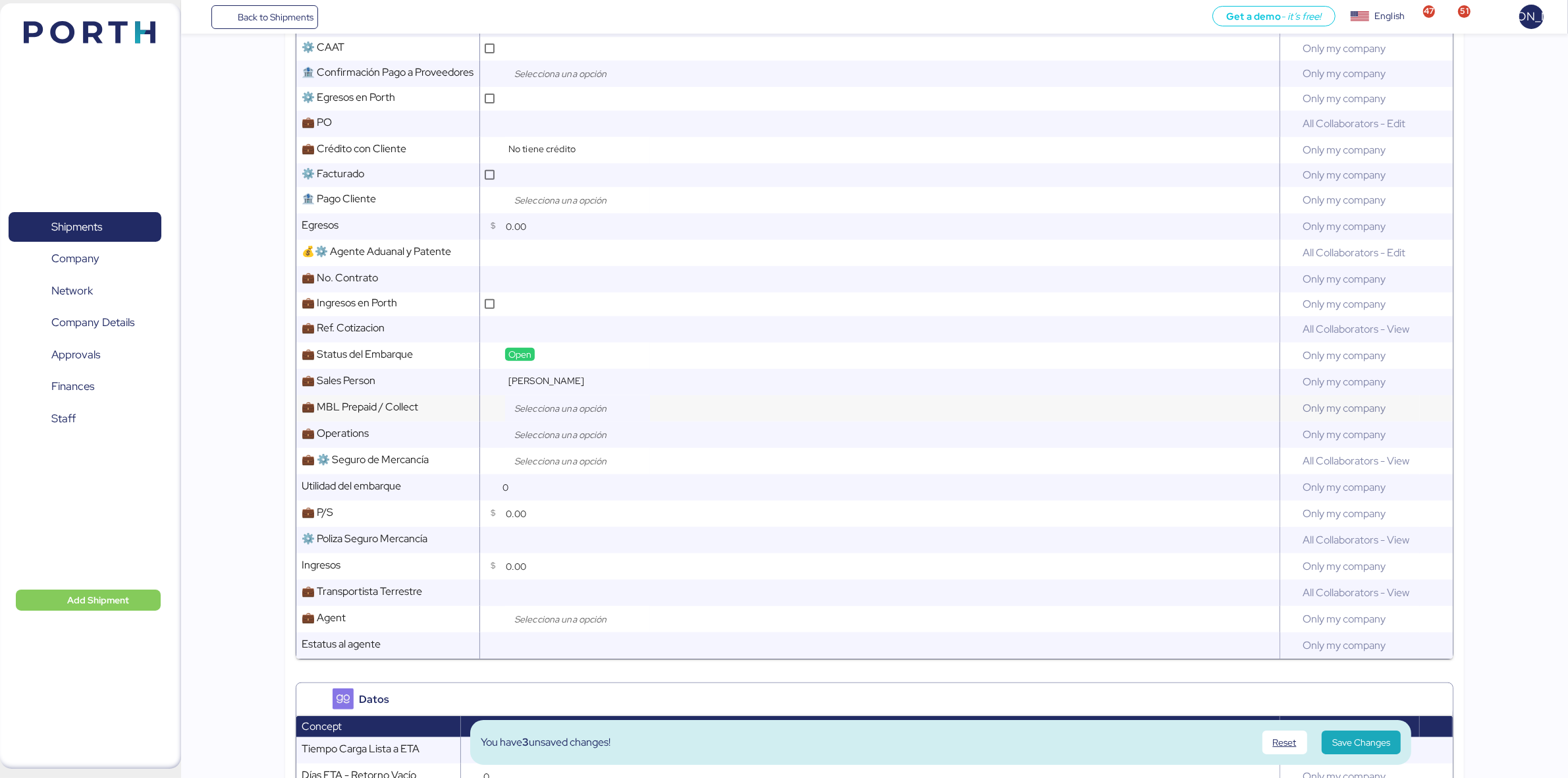
click at [547, 412] on input "search" at bounding box center [580, 408] width 138 height 16
click at [562, 442] on div "Collect" at bounding box center [581, 452] width 144 height 20
click at [546, 438] on span "Prepaid" at bounding box center [550, 439] width 32 height 12
click at [540, 438] on input "search" at bounding box center [580, 435] width 138 height 16
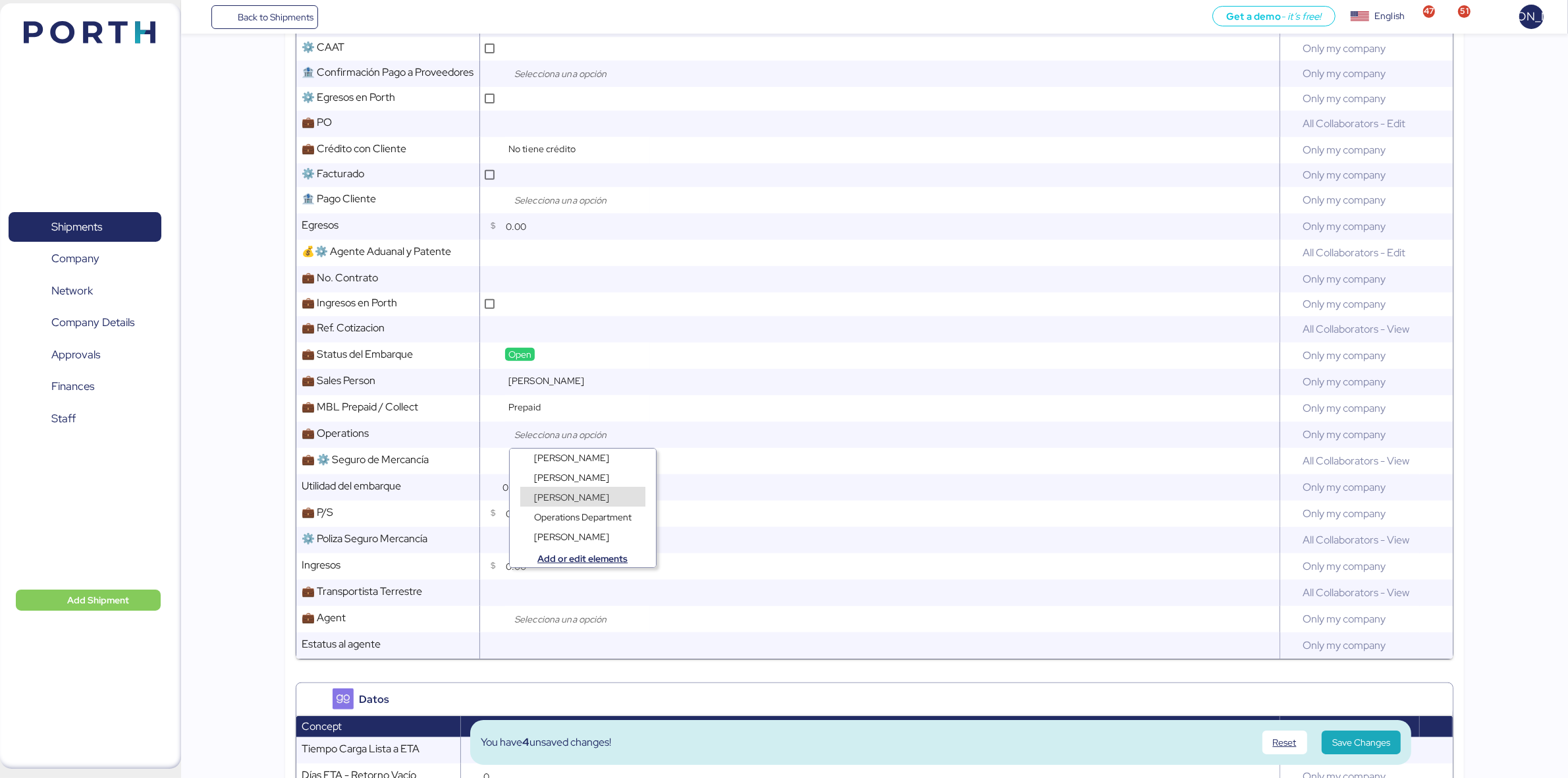
scroll to position [10, 0]
click at [570, 535] on span "Juan Aguilar" at bounding box center [572, 534] width 75 height 12
click at [541, 462] on input "search" at bounding box center [580, 461] width 138 height 16
click at [572, 529] on span "No Aplica" at bounding box center [553, 532] width 39 height 12
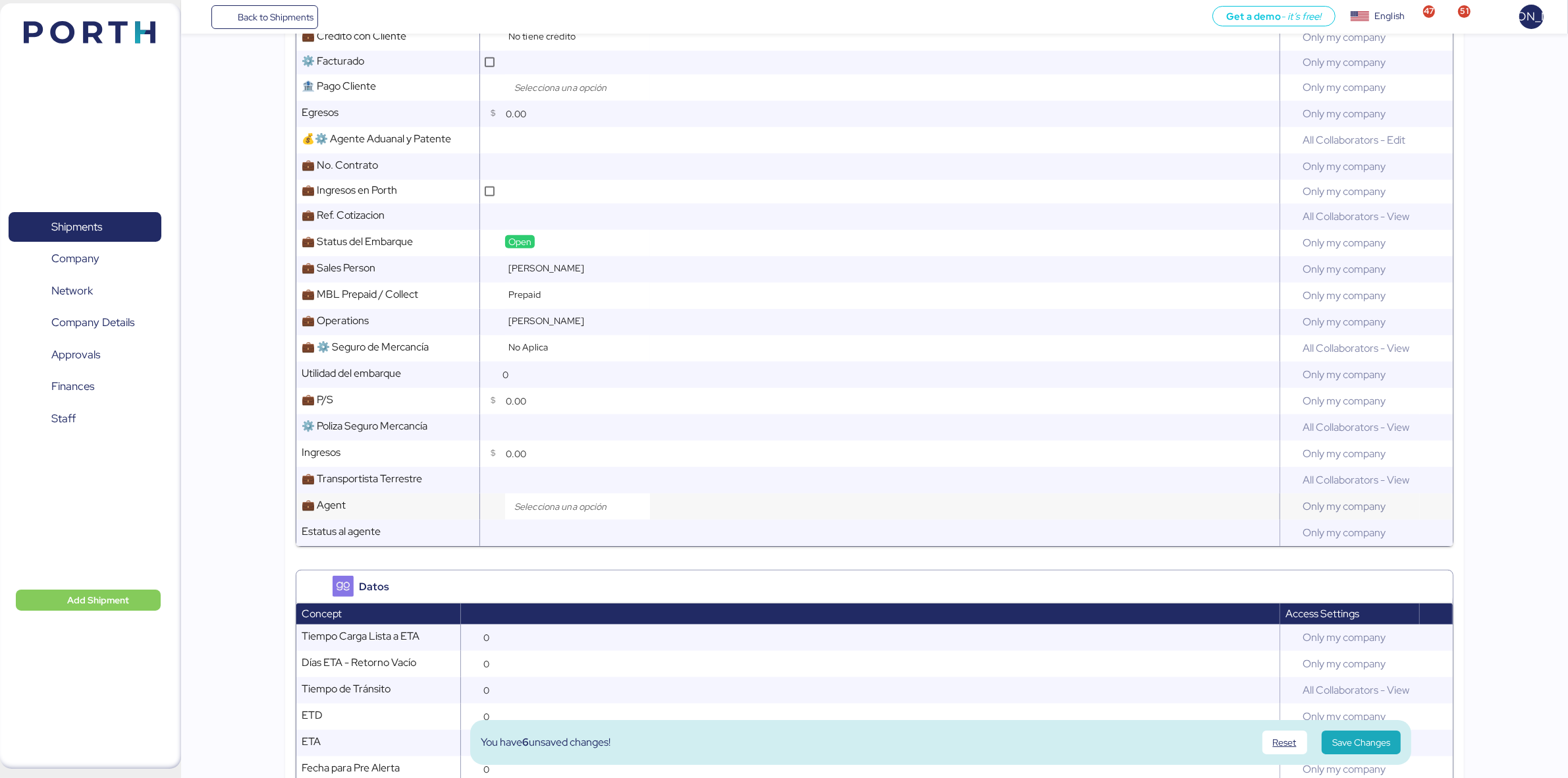
scroll to position [650, 0]
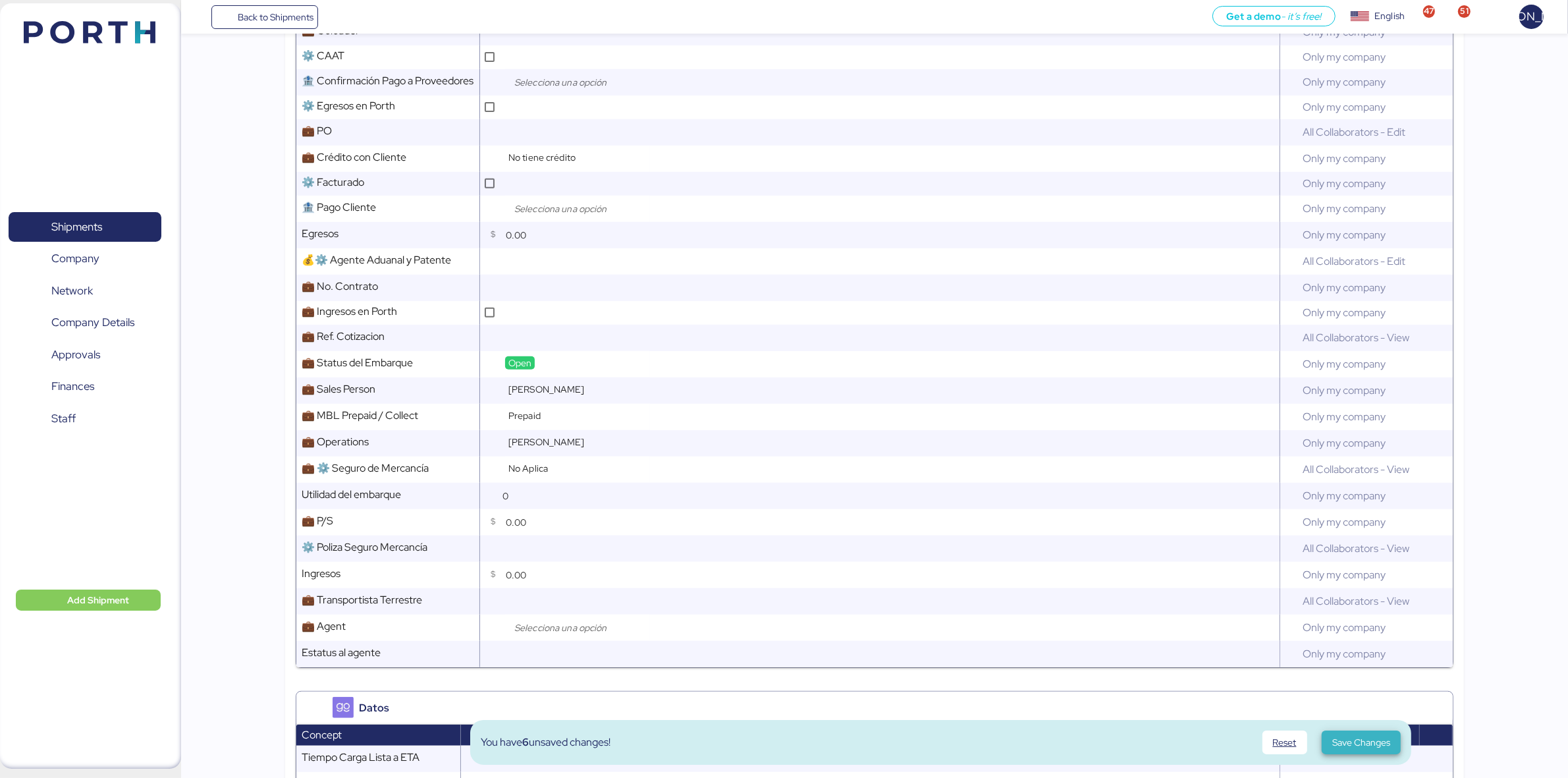
click at [1358, 743] on span "Save Changes" at bounding box center [1361, 742] width 58 height 16
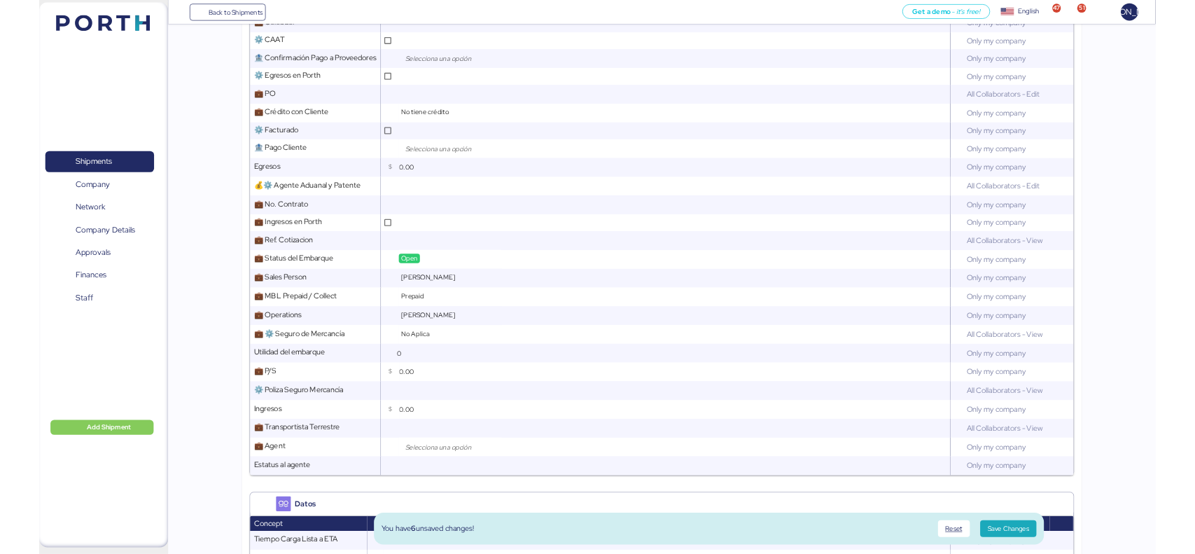
scroll to position [0, 0]
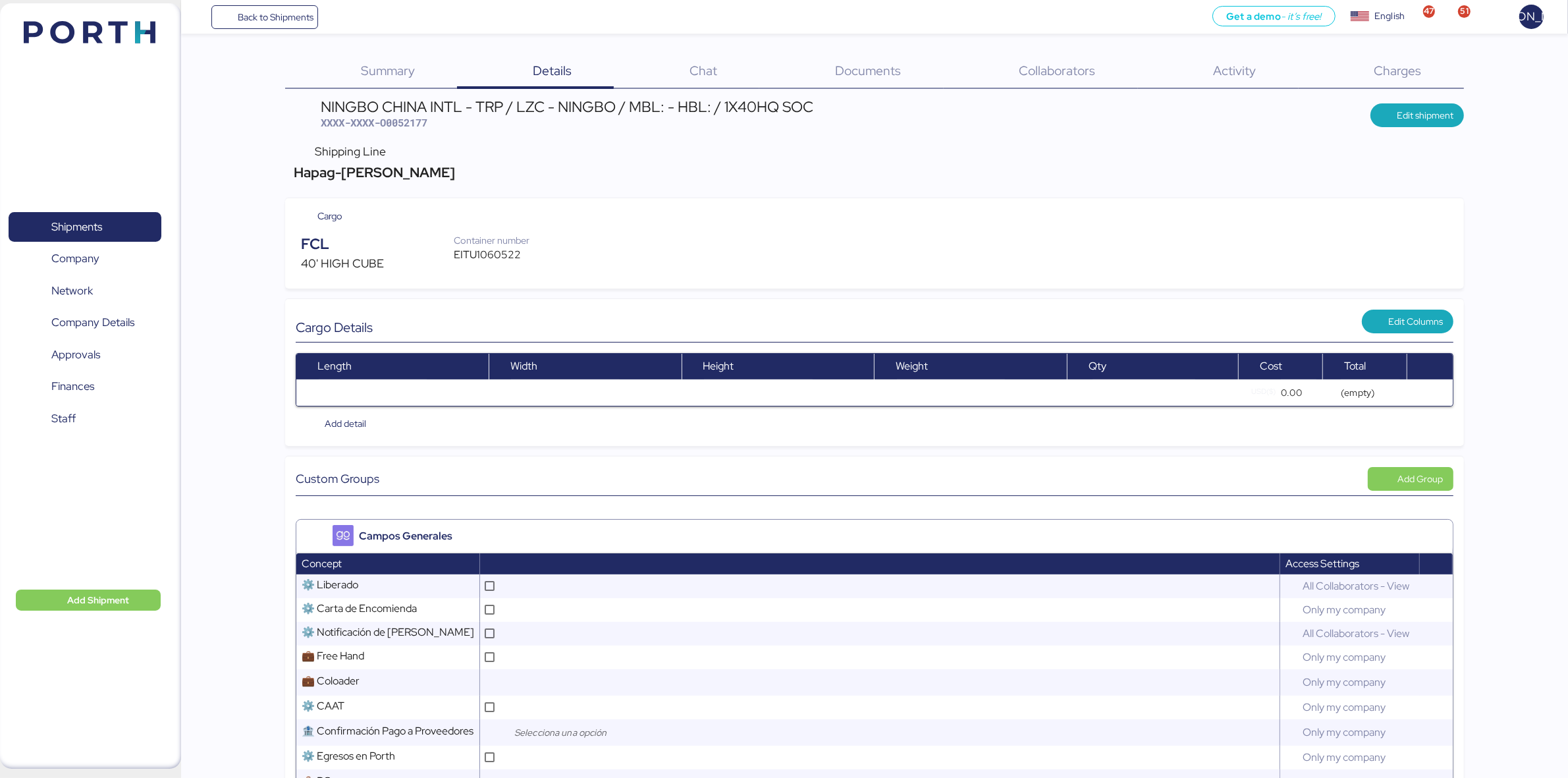
click at [858, 71] on span "Documents" at bounding box center [868, 71] width 66 height 17
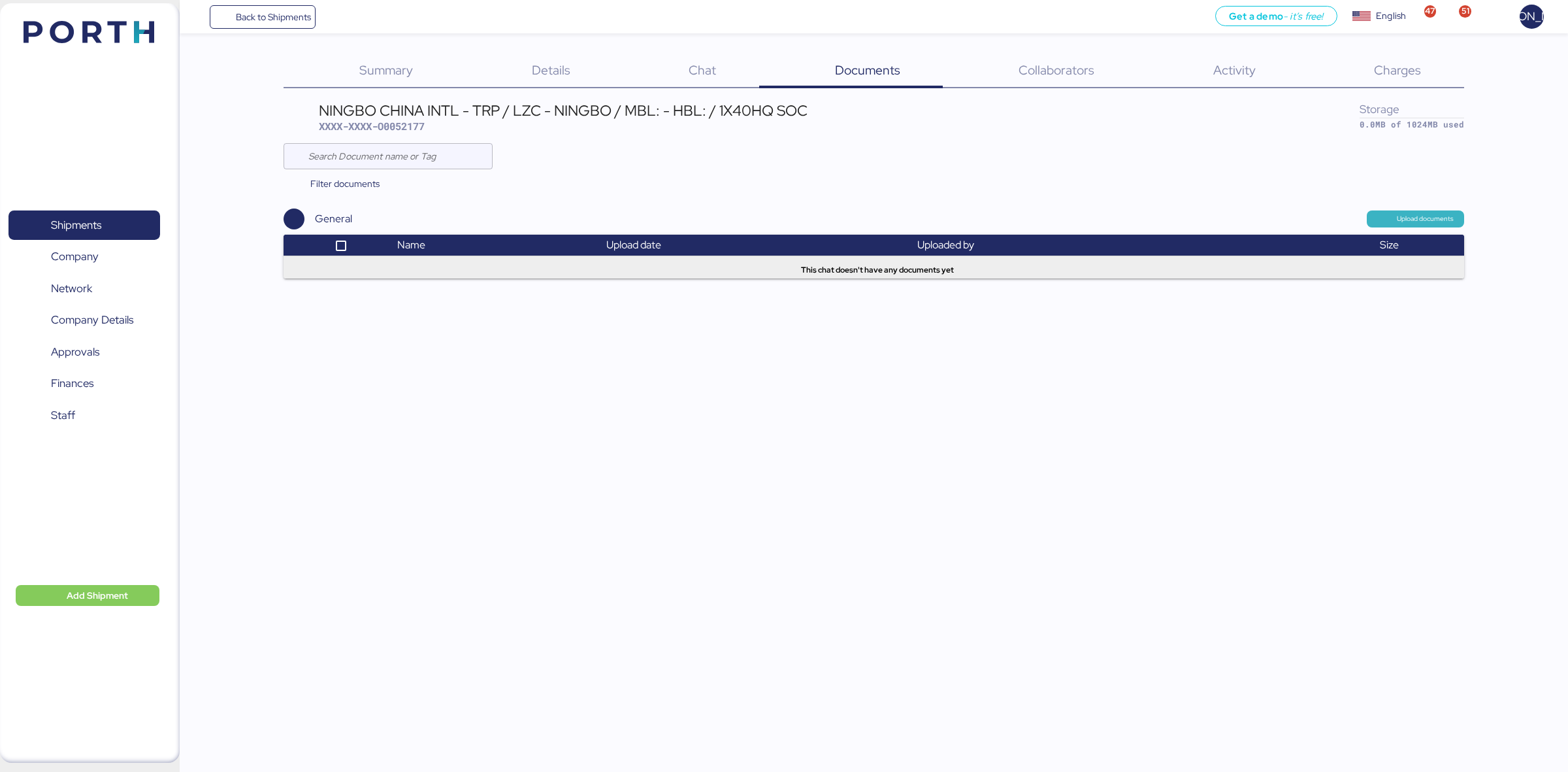
click at [1429, 213] on span "Upload documents" at bounding box center [1425, 218] width 57 height 12
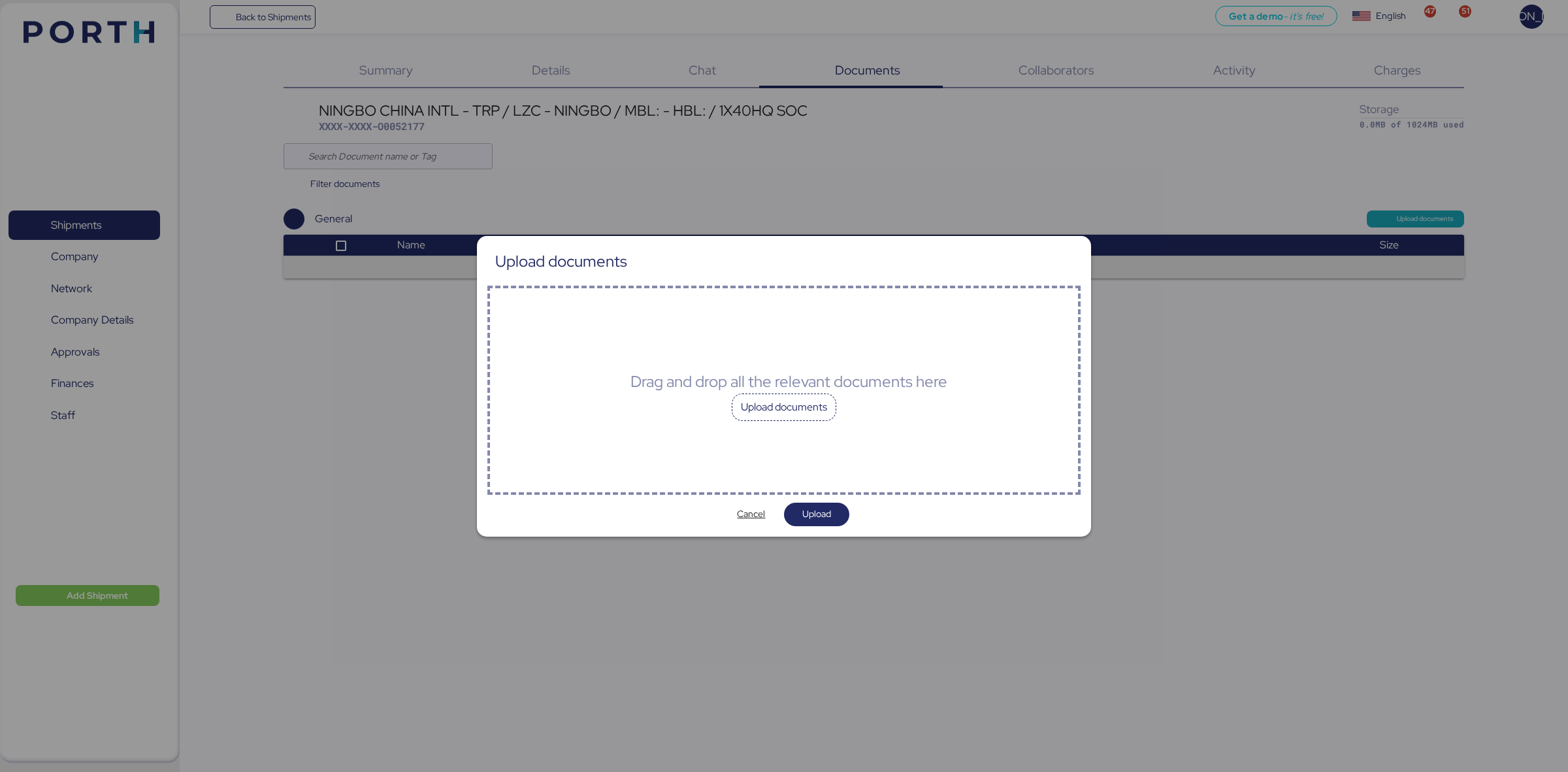
click at [758, 411] on div "Upload documents" at bounding box center [784, 406] width 105 height 27
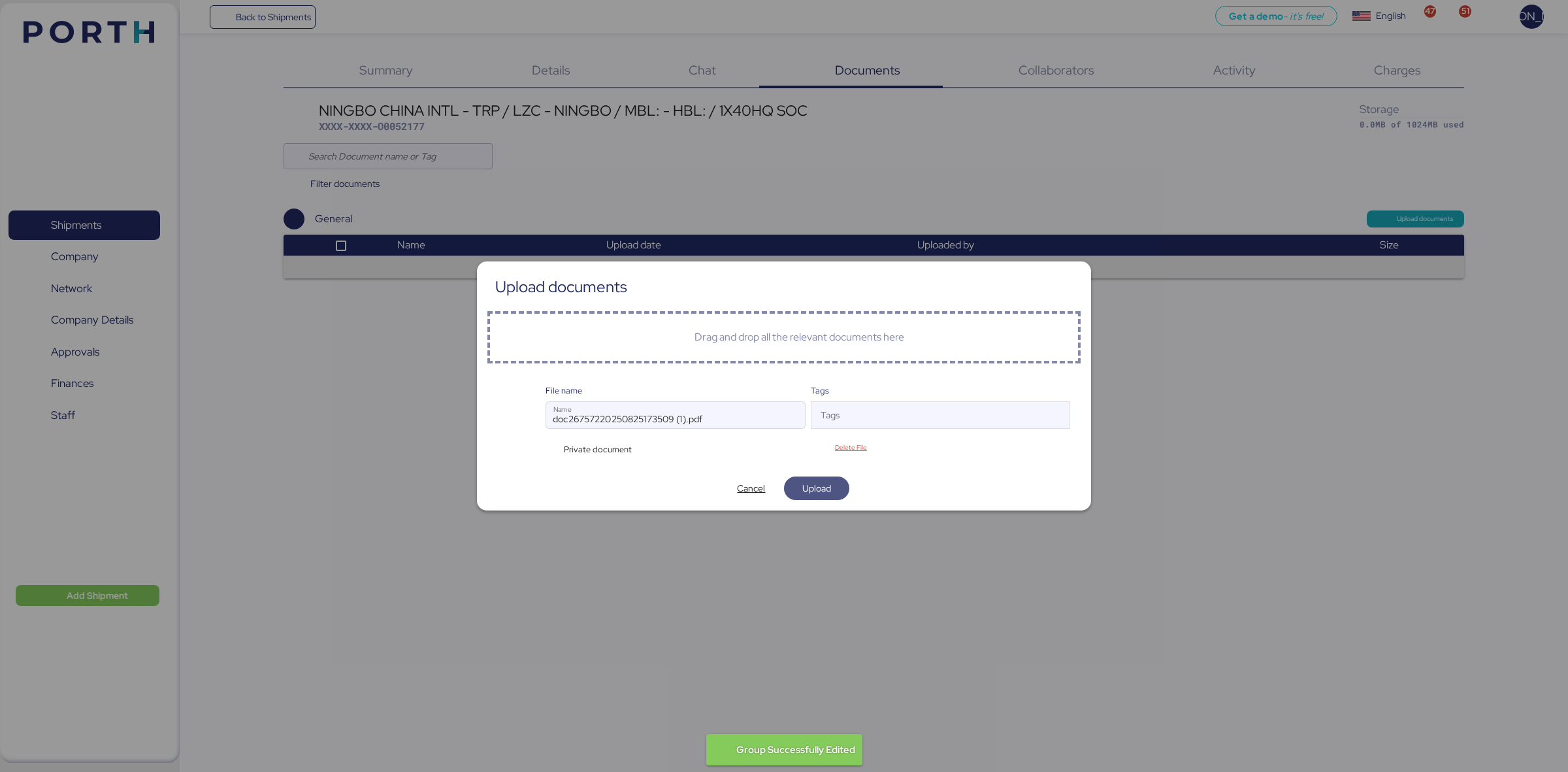
click at [821, 491] on span "Upload" at bounding box center [817, 488] width 29 height 16
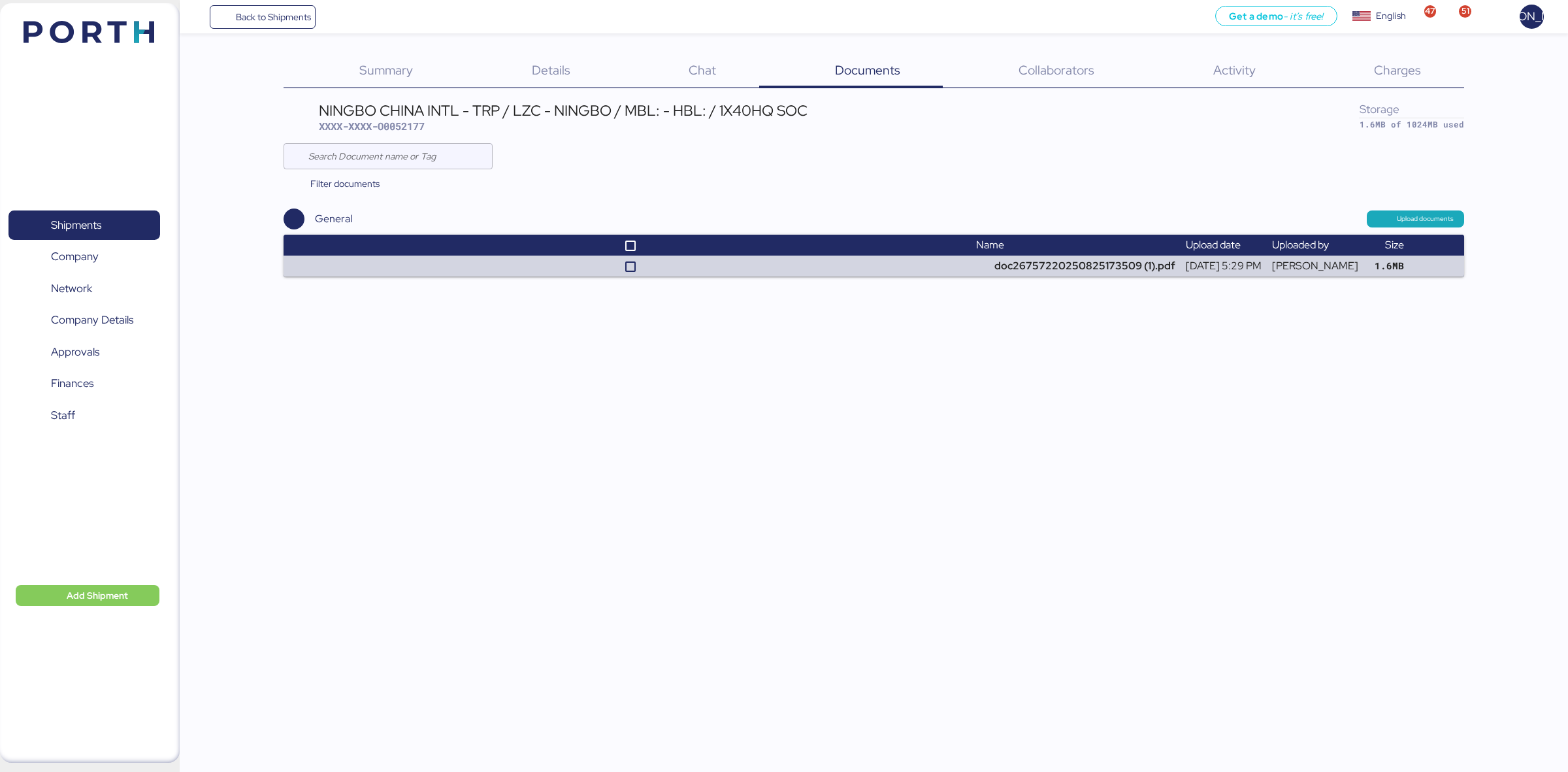
click at [661, 544] on div "Back to Shipments Get a demo - it’s free! Get a demo English Inglés English 47 …" at bounding box center [784, 386] width 1568 height 772
drag, startPoint x: 823, startPoint y: 111, endPoint x: 308, endPoint y: 113, distance: 515.0
click at [308, 113] on header "NINGBO CHINA INTL - TRP / LZC - NINGBO / MBL: - HBL: / 1X40HQ SOC XXXX-XXXX-O00…" at bounding box center [874, 118] width 1180 height 37
drag, startPoint x: 814, startPoint y: 108, endPoint x: 317, endPoint y: 105, distance: 497.0
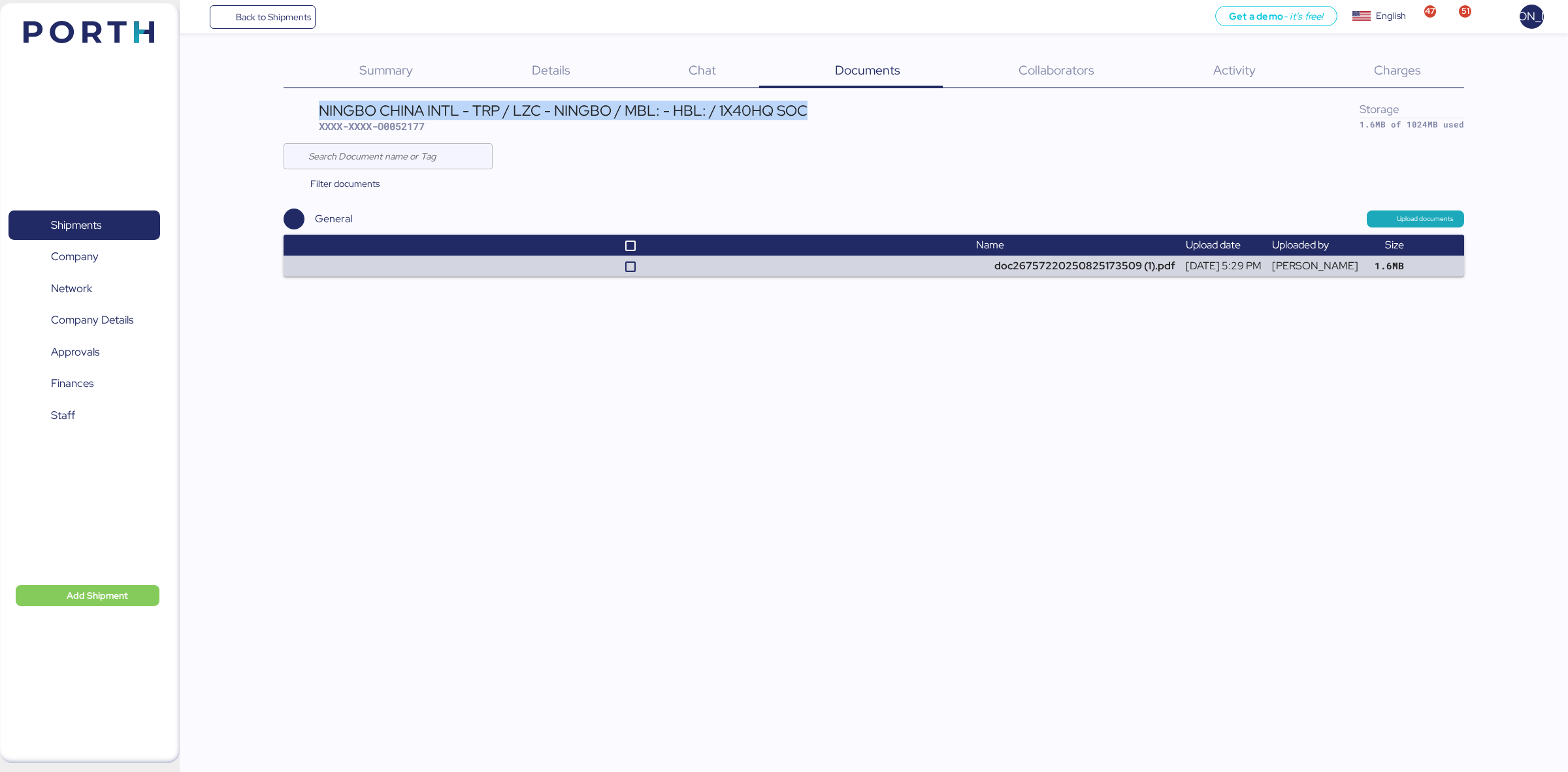
click at [317, 105] on header "NINGBO CHINA INTL - TRP / LZC - NINGBO / MBL: - HBL: / 1X40HQ SOC XXXX-XXXX-O00…" at bounding box center [874, 118] width 1180 height 37
copy div "NINGBO CHINA INTL - TRP / LZC - NINGBO / MBL: - HBL: / 1X40HQ SOC"
click at [425, 119] on span "XXXX-XXXX-O0052177" at bounding box center [371, 126] width 105 height 13
click at [425, 123] on span "XXXX-XXXX-O0052177" at bounding box center [371, 126] width 105 height 13
drag, startPoint x: 428, startPoint y: 123, endPoint x: 393, endPoint y: 125, distance: 35.1
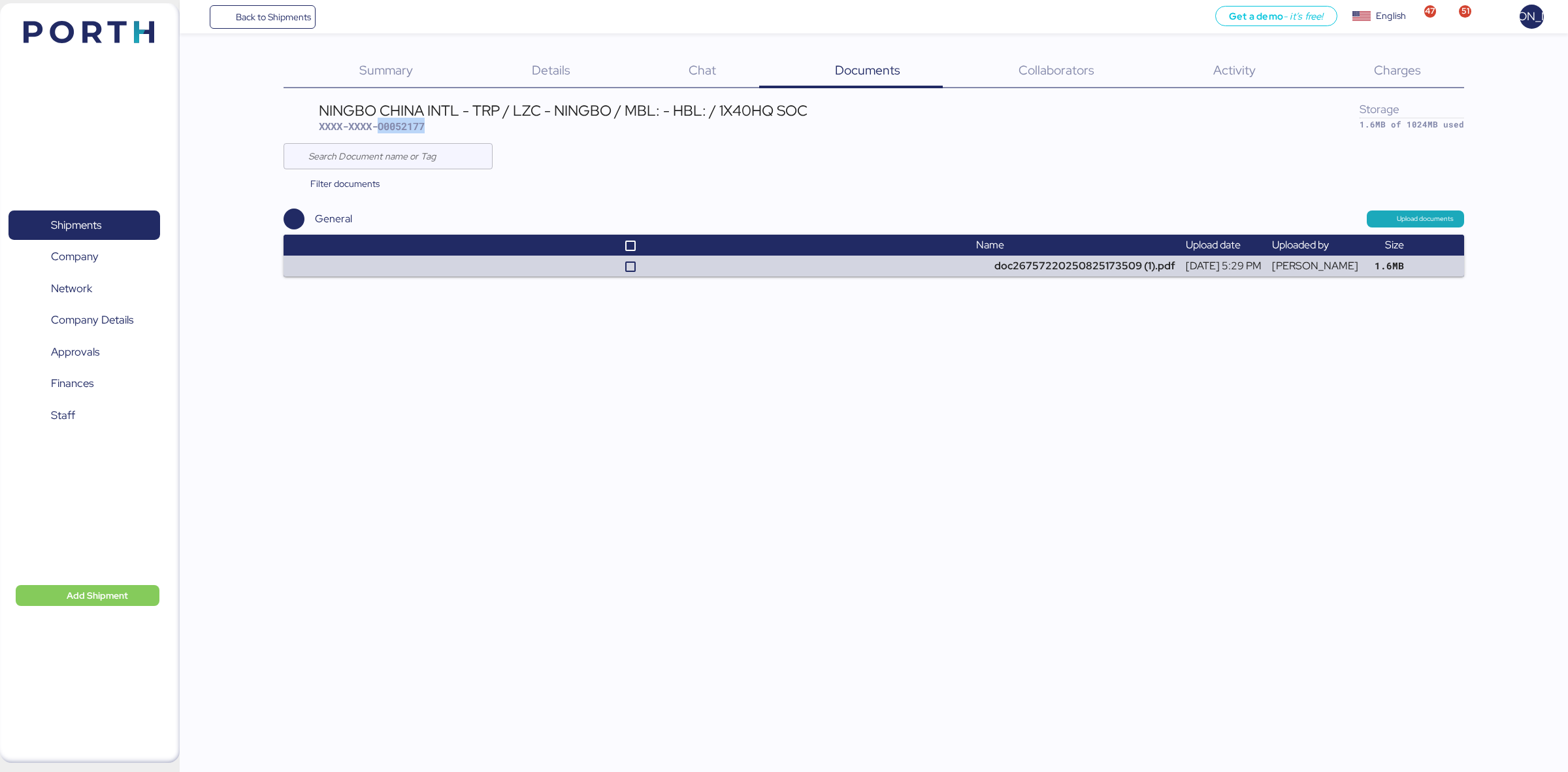
click at [393, 125] on span "XXXX-XXXX-O0052177" at bounding box center [371, 126] width 105 height 13
copy span "O0052177"
